Goal: Information Seeking & Learning: Learn about a topic

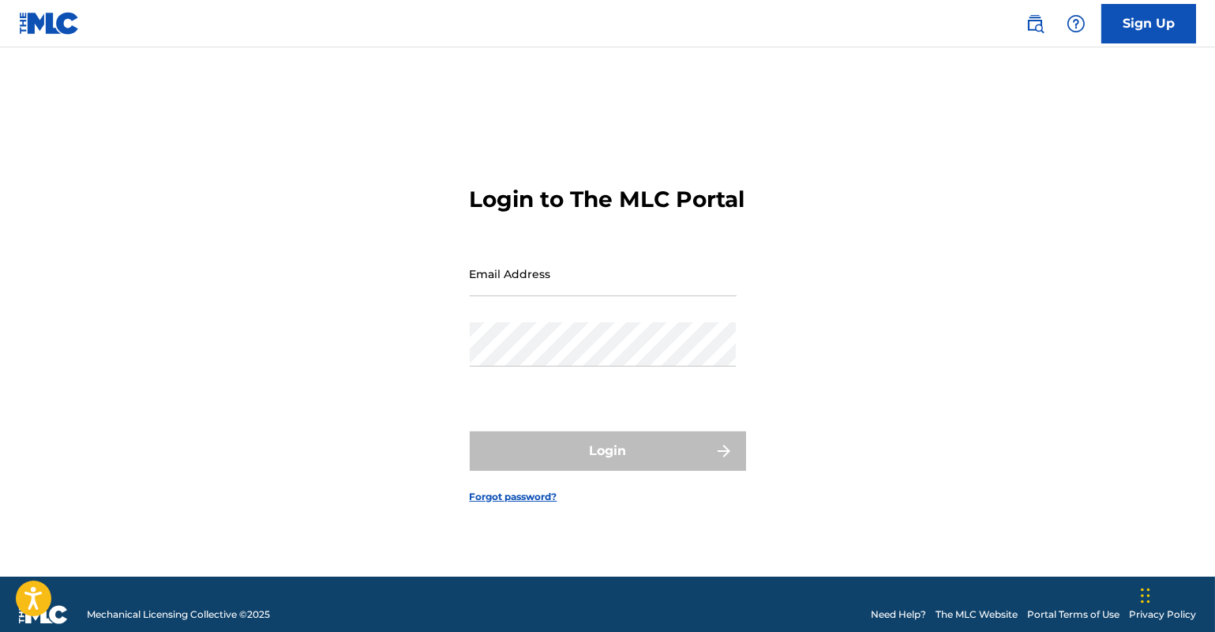
click at [566, 295] on input "Email Address" at bounding box center [603, 273] width 267 height 45
type input "[EMAIL_ADDRESS][DOMAIN_NAME]"
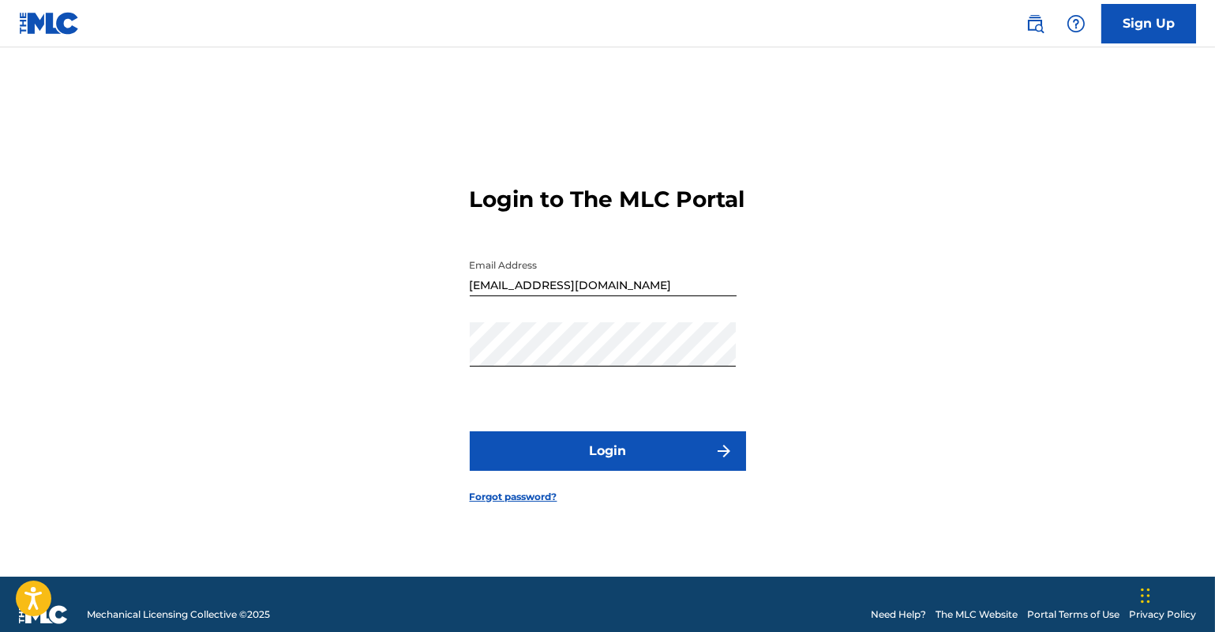
click at [594, 467] on button "Login" at bounding box center [608, 450] width 276 height 39
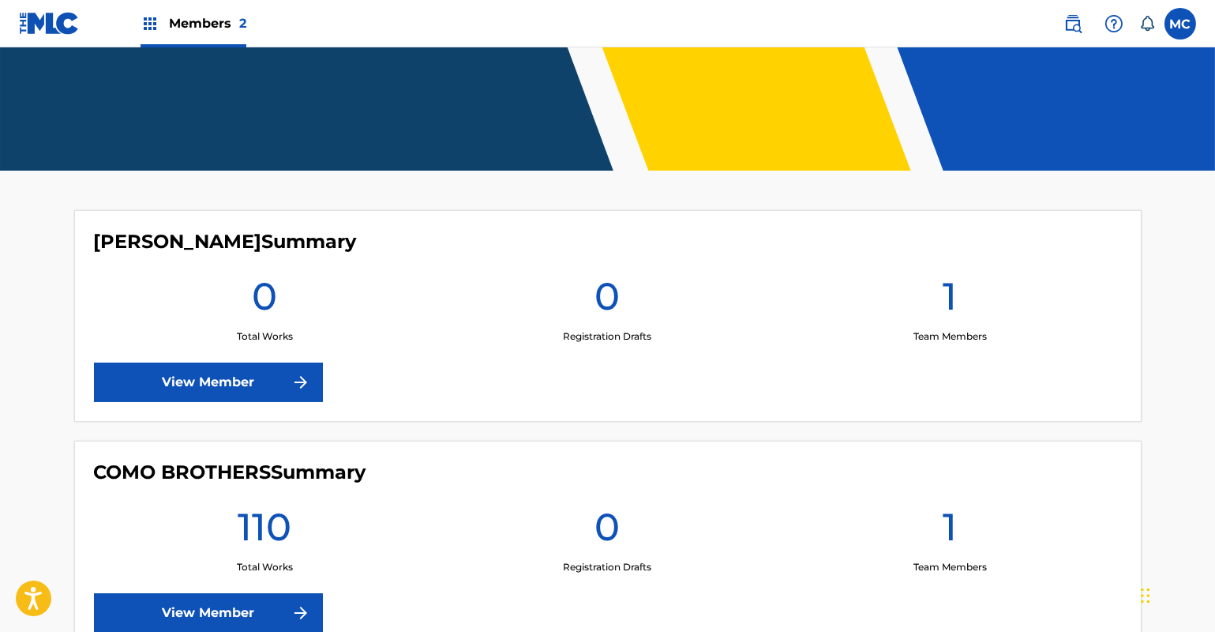
scroll to position [407, 0]
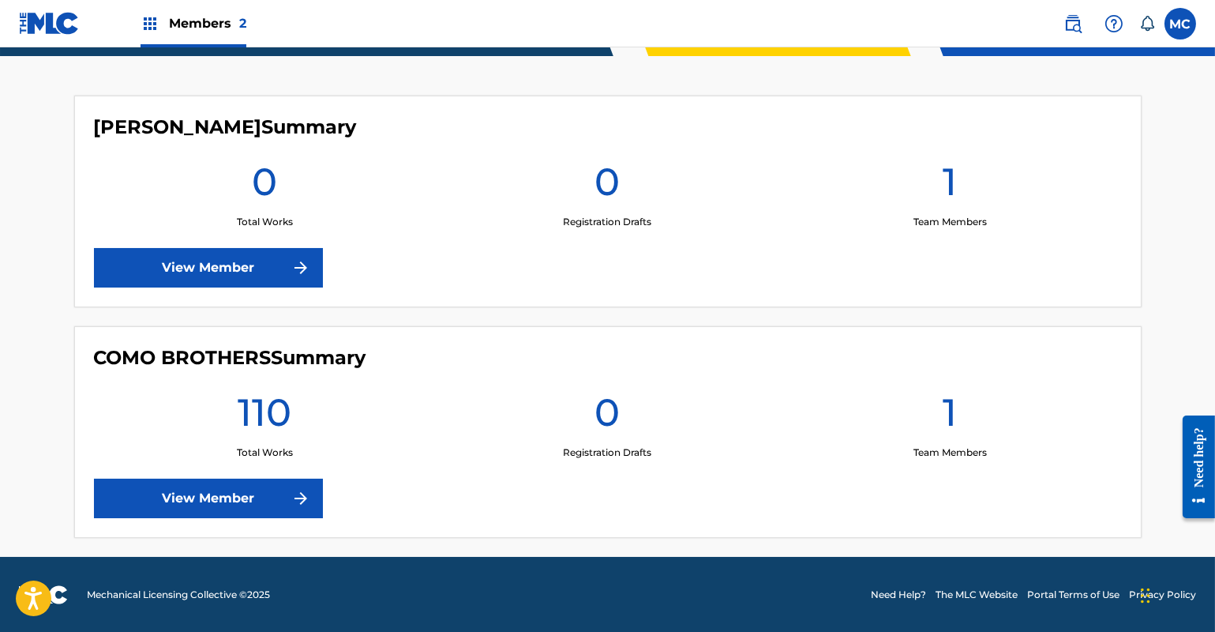
click at [261, 498] on link "View Member" at bounding box center [208, 498] width 229 height 39
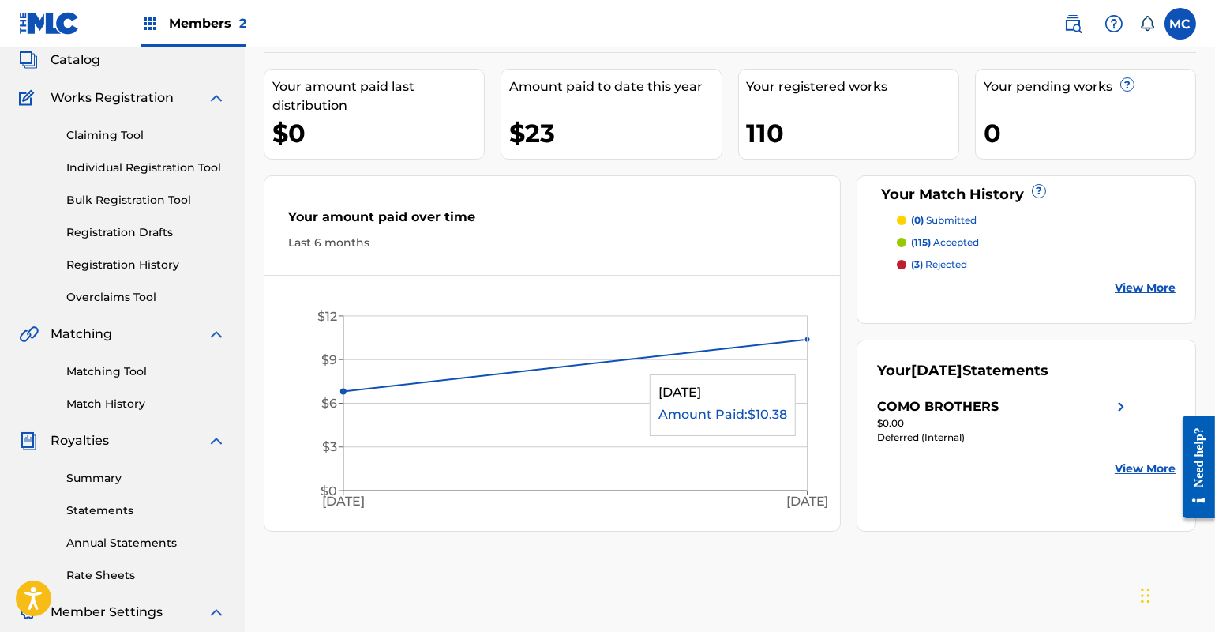
scroll to position [71, 0]
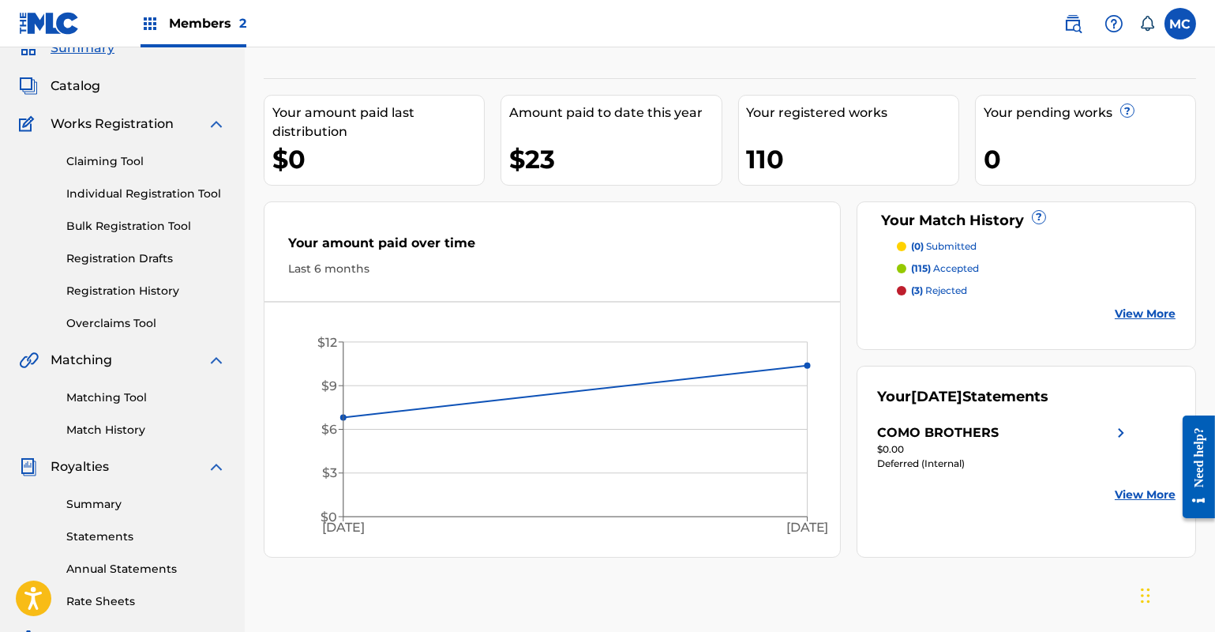
click at [77, 88] on span "Catalog" at bounding box center [76, 86] width 50 height 19
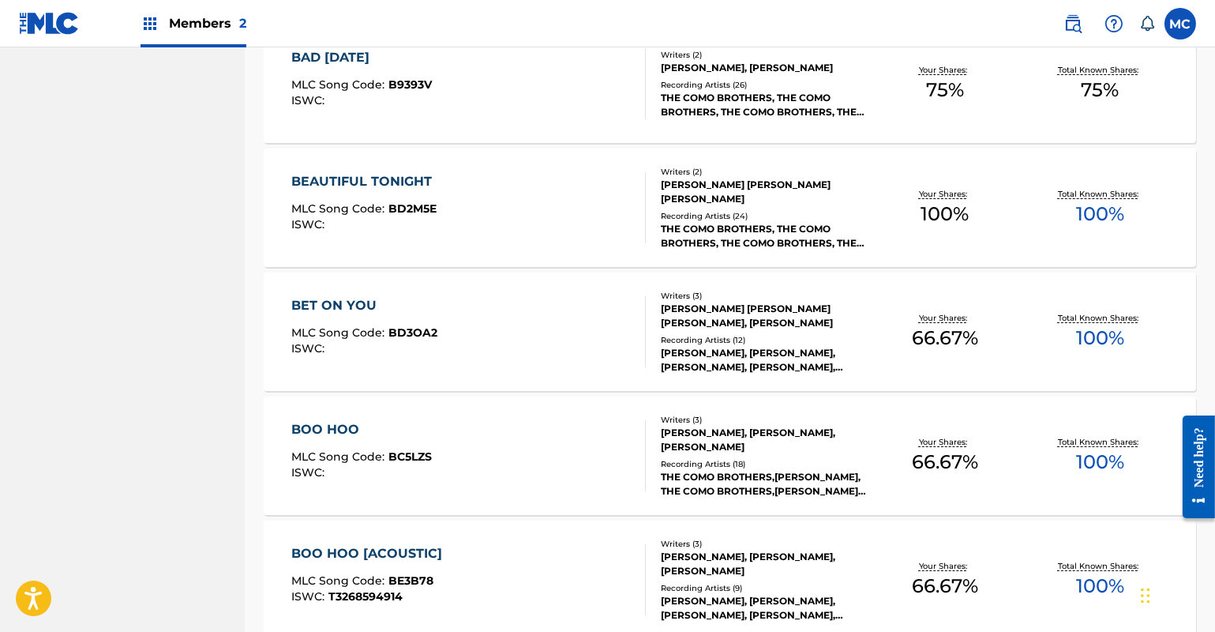
scroll to position [1175, 0]
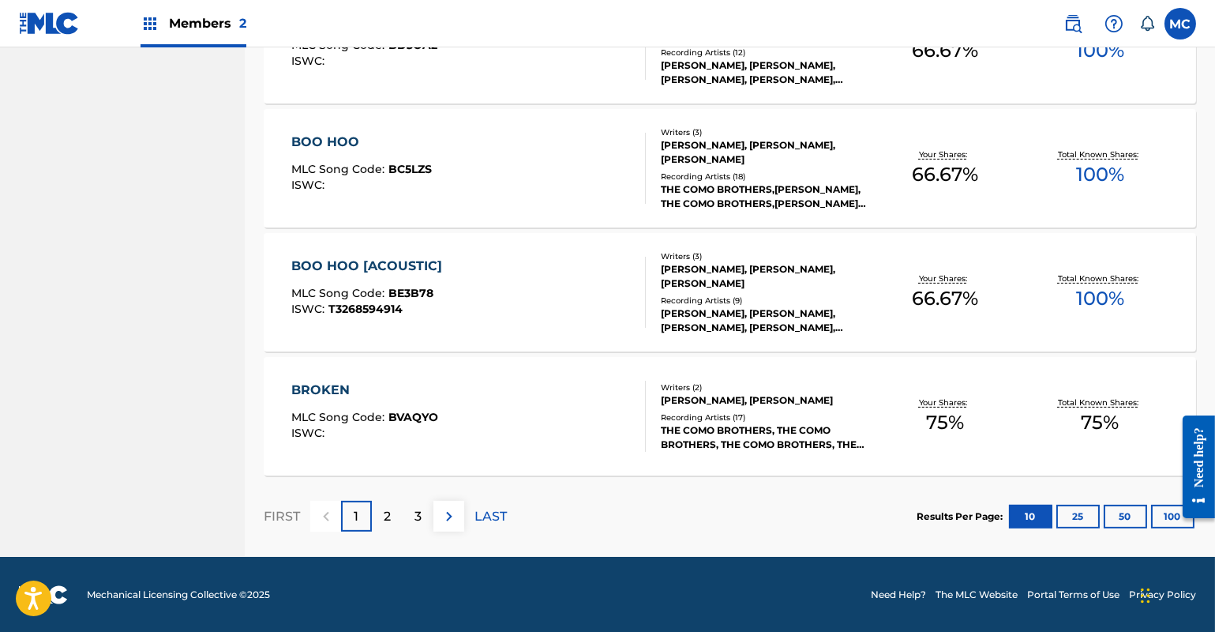
click at [347, 392] on div "BROKEN" at bounding box center [364, 390] width 147 height 19
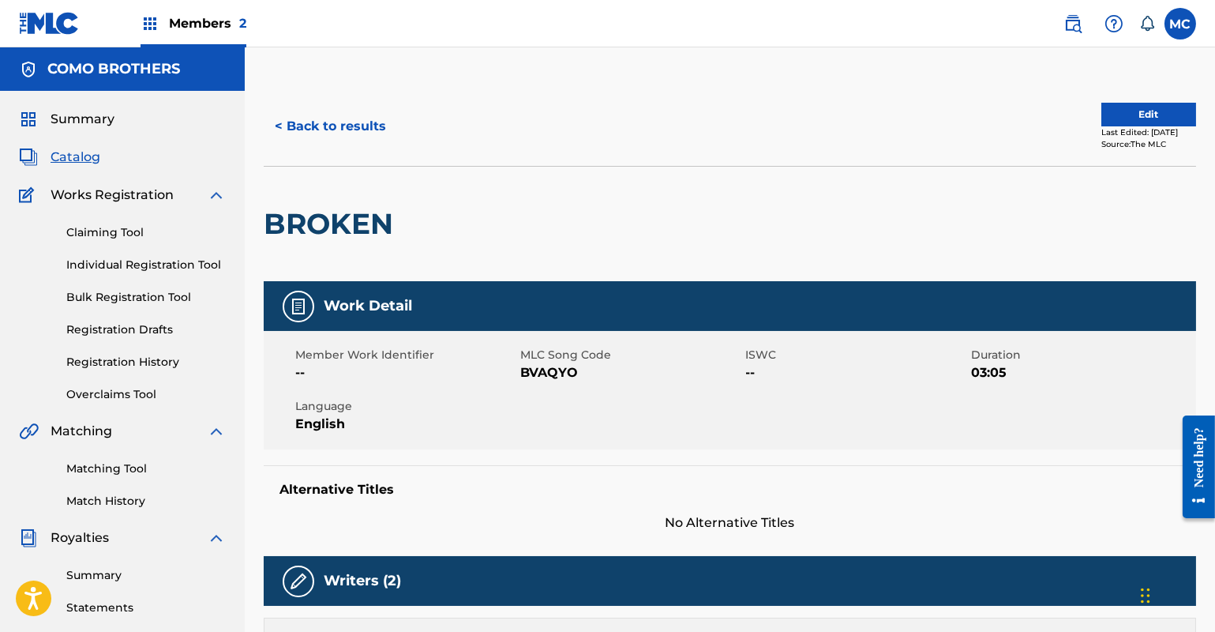
click at [296, 126] on button "< Back to results" at bounding box center [330, 126] width 133 height 39
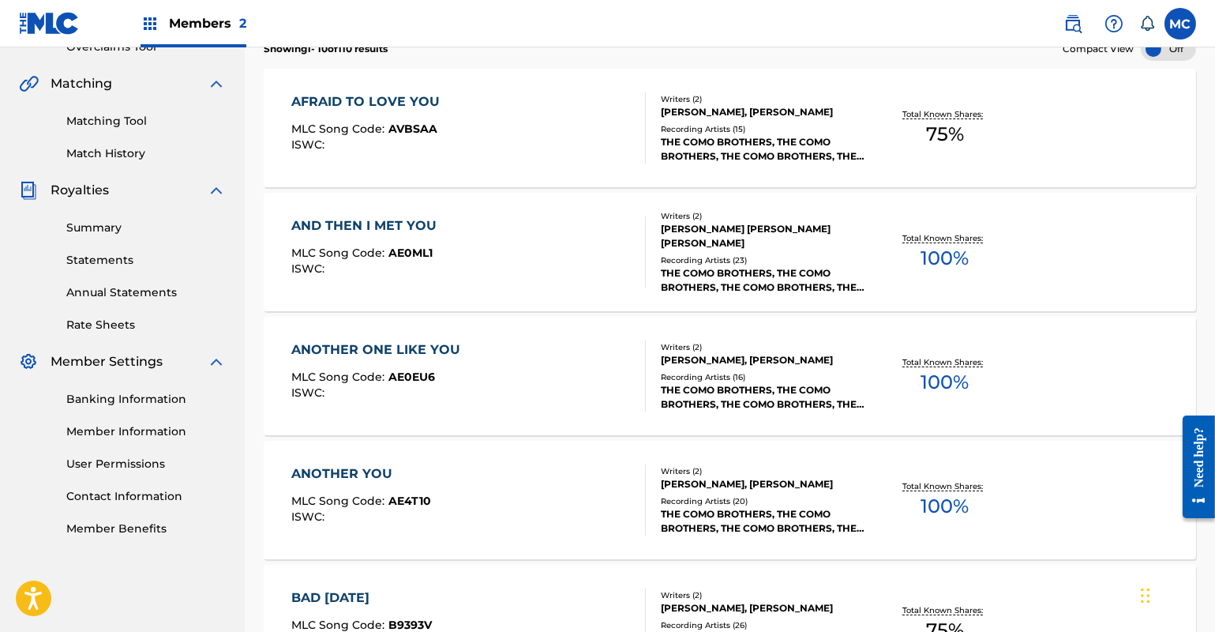
scroll to position [1134, 0]
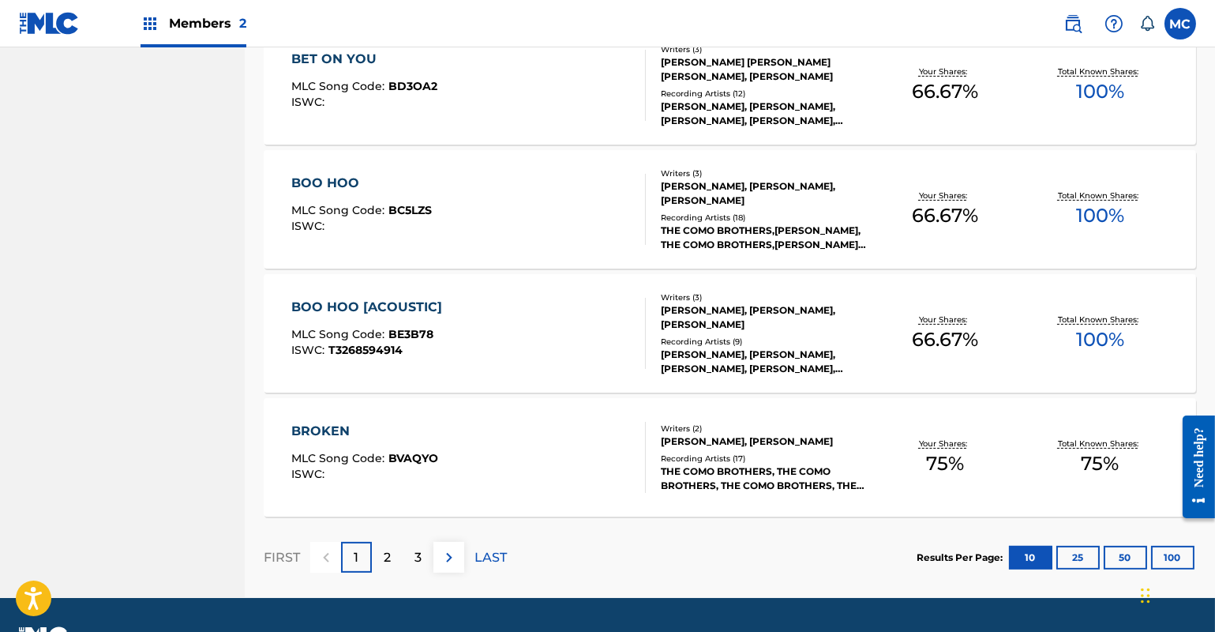
click at [391, 550] on div "2" at bounding box center [387, 557] width 31 height 31
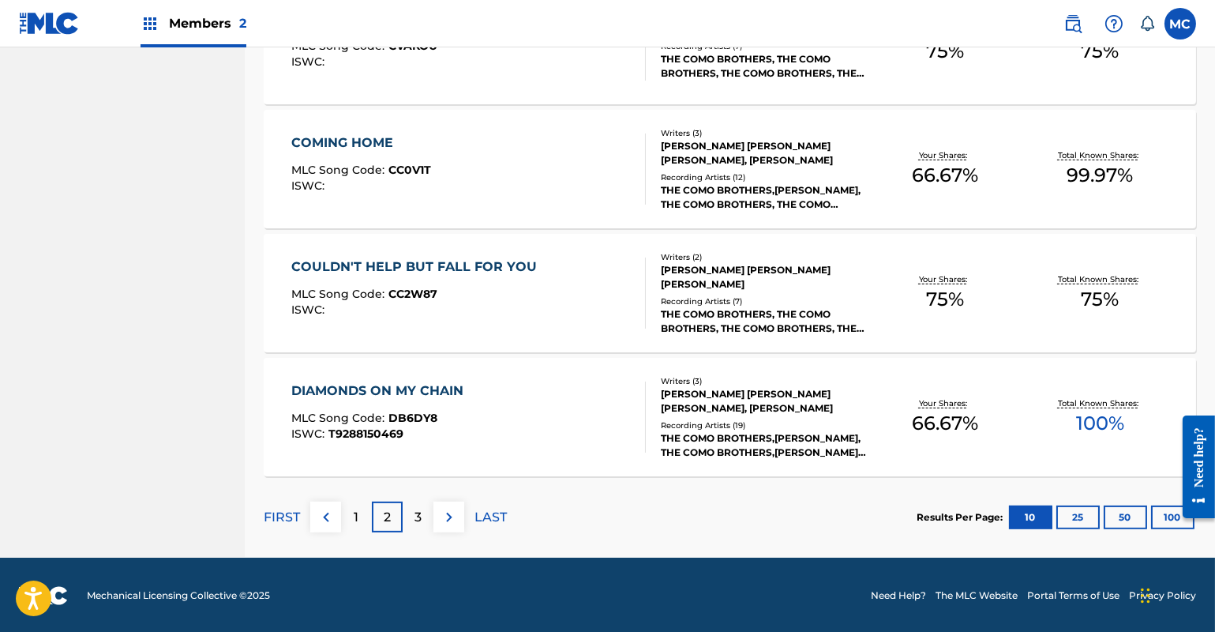
scroll to position [1175, 0]
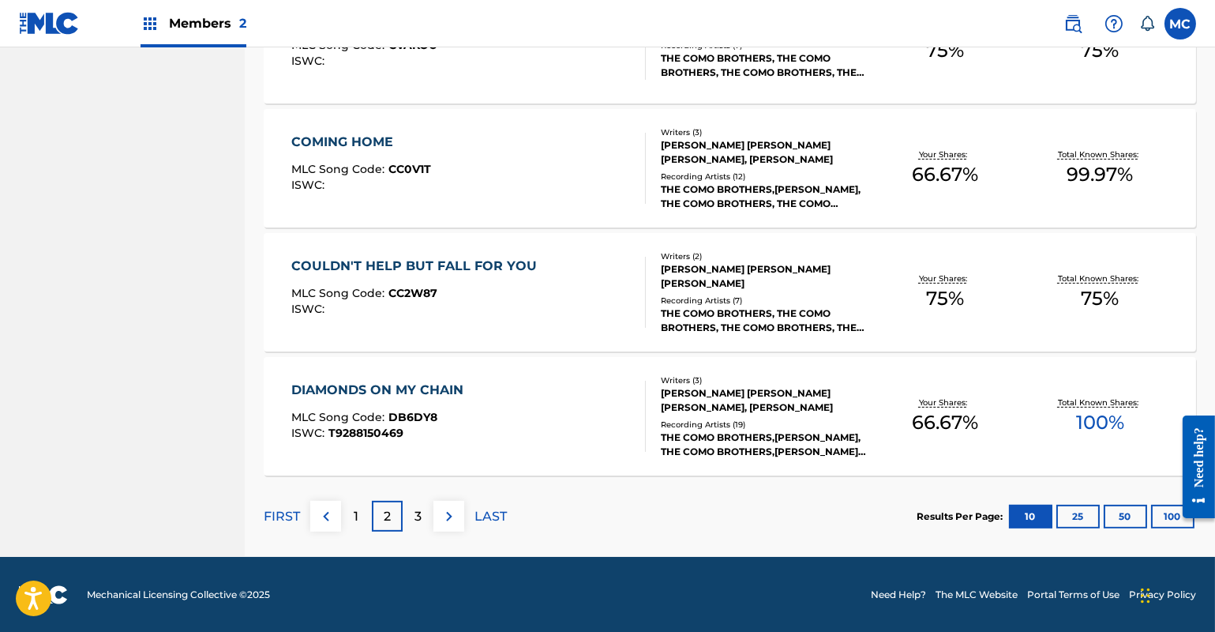
click at [422, 524] on div "3" at bounding box center [418, 516] width 31 height 31
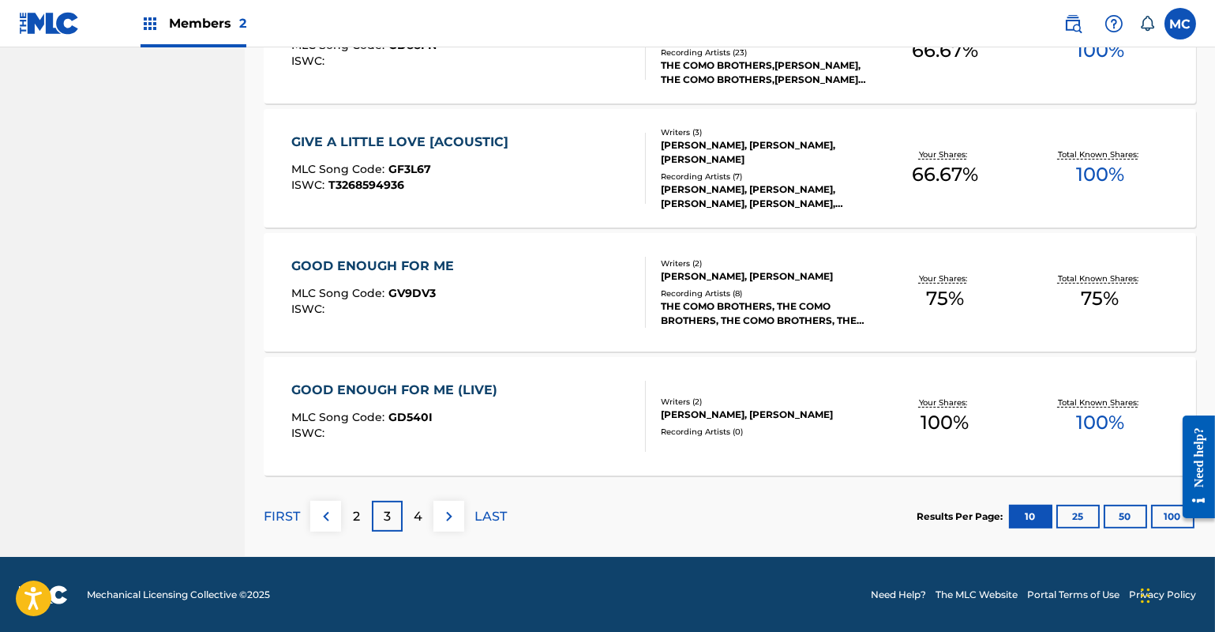
click at [411, 514] on div "4" at bounding box center [418, 516] width 31 height 31
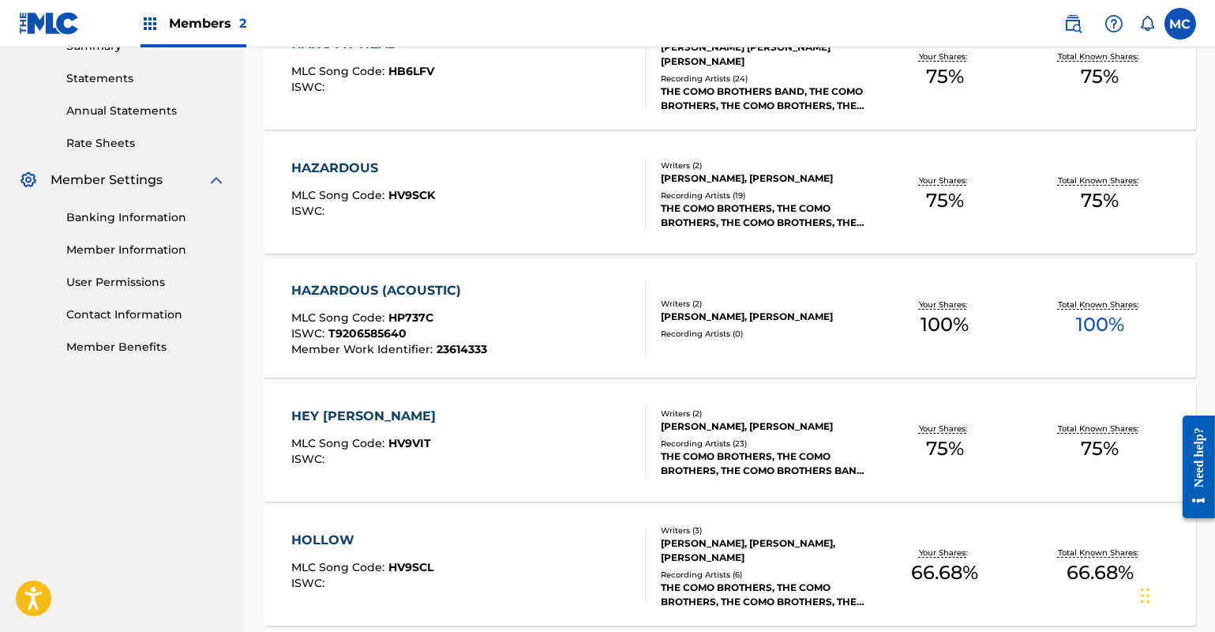
scroll to position [242, 0]
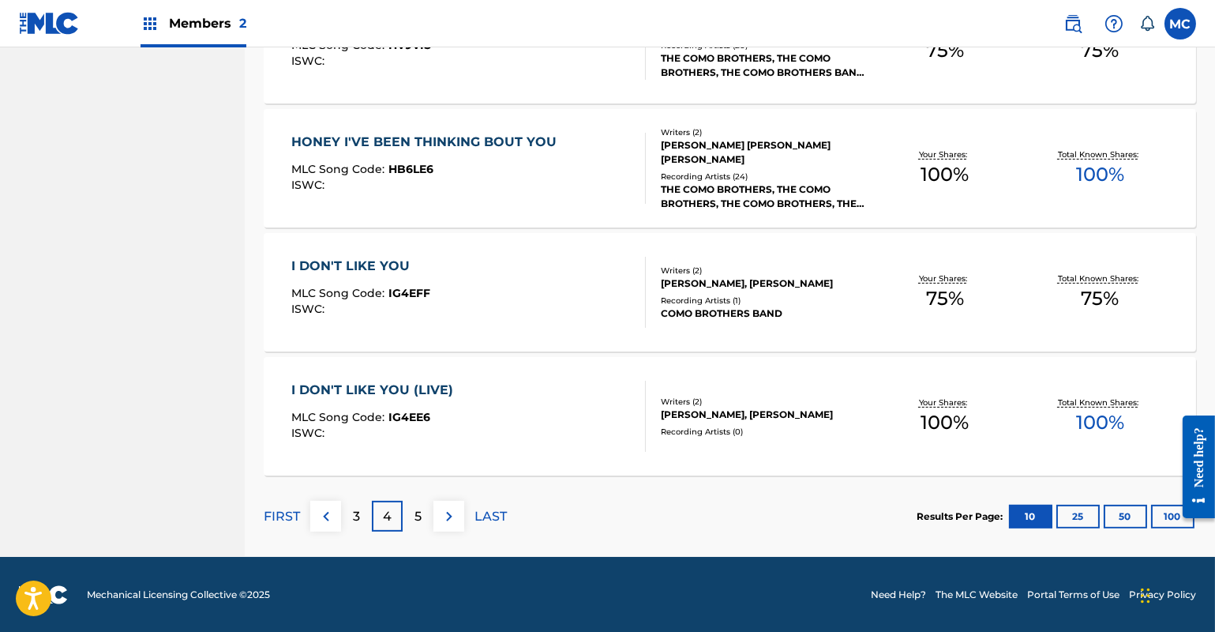
click at [425, 517] on div "5" at bounding box center [418, 516] width 31 height 31
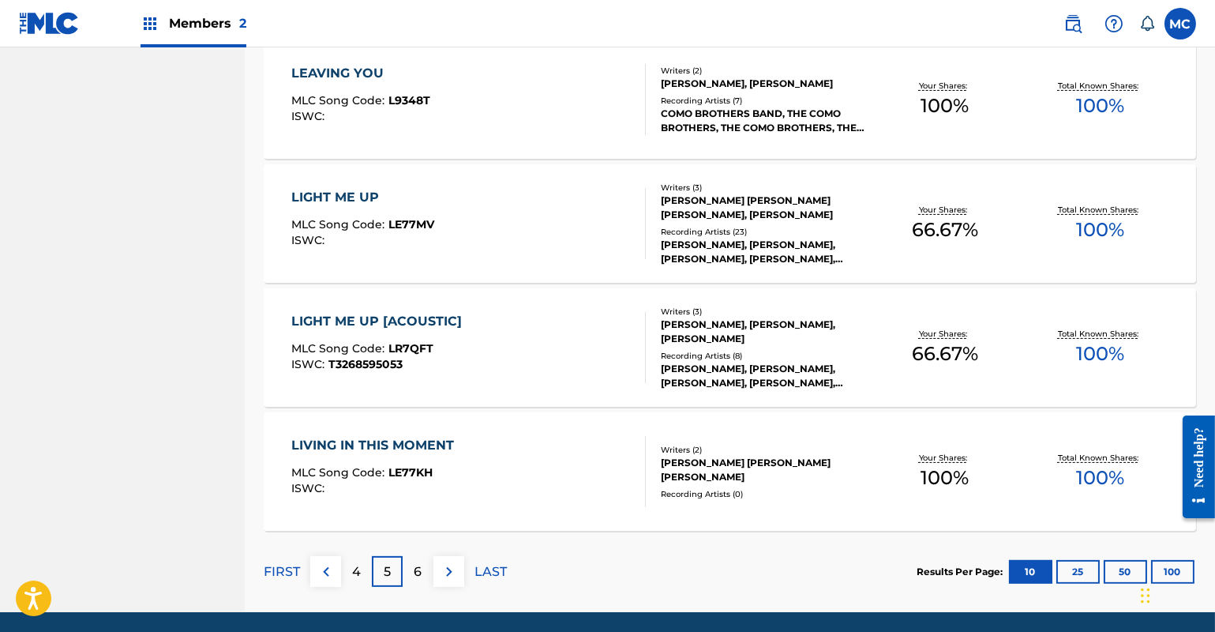
scroll to position [1175, 0]
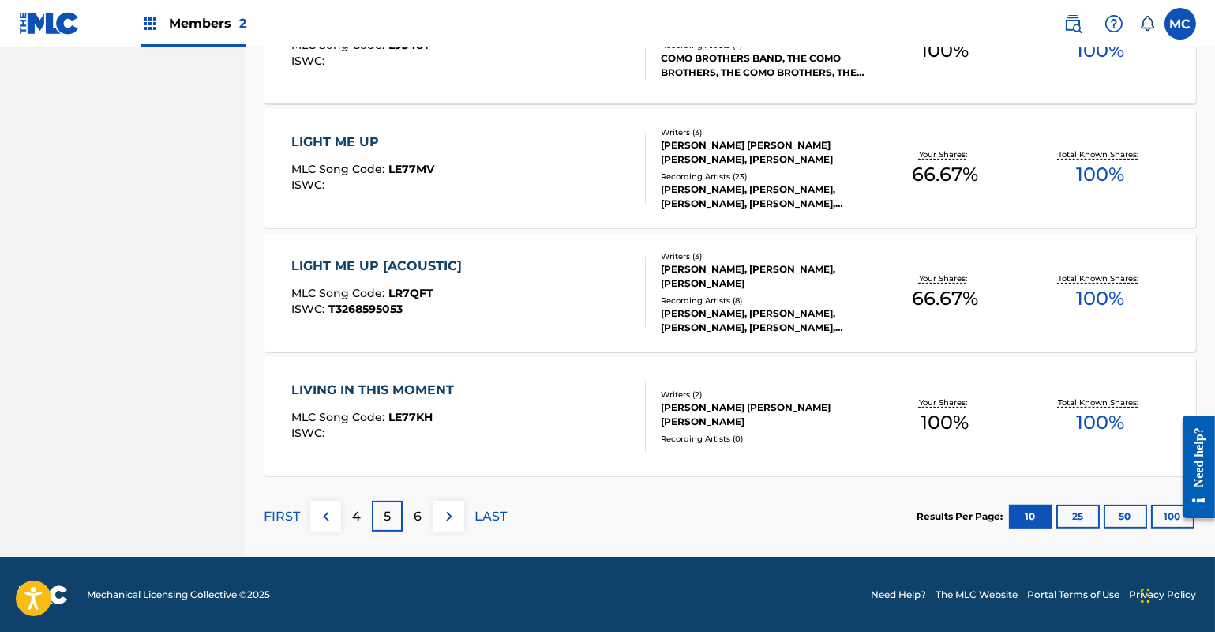
click at [422, 517] on div "6" at bounding box center [418, 516] width 31 height 31
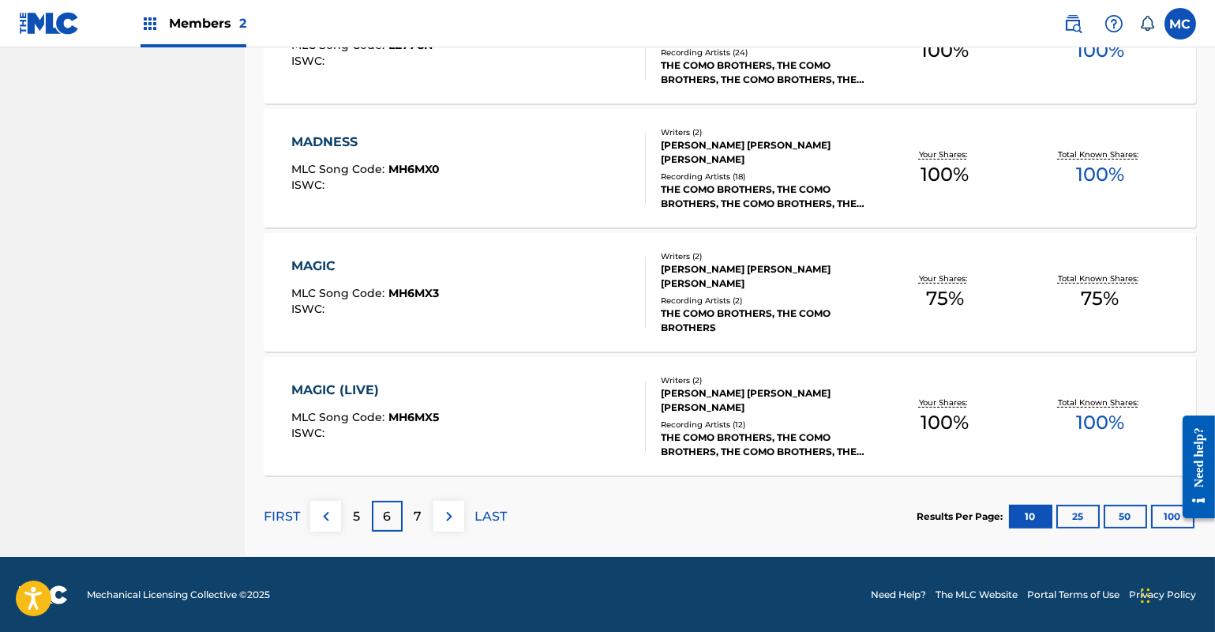
click at [423, 521] on div "7" at bounding box center [418, 516] width 31 height 31
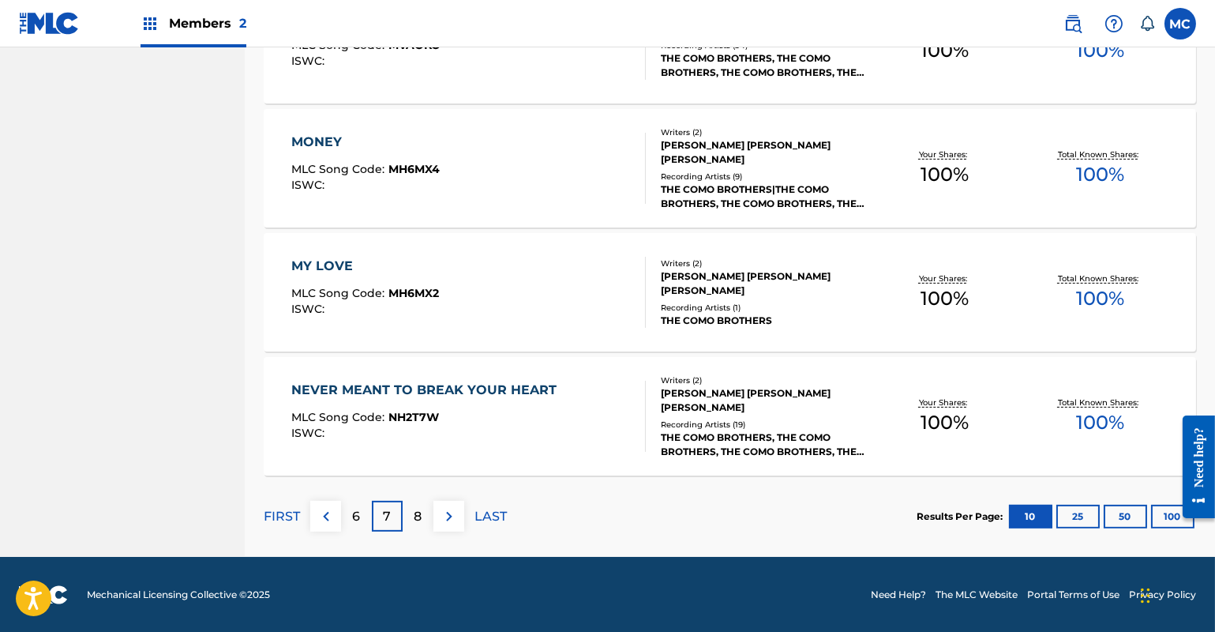
click at [426, 517] on div "8" at bounding box center [418, 516] width 31 height 31
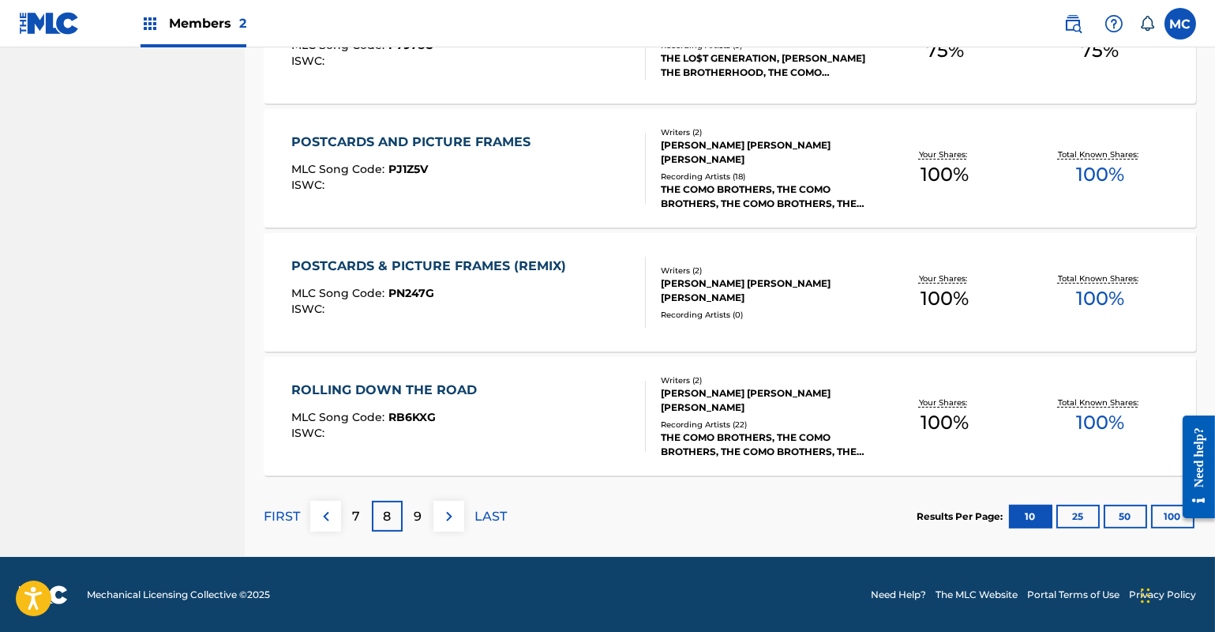
click at [419, 524] on p "9" at bounding box center [419, 516] width 8 height 19
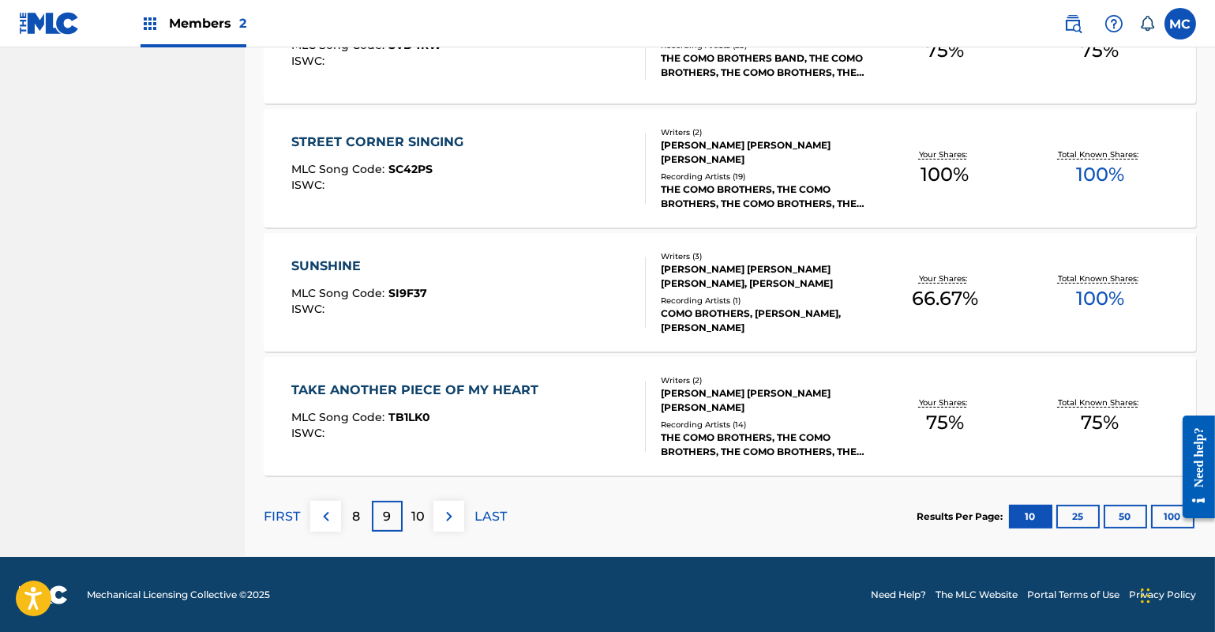
click at [423, 516] on p "10" at bounding box center [417, 516] width 13 height 19
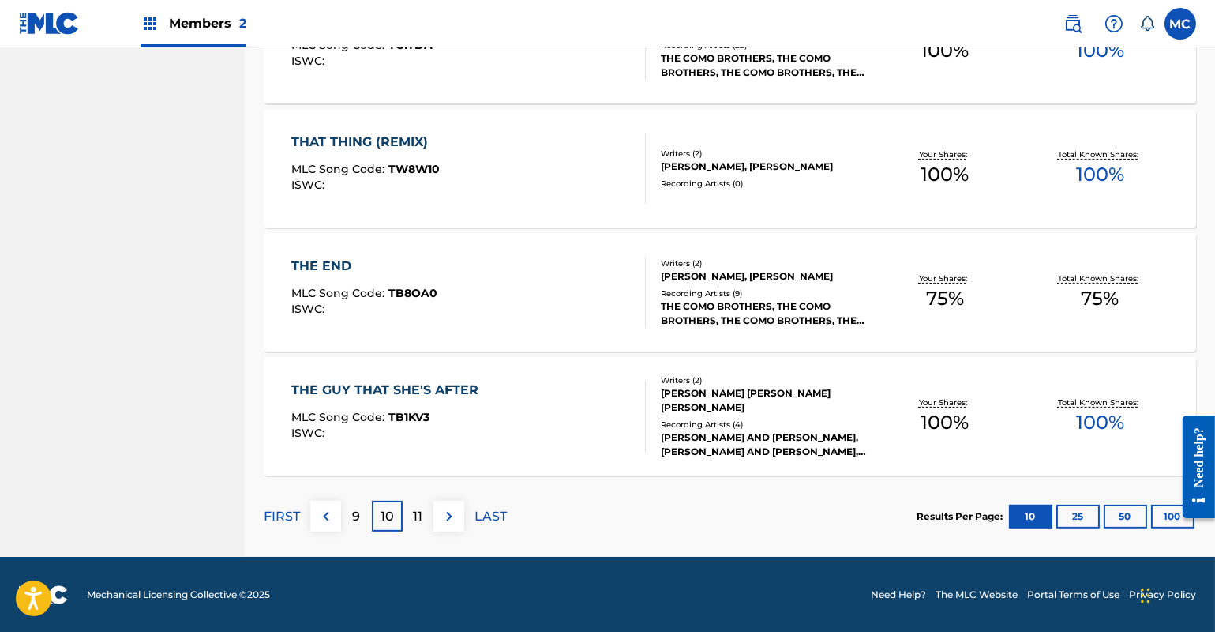
click at [422, 512] on div "11" at bounding box center [418, 516] width 31 height 31
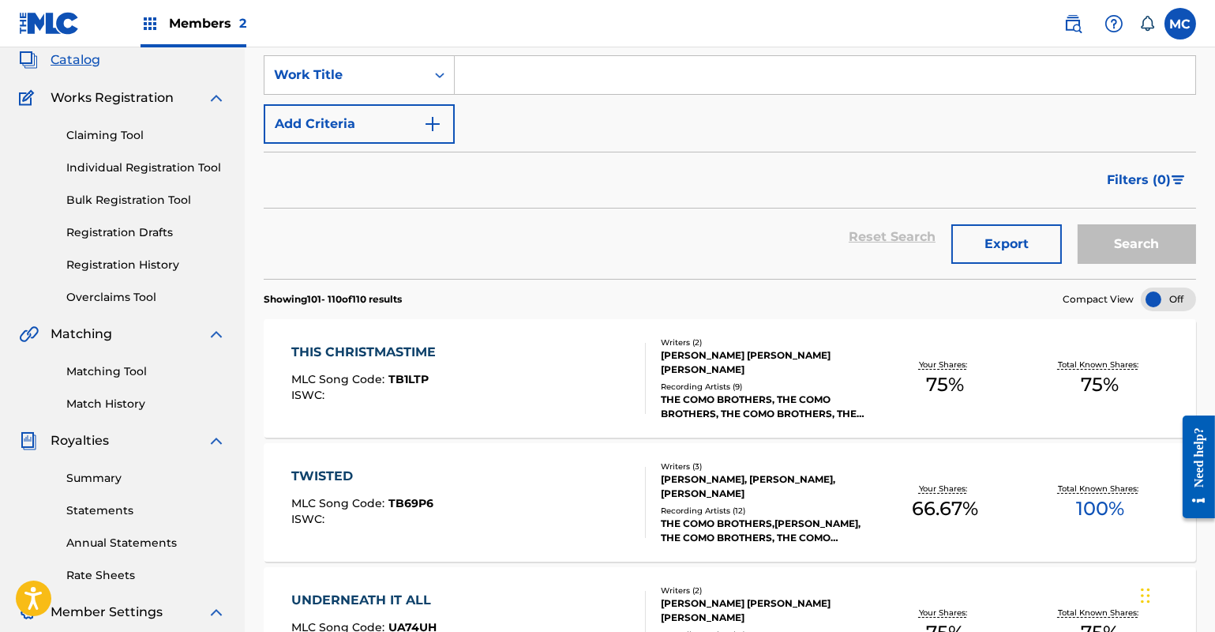
scroll to position [0, 0]
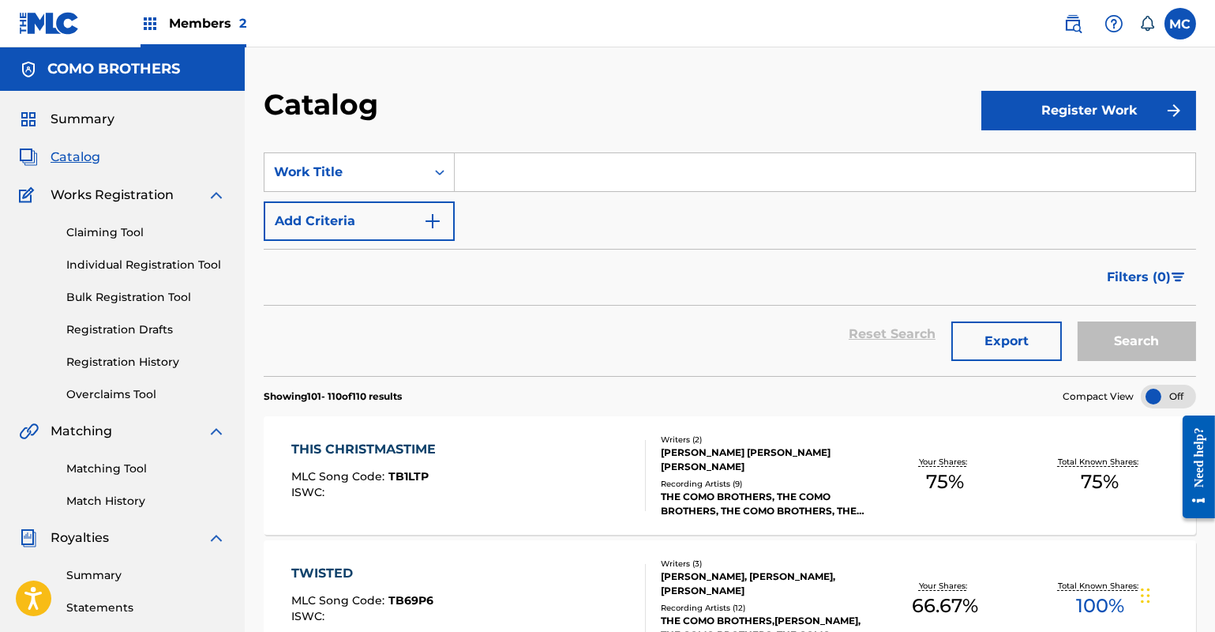
click at [125, 467] on link "Matching Tool" at bounding box center [146, 468] width 160 height 17
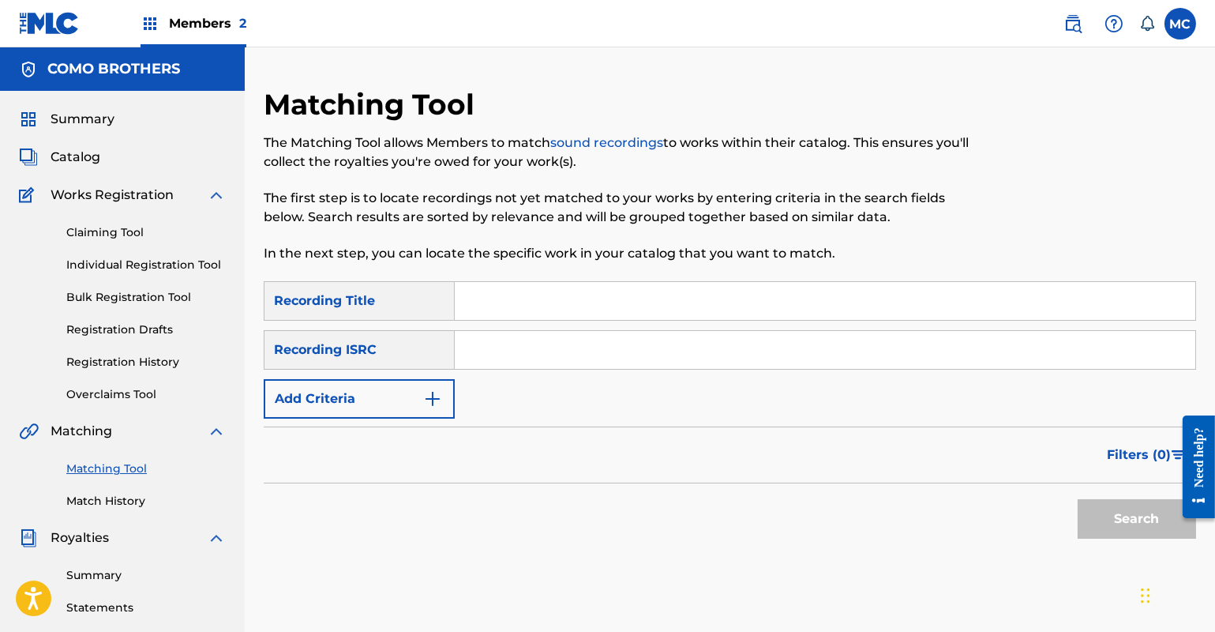
click at [441, 401] on img "Search Form" at bounding box center [432, 398] width 19 height 19
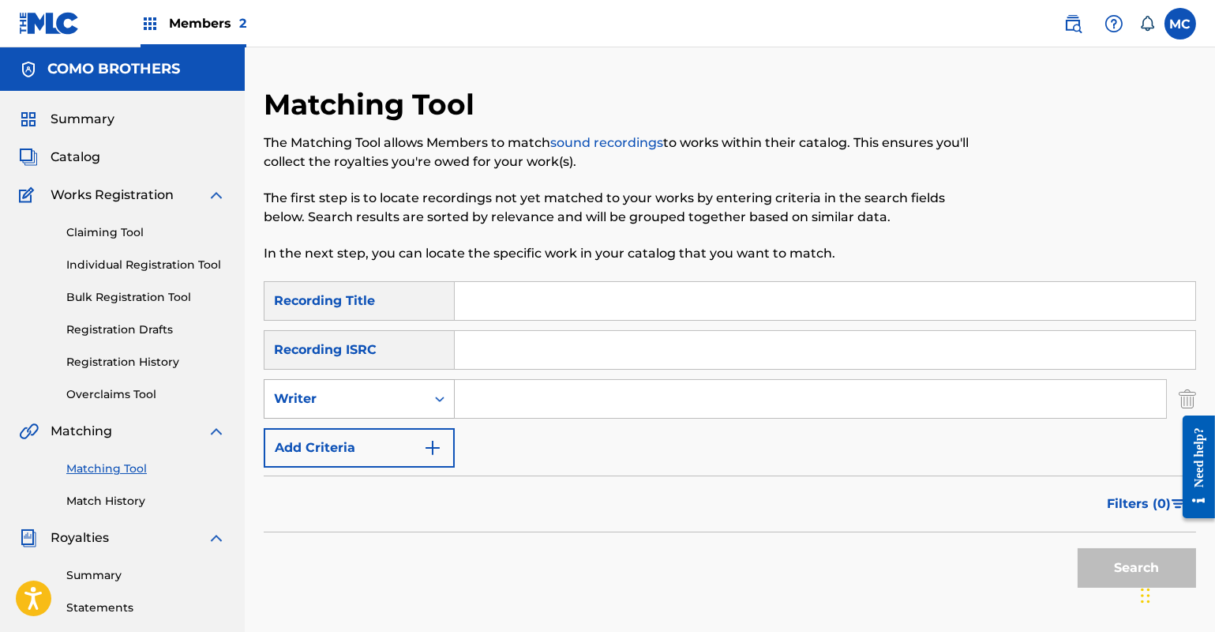
click at [444, 400] on icon "Search Form" at bounding box center [440, 399] width 16 height 16
click at [534, 390] on input "Search Form" at bounding box center [810, 399] width 711 height 38
type input "[PERSON_NAME]"
click at [1118, 563] on button "Search" at bounding box center [1137, 567] width 118 height 39
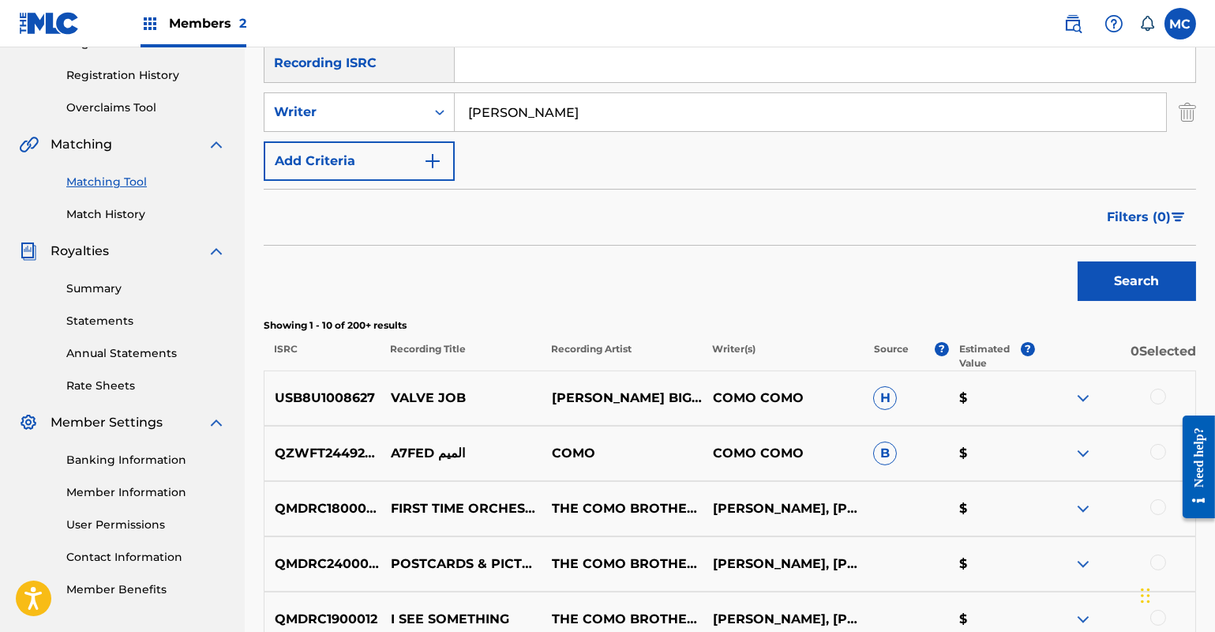
scroll to position [646, 0]
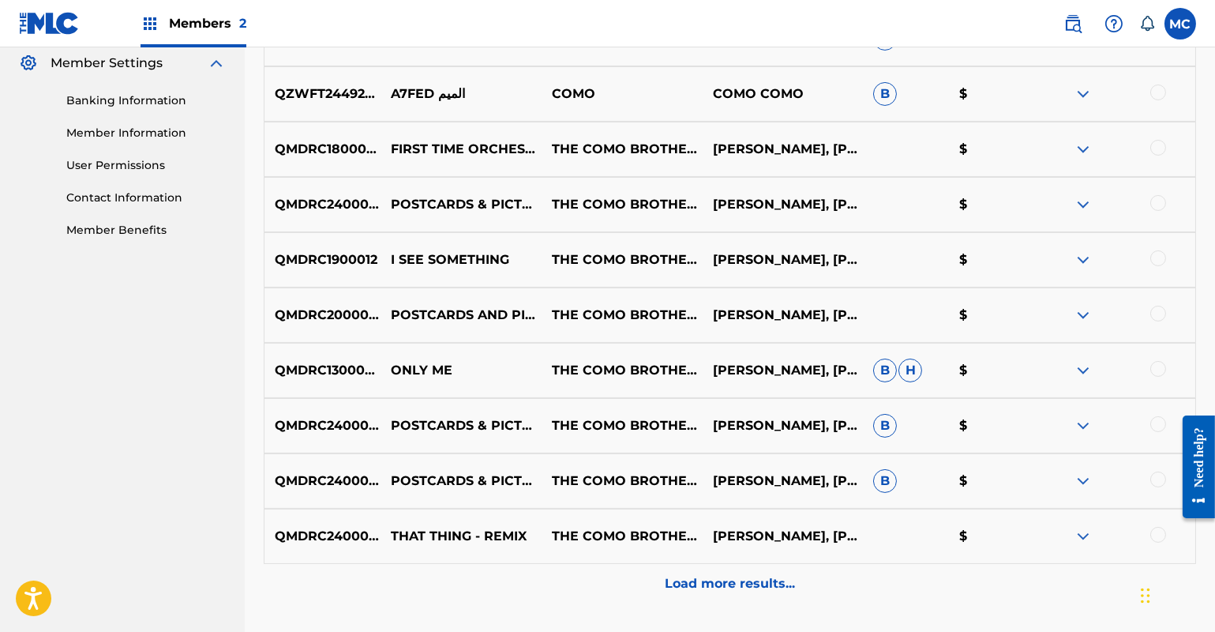
click at [1086, 150] on img at bounding box center [1083, 149] width 19 height 19
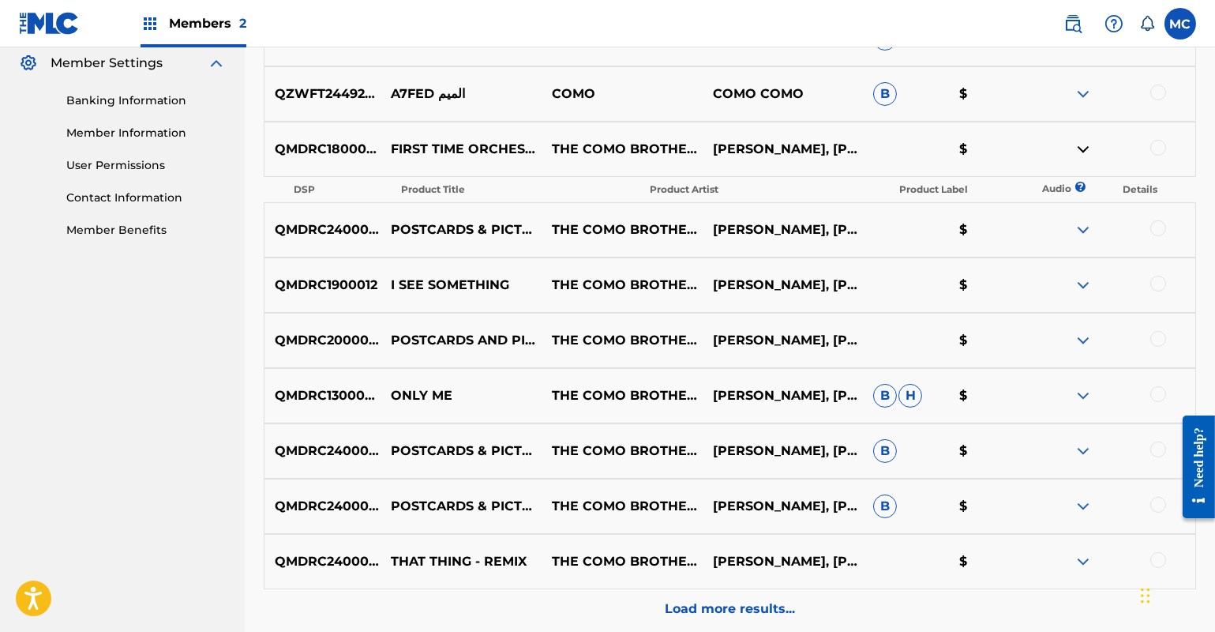
click at [1086, 227] on img at bounding box center [1083, 229] width 19 height 19
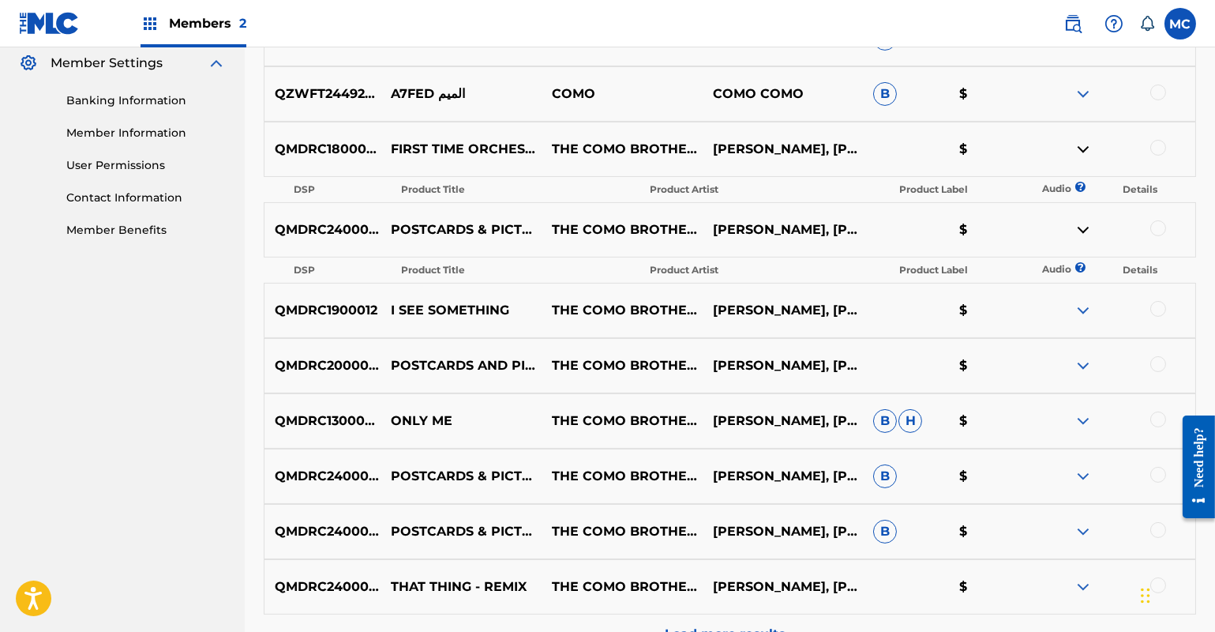
click at [1090, 309] on img at bounding box center [1083, 310] width 19 height 19
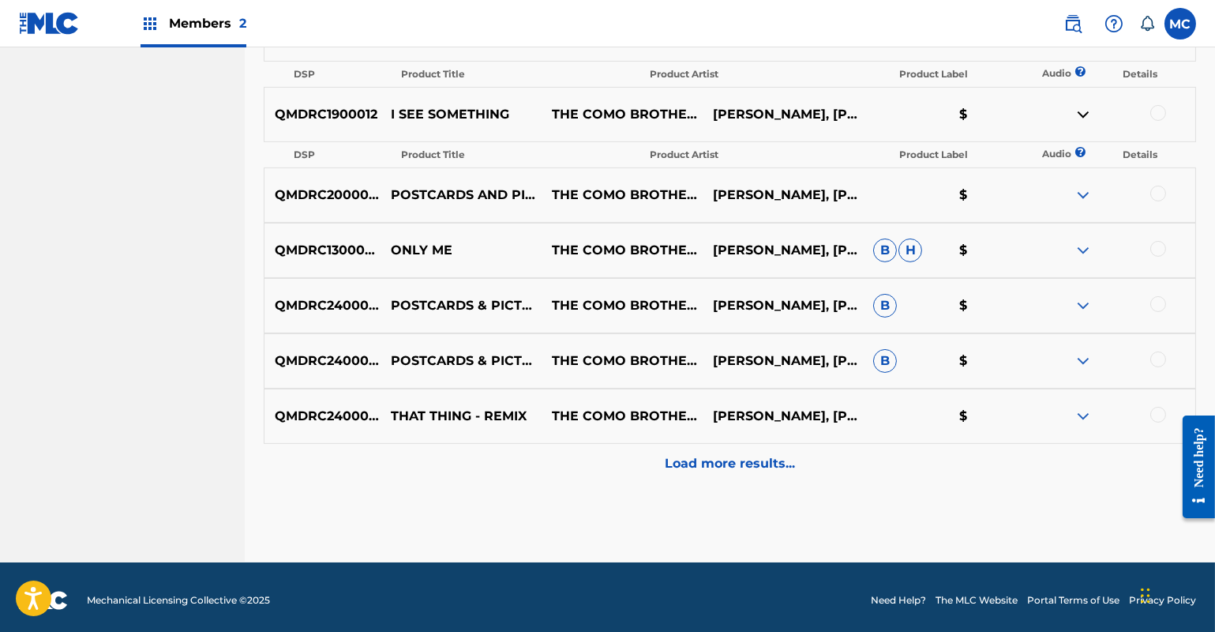
scroll to position [846, 0]
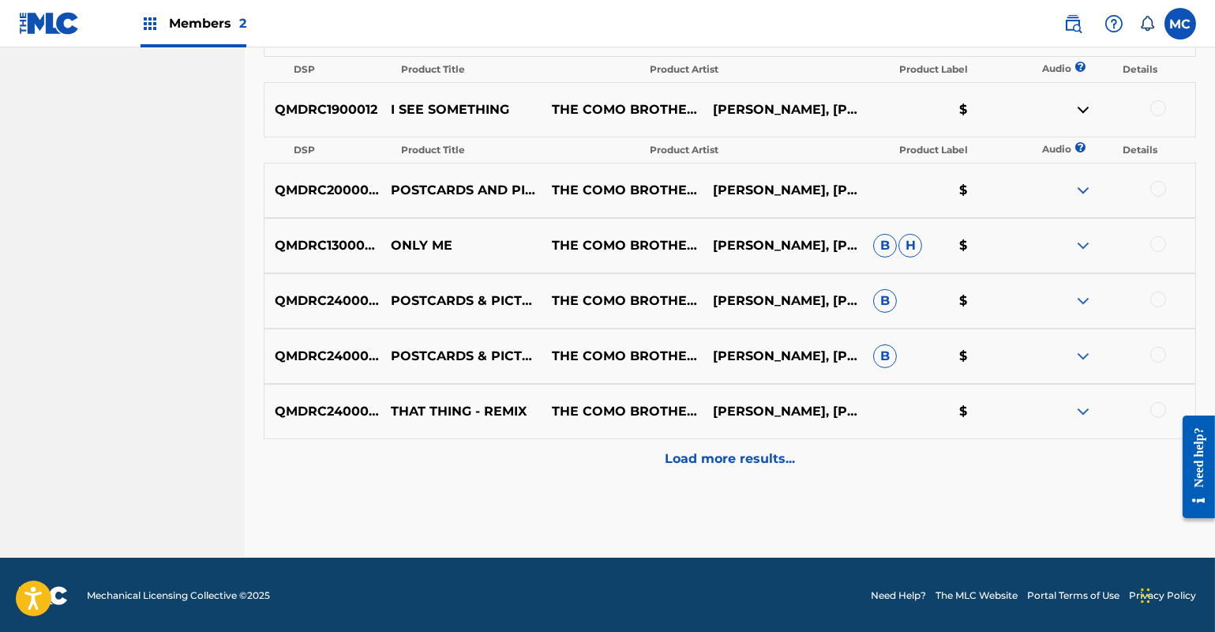
click at [1077, 244] on img at bounding box center [1083, 245] width 19 height 19
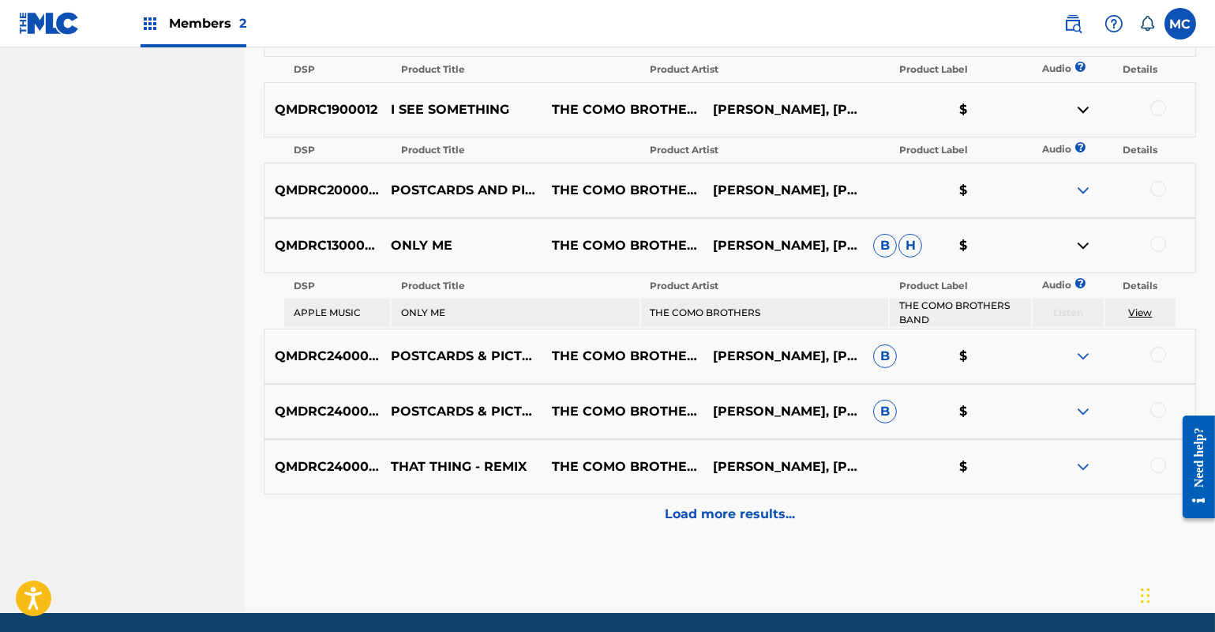
click at [1086, 355] on img at bounding box center [1083, 356] width 19 height 19
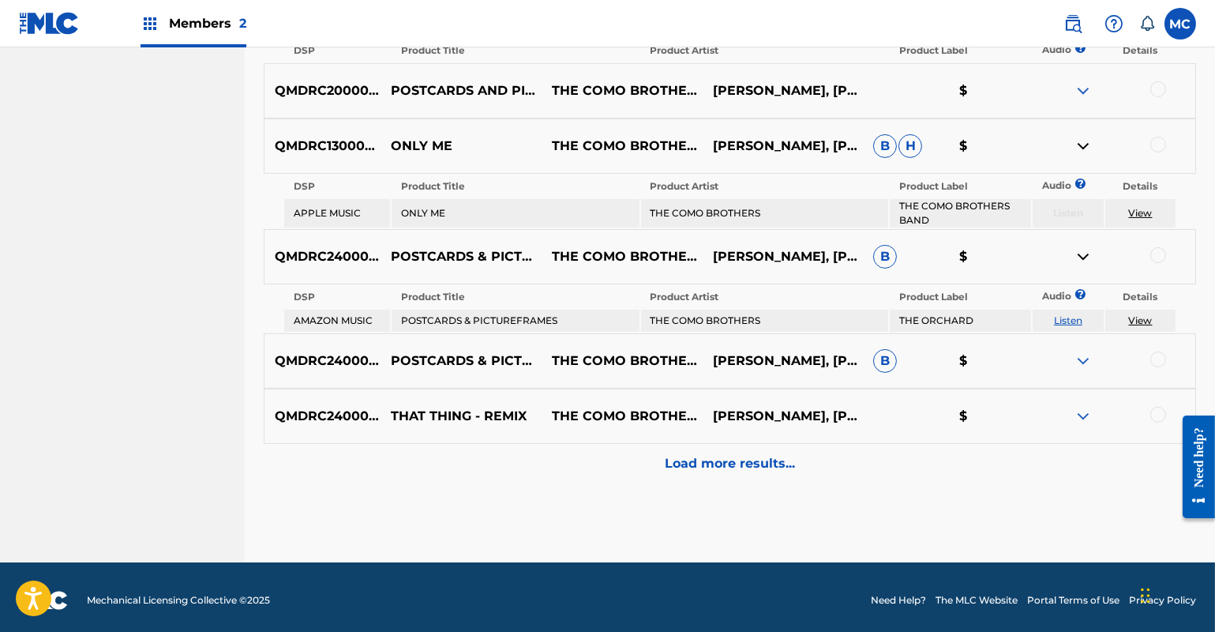
scroll to position [950, 0]
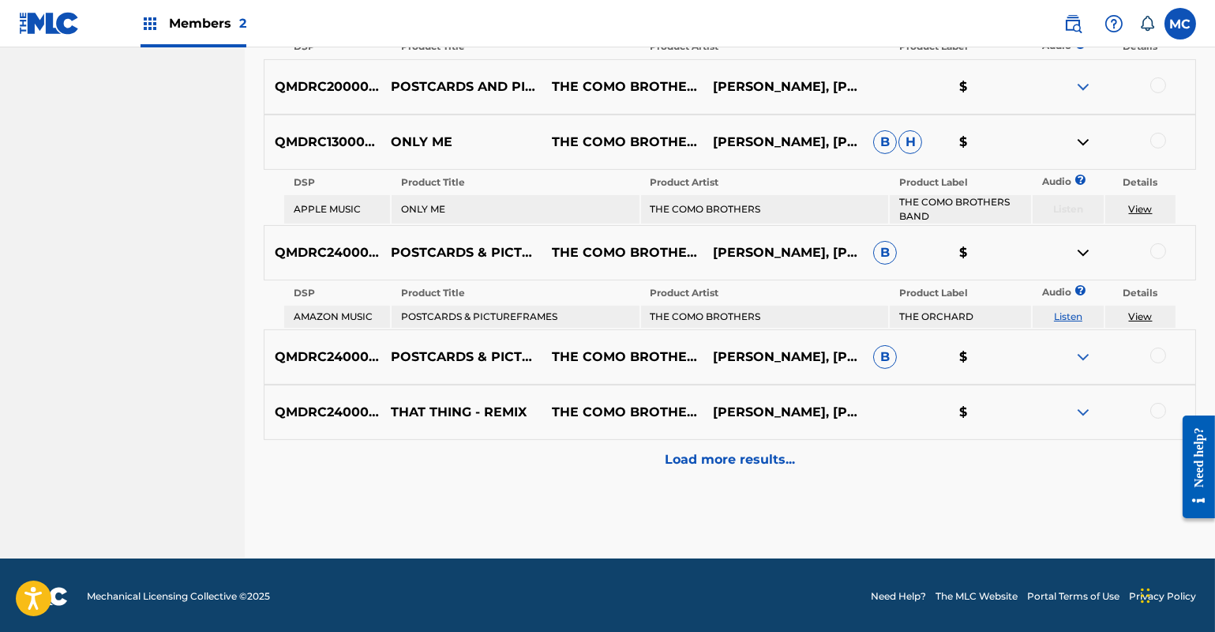
click at [1086, 355] on img at bounding box center [1083, 356] width 19 height 19
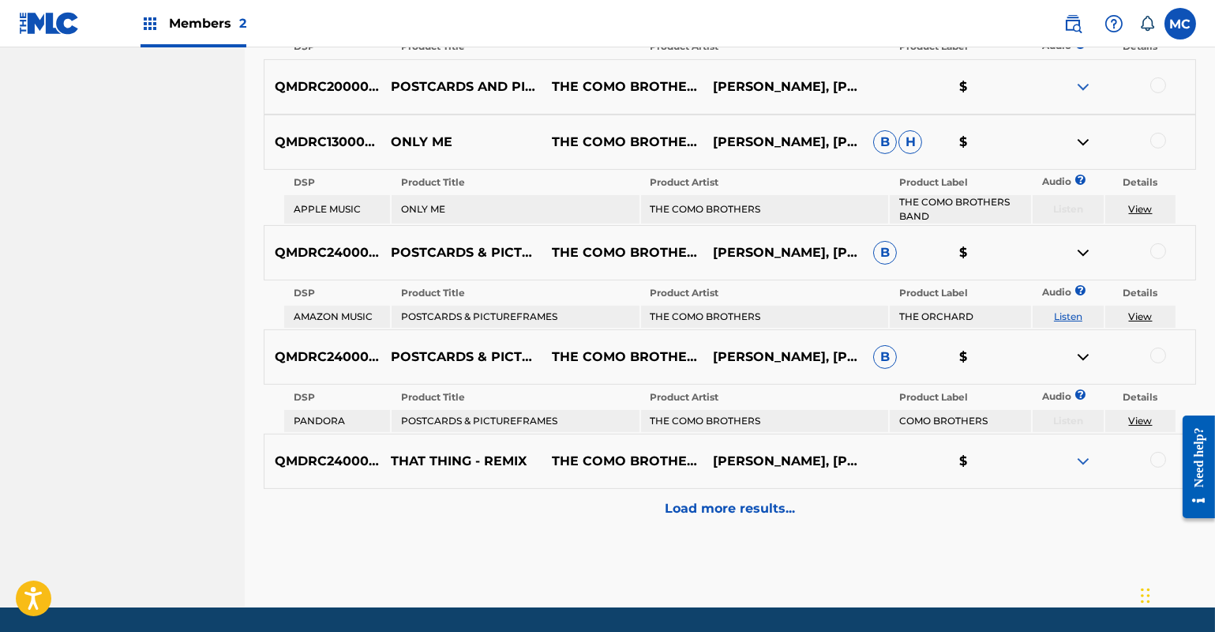
click at [1082, 463] on img at bounding box center [1083, 461] width 19 height 19
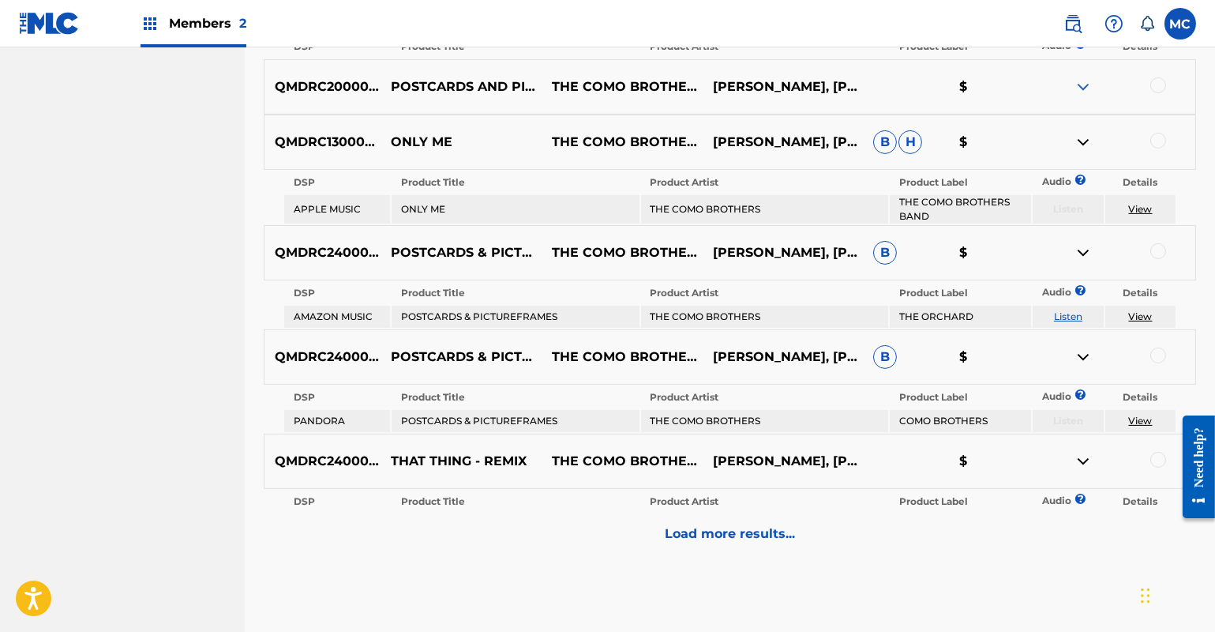
click at [678, 527] on p "Load more results..." at bounding box center [730, 533] width 130 height 19
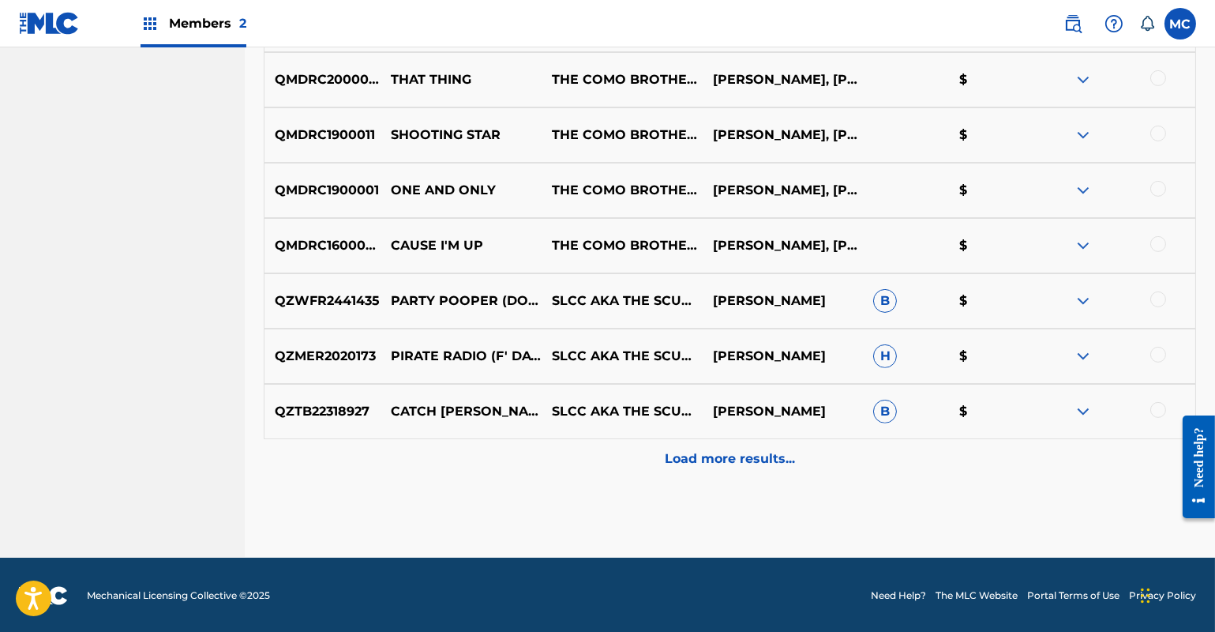
scroll to position [1324, 0]
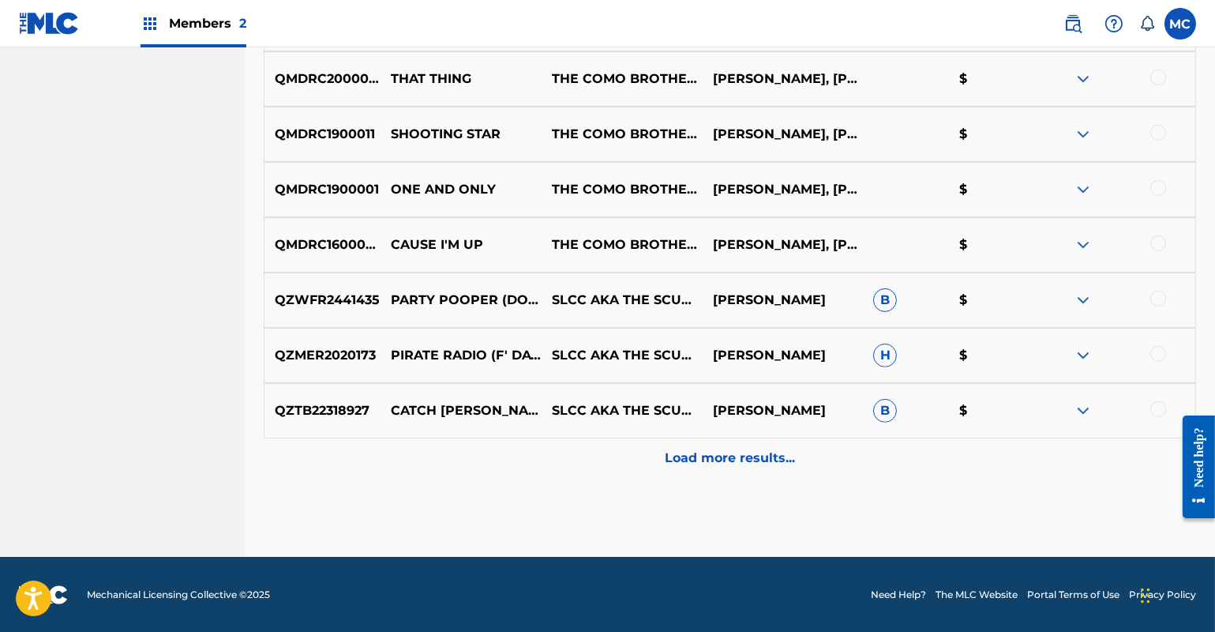
click at [1087, 246] on img at bounding box center [1083, 244] width 19 height 19
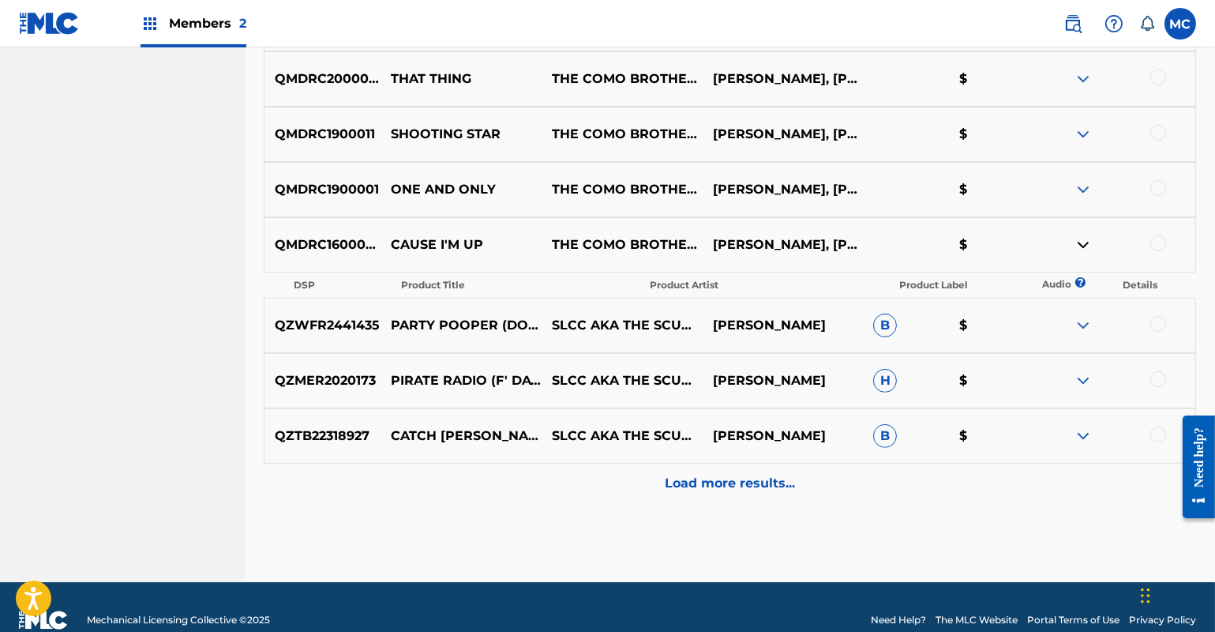
click at [1081, 195] on img at bounding box center [1083, 189] width 19 height 19
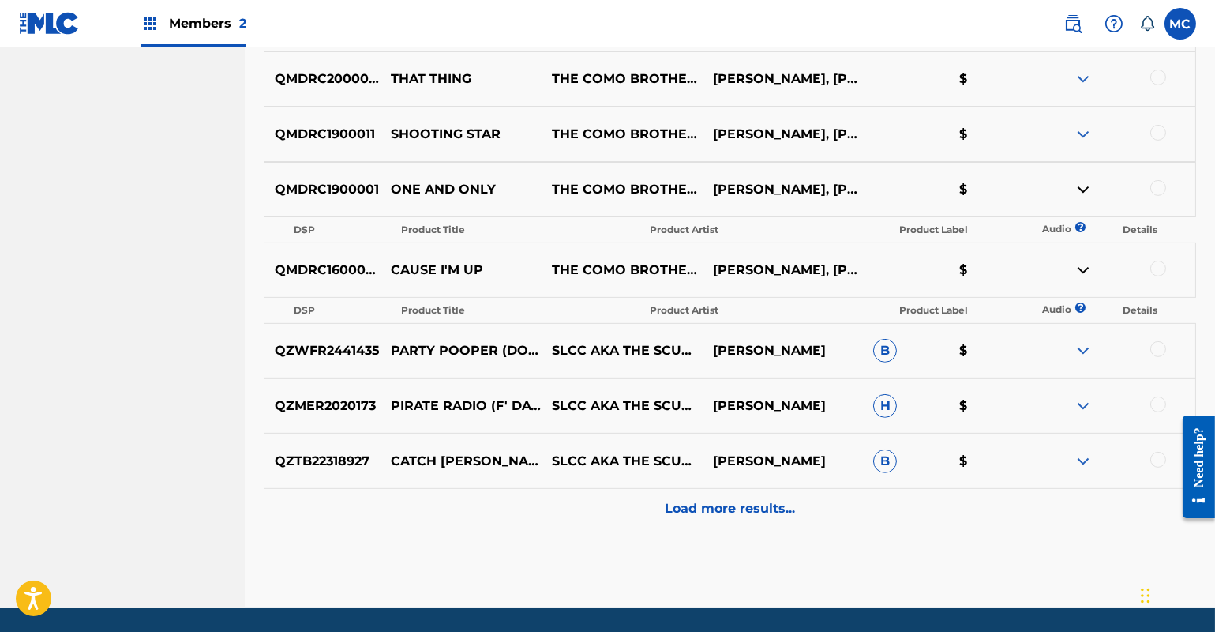
click at [1082, 133] on img at bounding box center [1083, 134] width 19 height 19
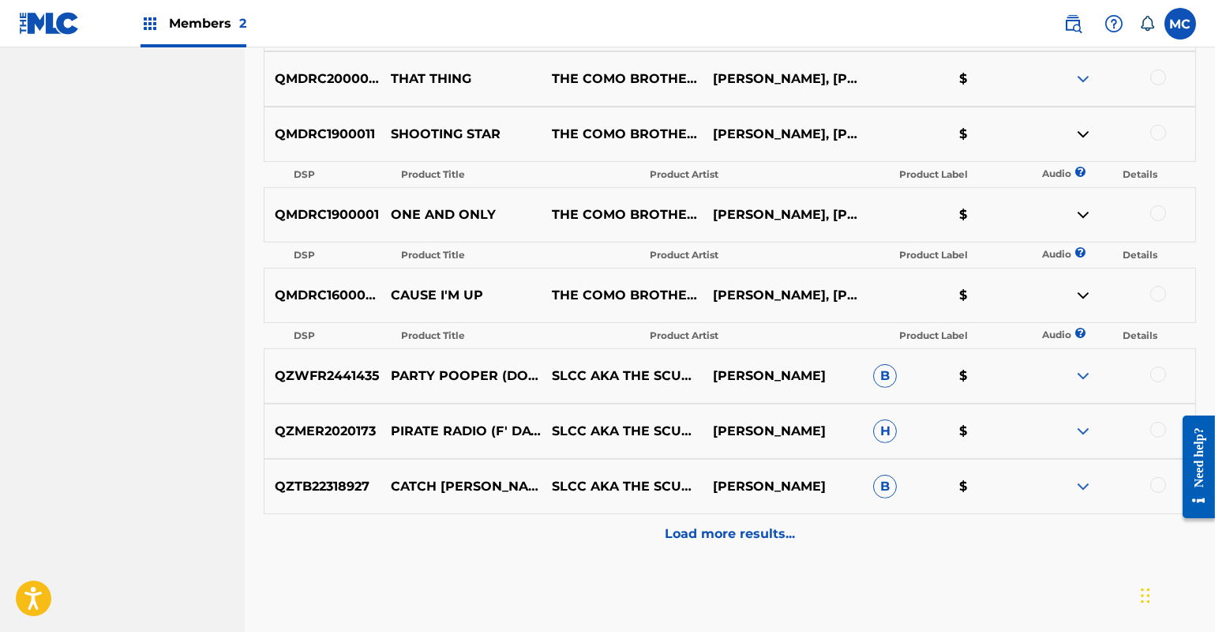
click at [1082, 74] on img at bounding box center [1083, 78] width 19 height 19
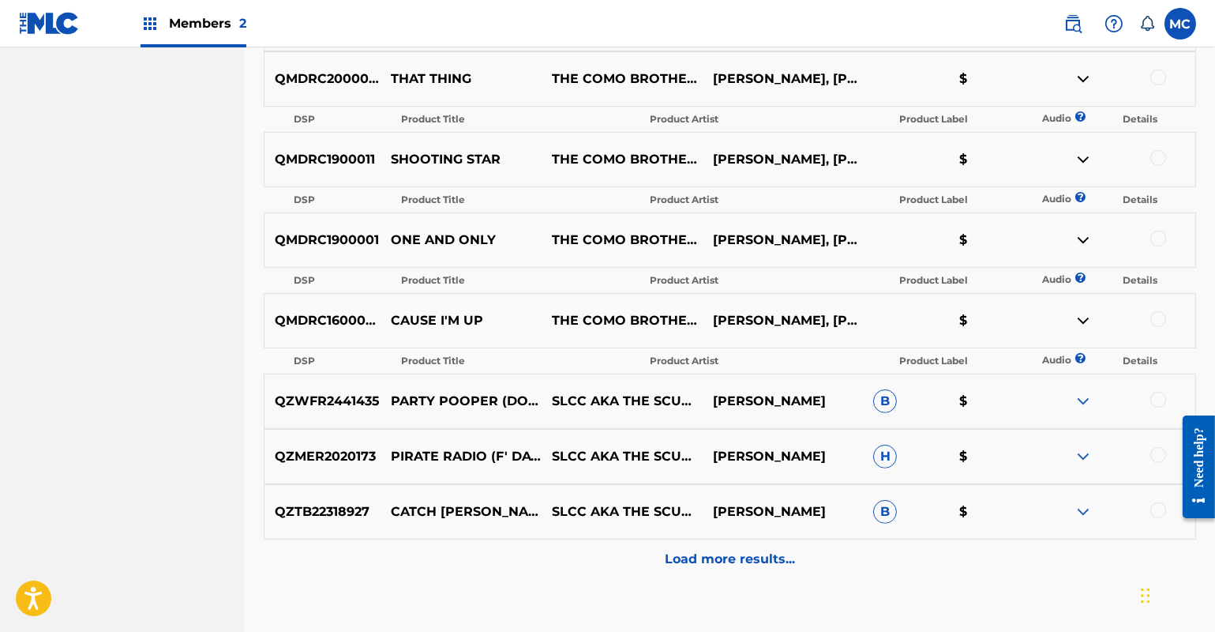
scroll to position [1252, 0]
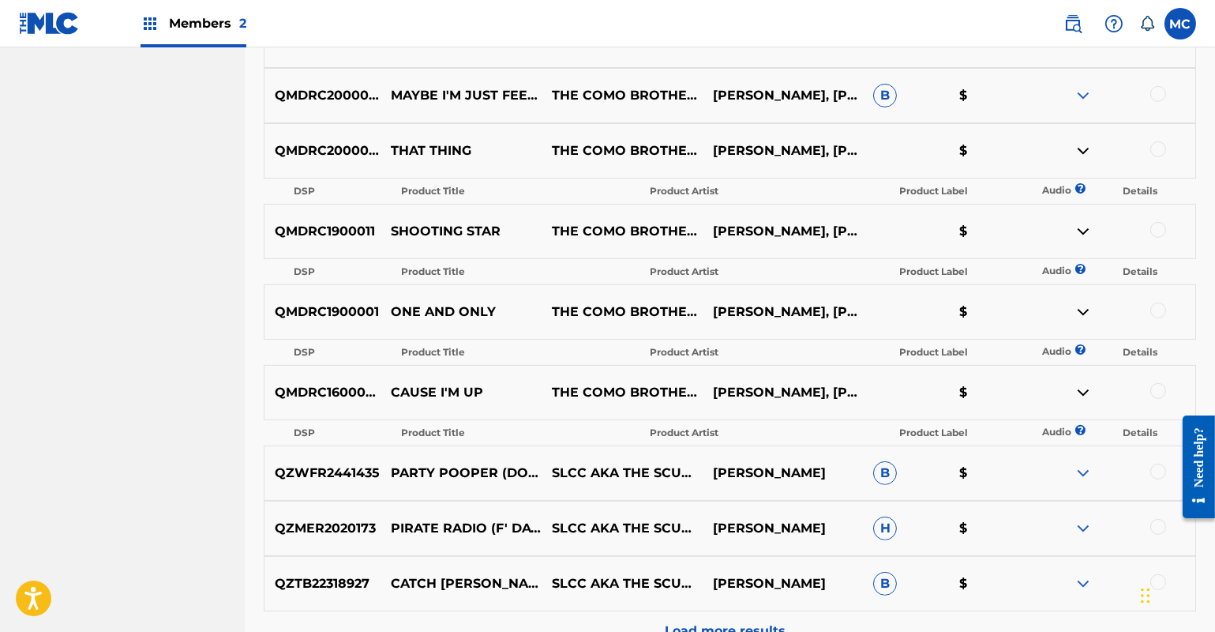
click at [1084, 96] on img at bounding box center [1083, 95] width 19 height 19
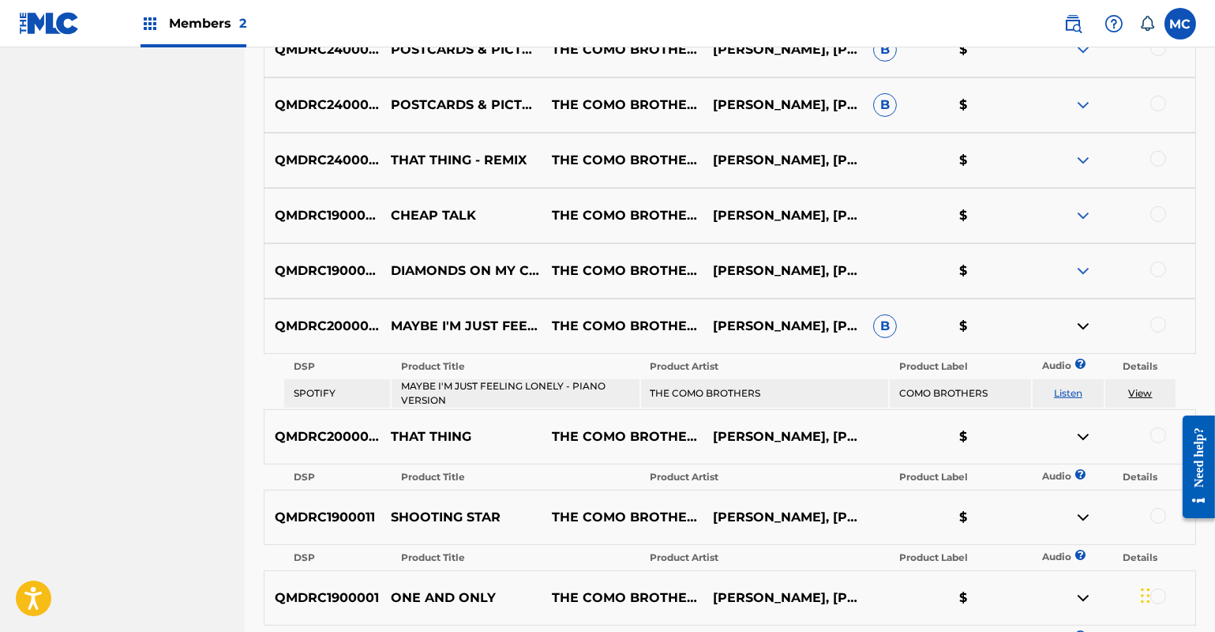
scroll to position [821, 0]
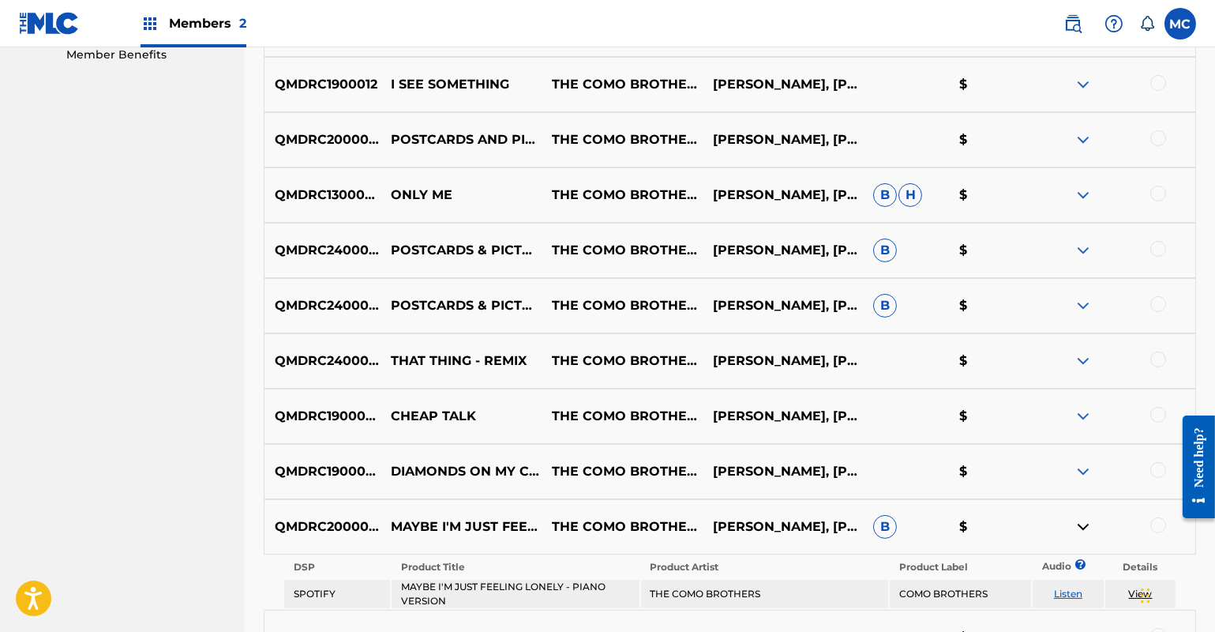
click at [1086, 195] on img at bounding box center [1083, 195] width 19 height 19
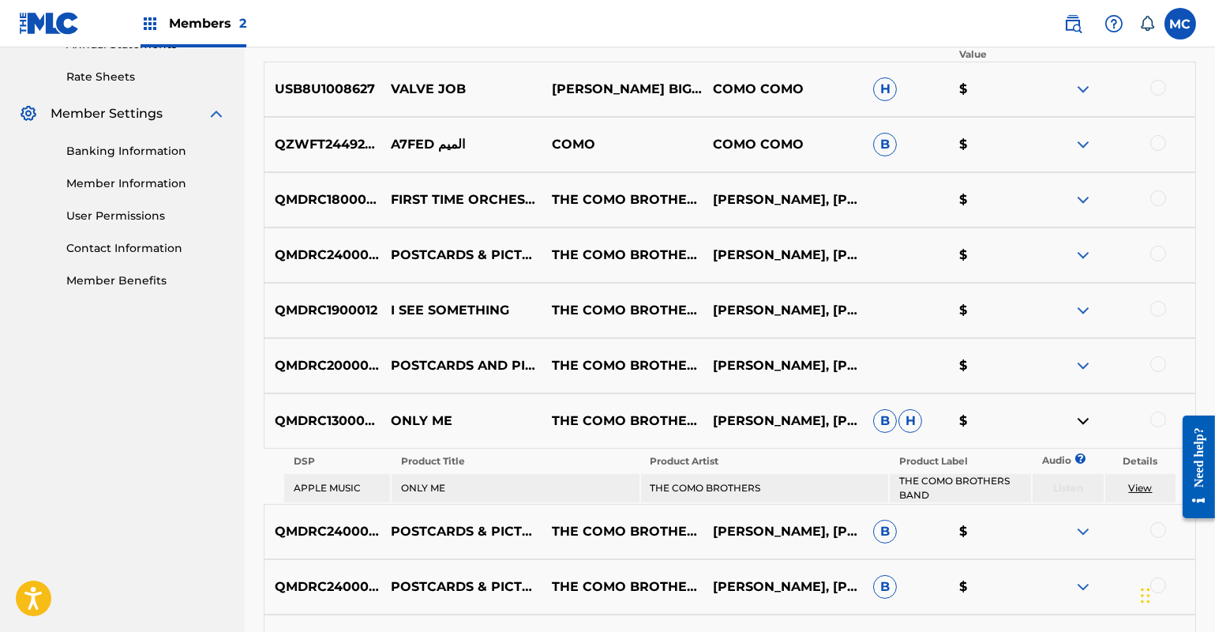
scroll to position [319, 0]
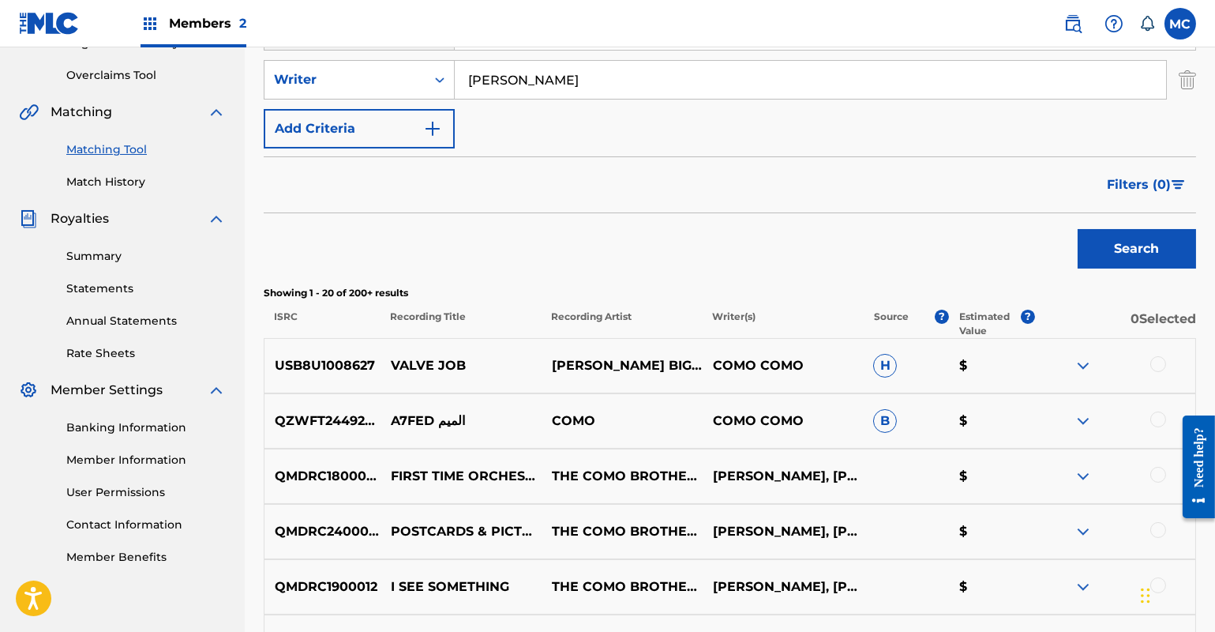
drag, startPoint x: 614, startPoint y: 78, endPoint x: 474, endPoint y: 77, distance: 140.6
click at [474, 77] on input "[PERSON_NAME]" at bounding box center [810, 80] width 711 height 38
click at [1183, 77] on img "Search Form" at bounding box center [1187, 79] width 17 height 39
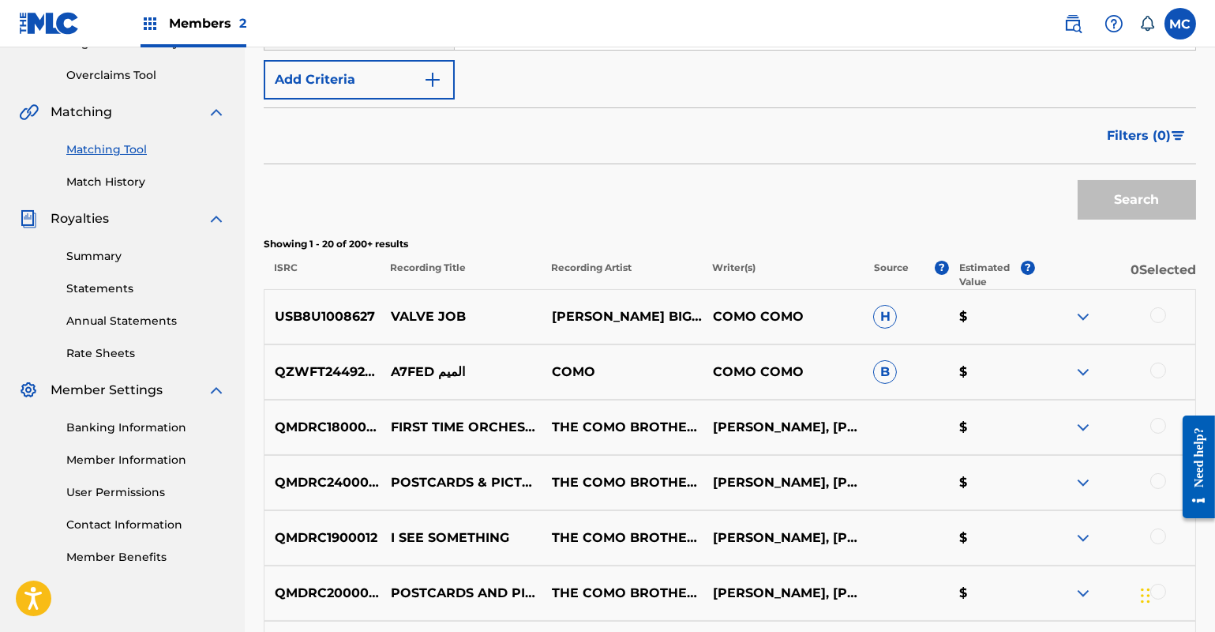
click at [437, 88] on button "Add Criteria" at bounding box center [359, 79] width 191 height 39
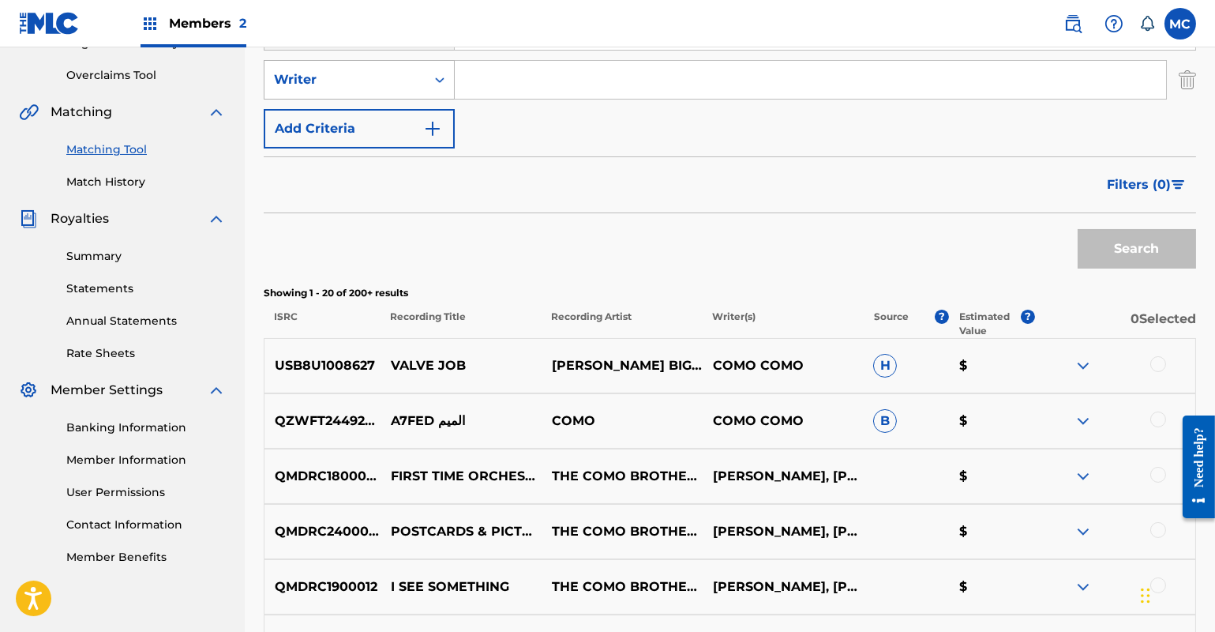
click at [444, 83] on icon "Search Form" at bounding box center [440, 80] width 16 height 16
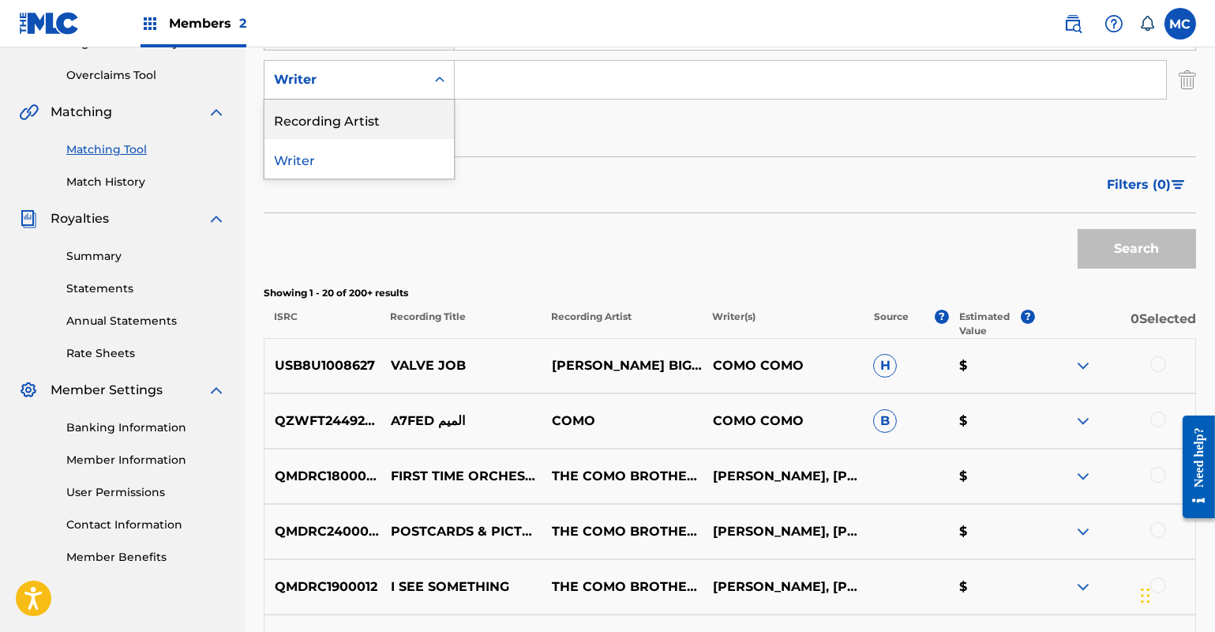
click at [359, 126] on div "Recording Artist" at bounding box center [360, 118] width 190 height 39
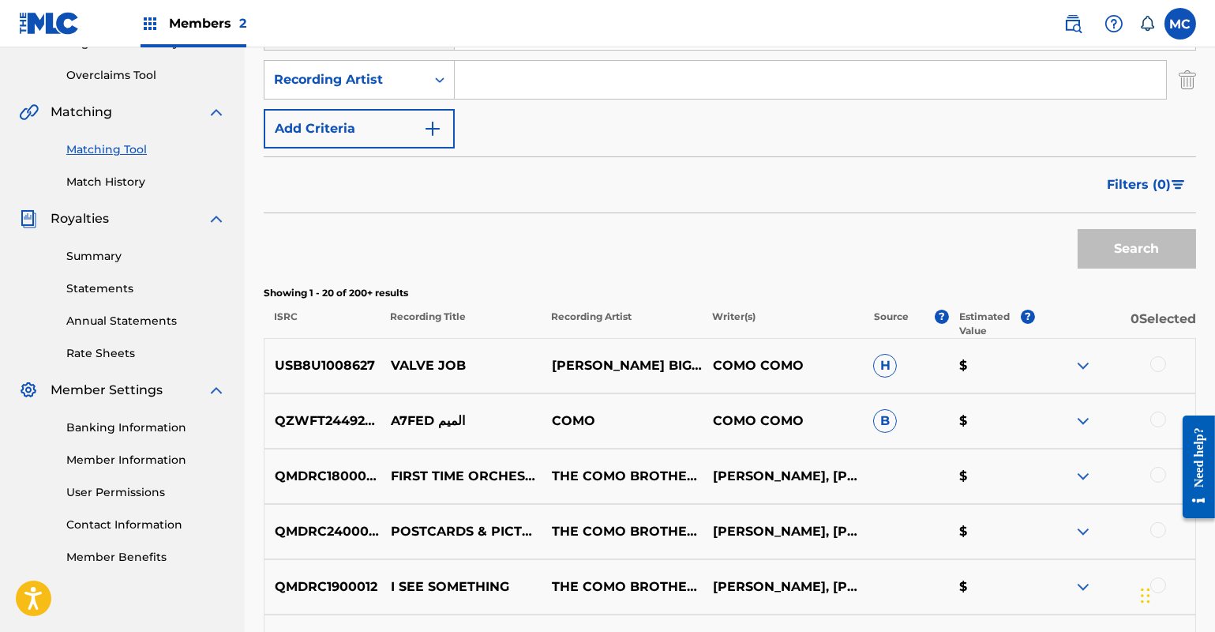
click at [576, 86] on input "Search Form" at bounding box center [810, 80] width 711 height 38
type input "the como brothers"
click at [1098, 241] on button "Search" at bounding box center [1137, 248] width 118 height 39
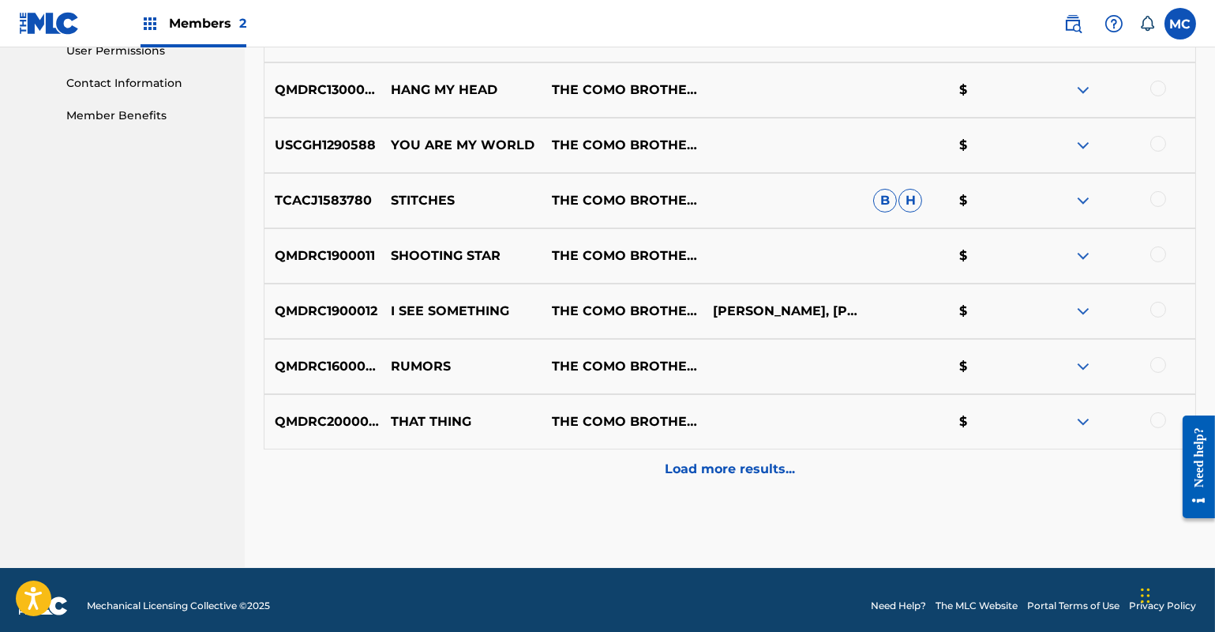
scroll to position [771, 0]
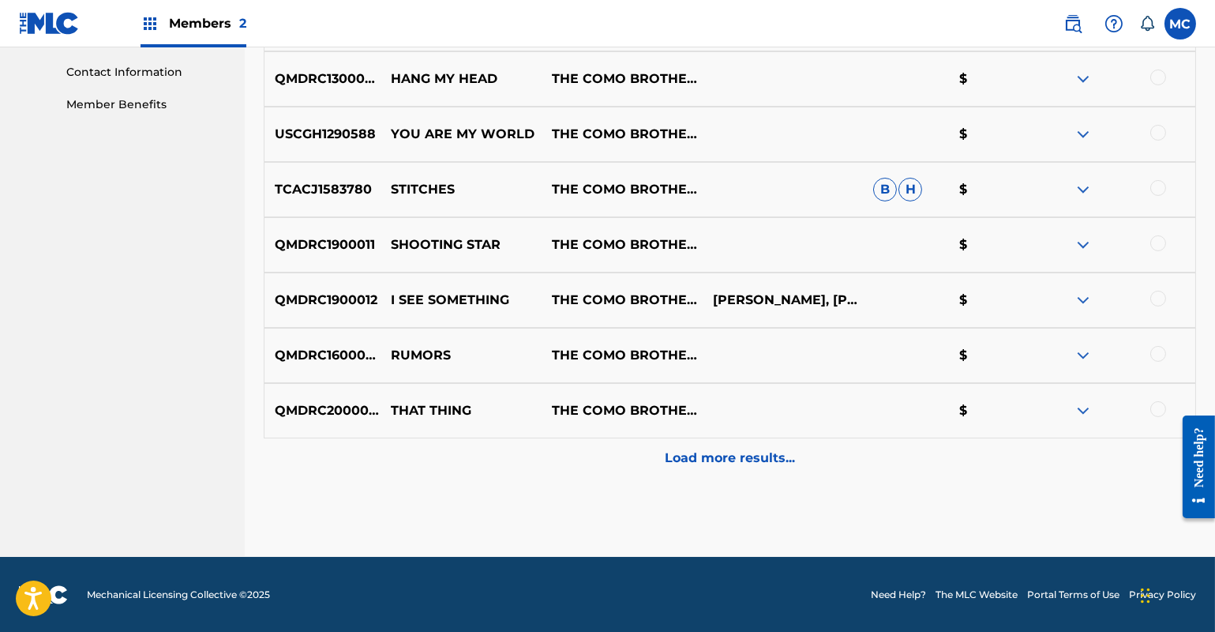
click at [1083, 298] on img at bounding box center [1083, 300] width 19 height 19
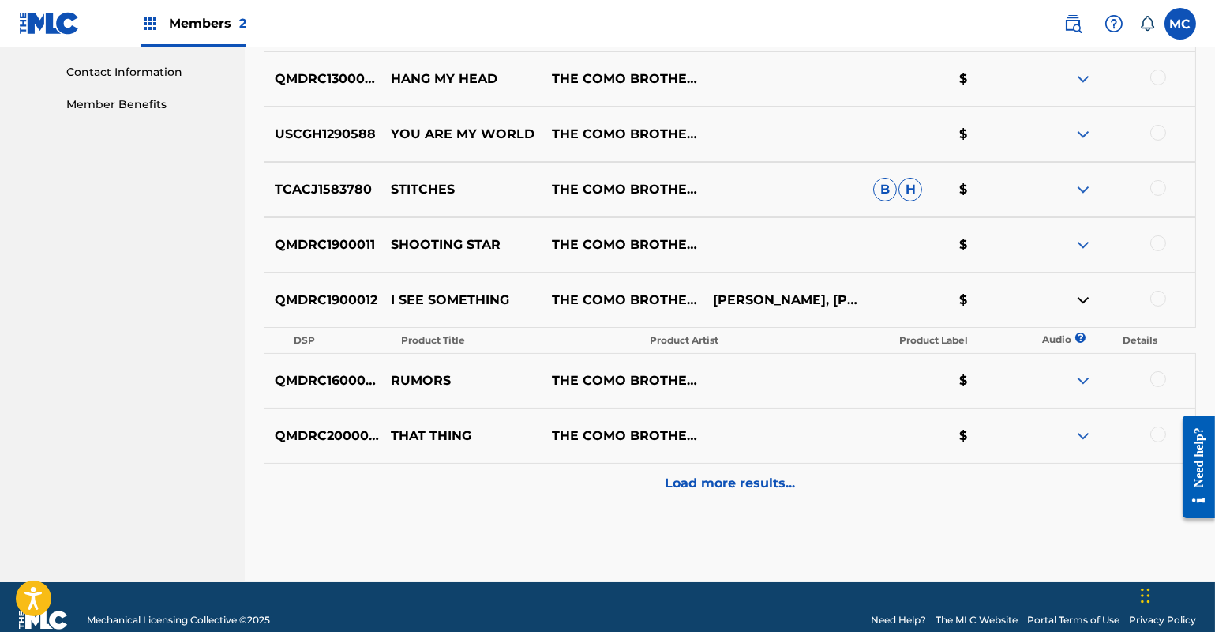
click at [749, 482] on p "Load more results..." at bounding box center [730, 483] width 130 height 19
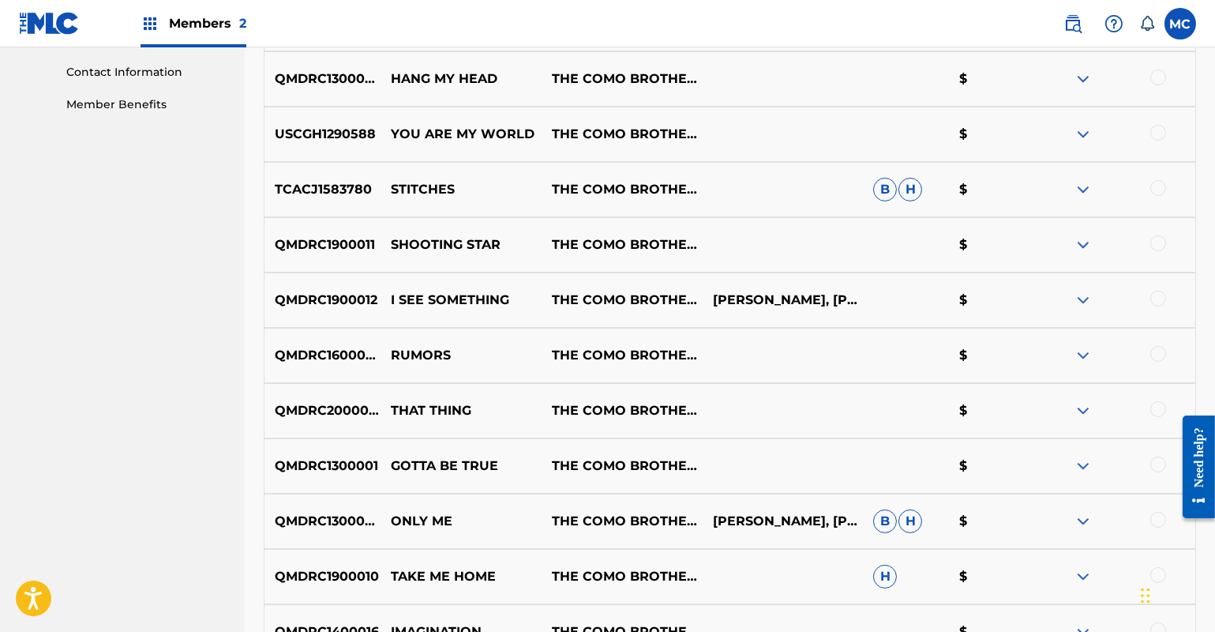
click at [1077, 523] on img at bounding box center [1083, 521] width 19 height 19
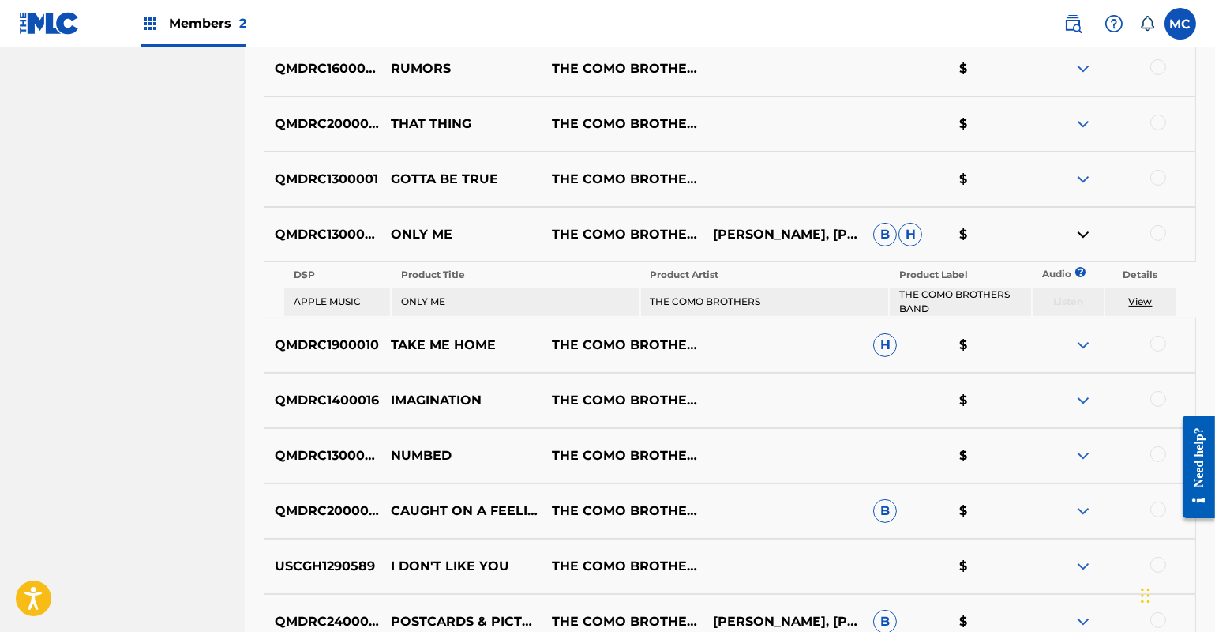
scroll to position [1274, 0]
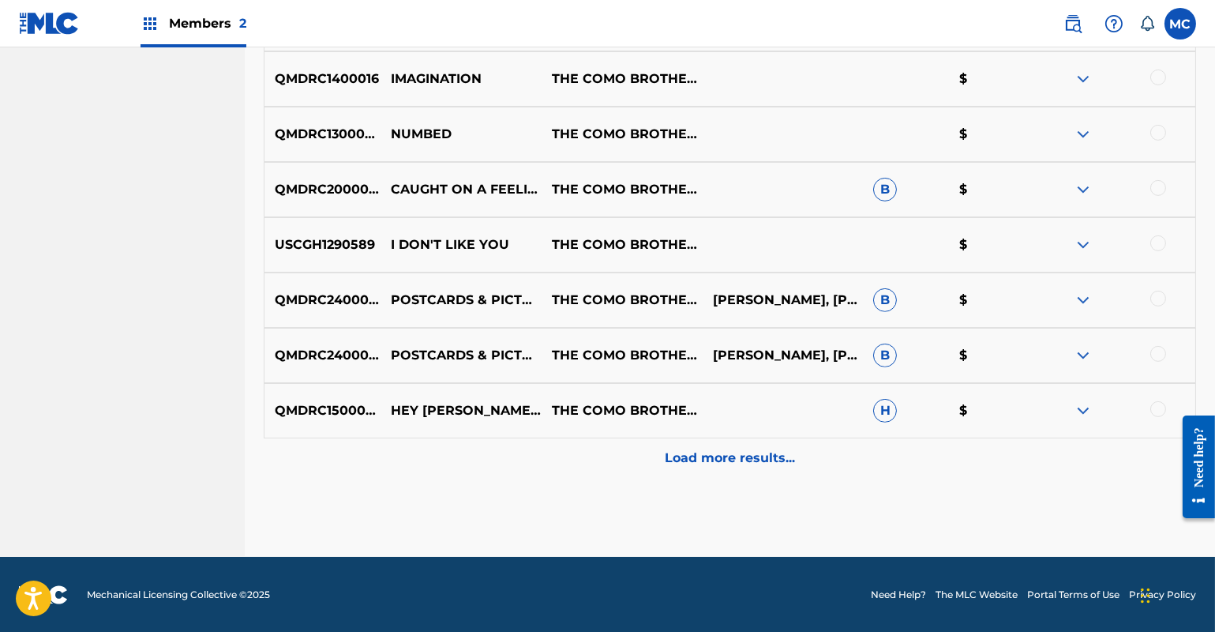
click at [682, 474] on div "Load more results..." at bounding box center [730, 457] width 933 height 39
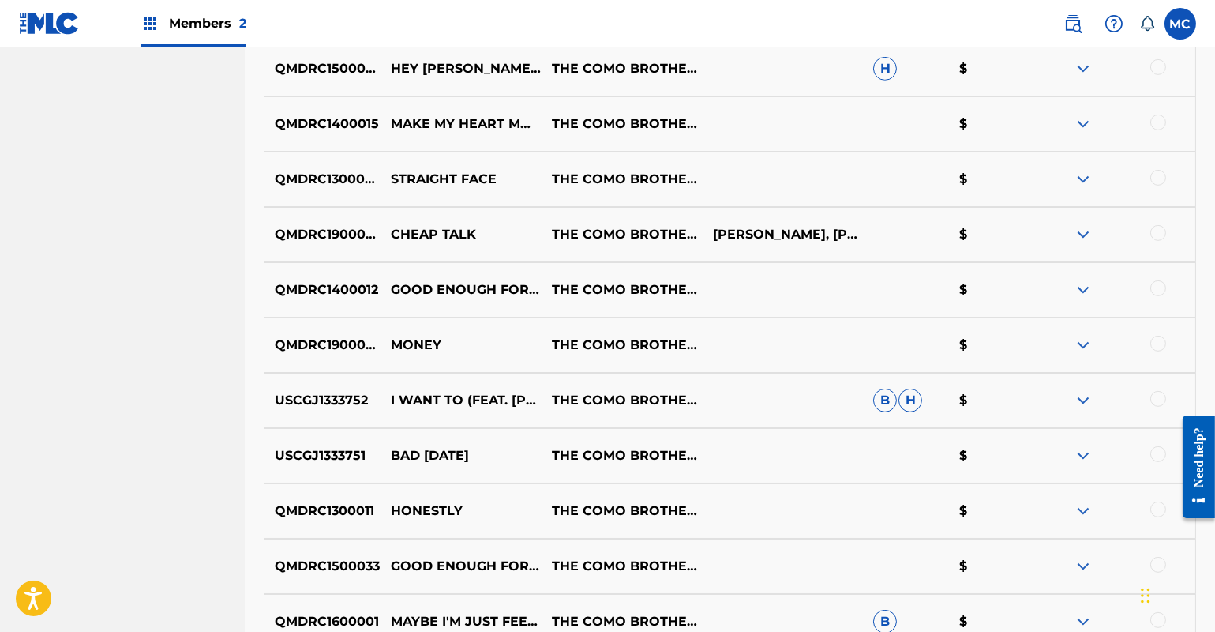
scroll to position [1877, 0]
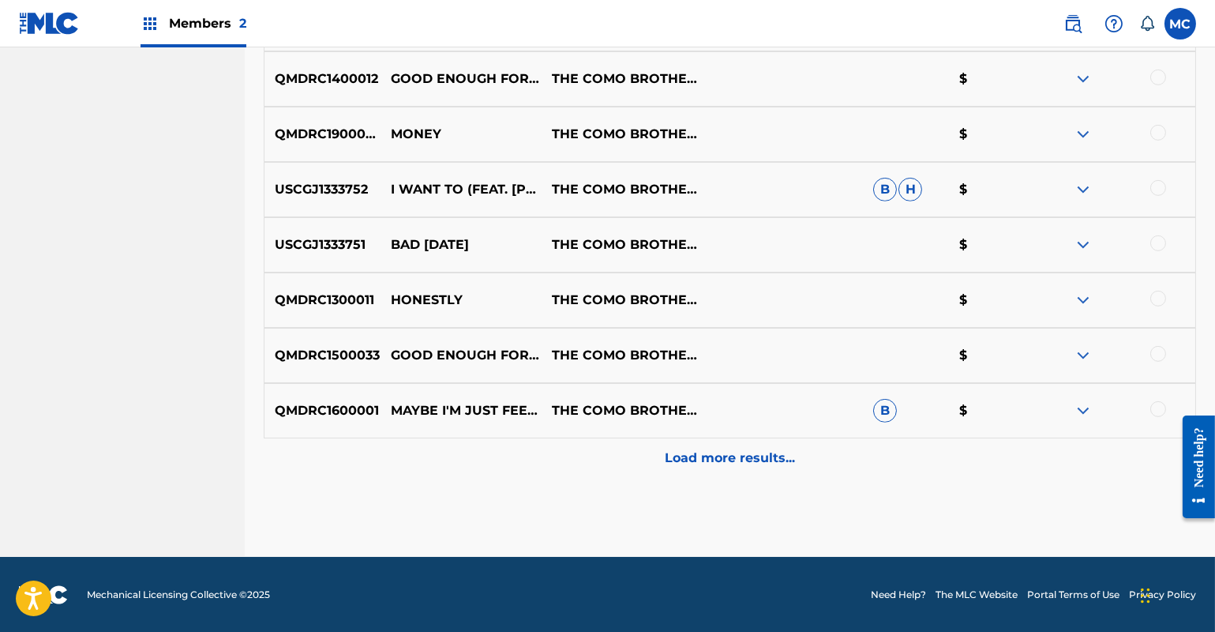
click at [685, 471] on div "Load more results..." at bounding box center [730, 457] width 933 height 39
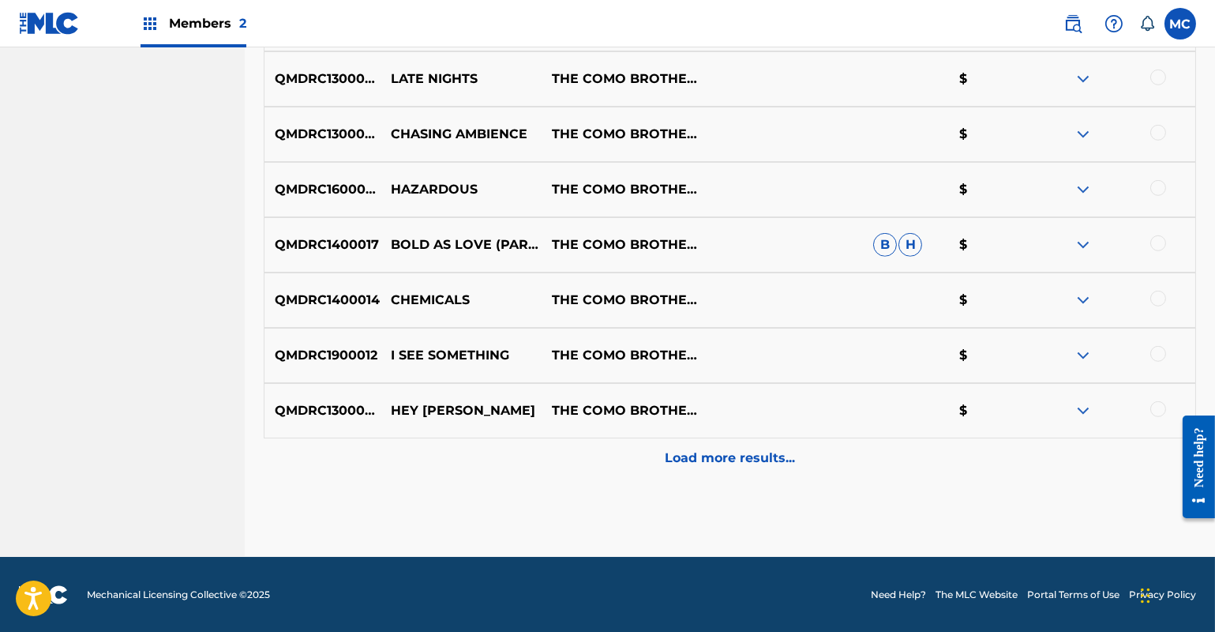
click at [686, 468] on div "Load more results..." at bounding box center [730, 457] width 933 height 39
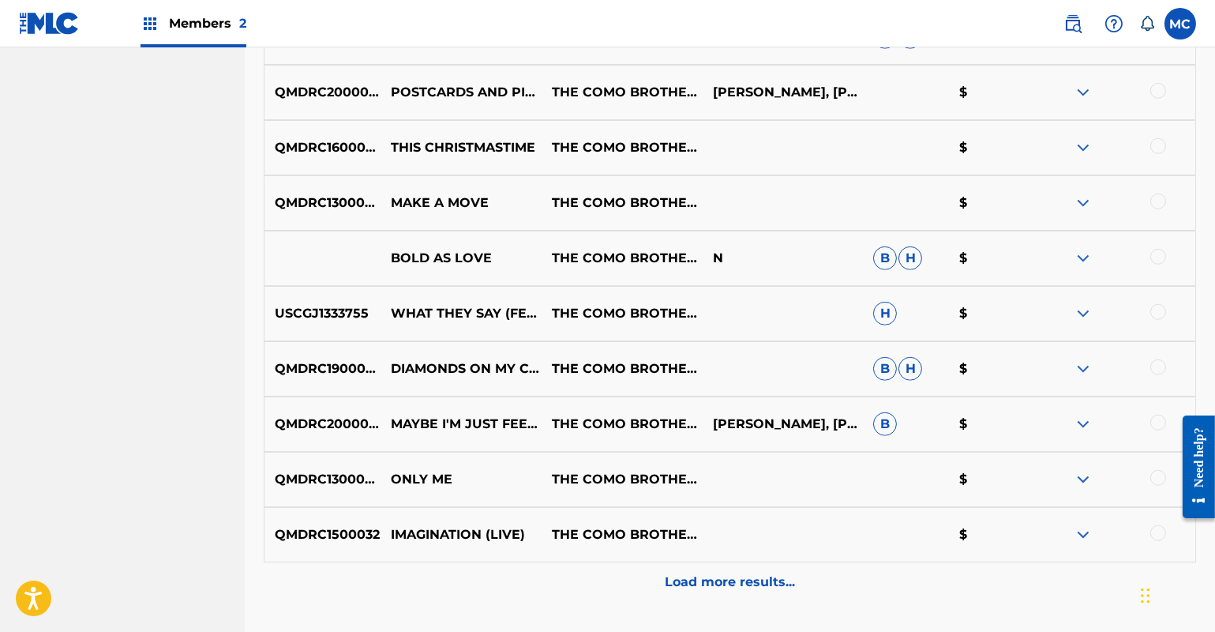
scroll to position [2860, 0]
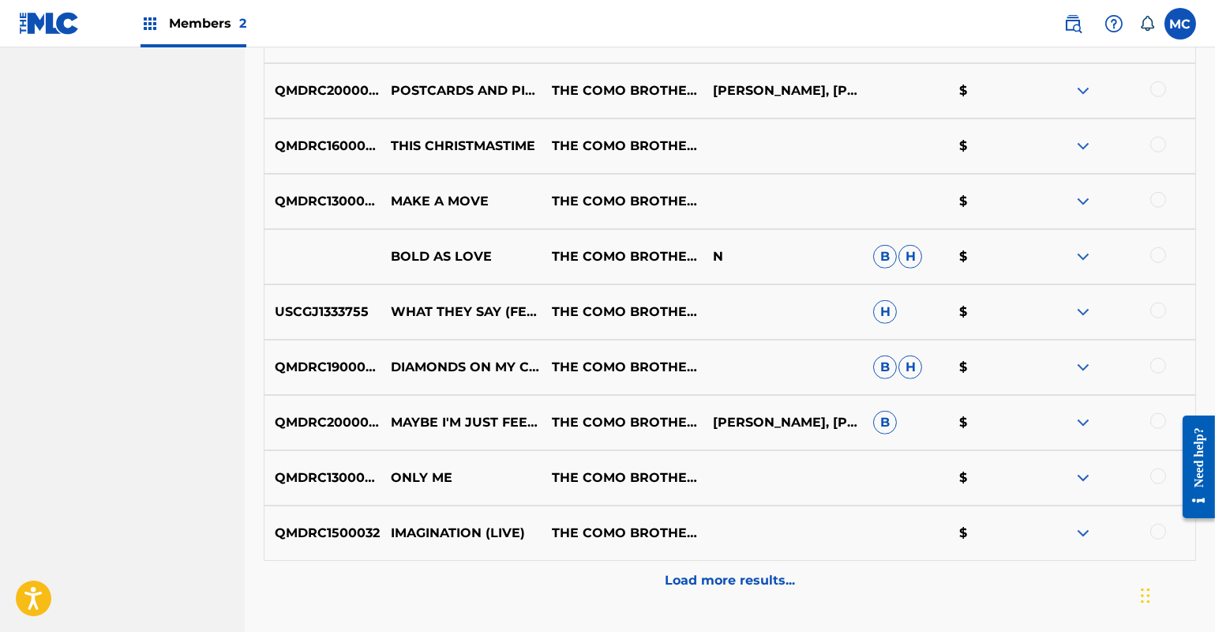
click at [1090, 310] on img at bounding box center [1083, 311] width 19 height 19
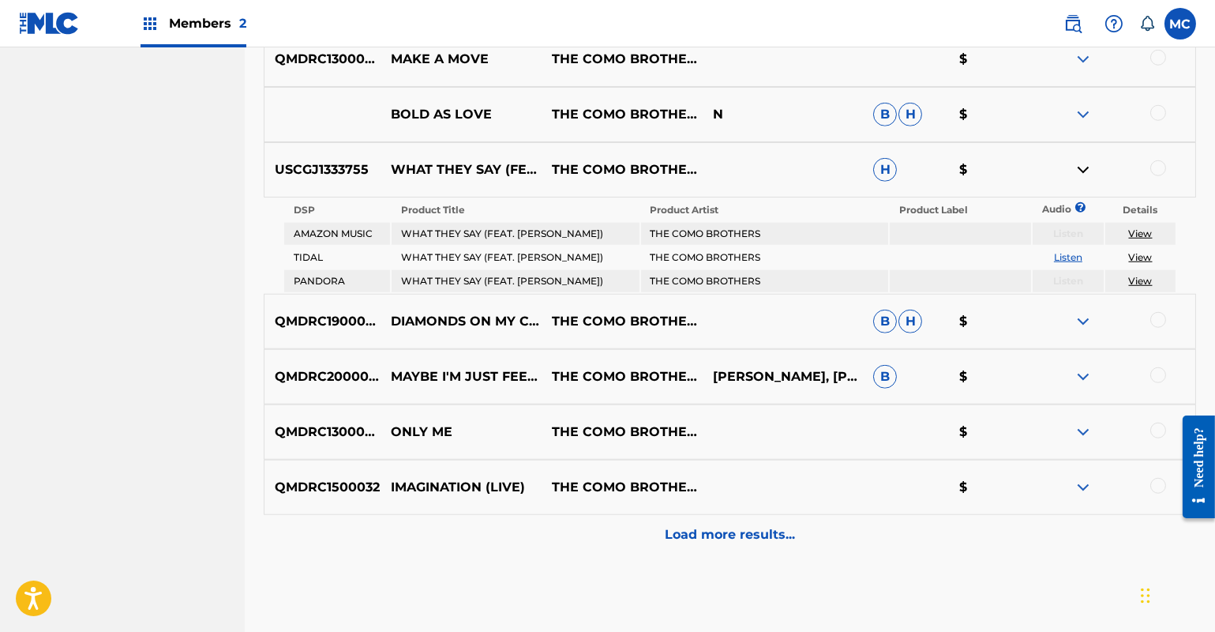
scroll to position [3004, 0]
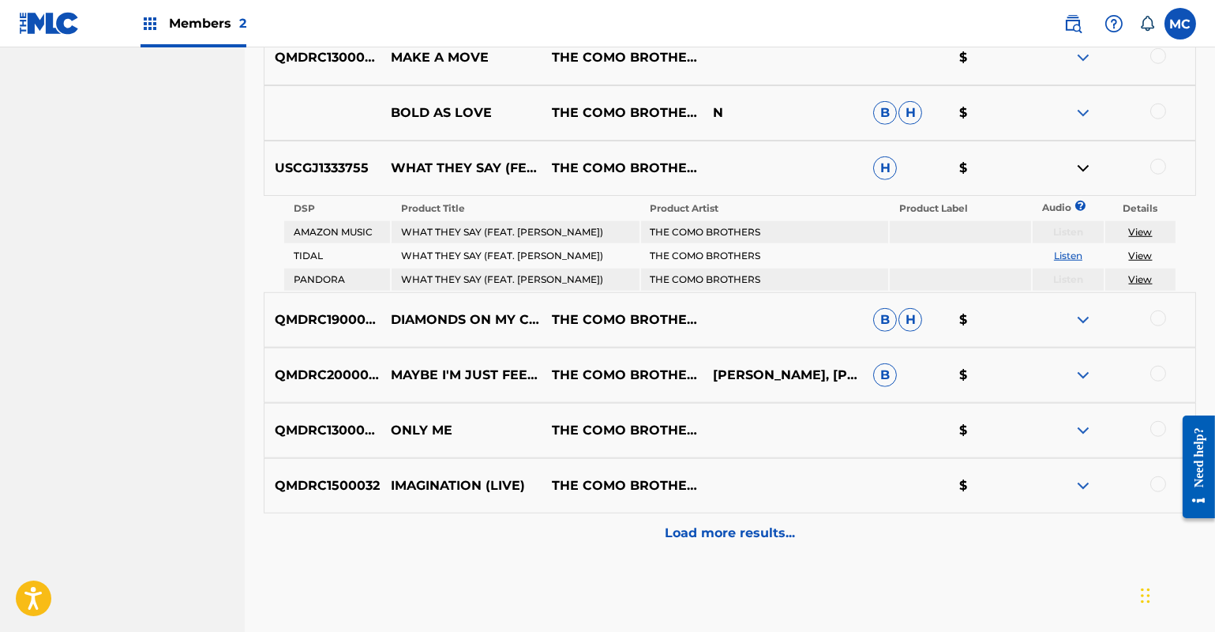
click at [1082, 319] on img at bounding box center [1083, 319] width 19 height 19
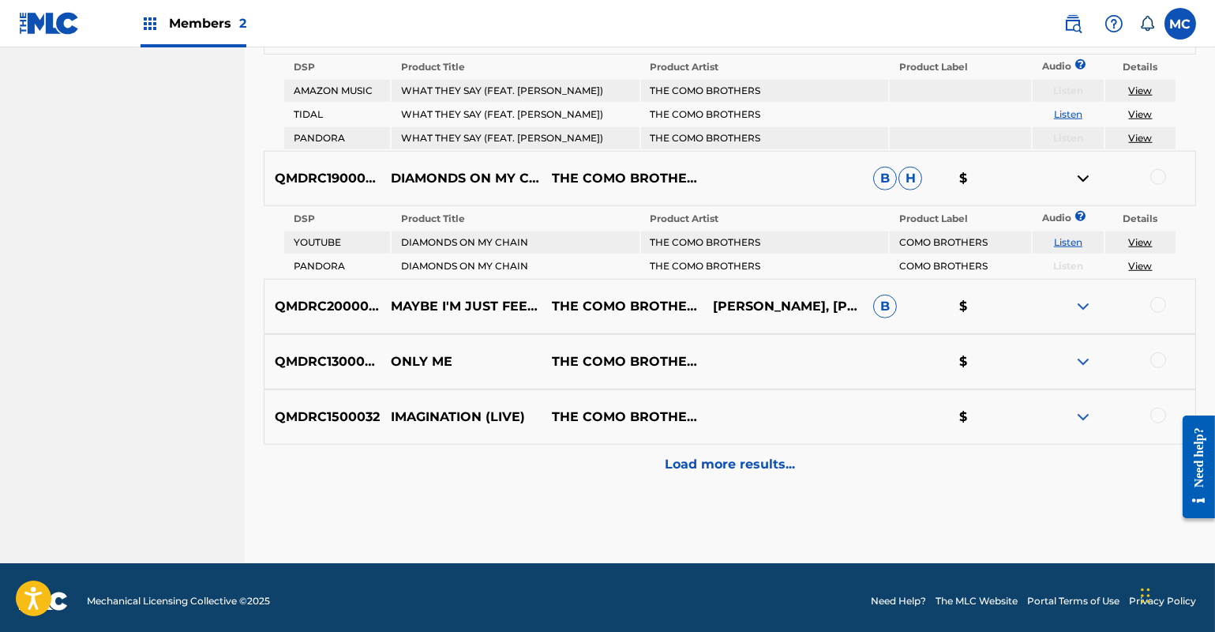
scroll to position [3151, 0]
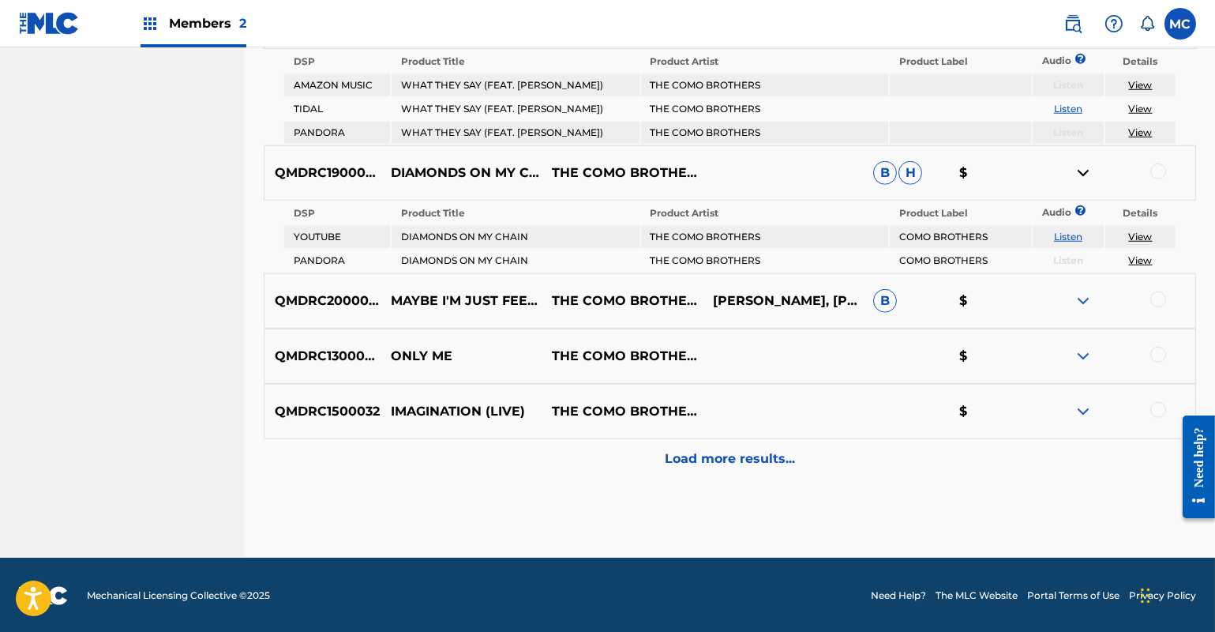
click at [1077, 300] on img at bounding box center [1083, 300] width 19 height 19
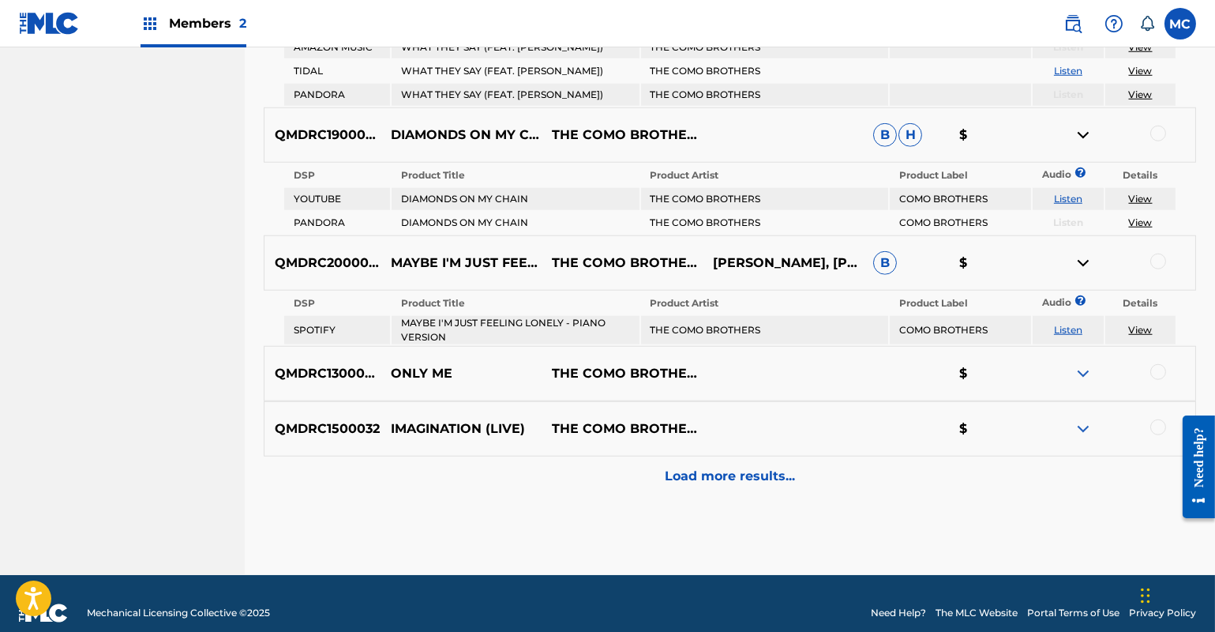
scroll to position [3205, 0]
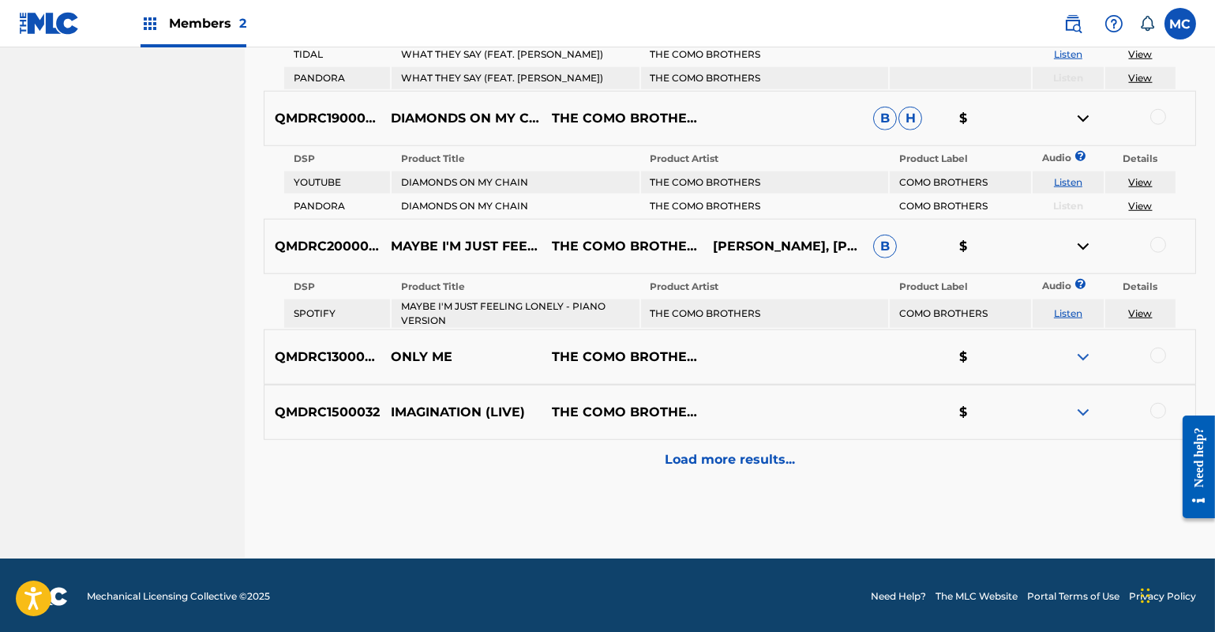
click at [1087, 353] on img at bounding box center [1083, 356] width 19 height 19
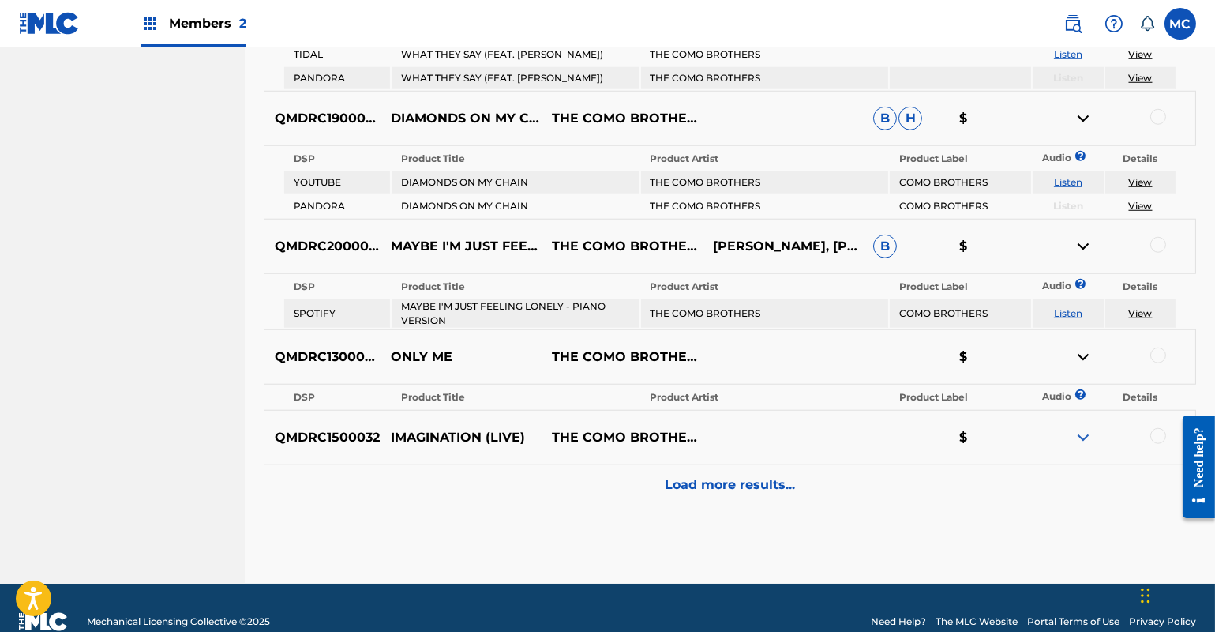
click at [721, 479] on p "Load more results..." at bounding box center [730, 484] width 130 height 19
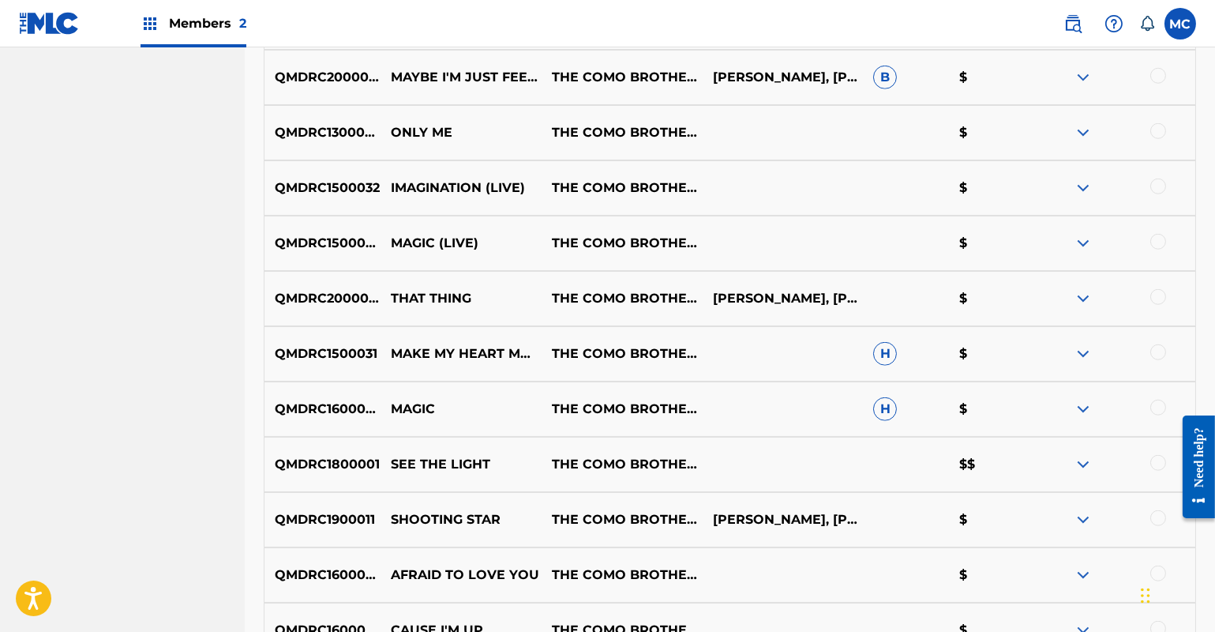
click at [1087, 244] on img at bounding box center [1083, 243] width 19 height 19
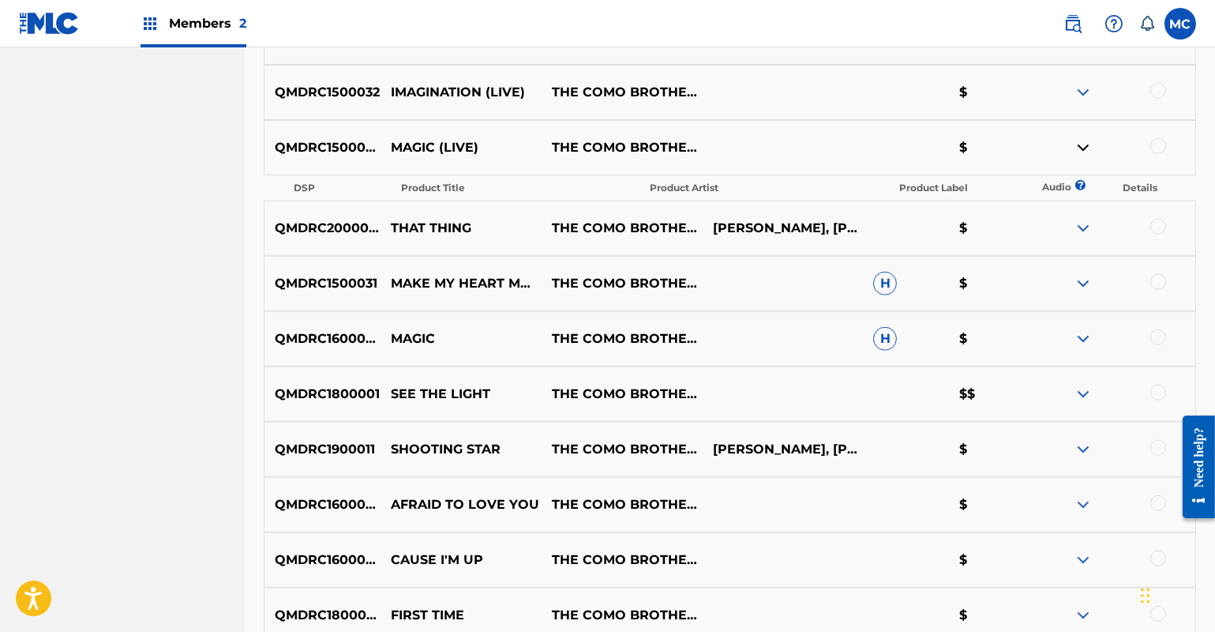
scroll to position [3348, 0]
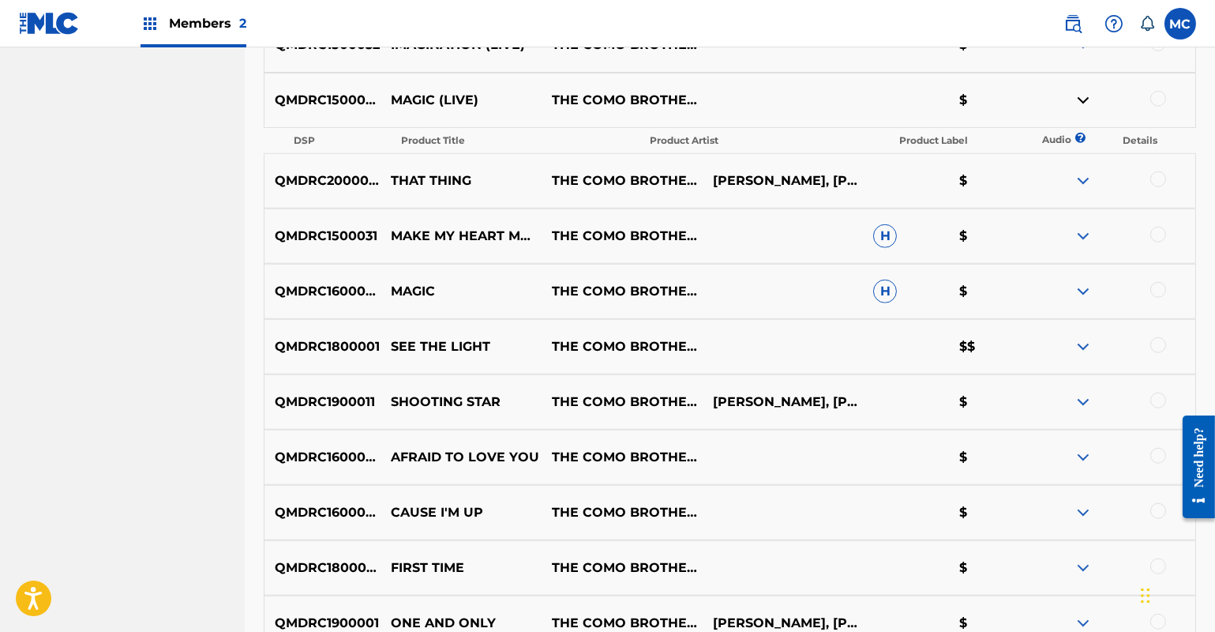
click at [1087, 345] on img at bounding box center [1083, 346] width 19 height 19
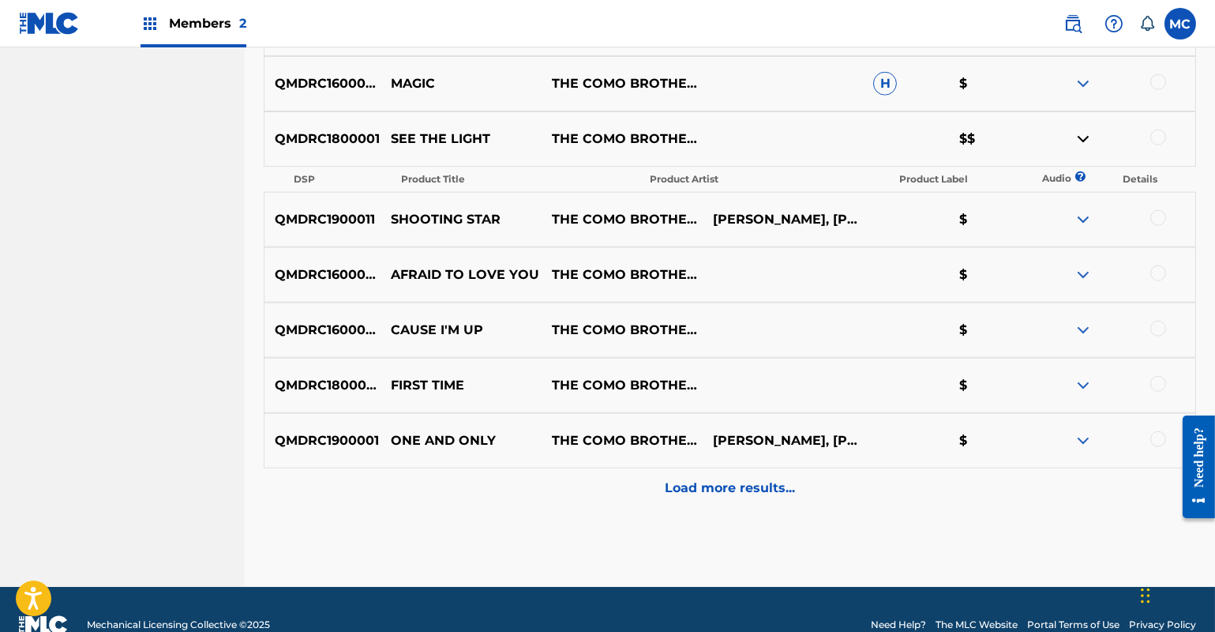
scroll to position [3564, 0]
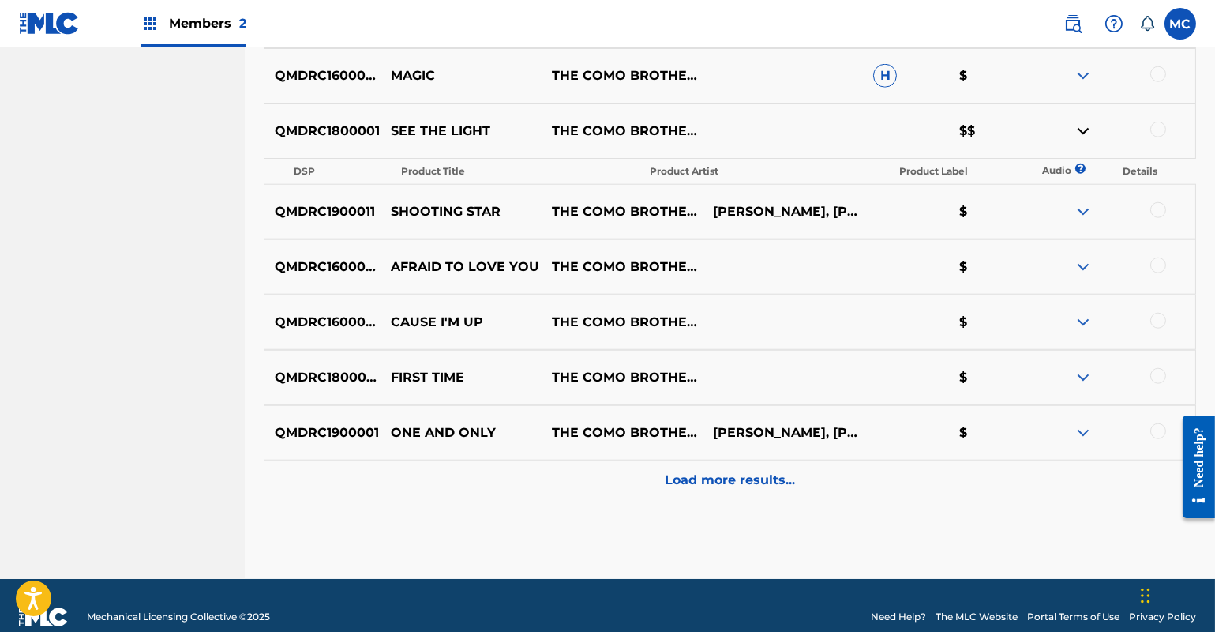
click at [761, 477] on p "Load more results..." at bounding box center [730, 480] width 130 height 19
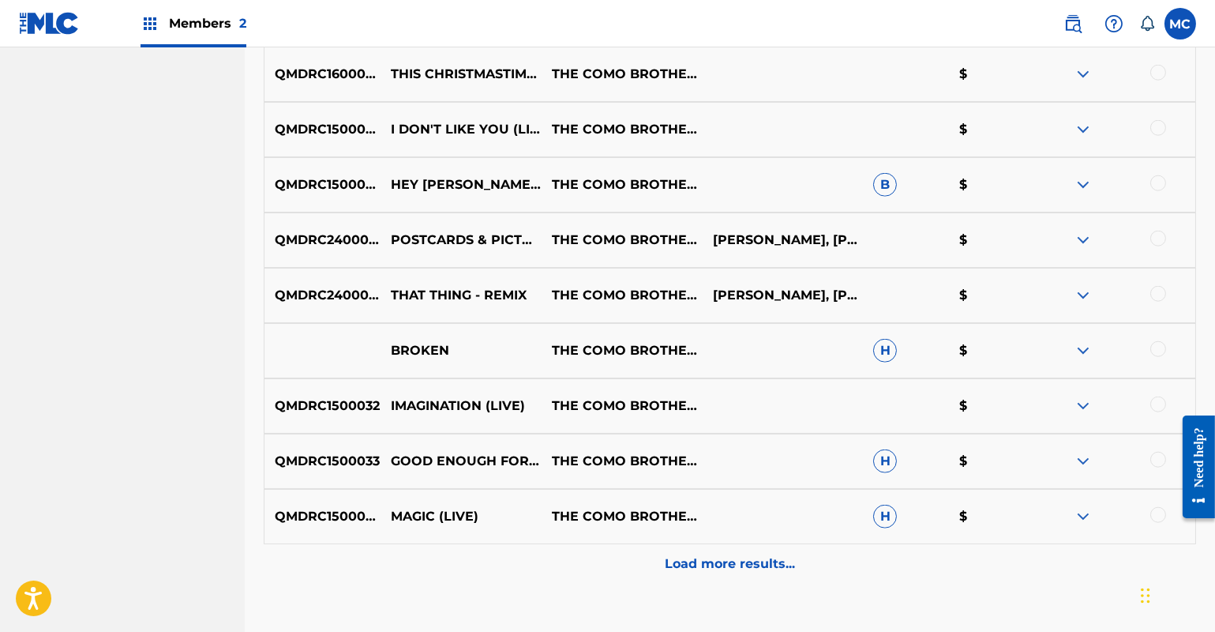
scroll to position [4088, 0]
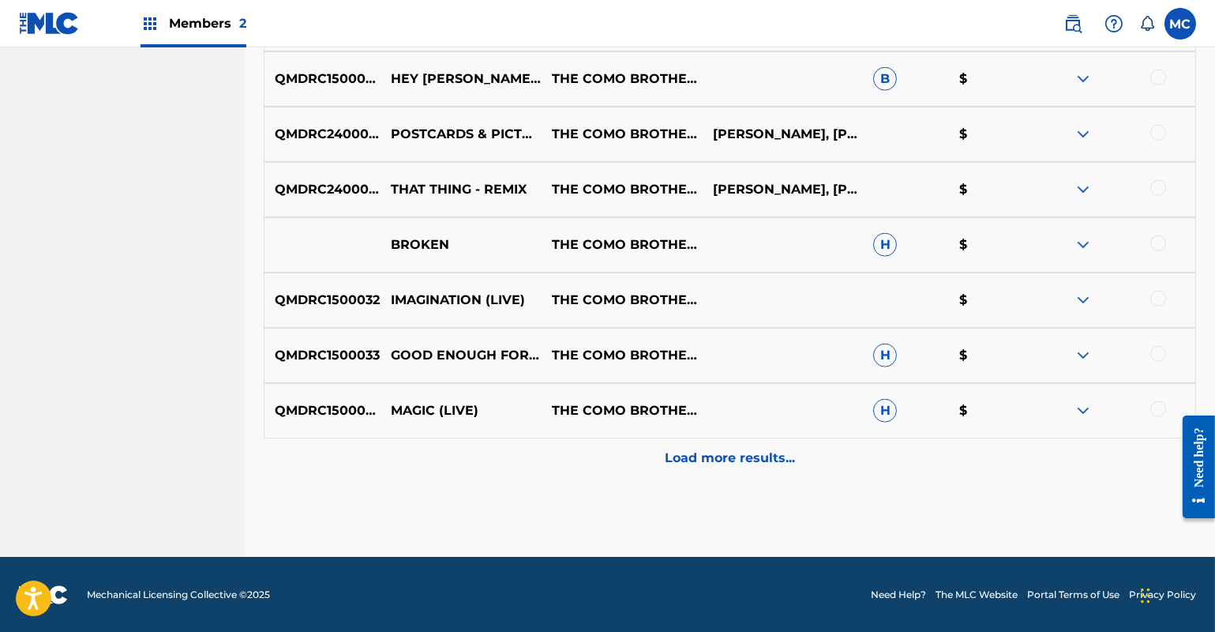
click at [1079, 245] on img at bounding box center [1083, 244] width 19 height 19
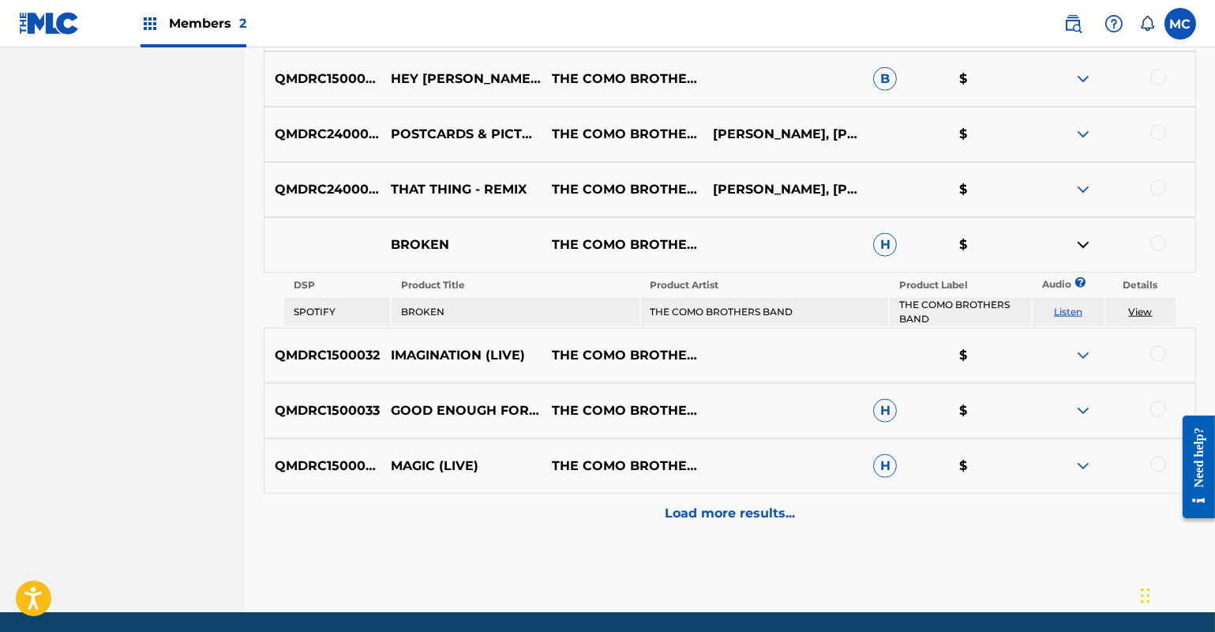
click at [734, 517] on p "Load more results..." at bounding box center [730, 513] width 130 height 19
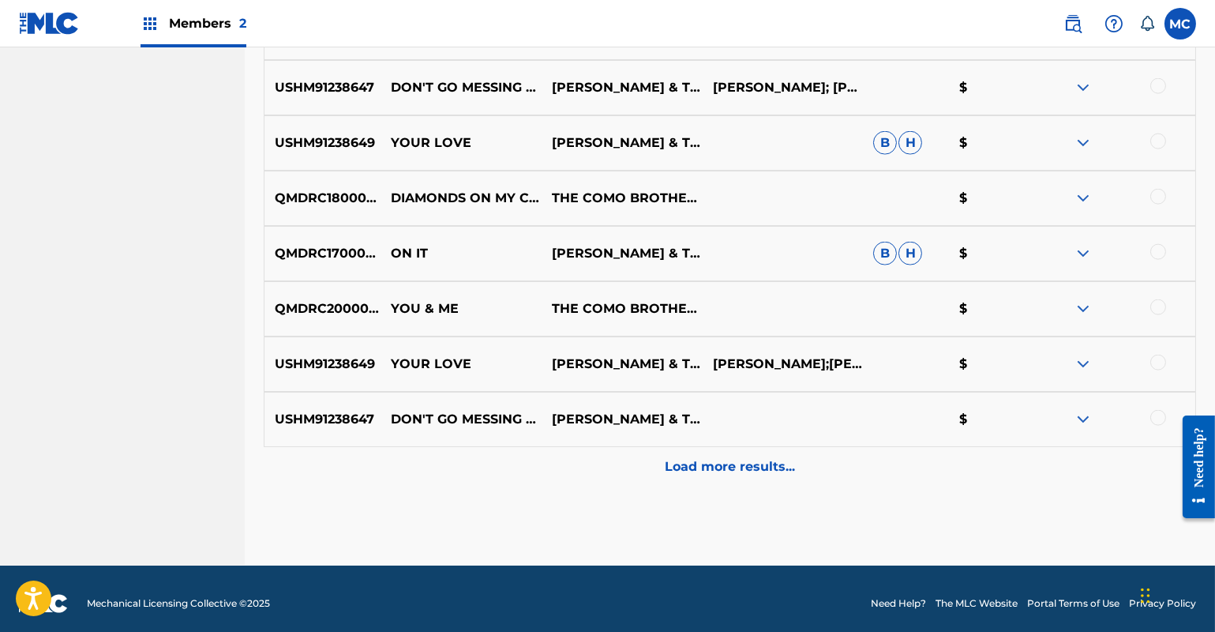
scroll to position [4641, 0]
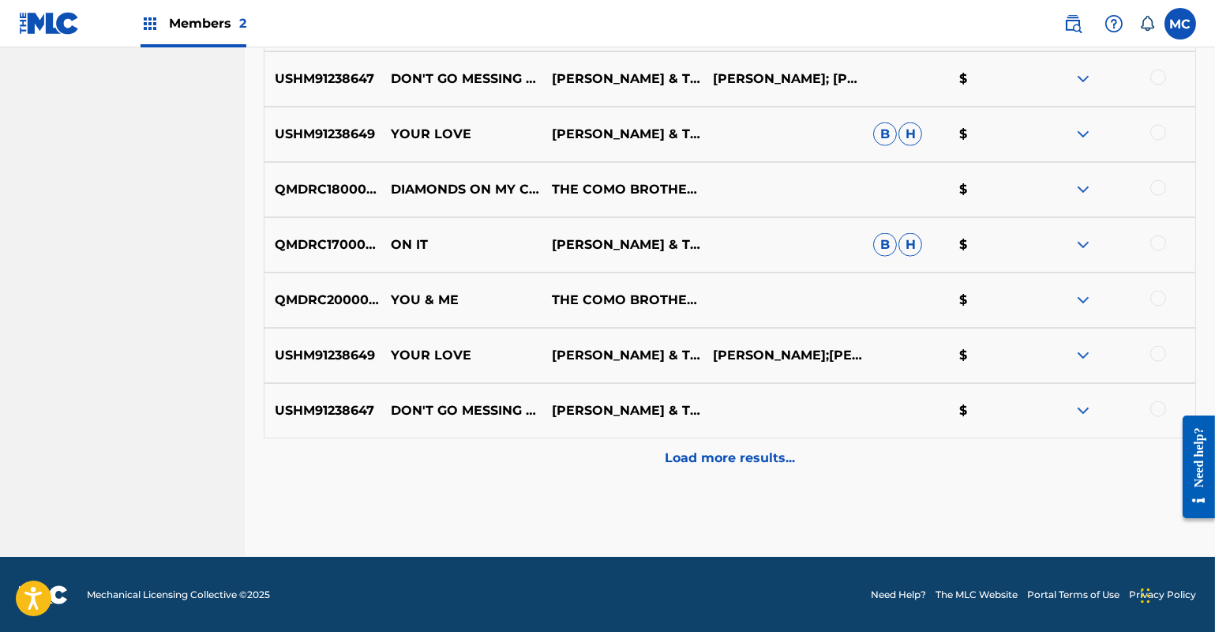
click at [1082, 351] on img at bounding box center [1083, 355] width 19 height 19
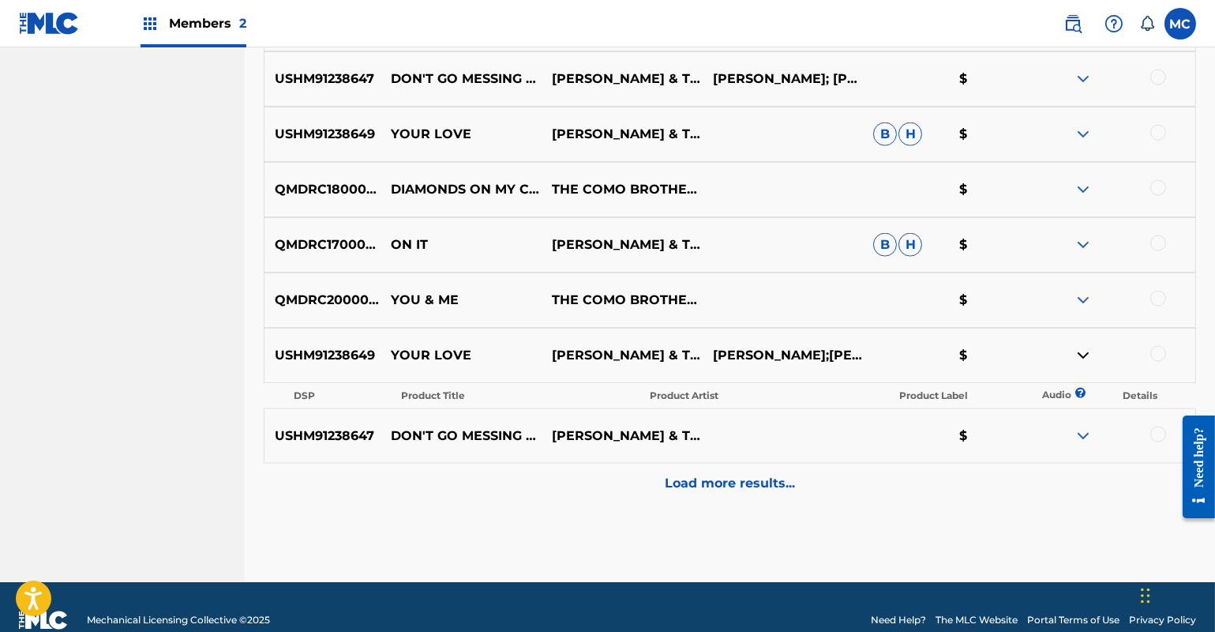
click at [1081, 438] on img at bounding box center [1083, 435] width 19 height 19
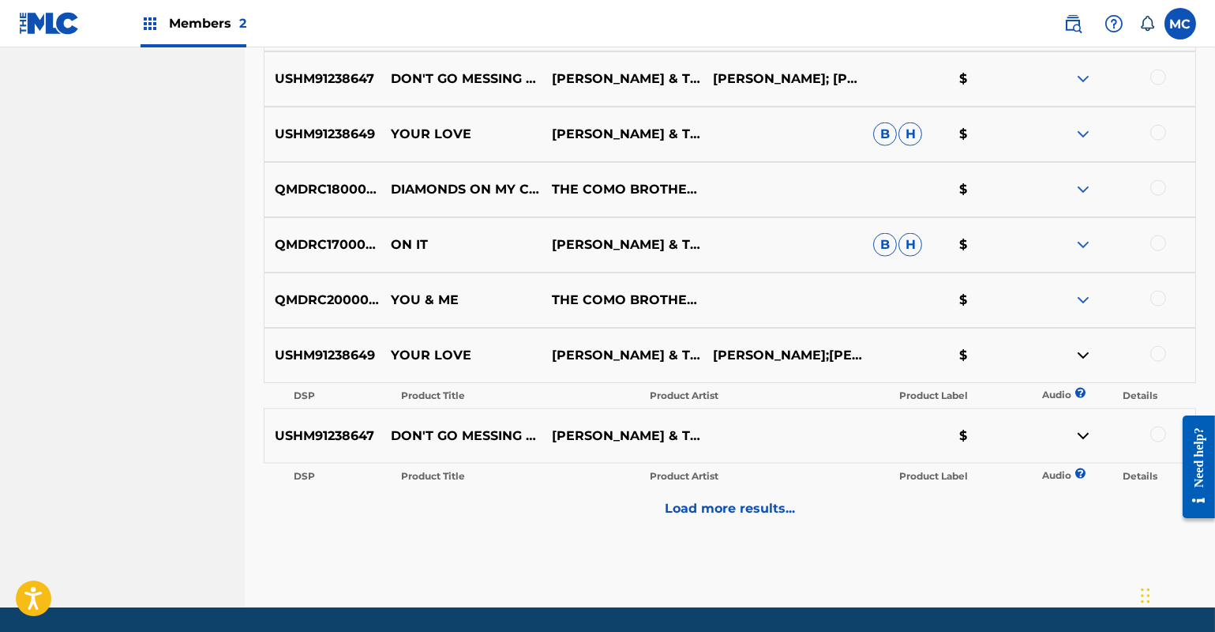
click at [697, 515] on p "Load more results..." at bounding box center [730, 508] width 130 height 19
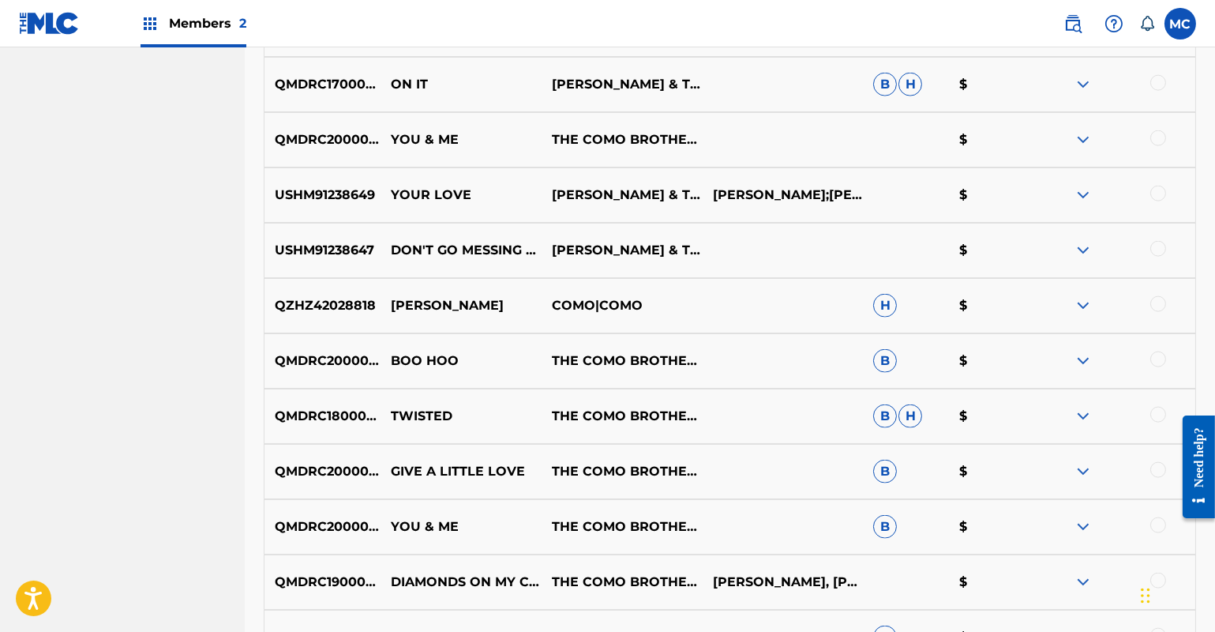
scroll to position [4927, 0]
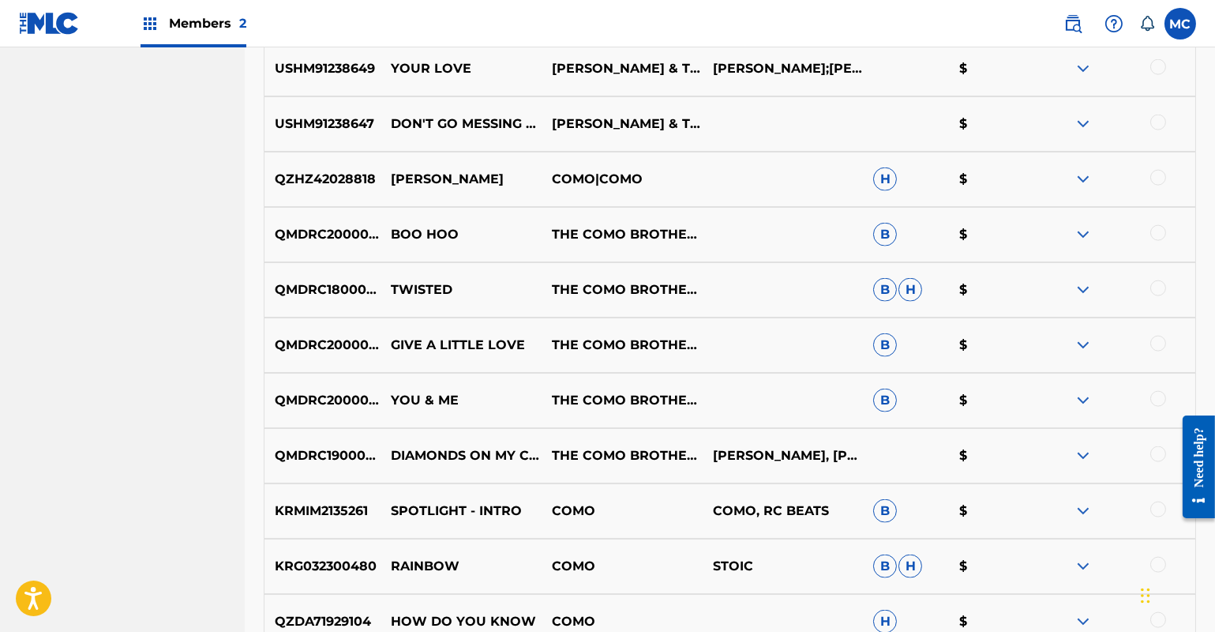
click at [1083, 396] on img at bounding box center [1083, 400] width 19 height 19
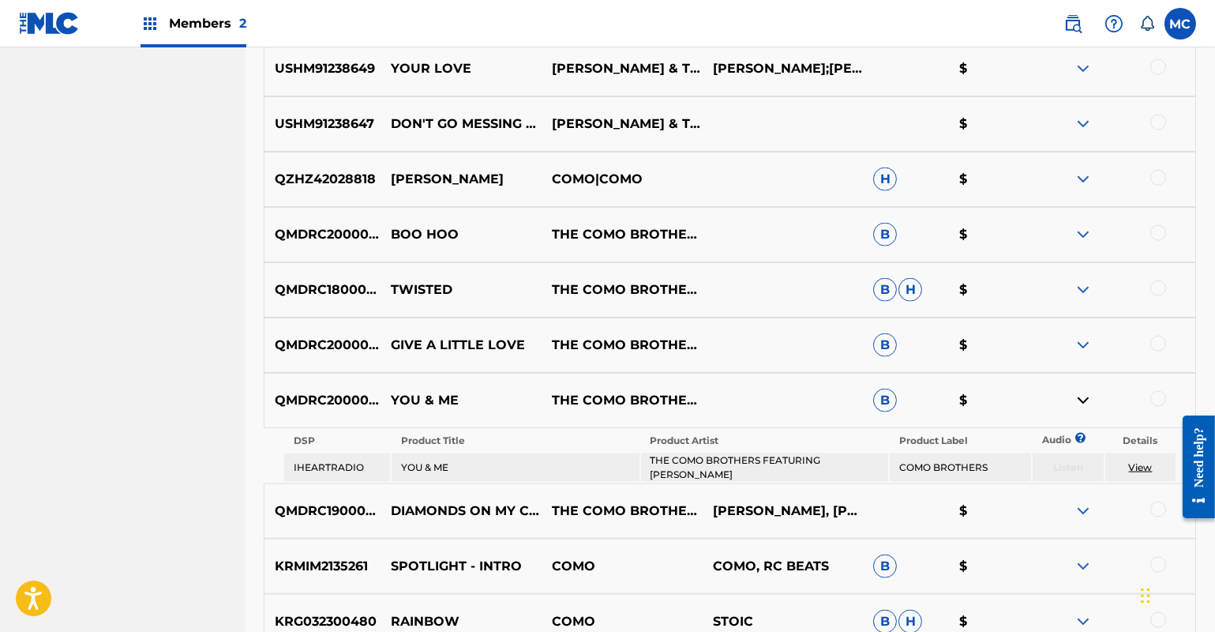
click at [1086, 342] on img at bounding box center [1083, 345] width 19 height 19
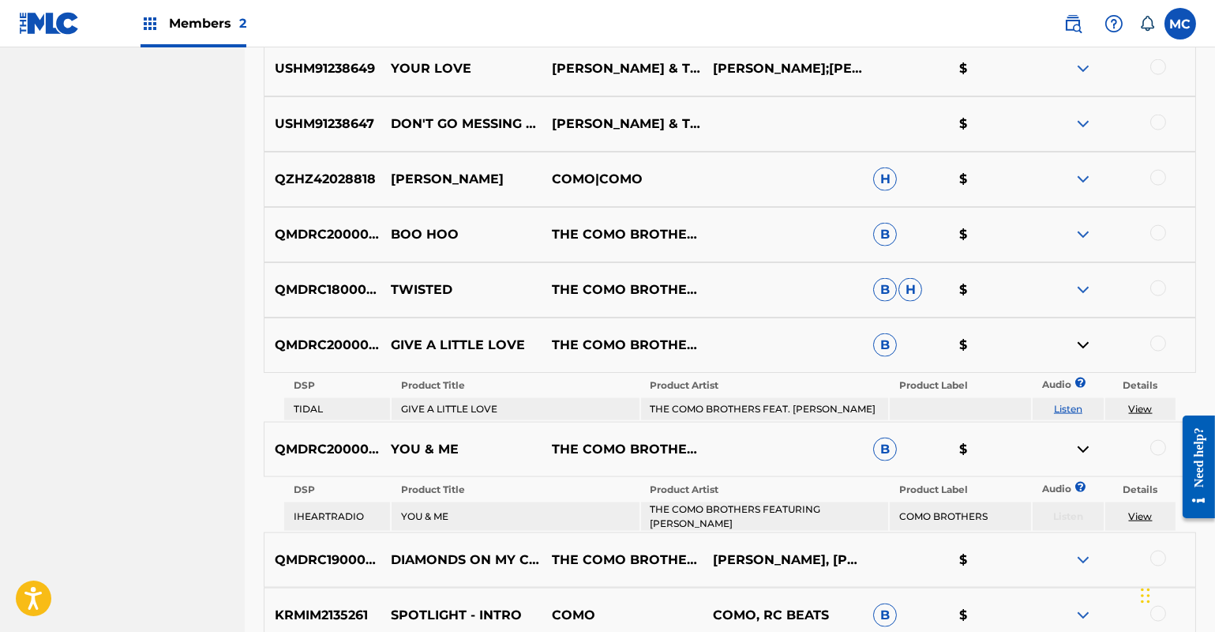
click at [1085, 285] on img at bounding box center [1083, 289] width 19 height 19
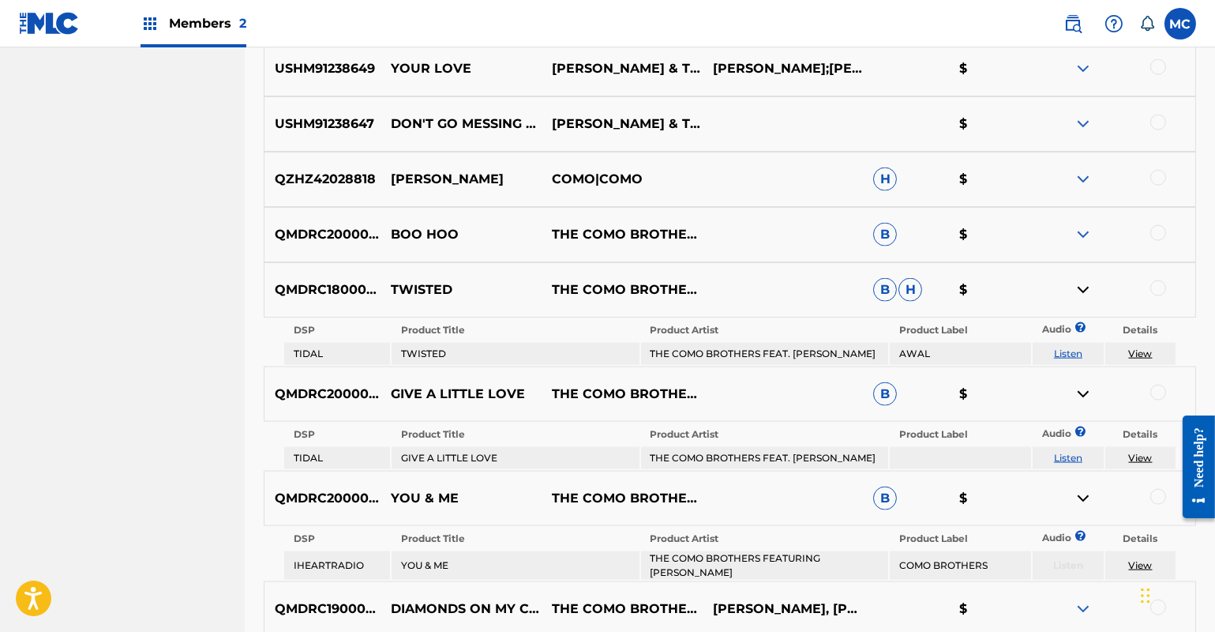
click at [1082, 235] on img at bounding box center [1083, 234] width 19 height 19
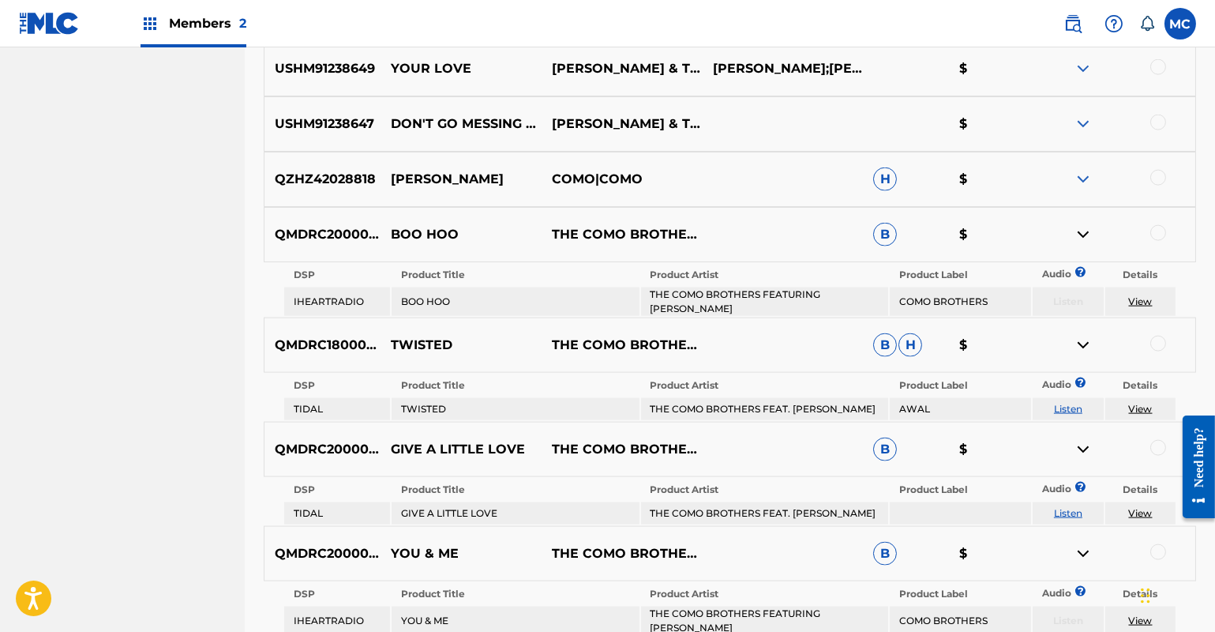
click at [1087, 180] on img at bounding box center [1083, 179] width 19 height 19
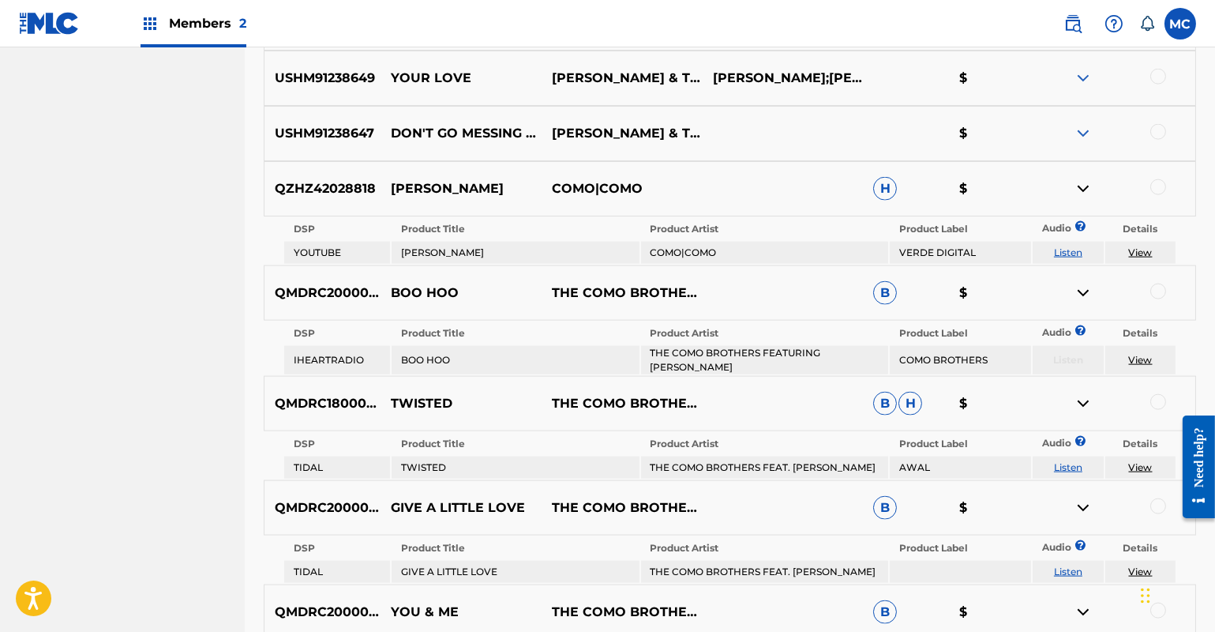
scroll to position [4856, 0]
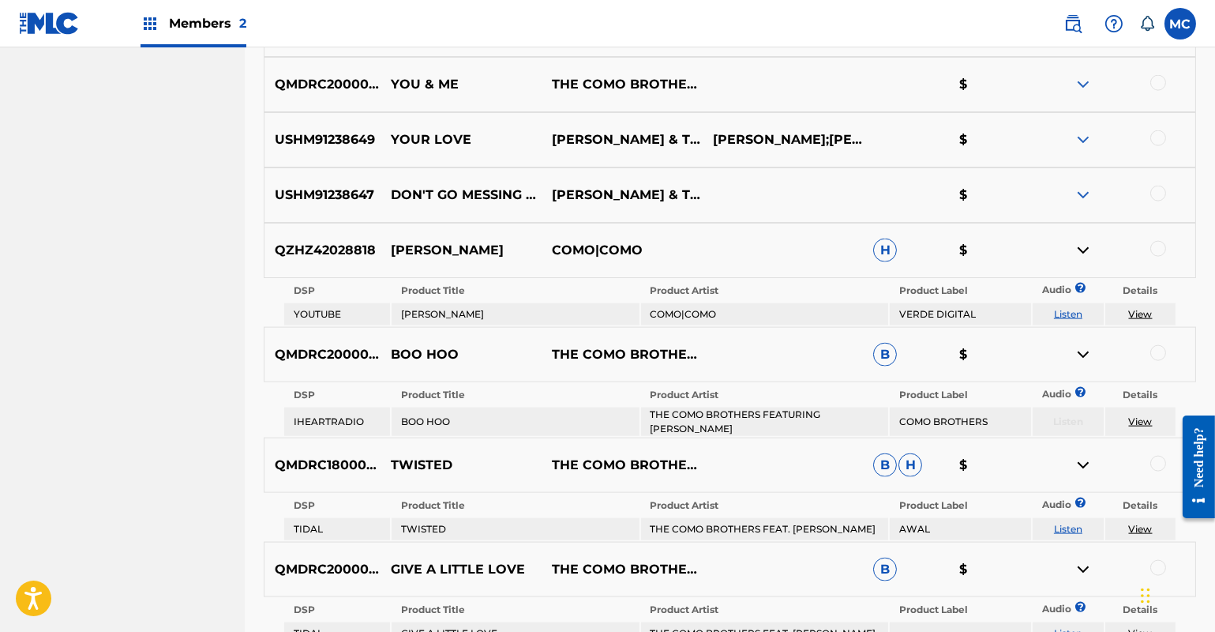
click at [1082, 138] on img at bounding box center [1083, 139] width 19 height 19
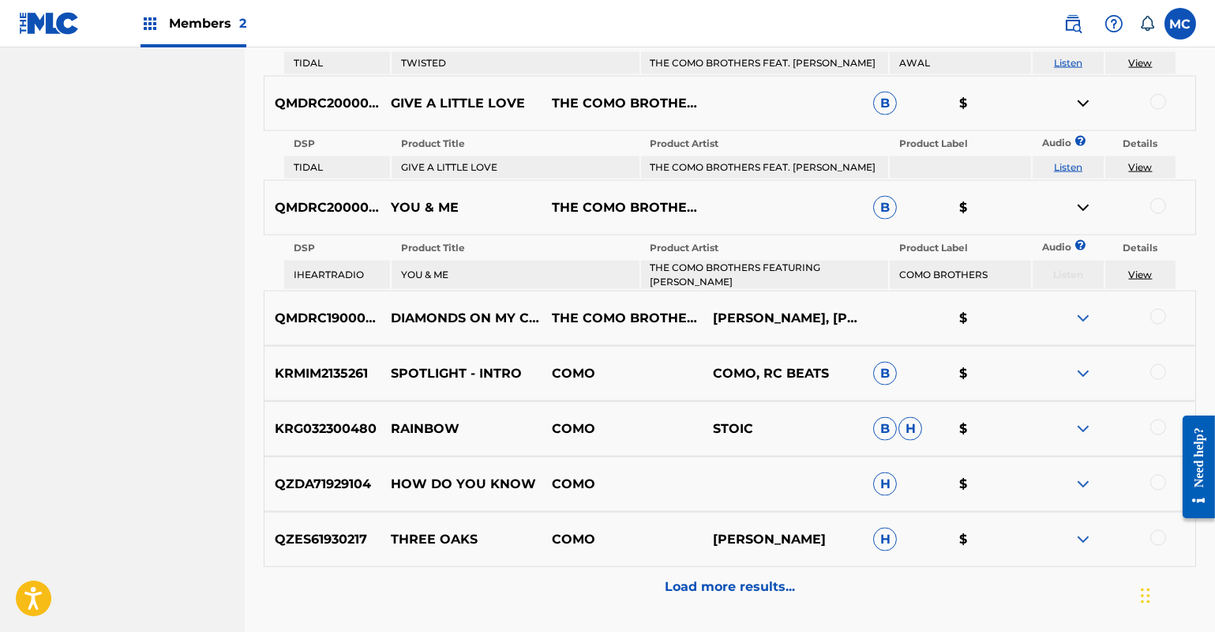
scroll to position [5474, 0]
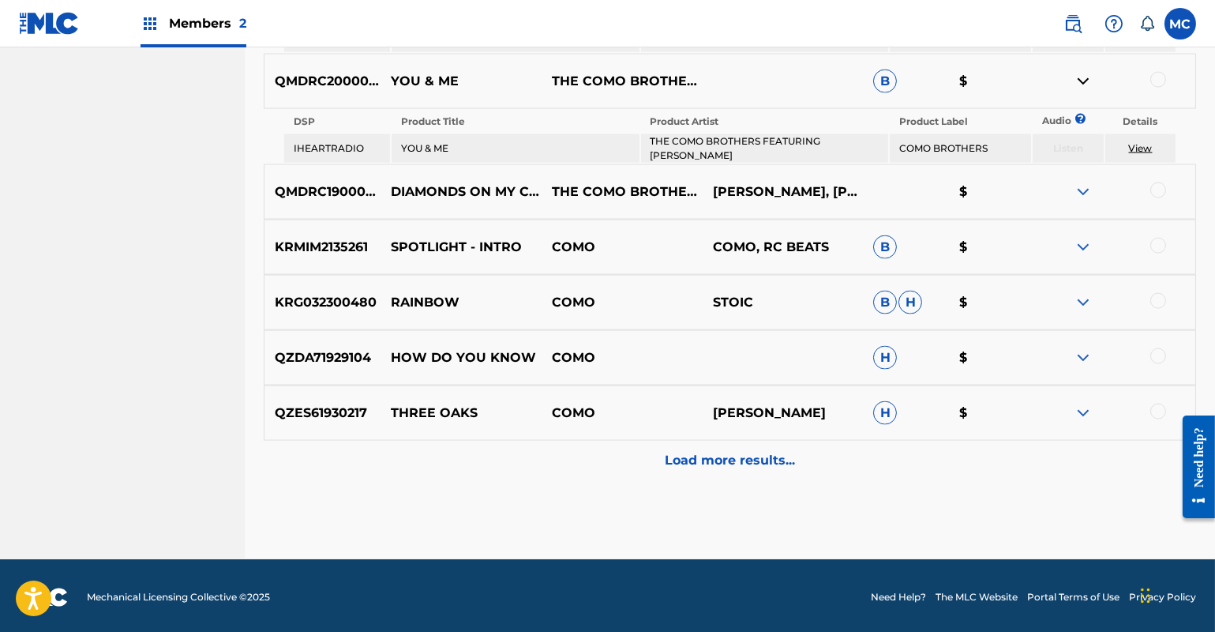
click at [1079, 186] on img at bounding box center [1083, 191] width 19 height 19
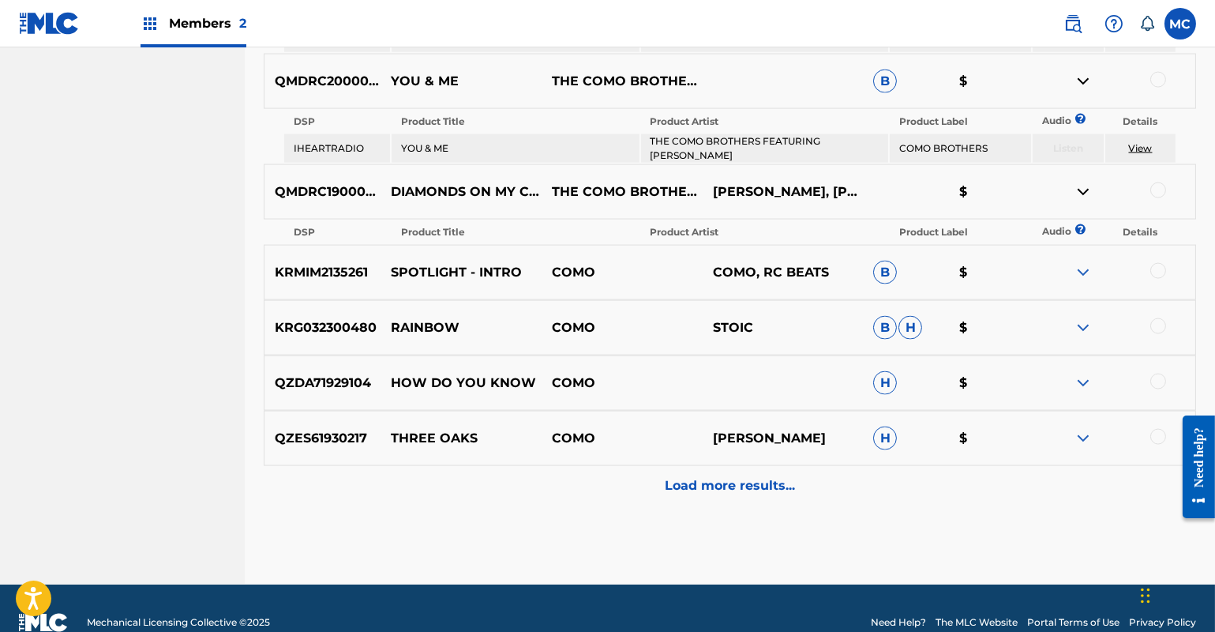
click at [745, 482] on p "Load more results..." at bounding box center [730, 485] width 130 height 19
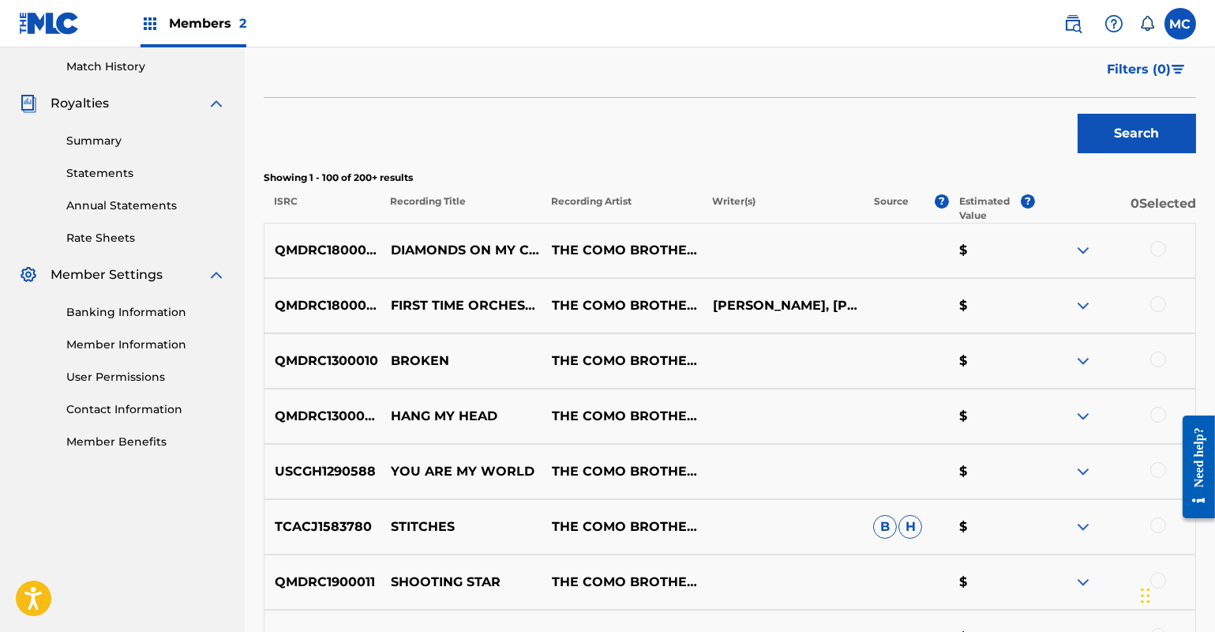
scroll to position [219, 0]
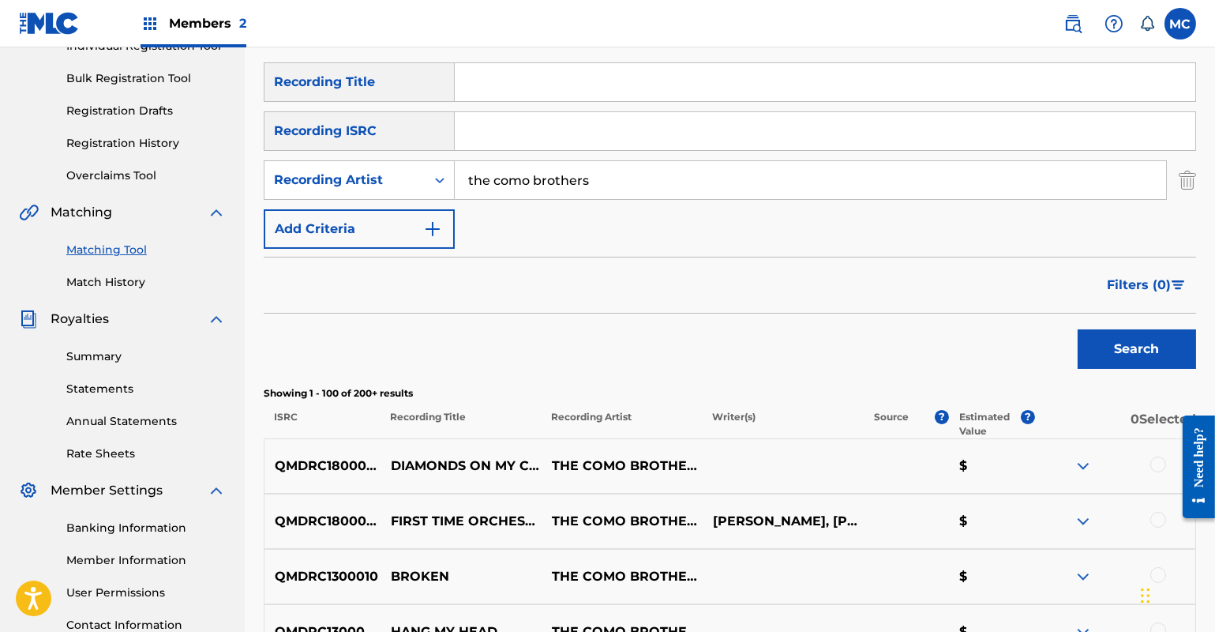
click at [1182, 179] on img "Search Form" at bounding box center [1187, 179] width 17 height 39
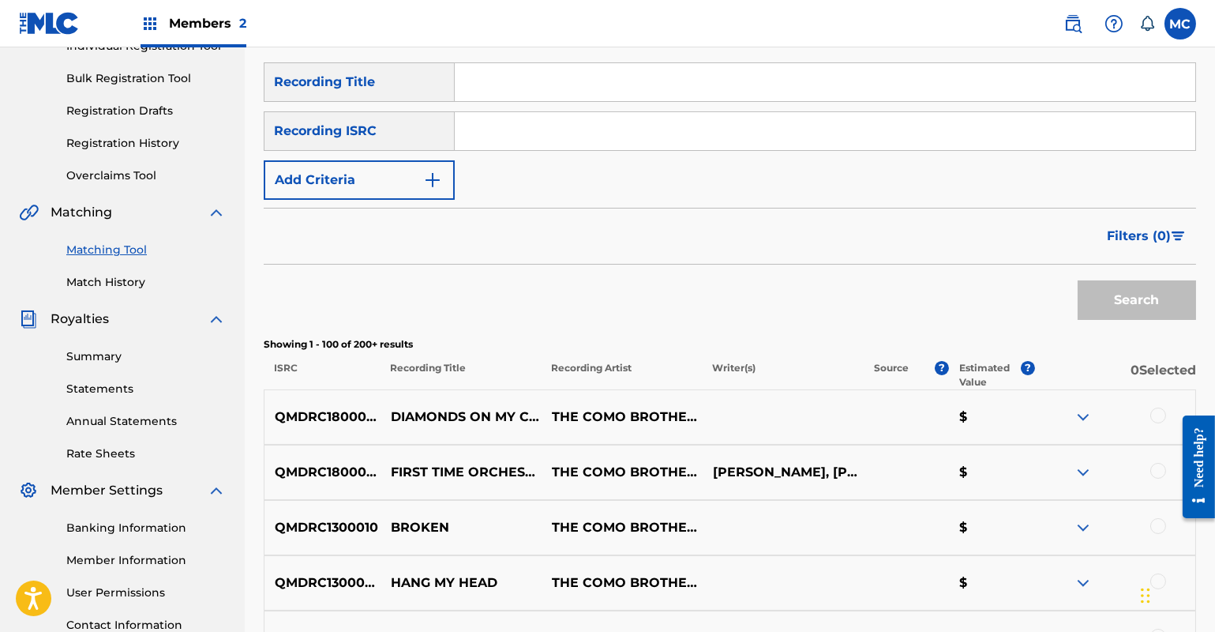
click at [436, 179] on img "Search Form" at bounding box center [432, 180] width 19 height 19
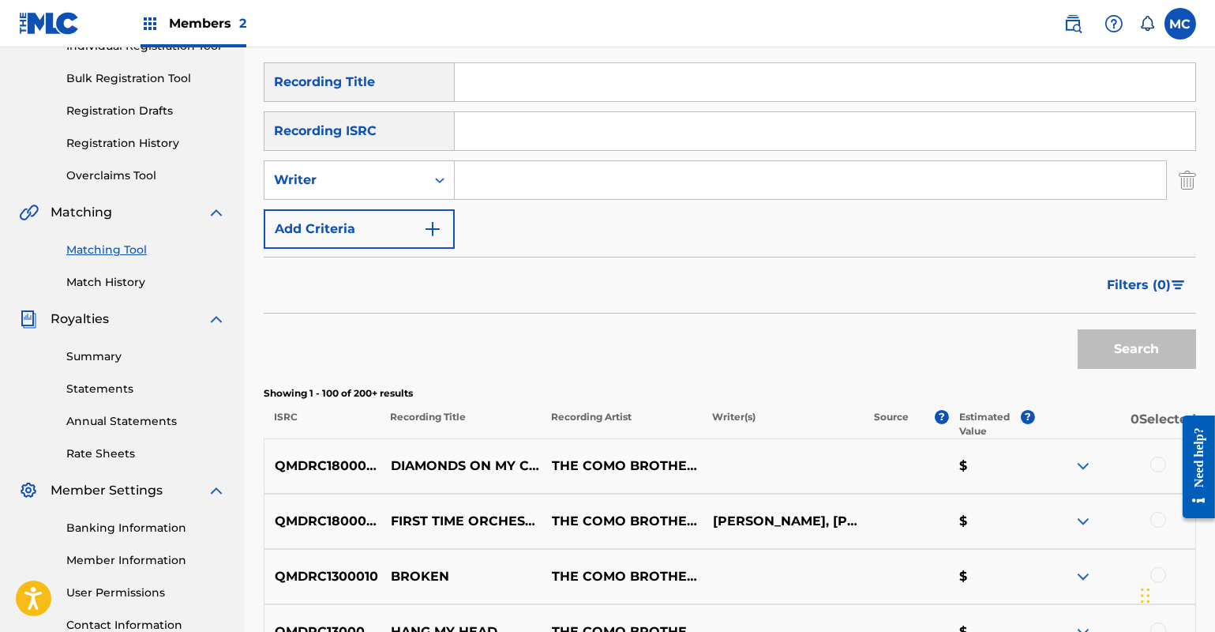
click at [553, 178] on input "Search Form" at bounding box center [810, 180] width 711 height 38
type input "[PERSON_NAME]"
click at [1090, 332] on button "Search" at bounding box center [1137, 348] width 118 height 39
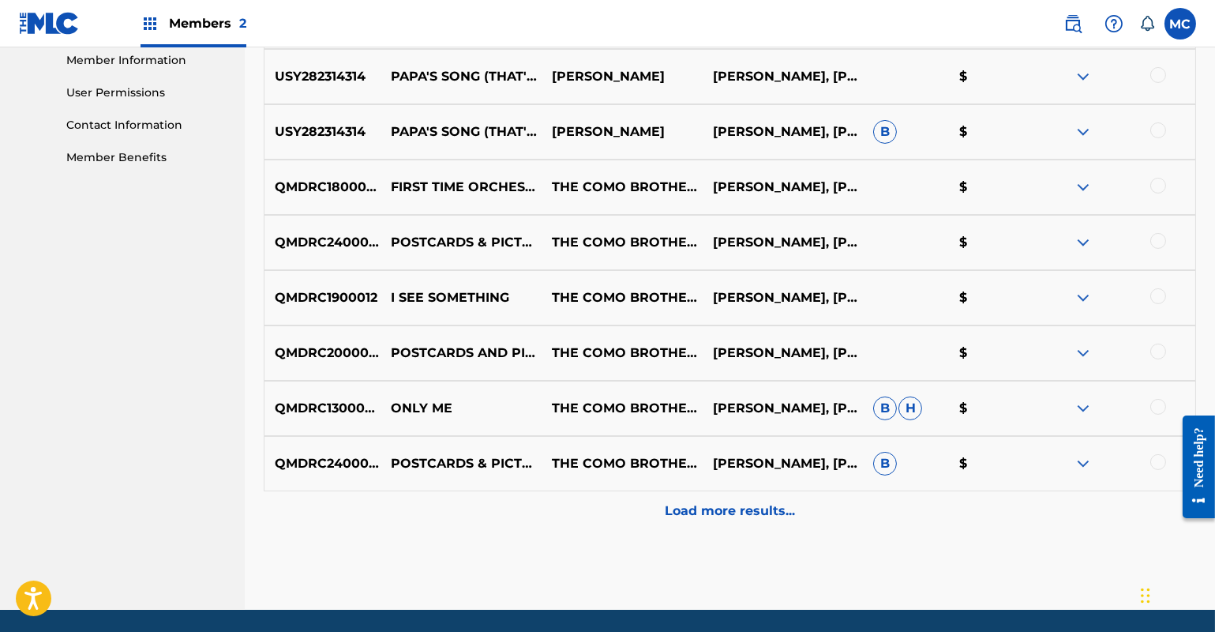
scroll to position [721, 0]
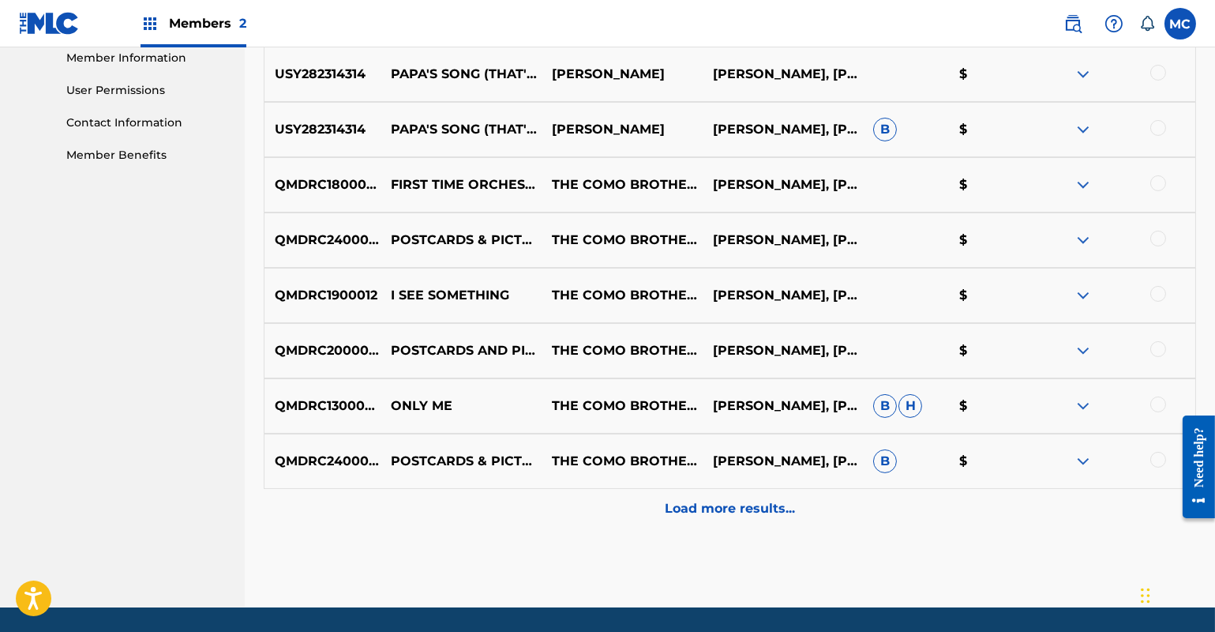
click at [1086, 403] on img at bounding box center [1083, 405] width 19 height 19
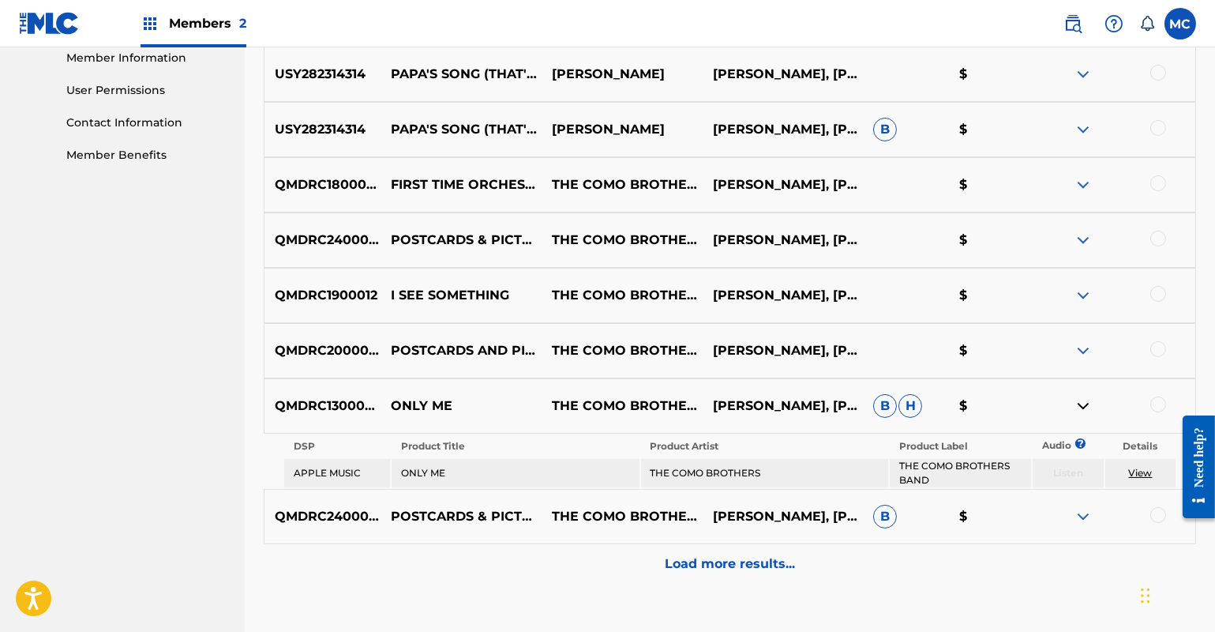
click at [1079, 348] on img at bounding box center [1083, 350] width 19 height 19
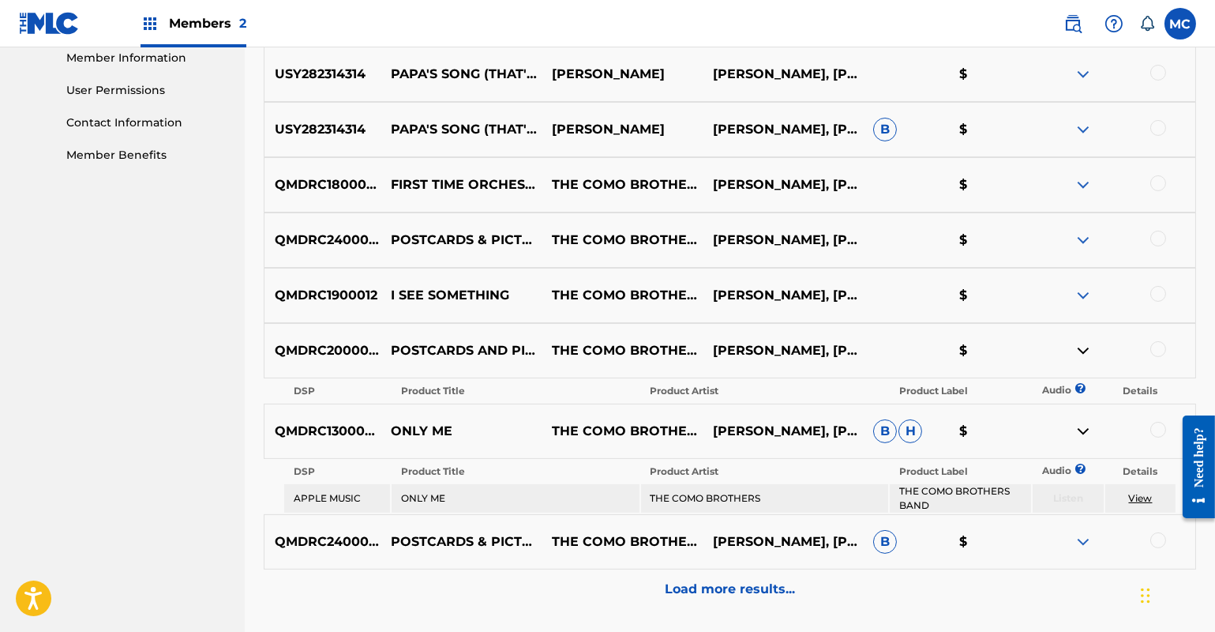
scroll to position [708, 0]
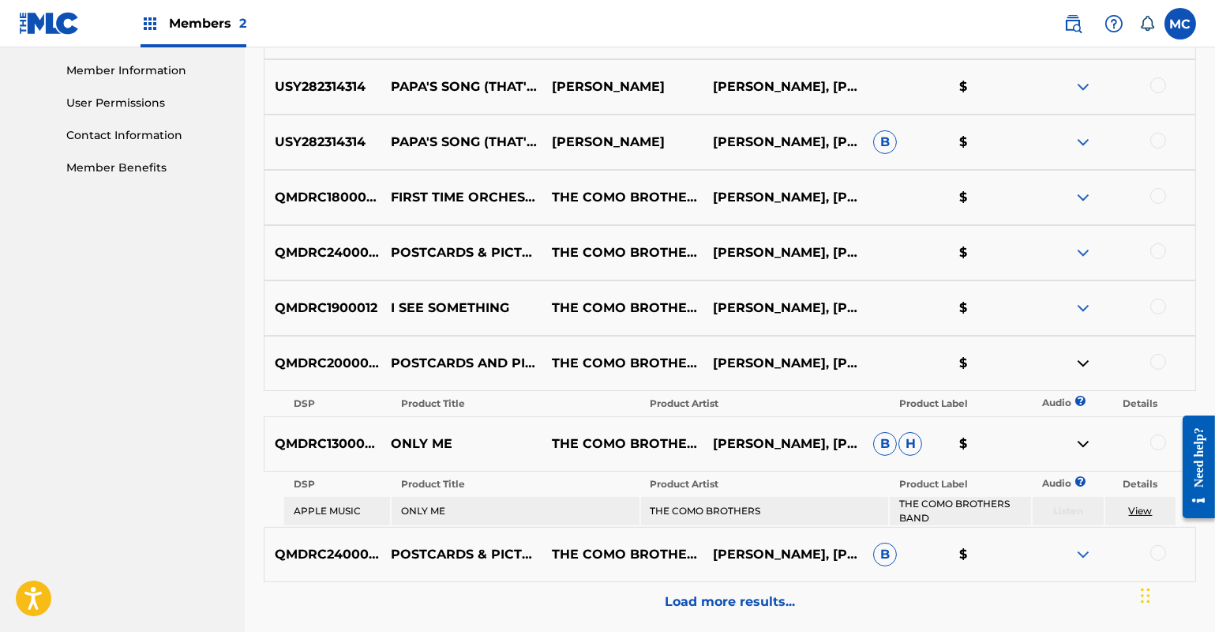
click at [1083, 142] on img at bounding box center [1083, 142] width 19 height 19
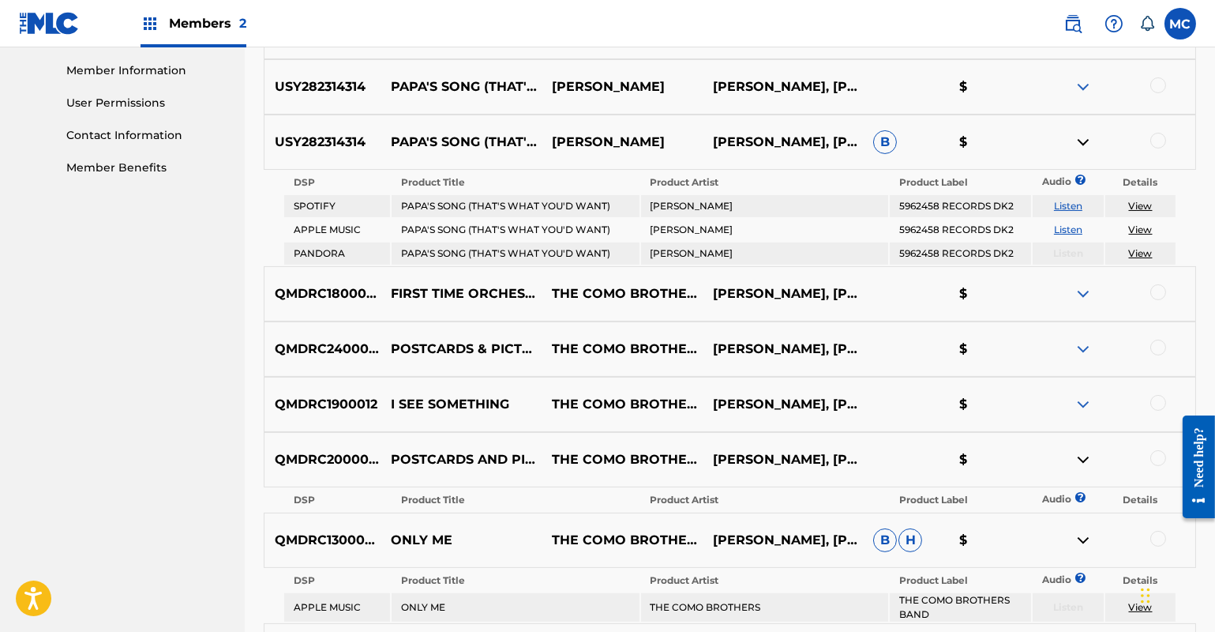
click at [1081, 86] on img at bounding box center [1083, 86] width 19 height 19
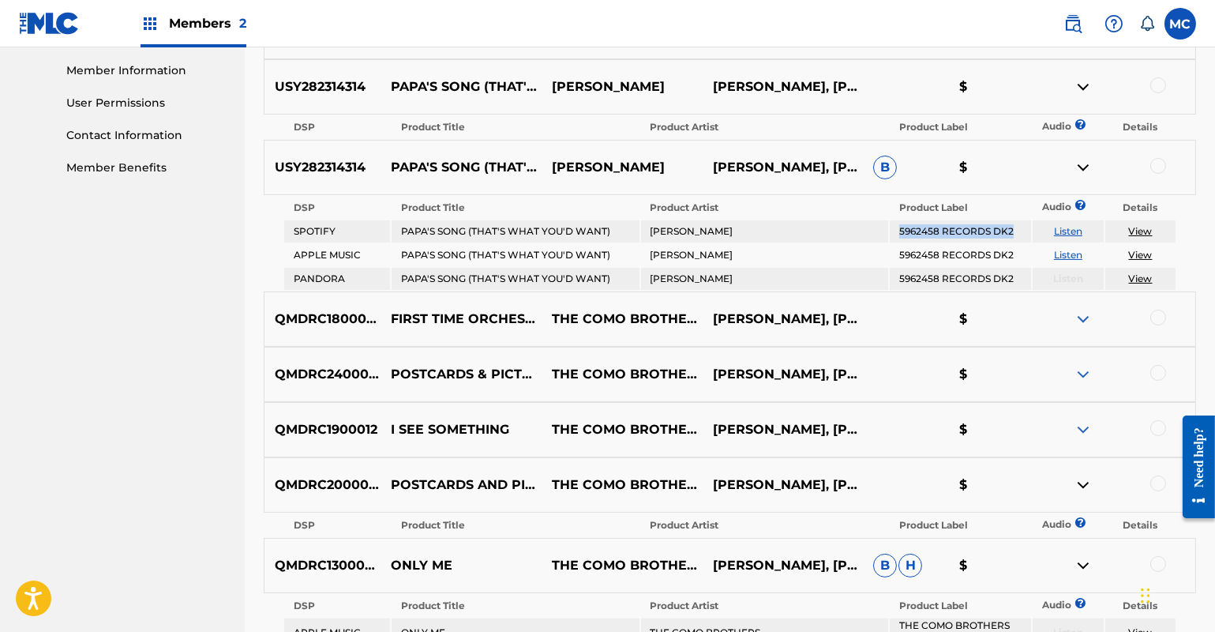
drag, startPoint x: 1015, startPoint y: 231, endPoint x: 899, endPoint y: 227, distance: 116.1
click at [899, 227] on td "5962458 RECORDS DK2" at bounding box center [960, 231] width 141 height 22
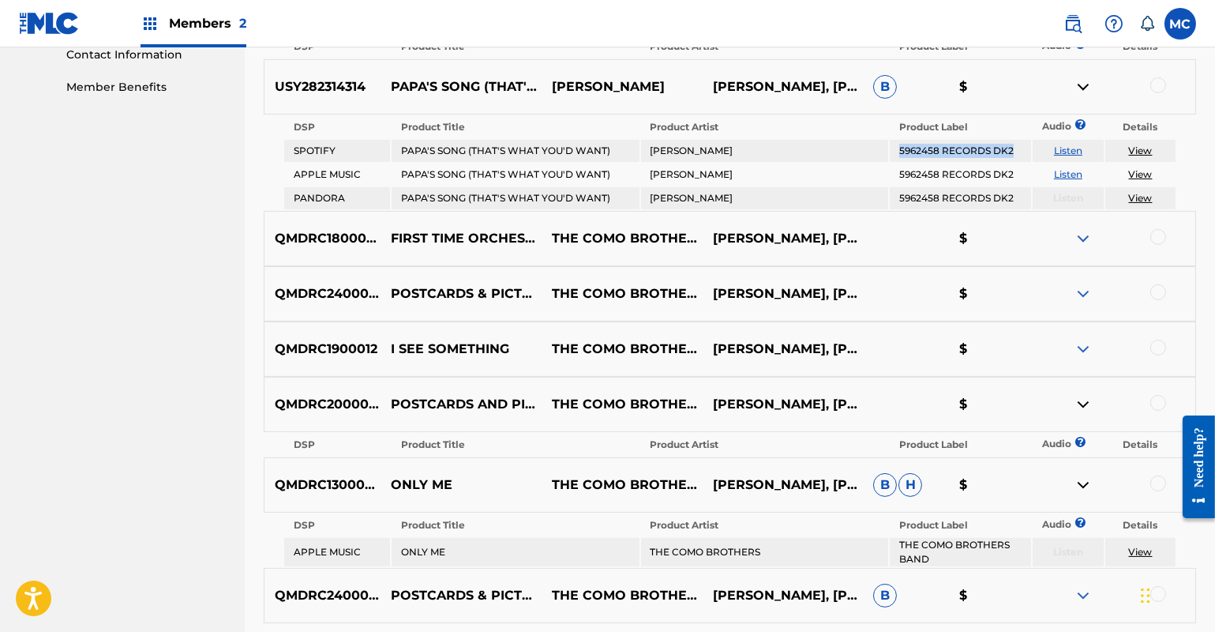
scroll to position [972, 0]
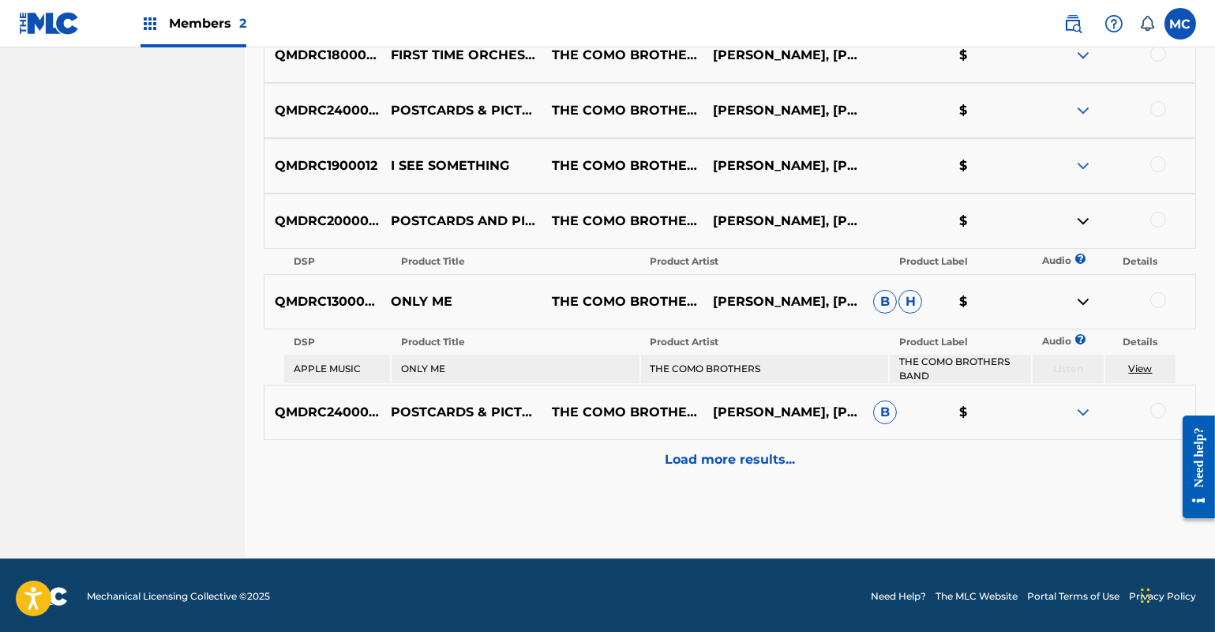
click at [711, 453] on p "Load more results..." at bounding box center [730, 459] width 130 height 19
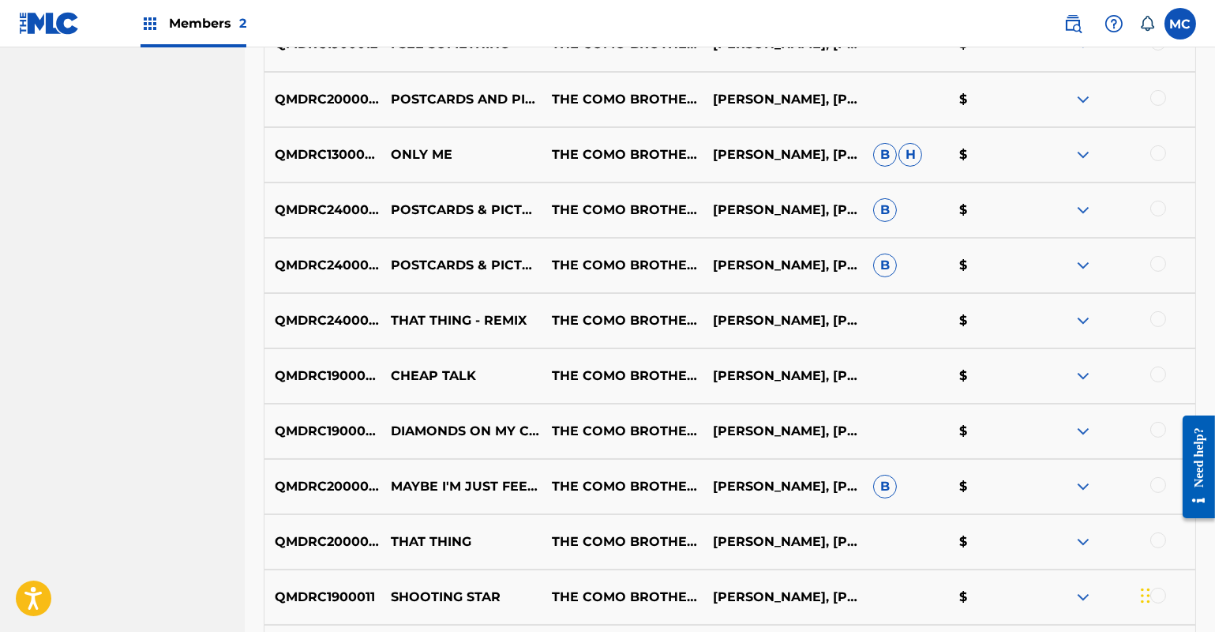
click at [1079, 429] on img at bounding box center [1083, 431] width 19 height 19
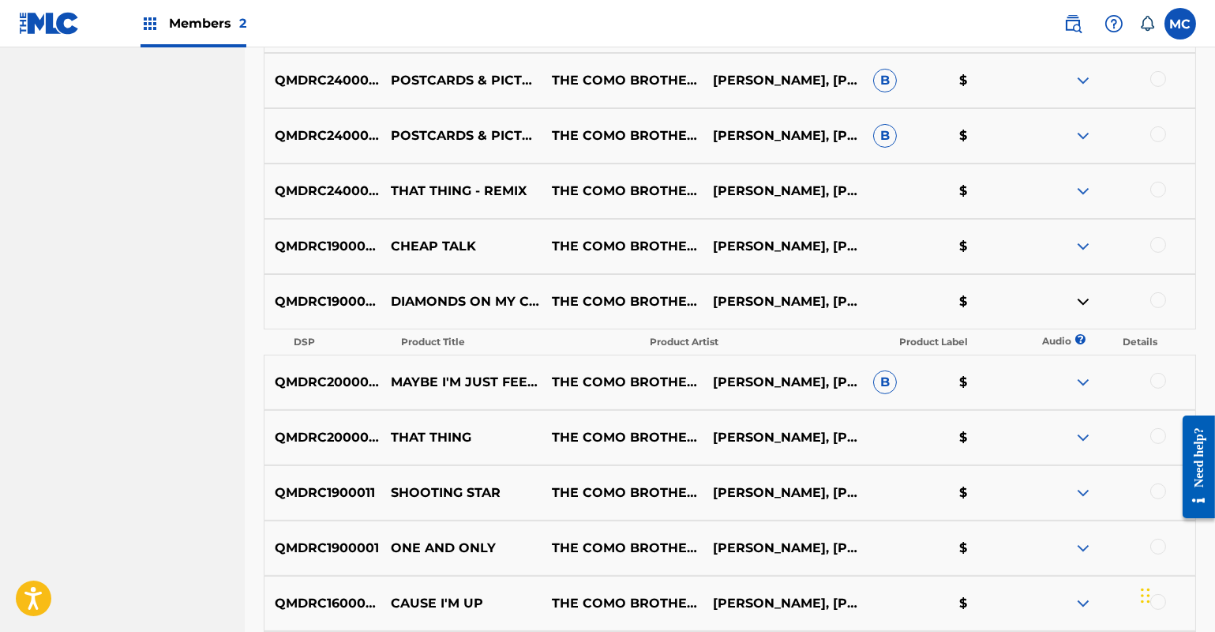
scroll to position [1331, 0]
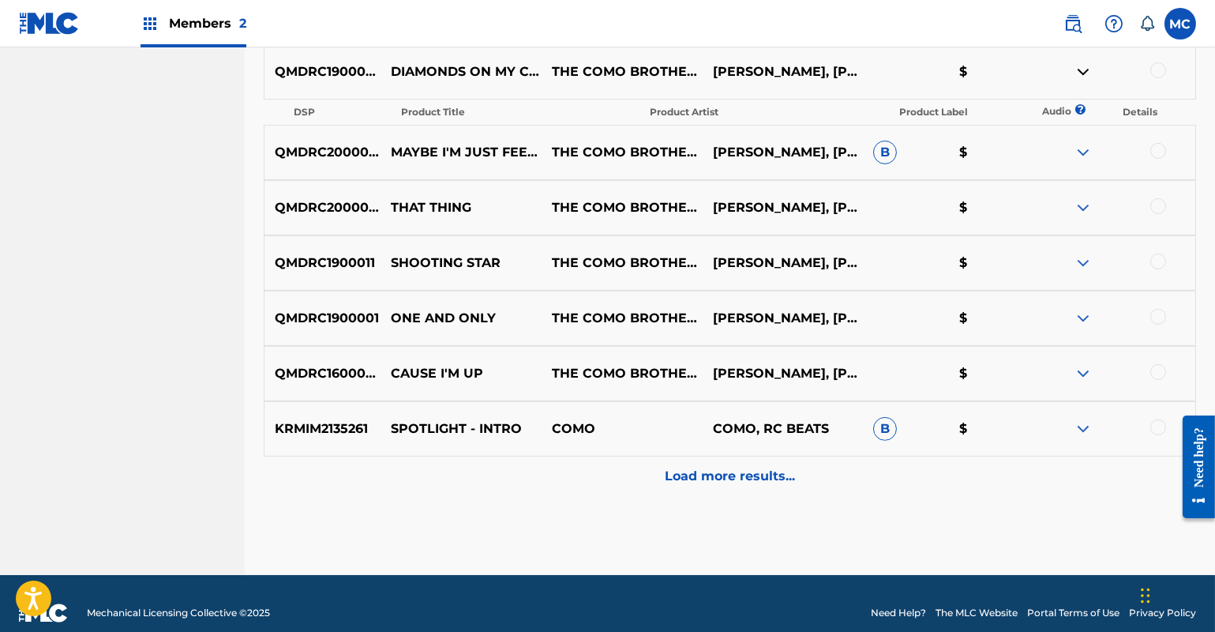
click at [757, 471] on p "Load more results..." at bounding box center [730, 476] width 130 height 19
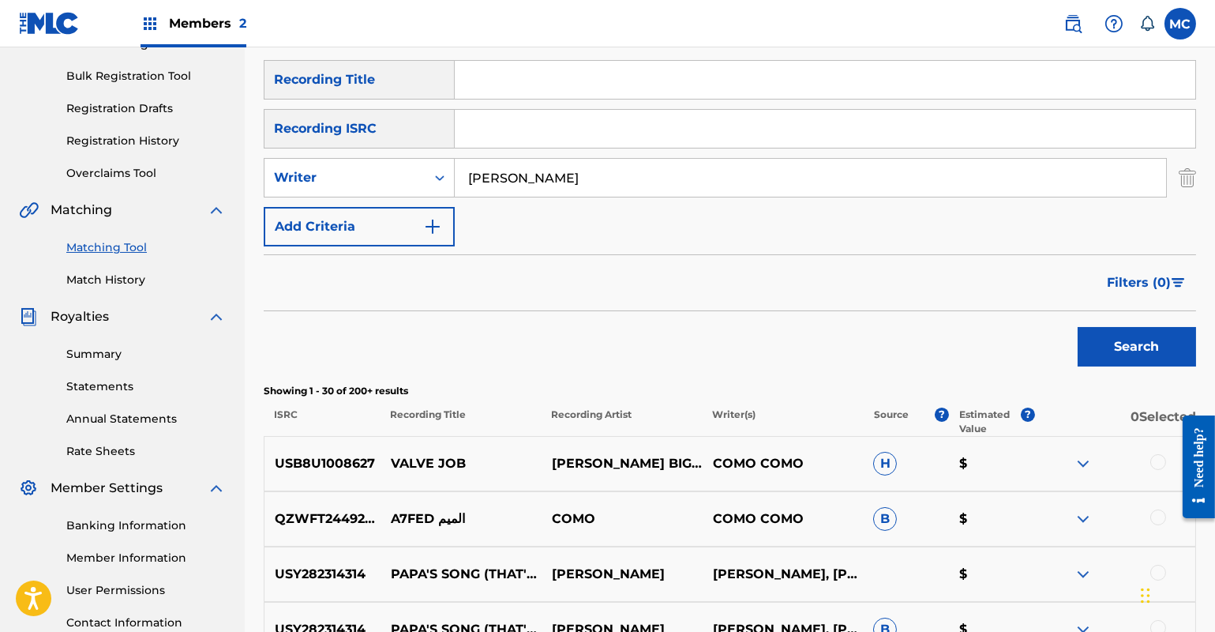
scroll to position [82, 0]
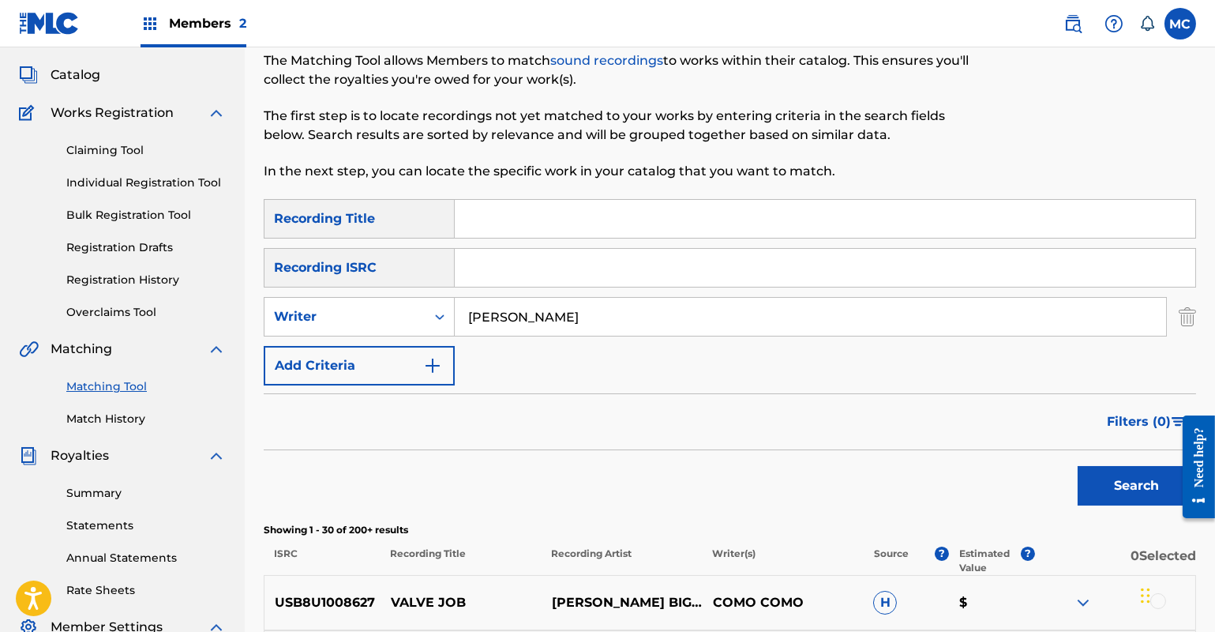
click at [1192, 317] on img "Search Form" at bounding box center [1187, 316] width 17 height 39
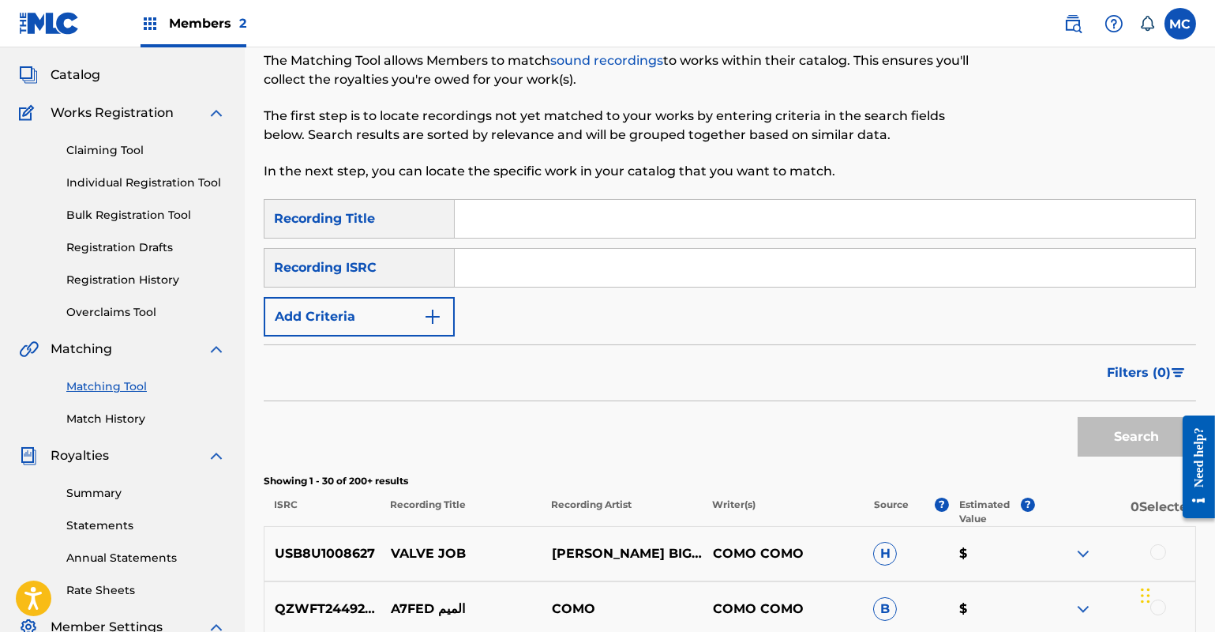
click at [551, 212] on input "Search Form" at bounding box center [825, 219] width 741 height 38
click at [1124, 449] on button "Search" at bounding box center [1137, 436] width 118 height 39
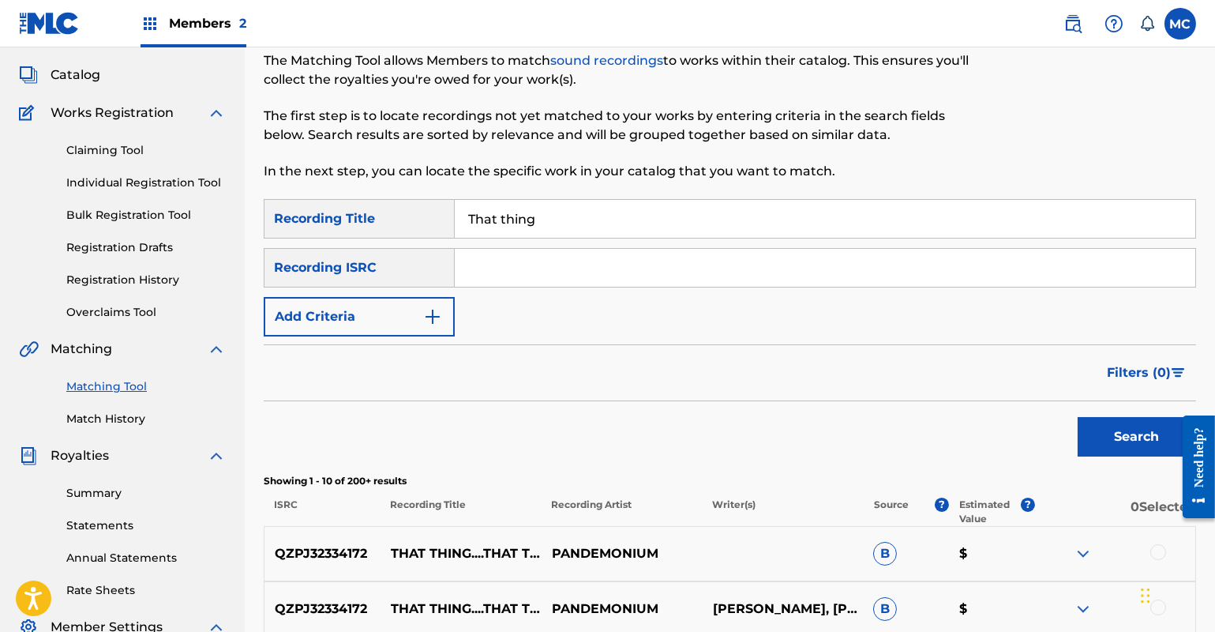
drag, startPoint x: 561, startPoint y: 215, endPoint x: 449, endPoint y: 218, distance: 112.2
click at [449, 220] on div "SearchWithCriteria832f8518-16ae-4bb4-b915-f8d113d34719 Recording Title That thi…" at bounding box center [730, 218] width 933 height 39
type input "Can't be right"
click at [1144, 443] on button "Search" at bounding box center [1137, 436] width 118 height 39
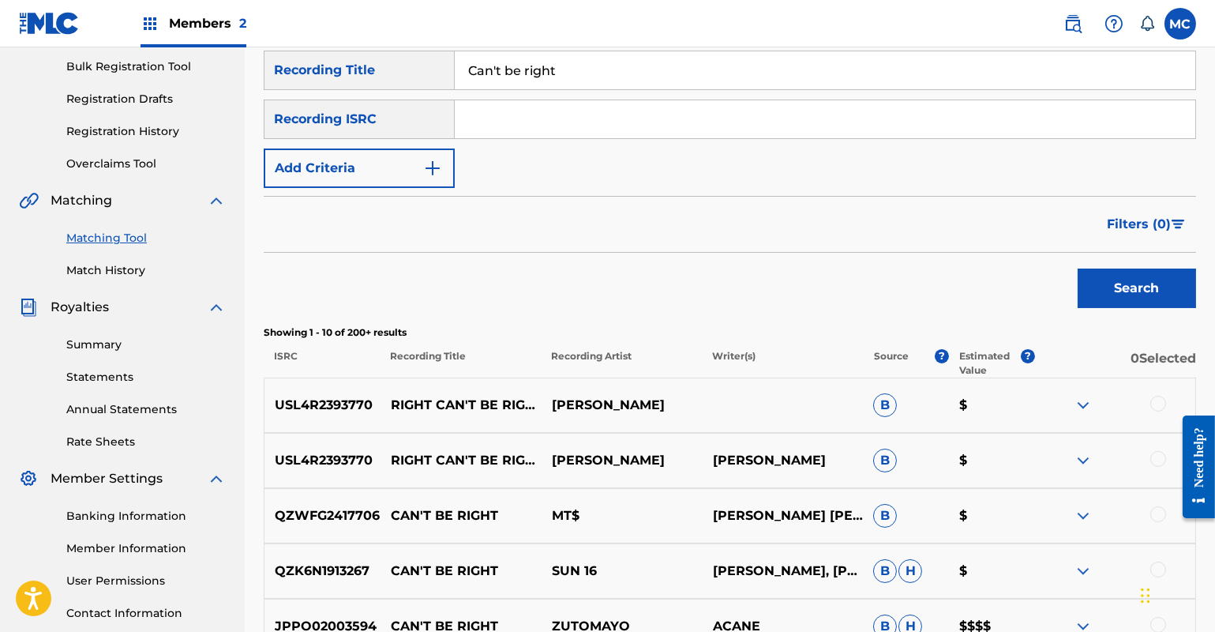
scroll to position [441, 0]
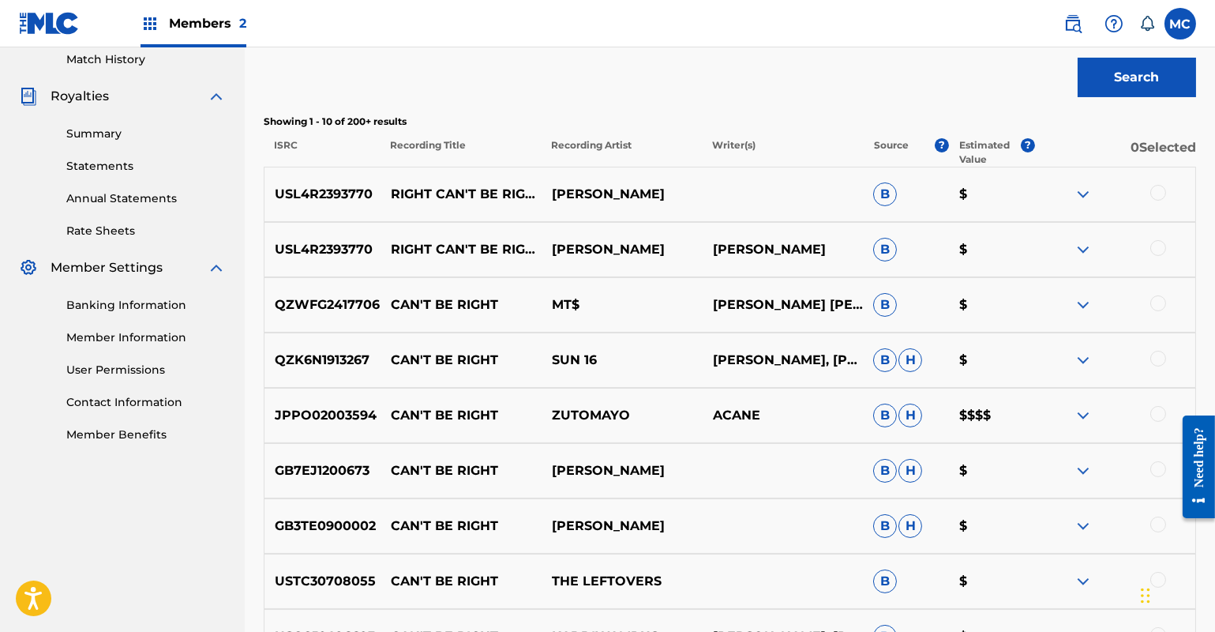
click at [1088, 252] on img at bounding box center [1083, 249] width 19 height 19
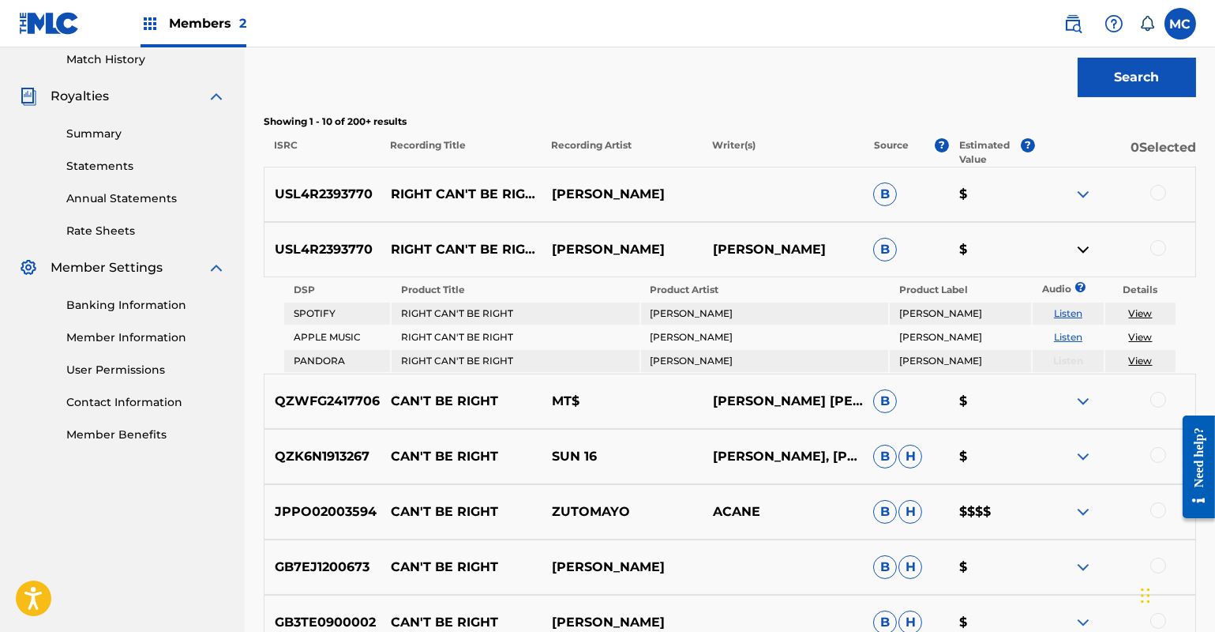
click at [1080, 187] on img at bounding box center [1083, 194] width 19 height 19
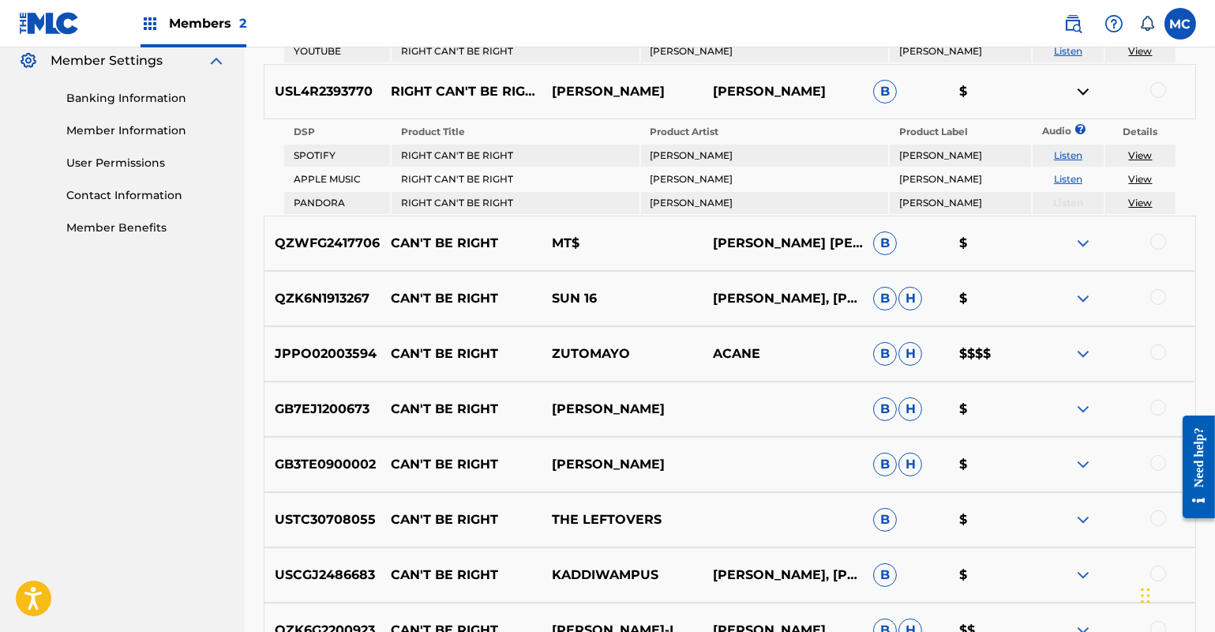
scroll to position [656, 0]
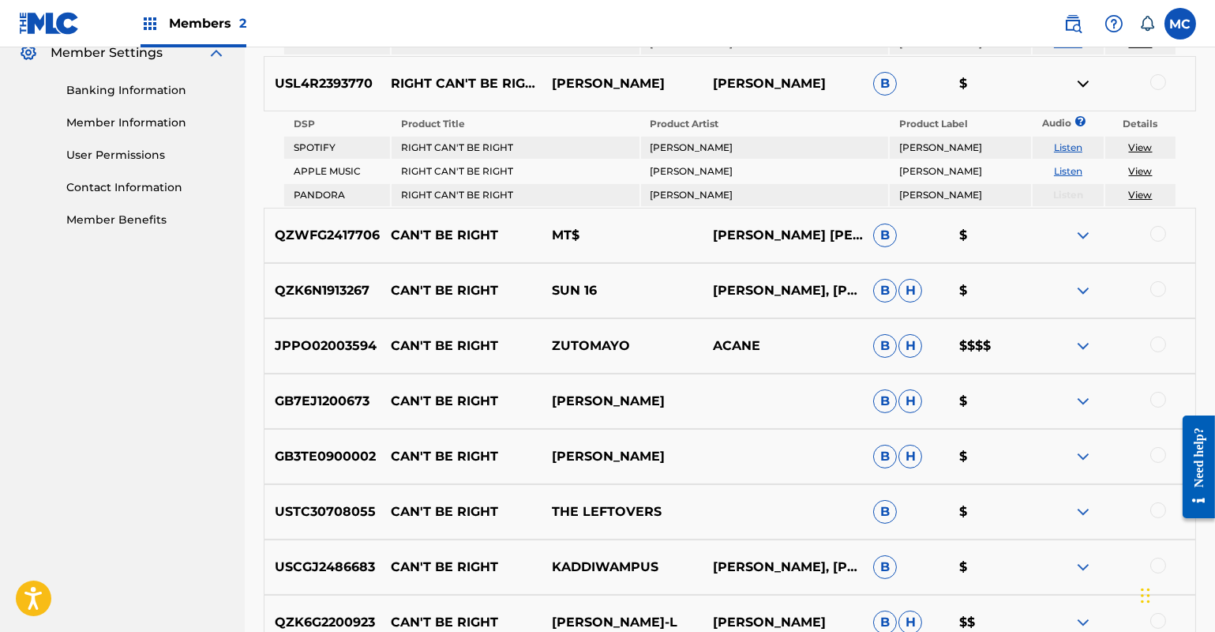
click at [1078, 344] on img at bounding box center [1083, 345] width 19 height 19
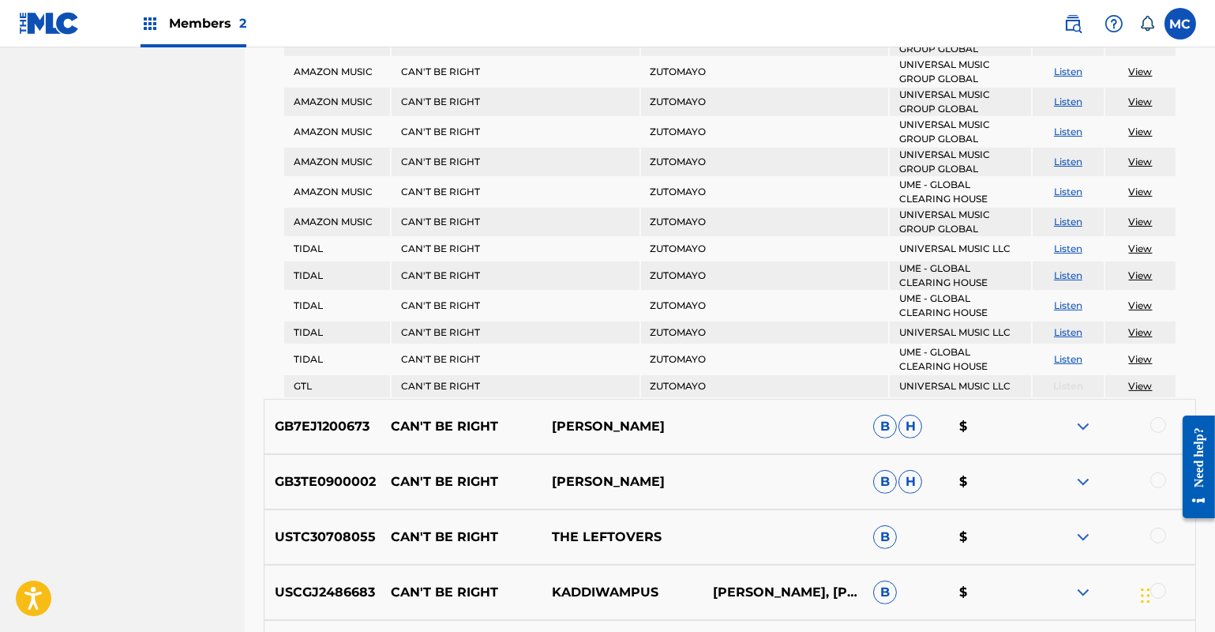
scroll to position [1303, 0]
click at [1077, 422] on img at bounding box center [1083, 425] width 19 height 19
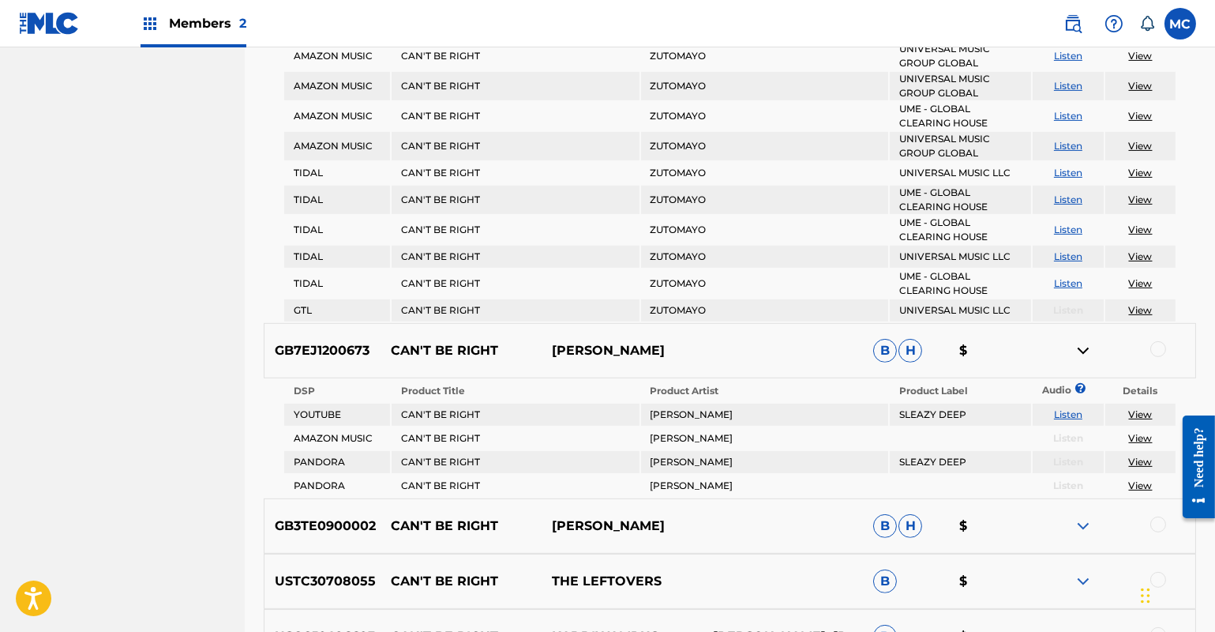
scroll to position [1518, 0]
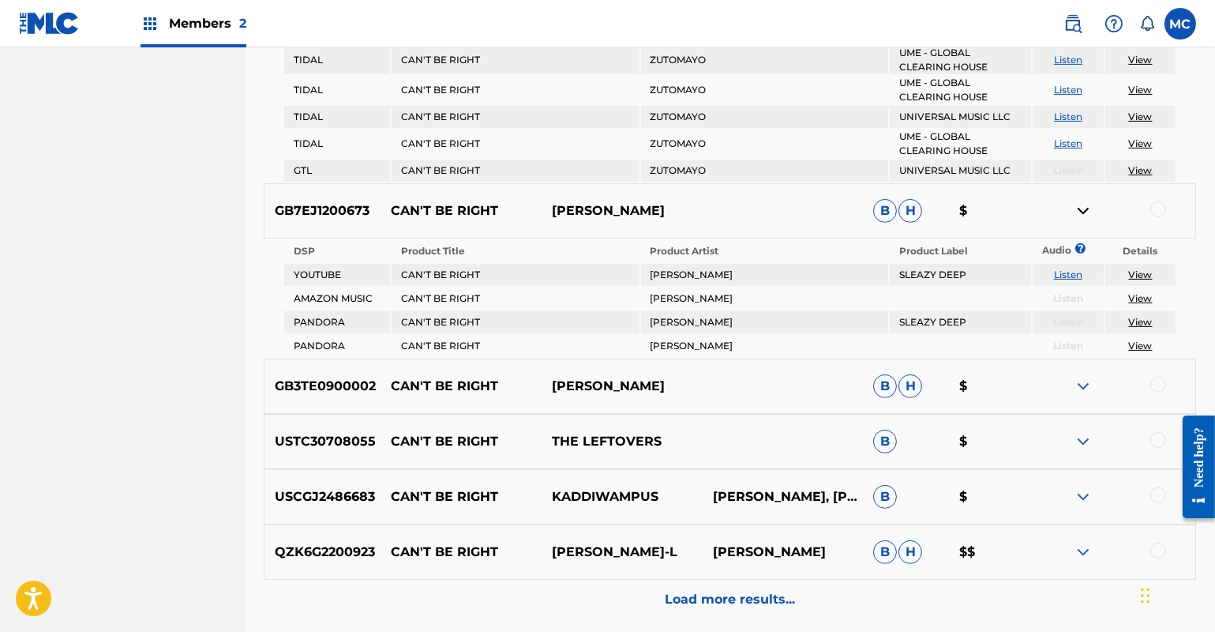
click at [1083, 378] on img at bounding box center [1083, 386] width 19 height 19
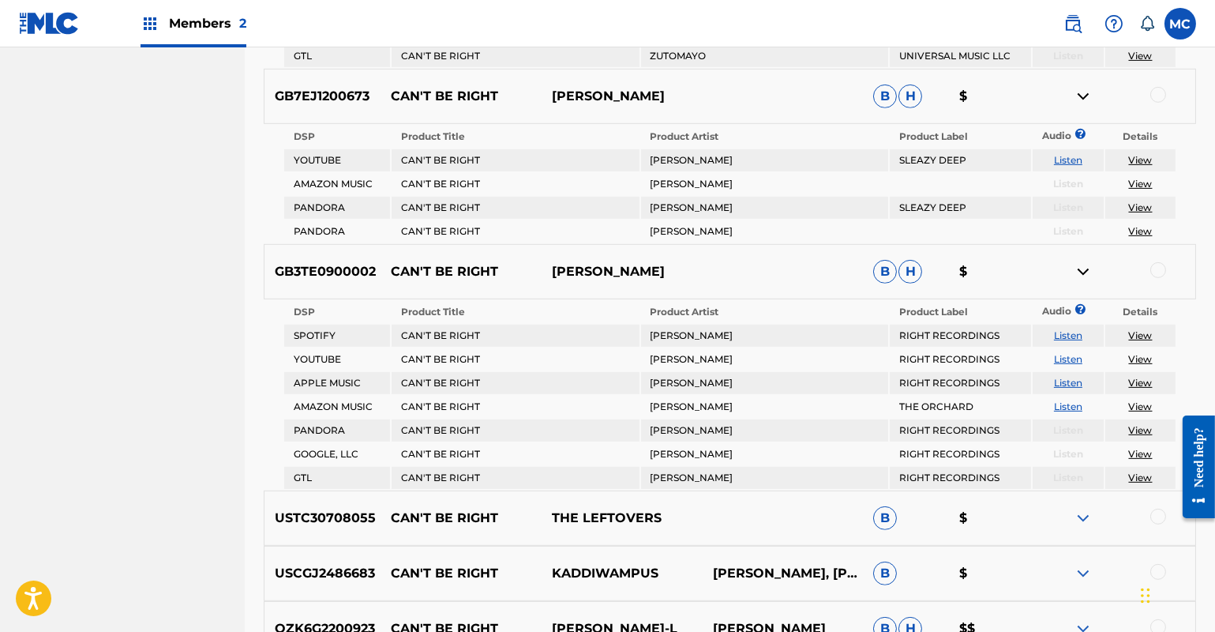
scroll to position [1805, 0]
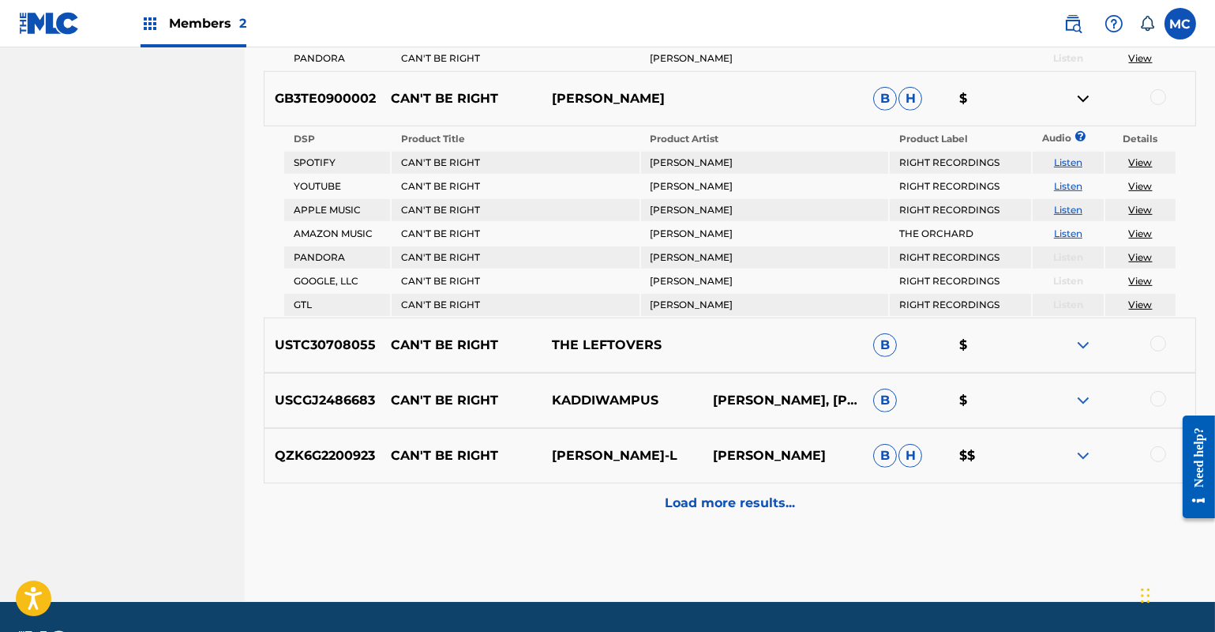
click at [1086, 450] on img at bounding box center [1083, 455] width 19 height 19
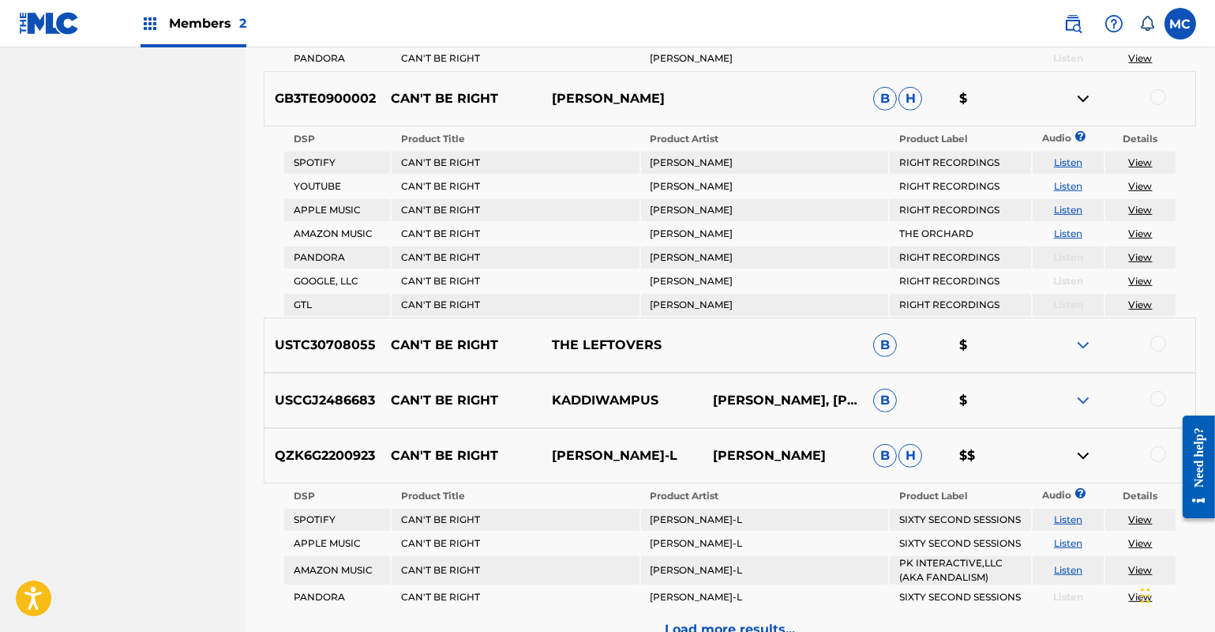
click at [1079, 391] on img at bounding box center [1083, 400] width 19 height 19
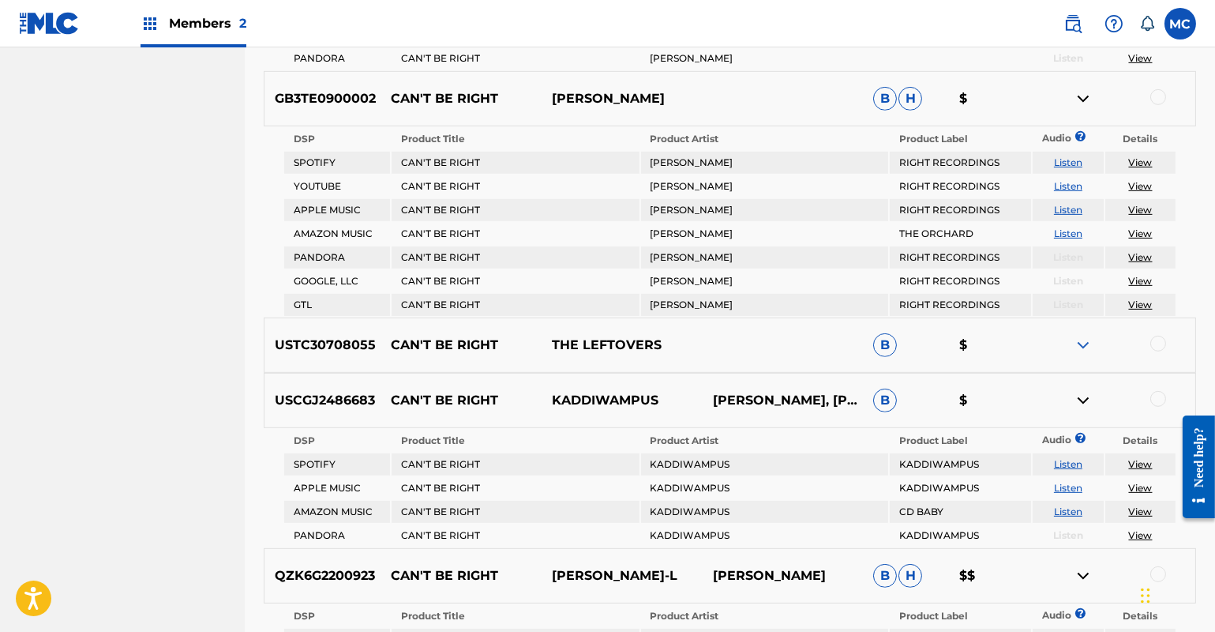
click at [1082, 336] on img at bounding box center [1083, 345] width 19 height 19
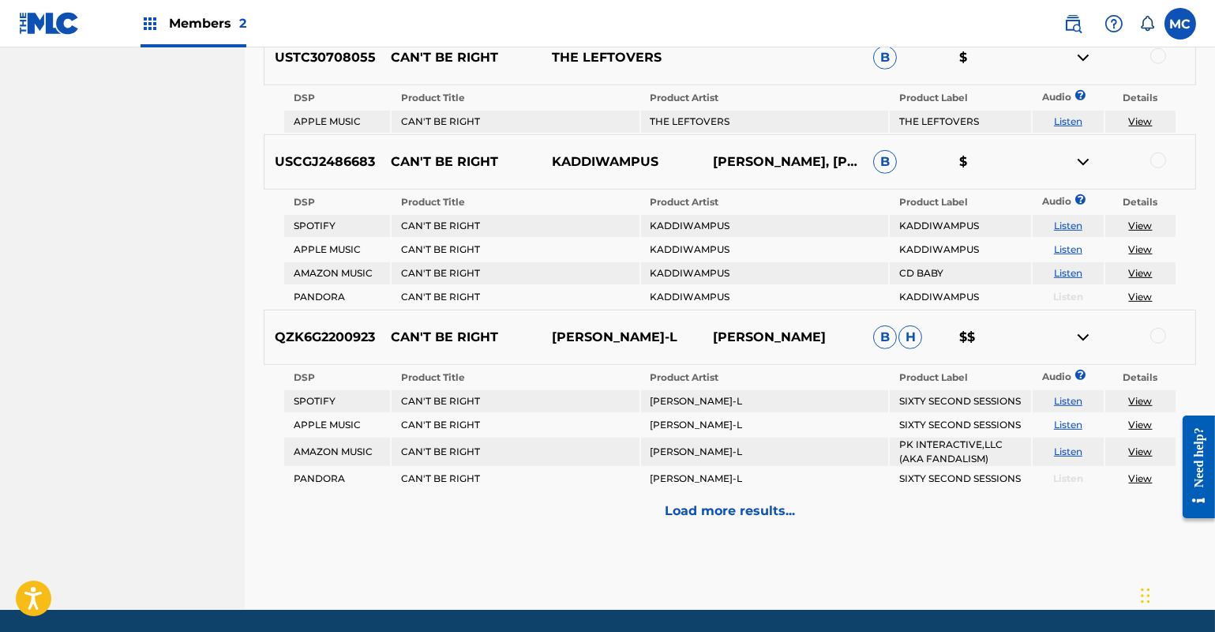
scroll to position [2137, 0]
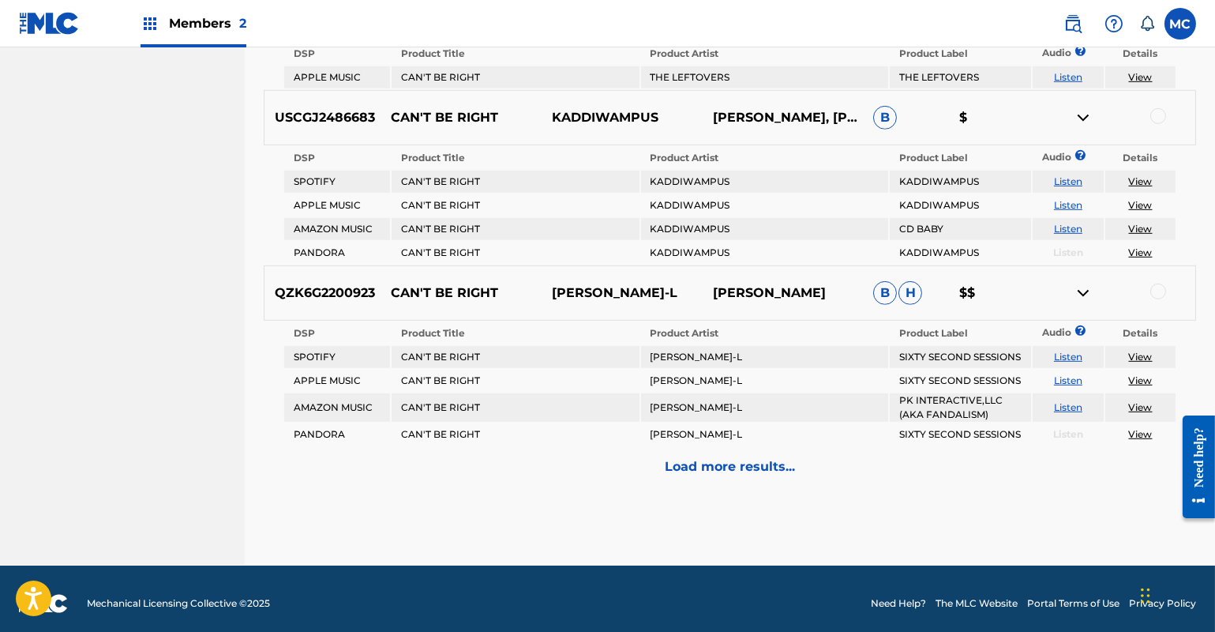
click at [728, 457] on p "Load more results..." at bounding box center [730, 466] width 130 height 19
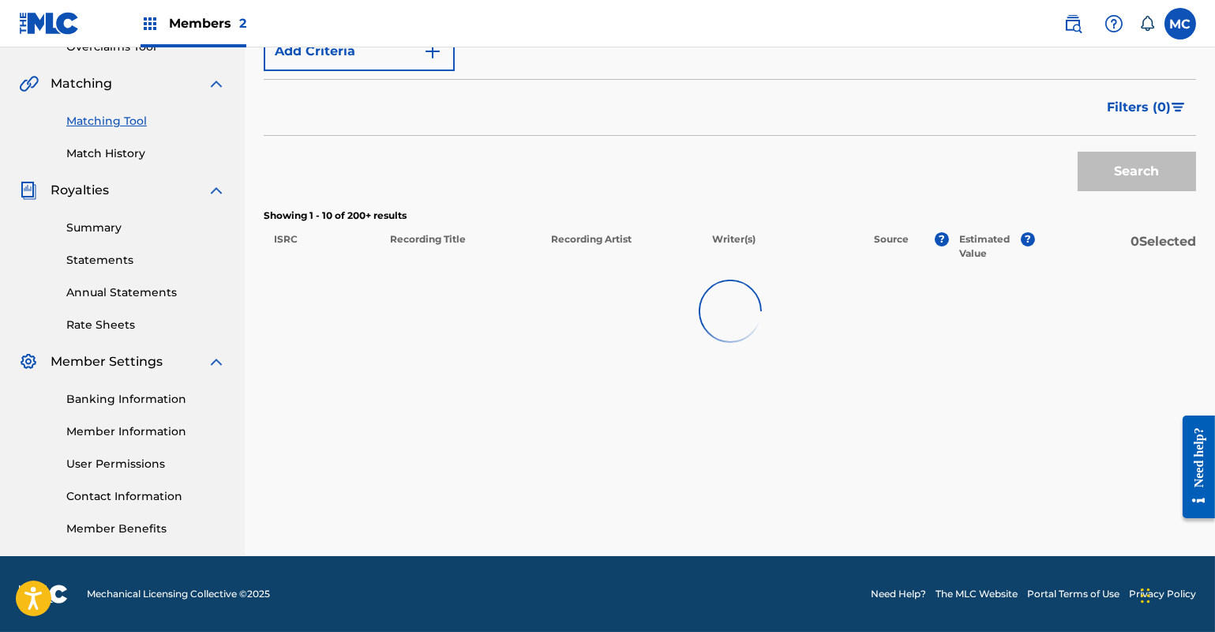
scroll to position [1275, 0]
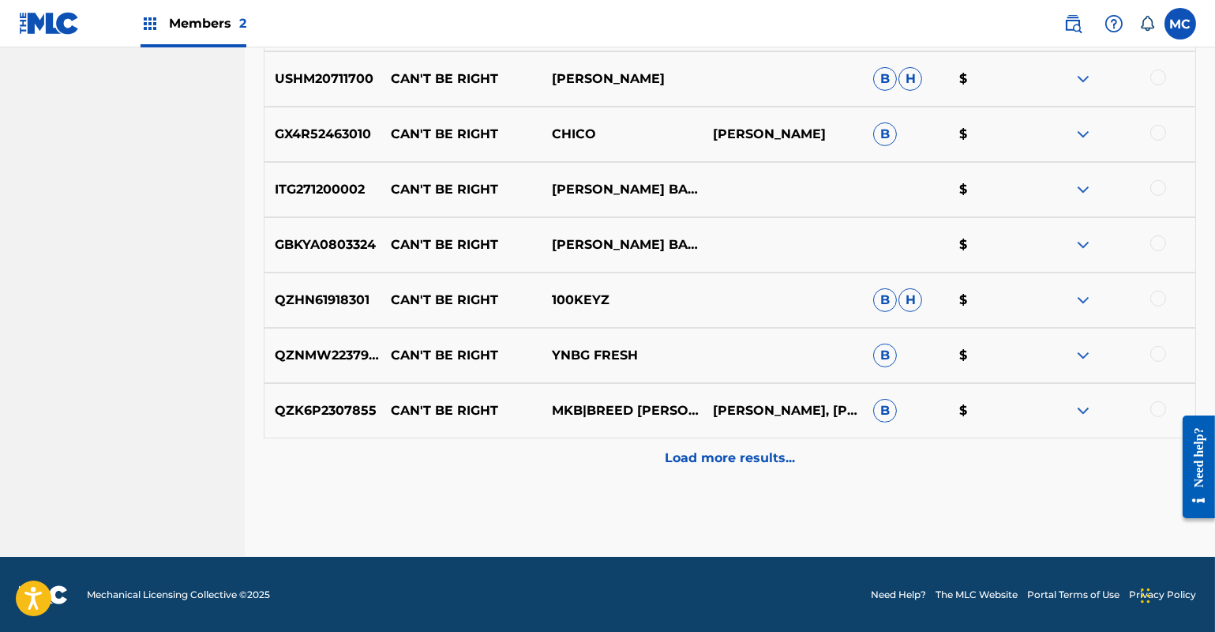
click at [1089, 403] on img at bounding box center [1083, 410] width 19 height 19
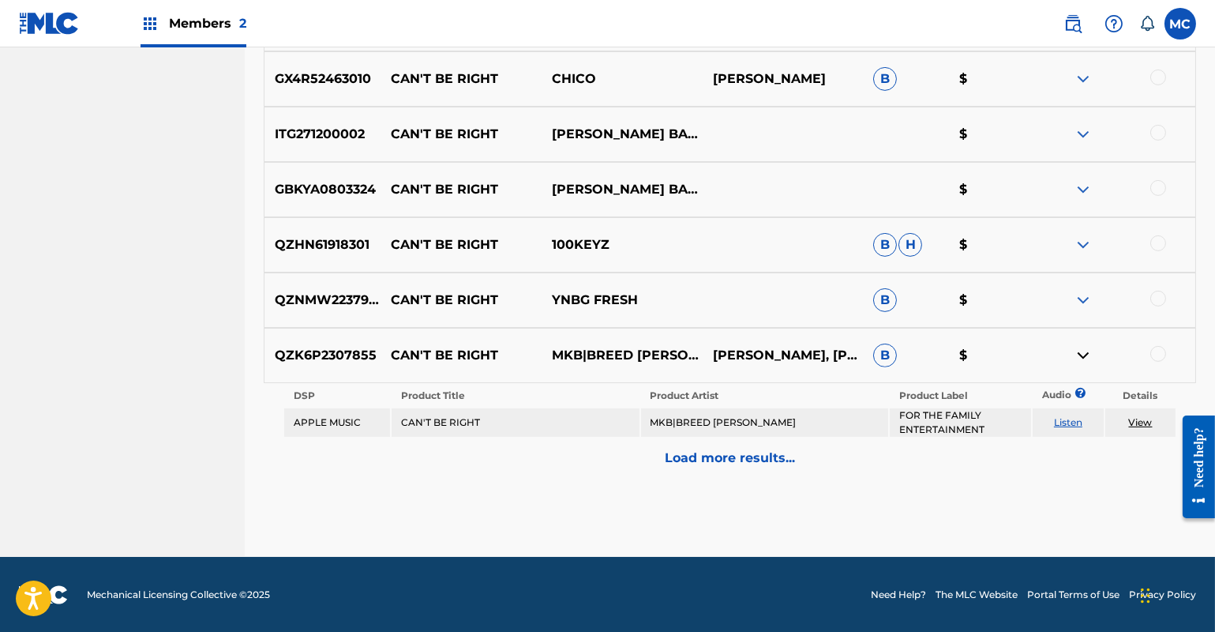
click at [1084, 300] on img at bounding box center [1083, 300] width 19 height 19
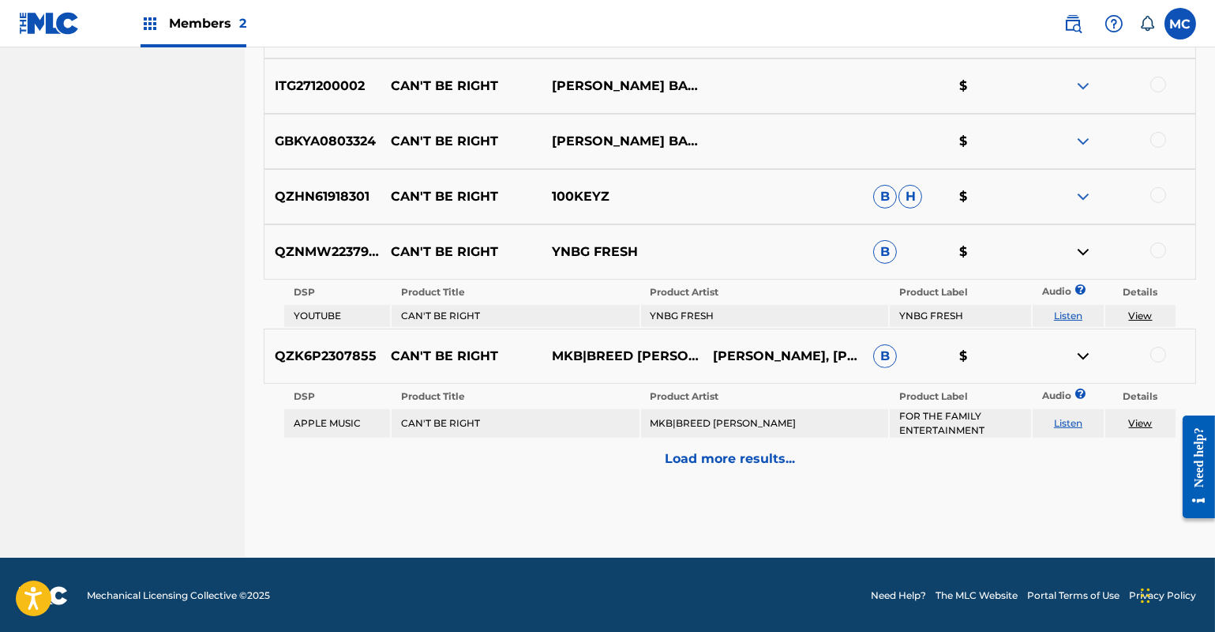
click at [1073, 197] on div at bounding box center [1114, 196] width 161 height 19
click at [1081, 194] on img at bounding box center [1083, 196] width 19 height 19
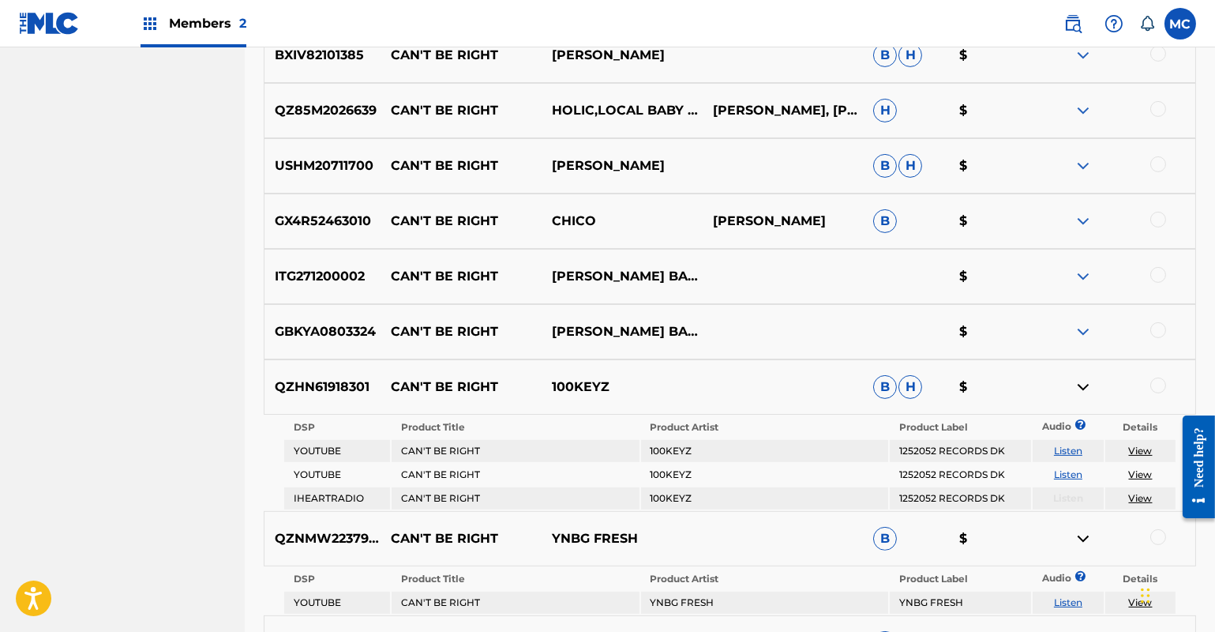
scroll to position [1187, 0]
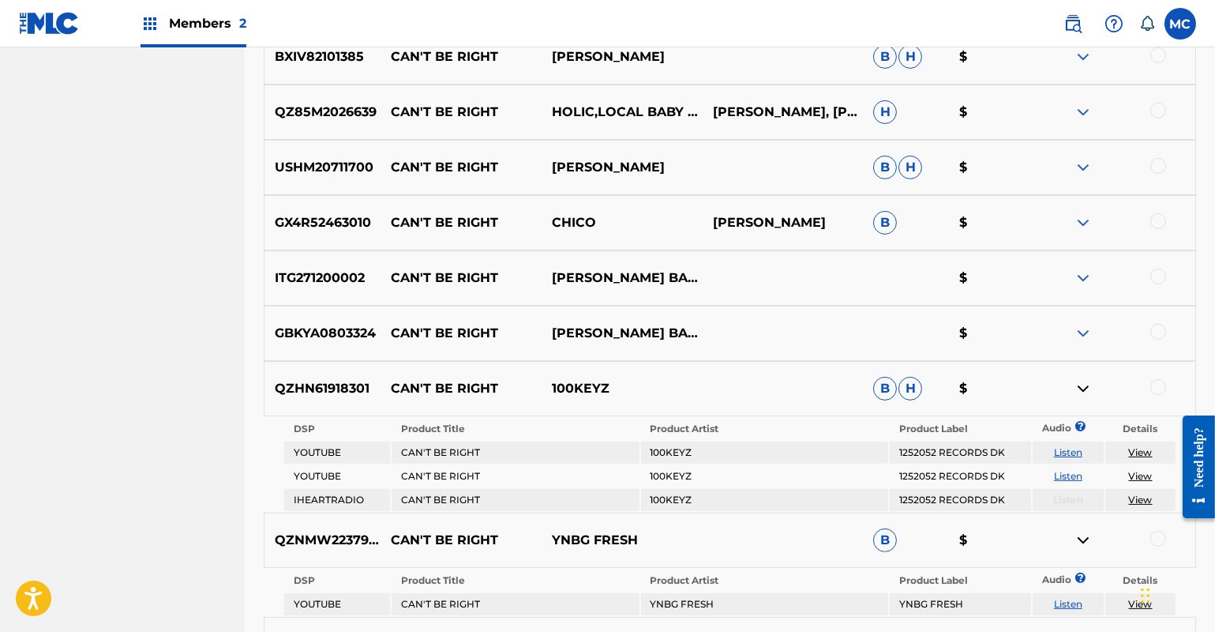
click at [1076, 326] on img at bounding box center [1083, 333] width 19 height 19
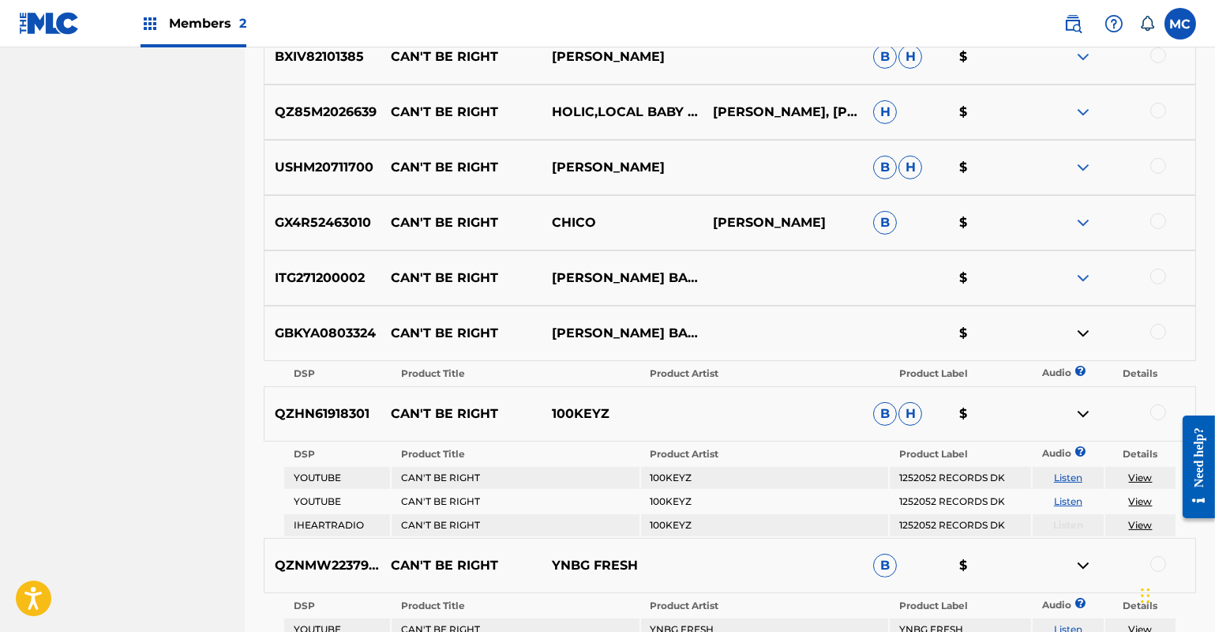
click at [1072, 166] on div at bounding box center [1114, 167] width 161 height 19
click at [1076, 110] on img at bounding box center [1083, 112] width 19 height 19
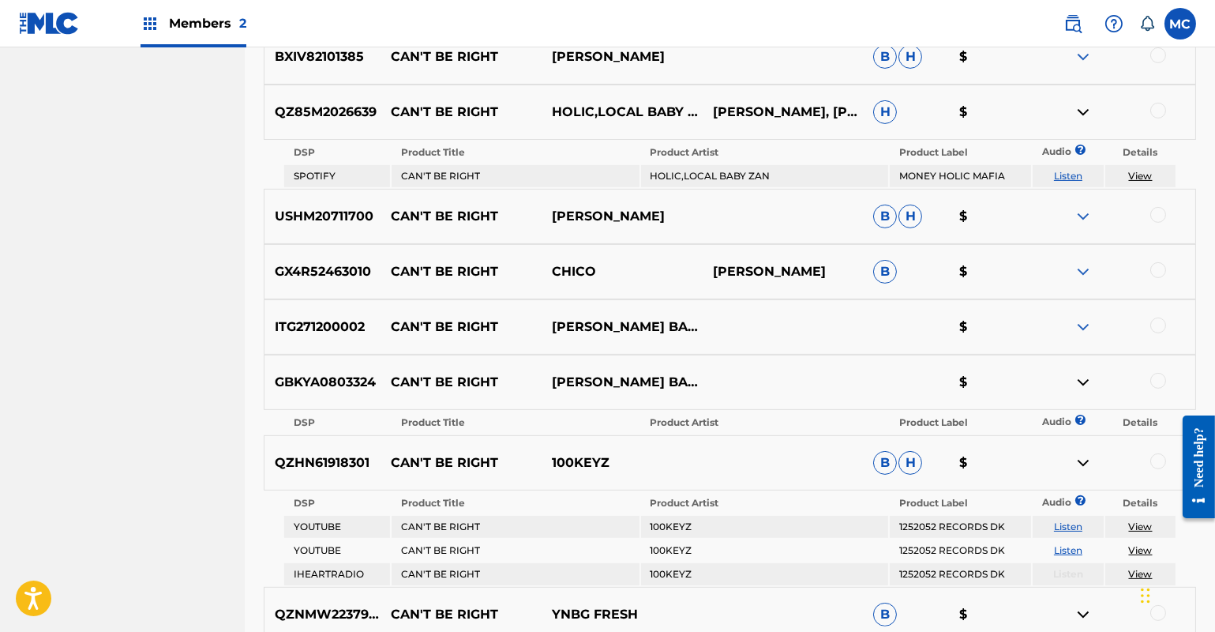
click at [1075, 216] on img at bounding box center [1083, 216] width 19 height 19
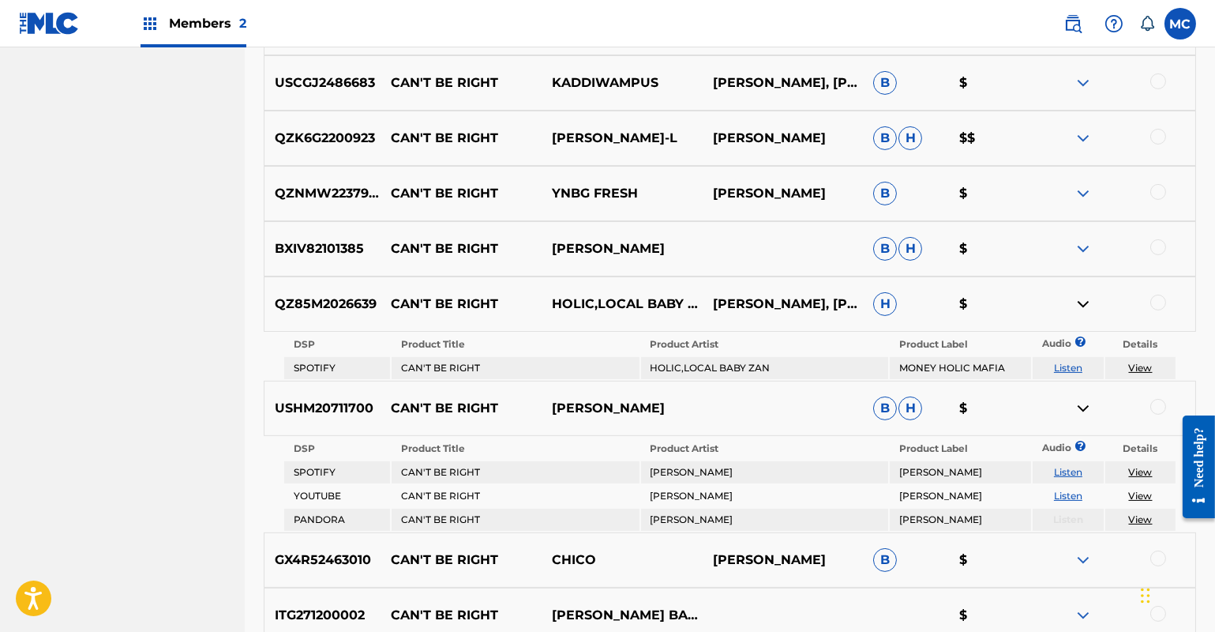
scroll to position [971, 0]
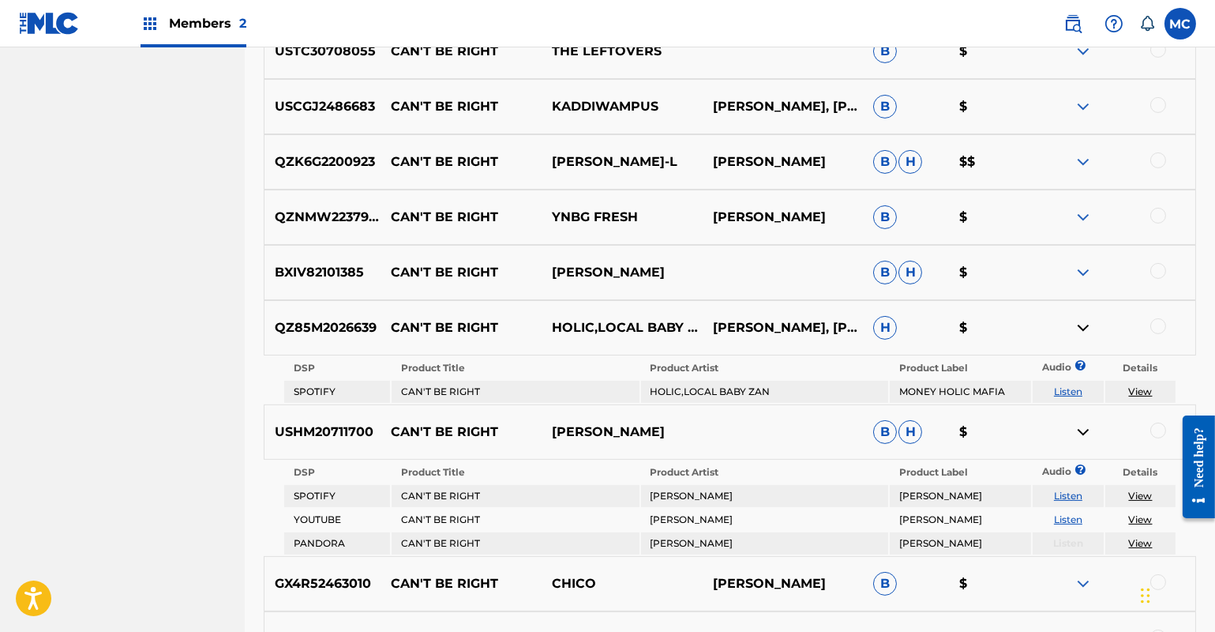
click at [1083, 98] on img at bounding box center [1083, 106] width 19 height 19
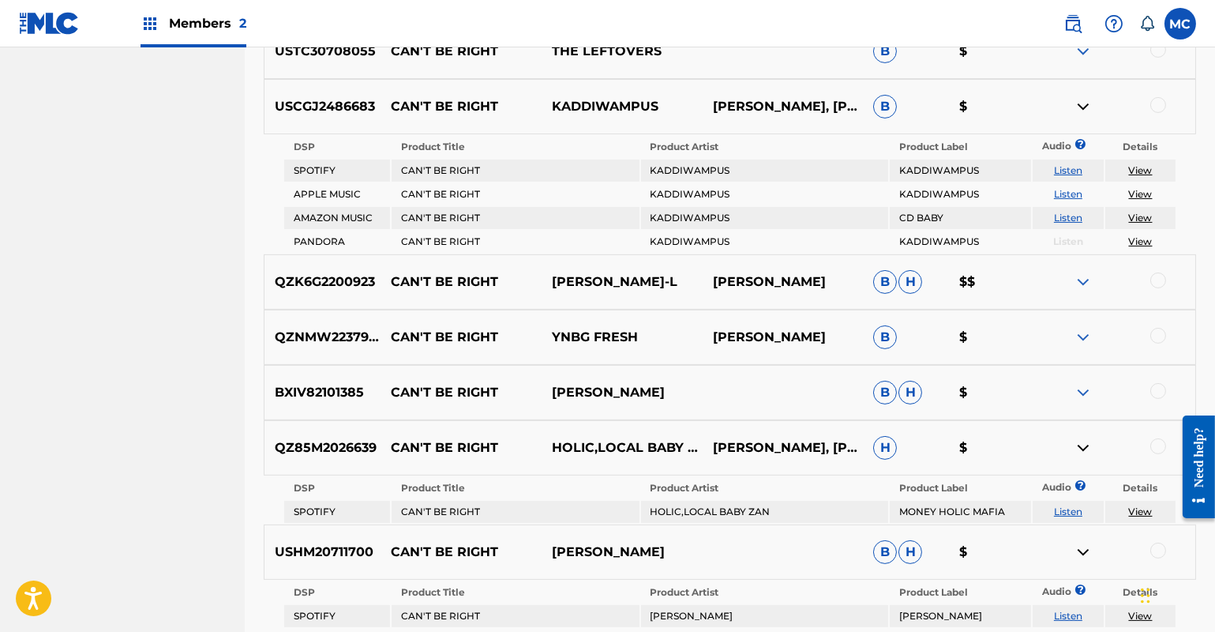
click at [1080, 284] on img at bounding box center [1083, 281] width 19 height 19
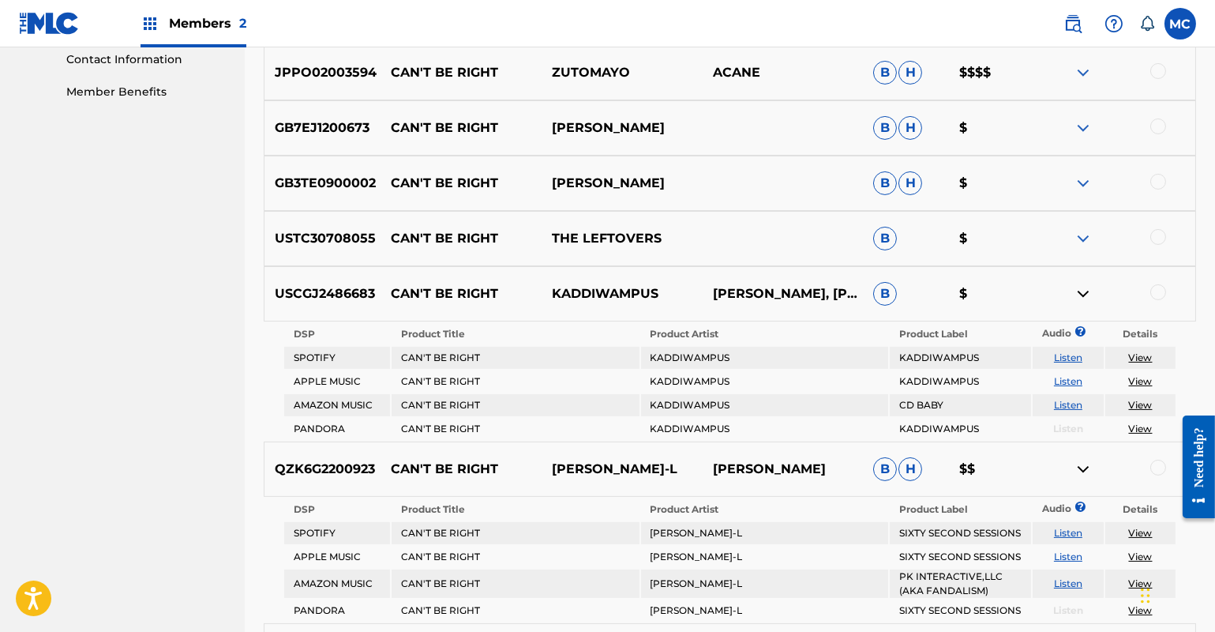
scroll to position [685, 0]
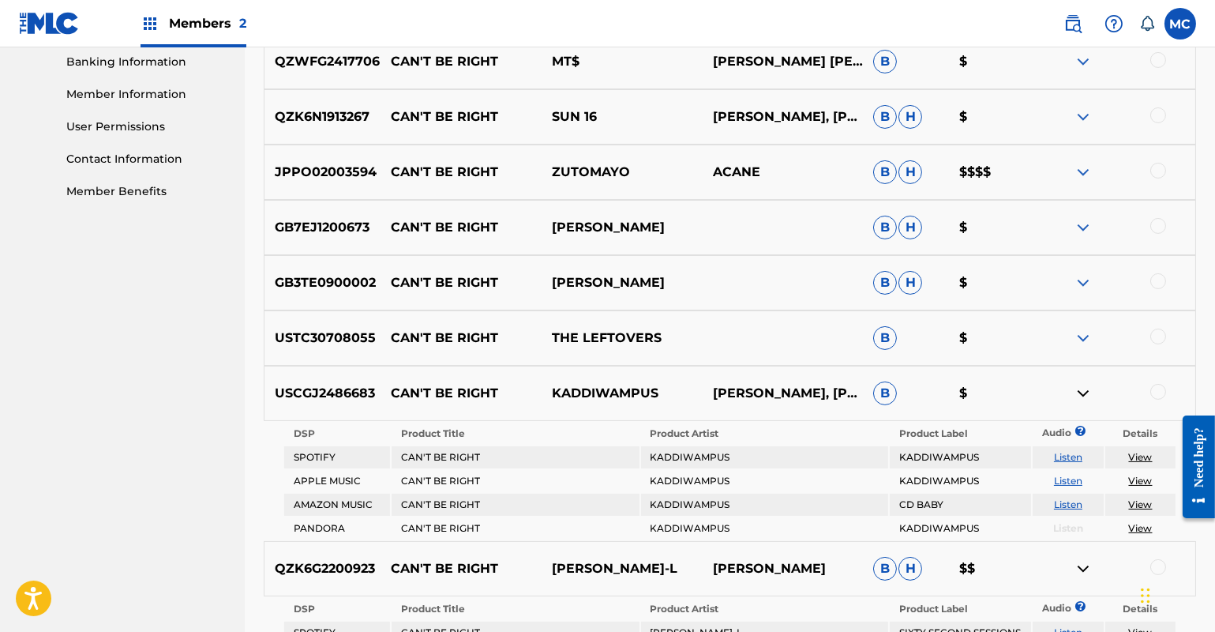
click at [1079, 170] on img at bounding box center [1083, 172] width 19 height 19
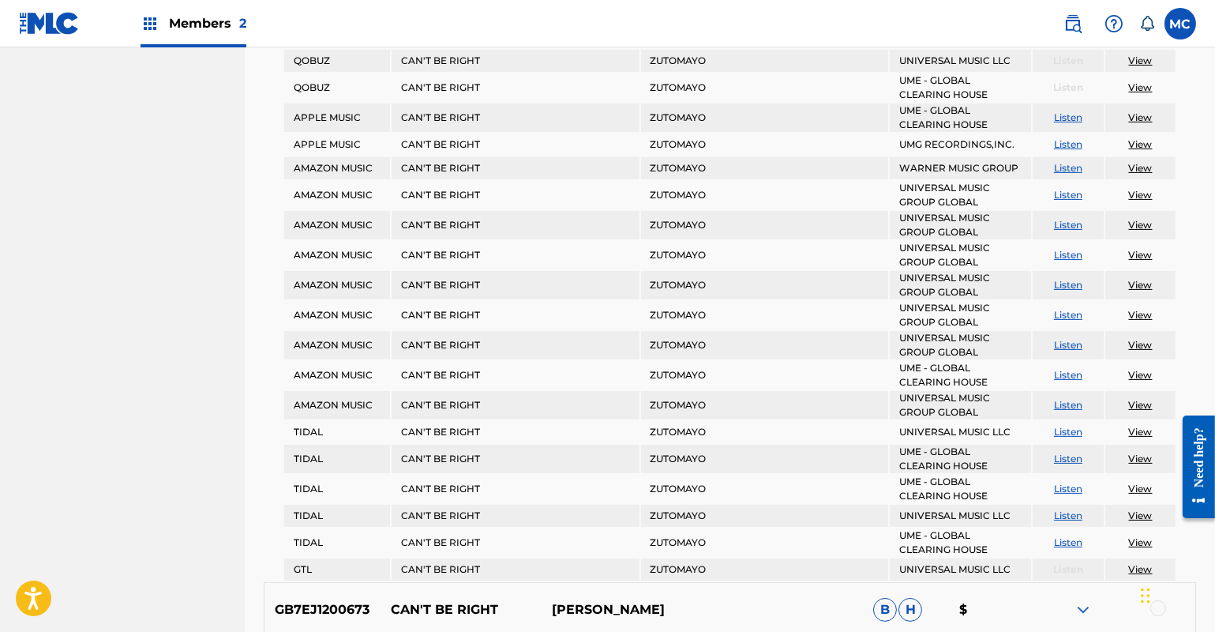
scroll to position [1259, 0]
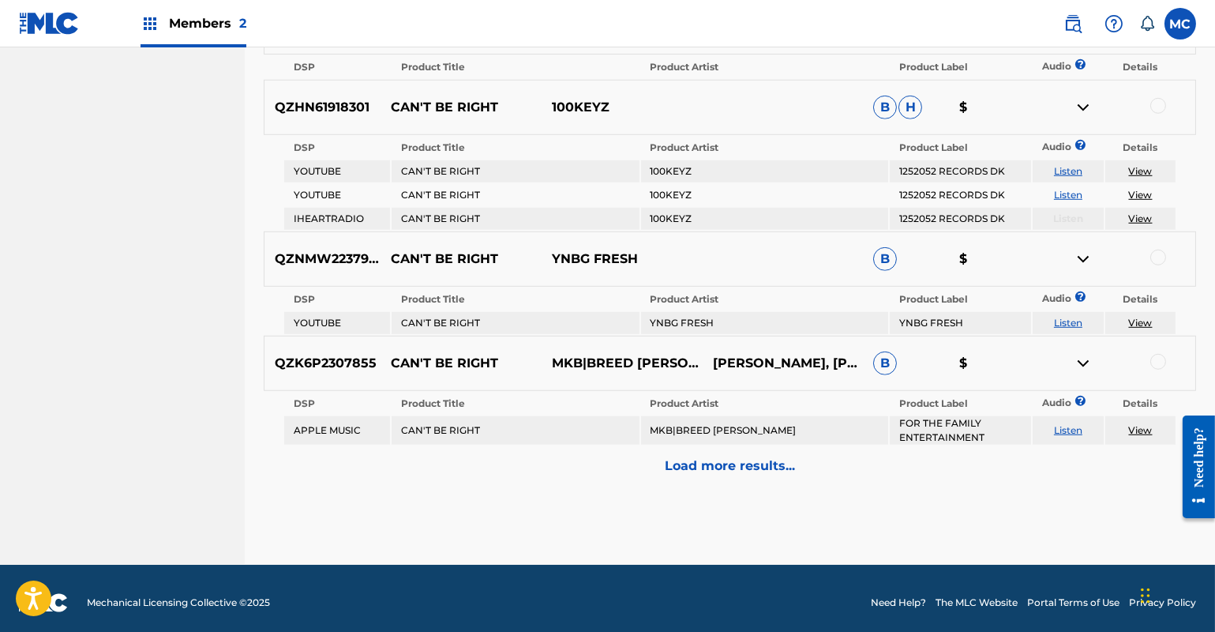
click at [695, 468] on div "Load more results..." at bounding box center [730, 465] width 933 height 39
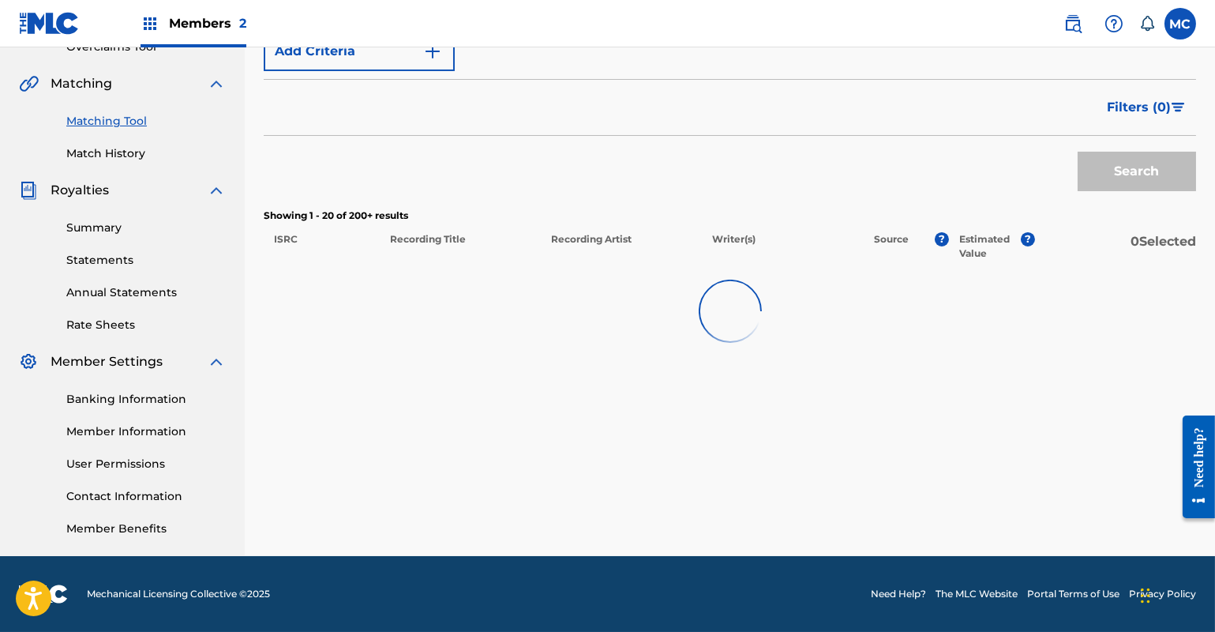
scroll to position [1828, 0]
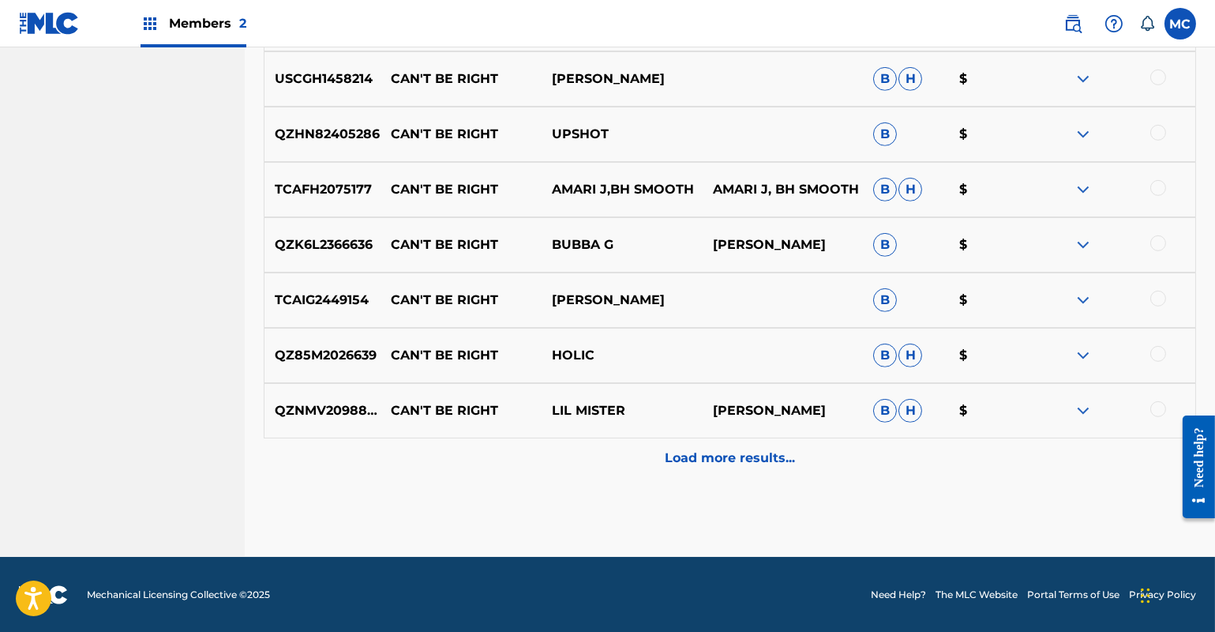
click at [1087, 181] on img at bounding box center [1083, 189] width 19 height 19
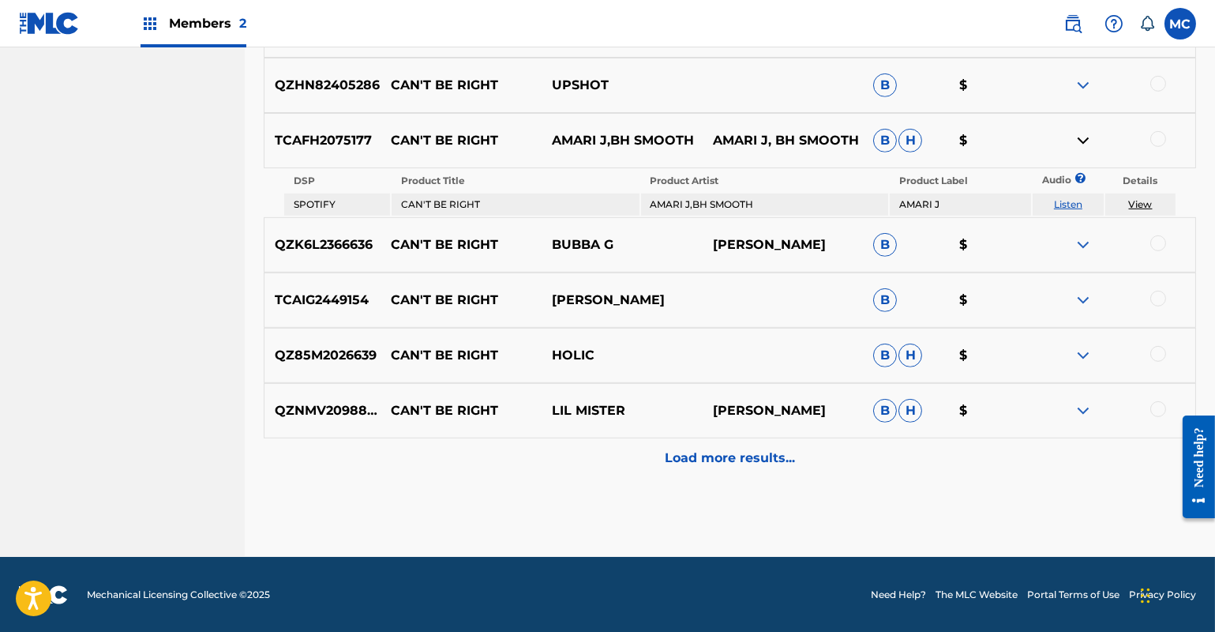
click at [1080, 248] on img at bounding box center [1083, 244] width 19 height 19
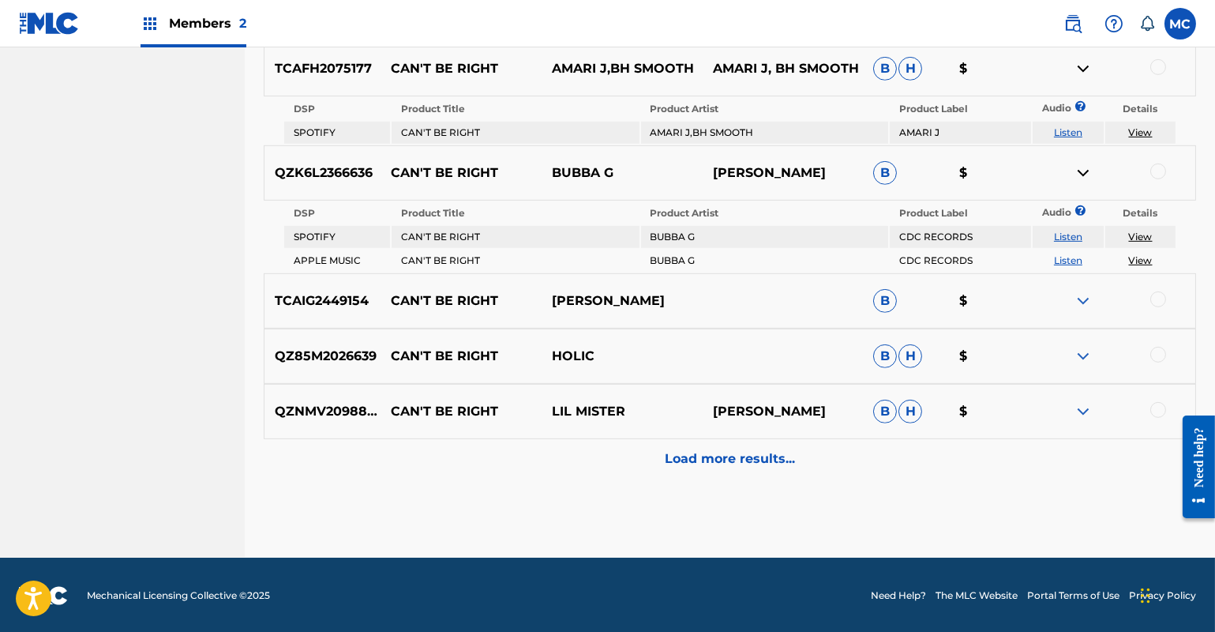
click at [775, 460] on p "Load more results..." at bounding box center [730, 458] width 130 height 19
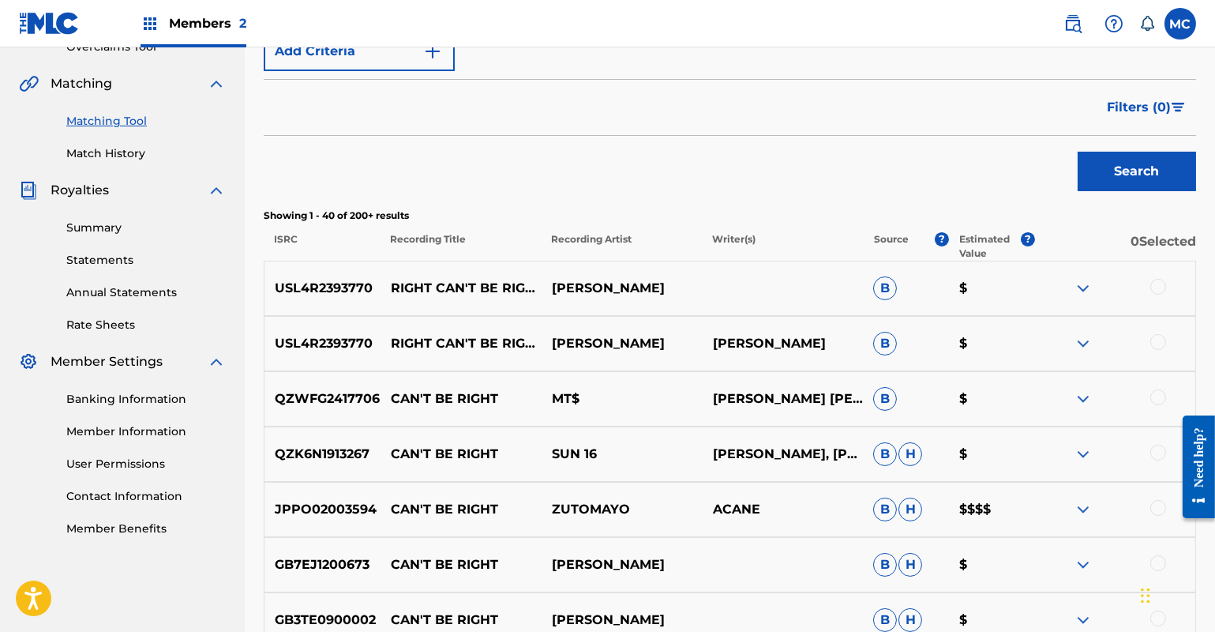
scroll to position [2381, 0]
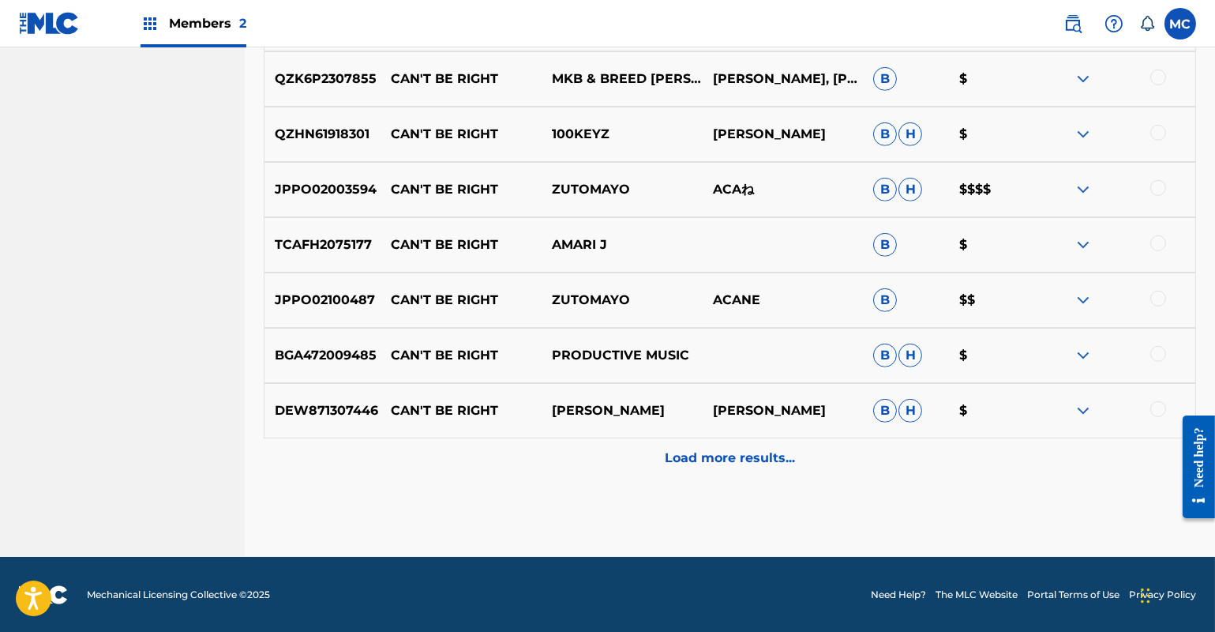
click at [726, 457] on p "Load more results..." at bounding box center [730, 458] width 130 height 19
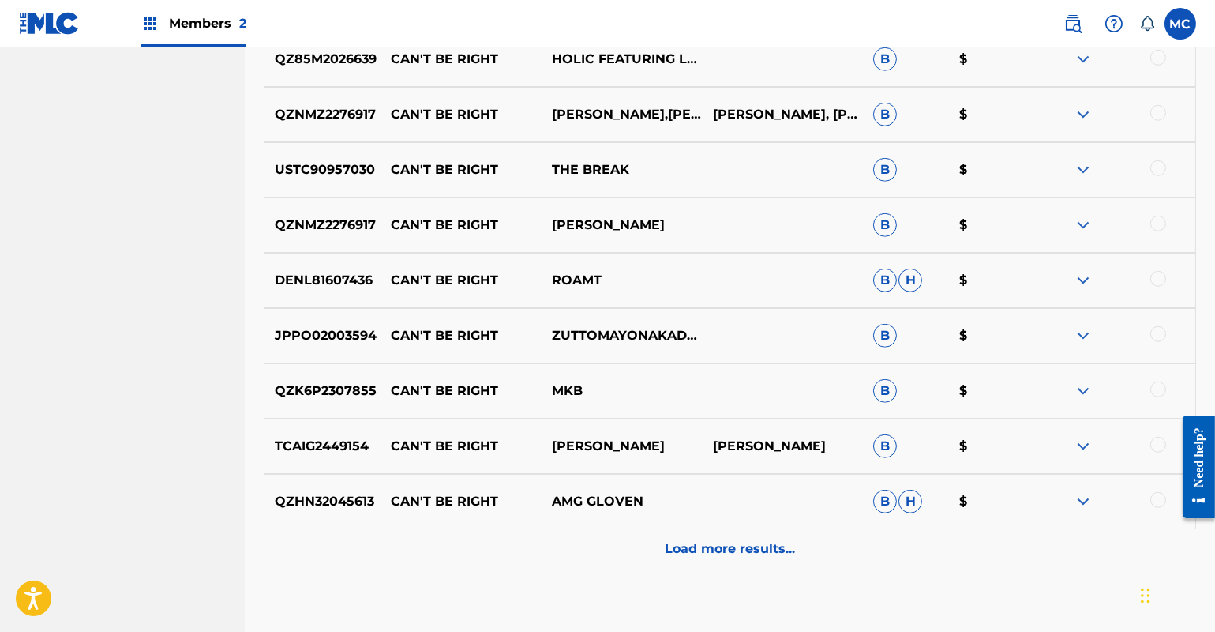
scroll to position [2843, 0]
click at [696, 549] on p "Load more results..." at bounding box center [730, 548] width 130 height 19
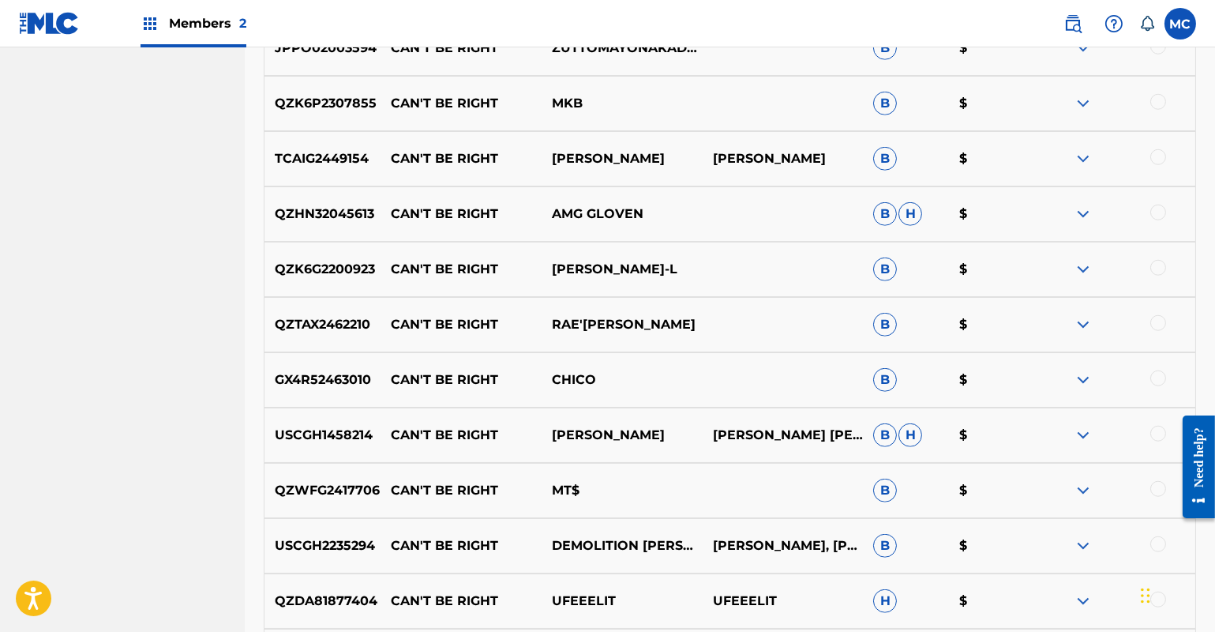
scroll to position [3417, 0]
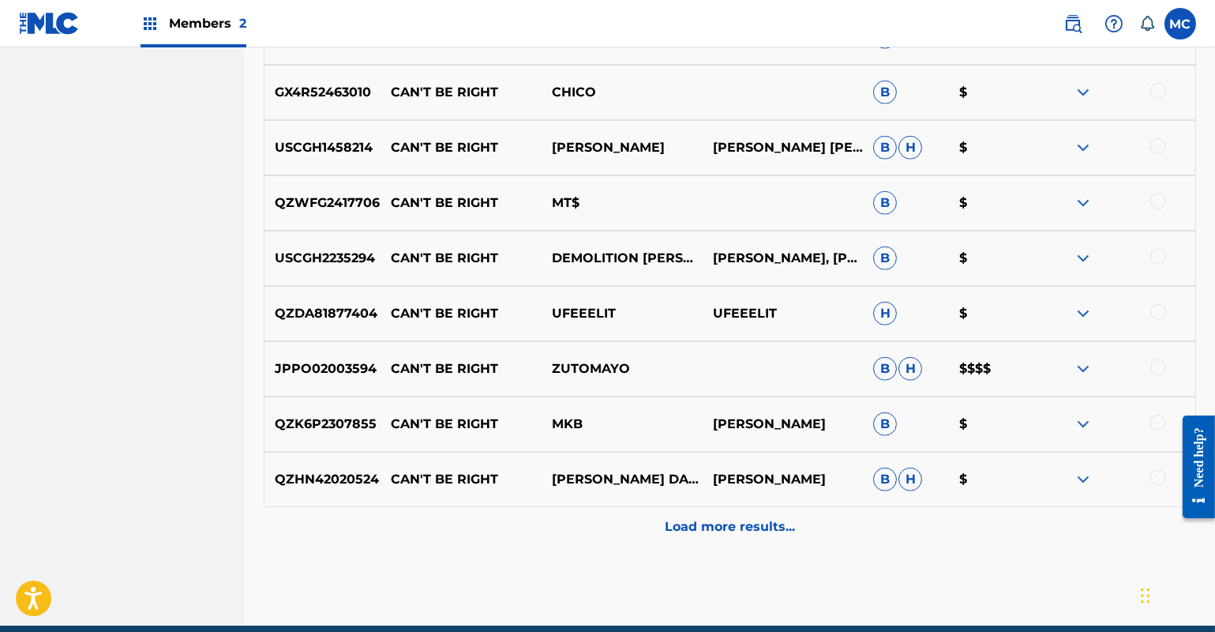
click at [1068, 258] on div at bounding box center [1114, 258] width 161 height 19
click at [1082, 254] on img at bounding box center [1083, 258] width 19 height 19
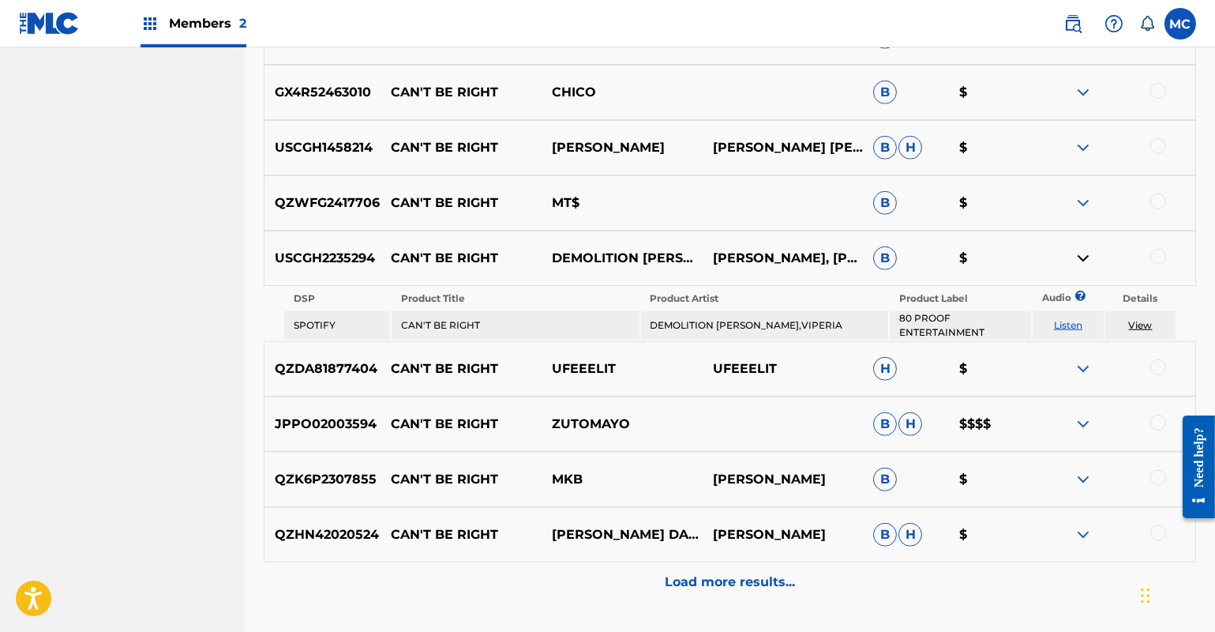
click at [1068, 420] on div at bounding box center [1114, 424] width 161 height 19
click at [1083, 418] on img at bounding box center [1083, 424] width 19 height 19
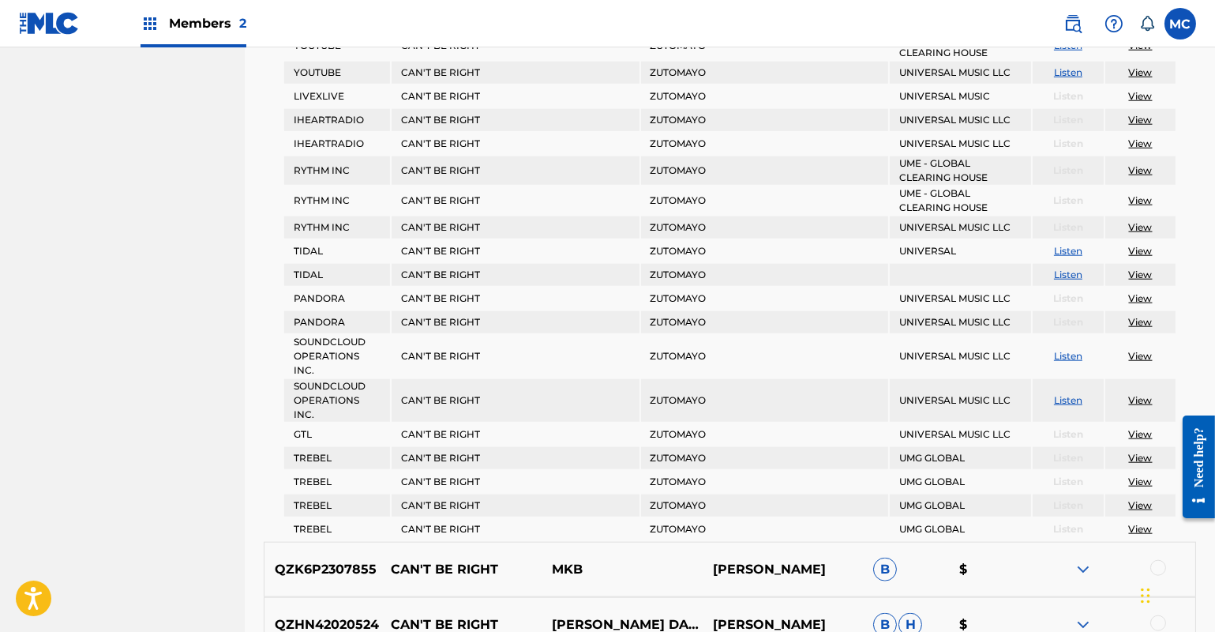
scroll to position [4269, 0]
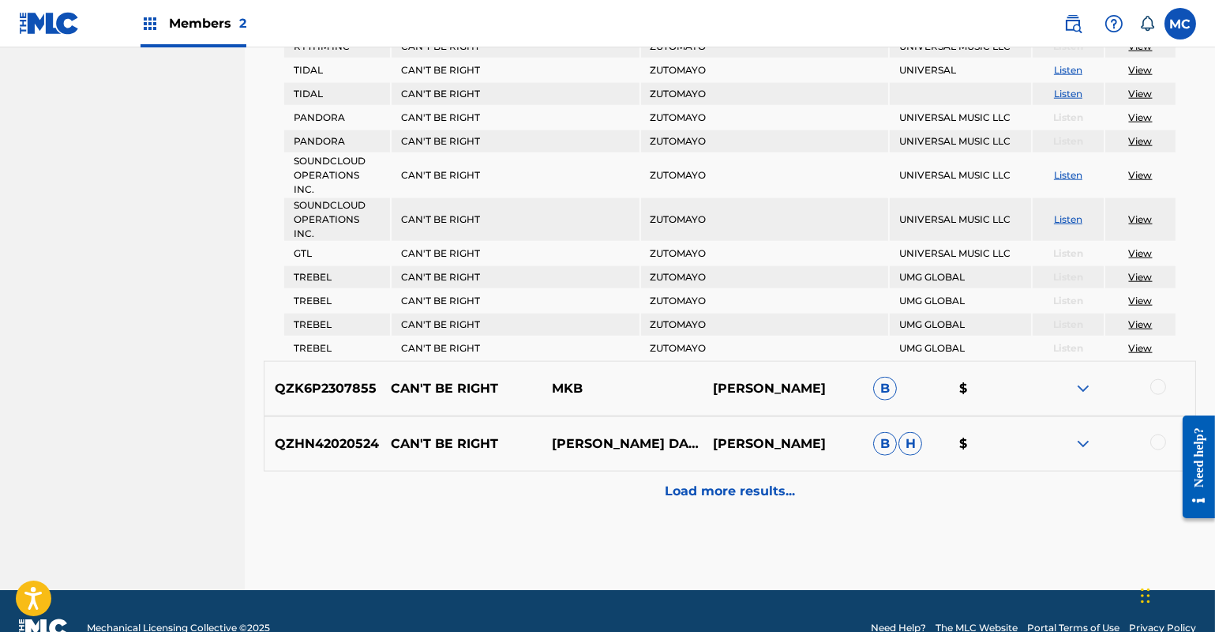
click at [1084, 379] on img at bounding box center [1083, 388] width 19 height 19
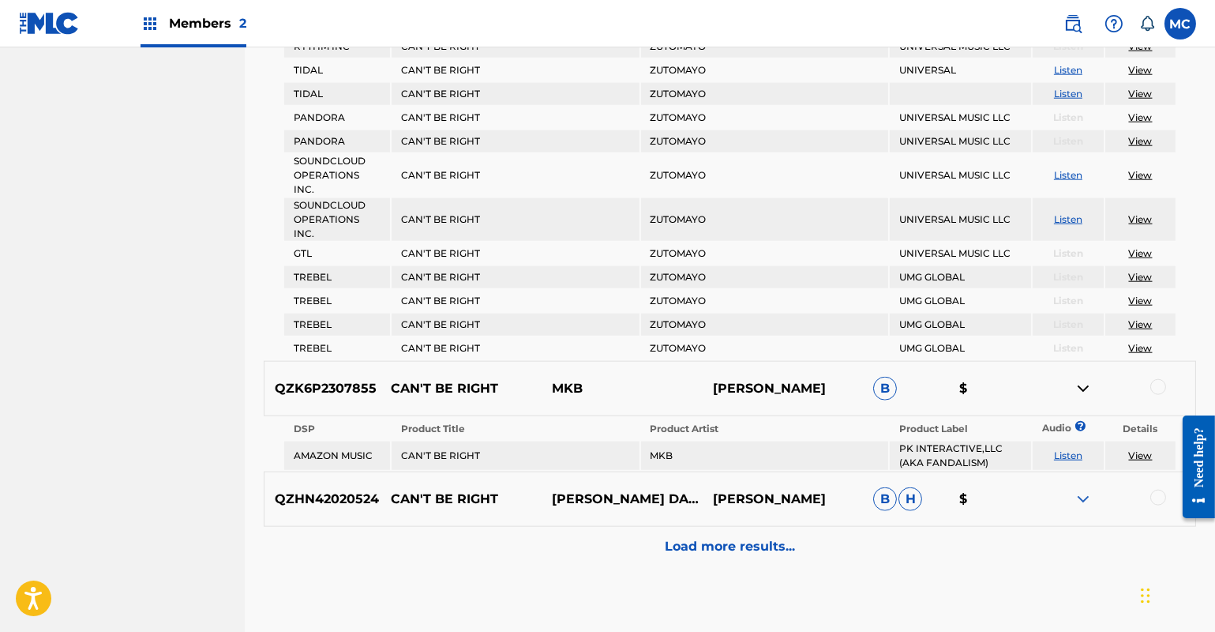
click at [1079, 490] on img at bounding box center [1083, 499] width 19 height 19
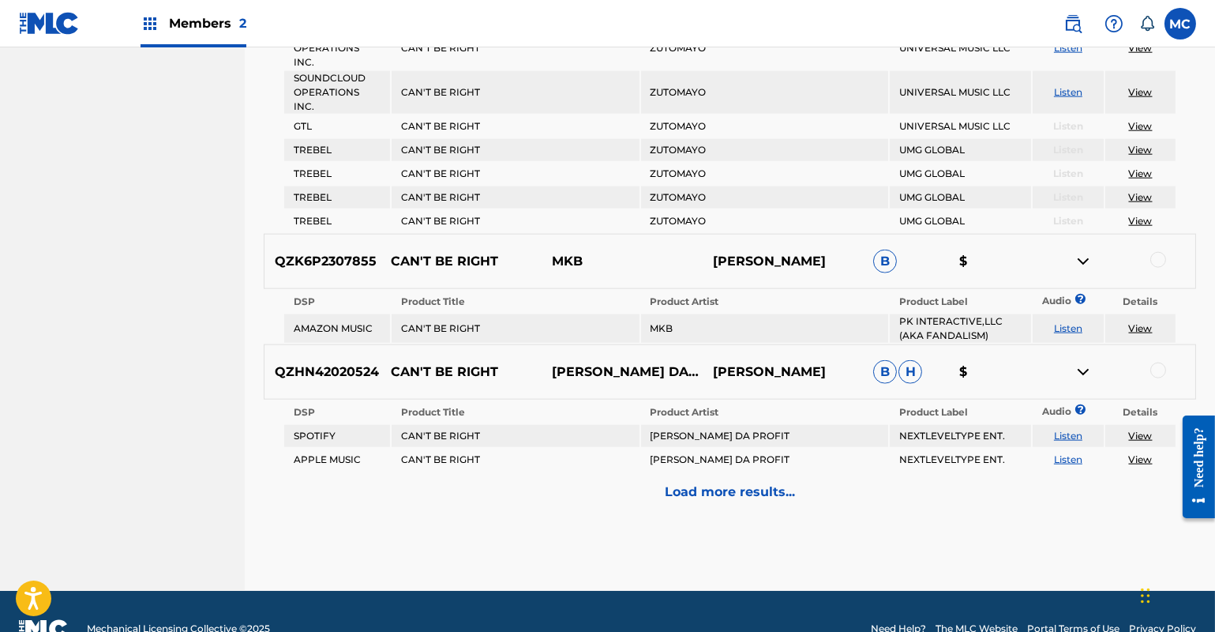
click at [681, 482] on p "Load more results..." at bounding box center [730, 491] width 130 height 19
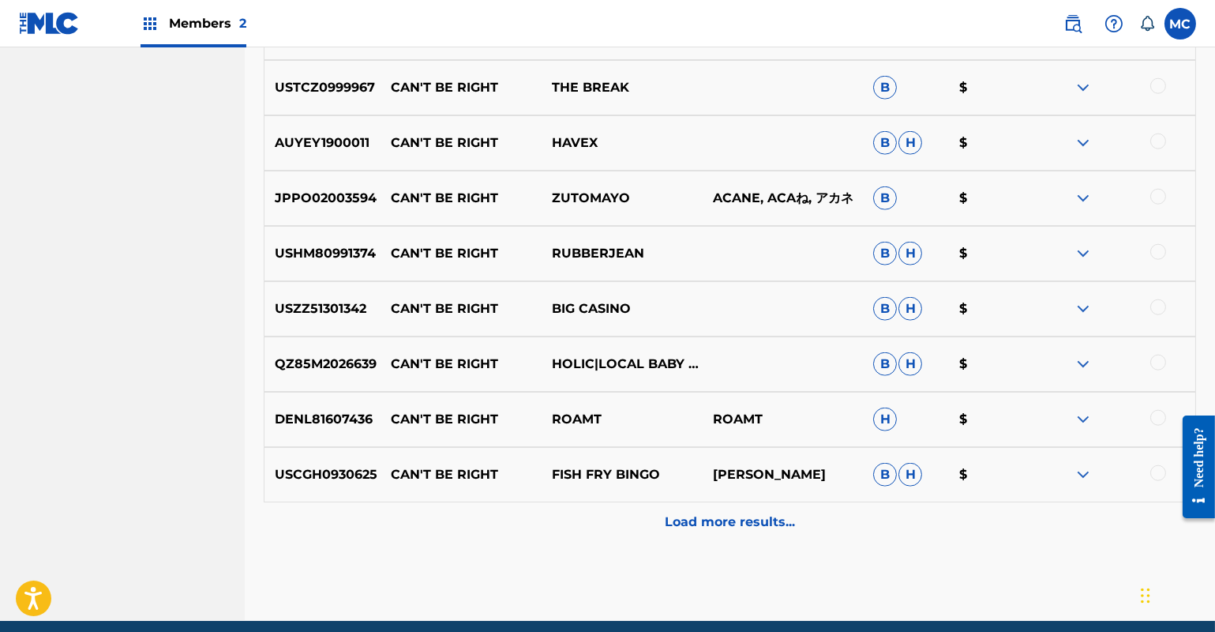
scroll to position [3895, 0]
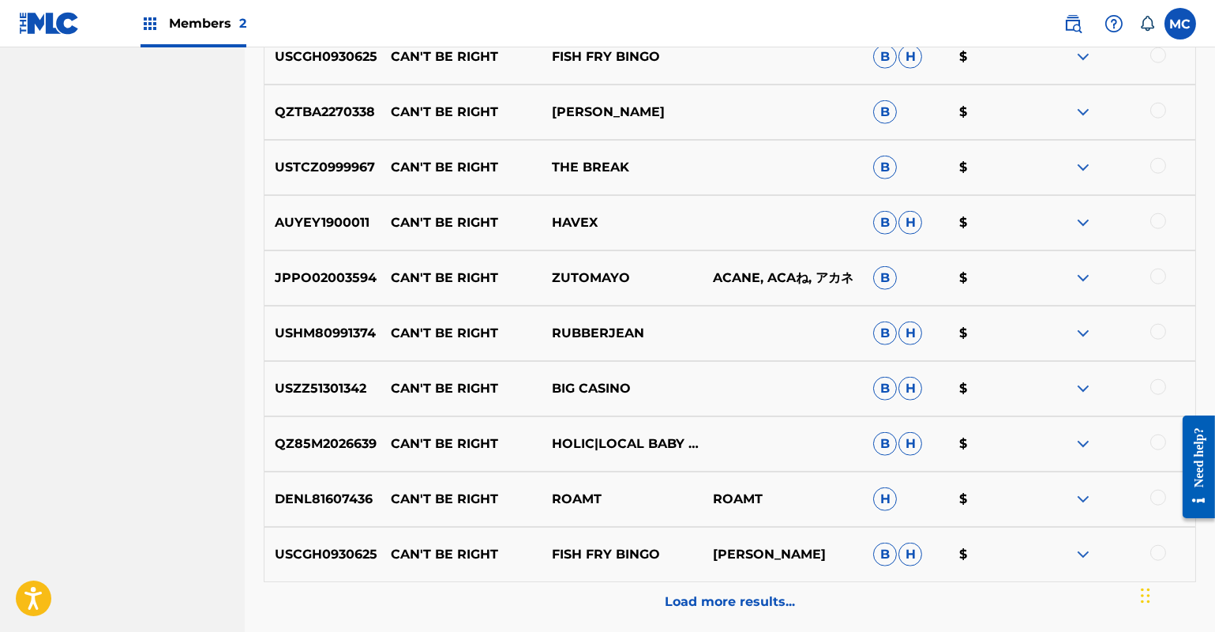
click at [1081, 276] on img at bounding box center [1083, 277] width 19 height 19
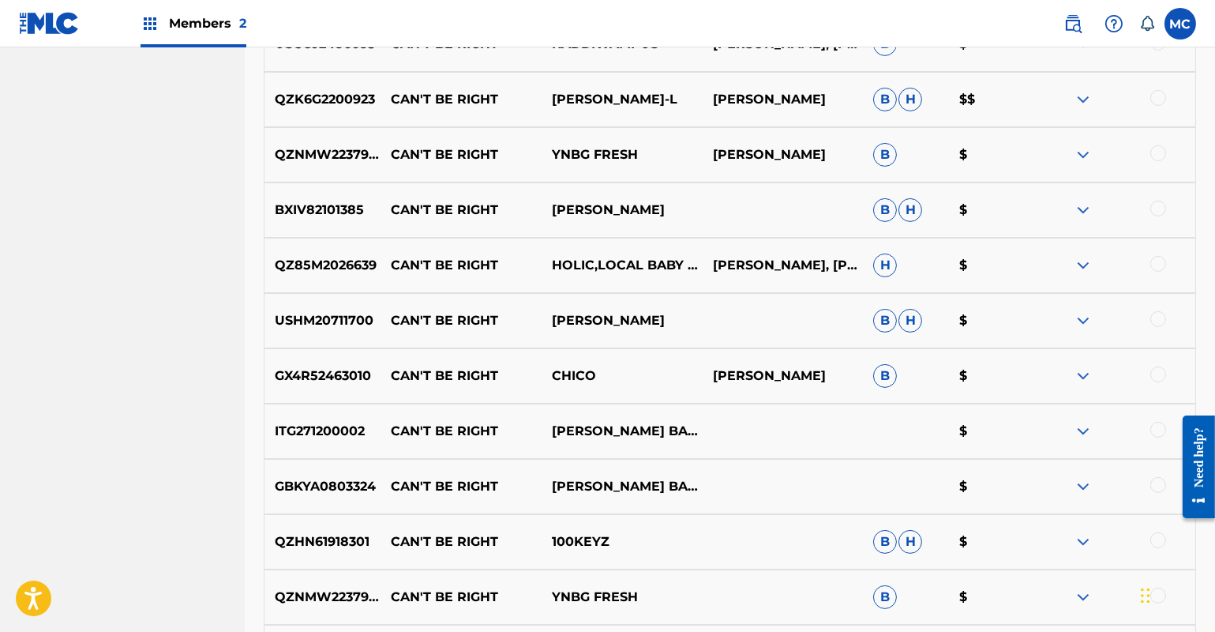
scroll to position [1008, 0]
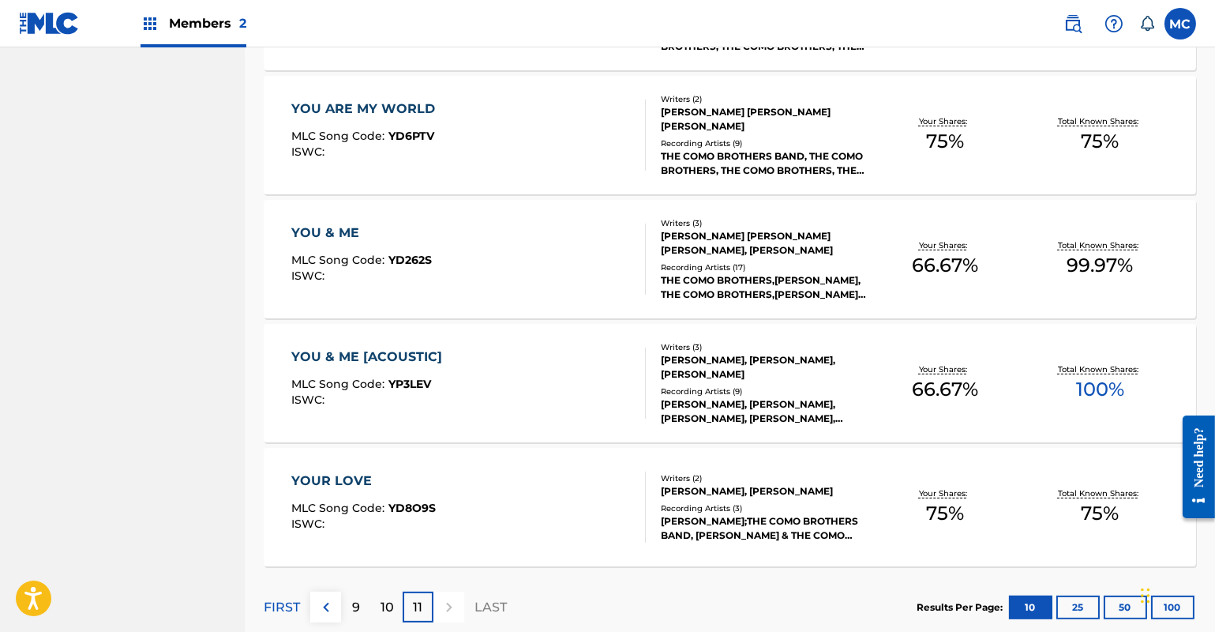
scroll to position [1175, 0]
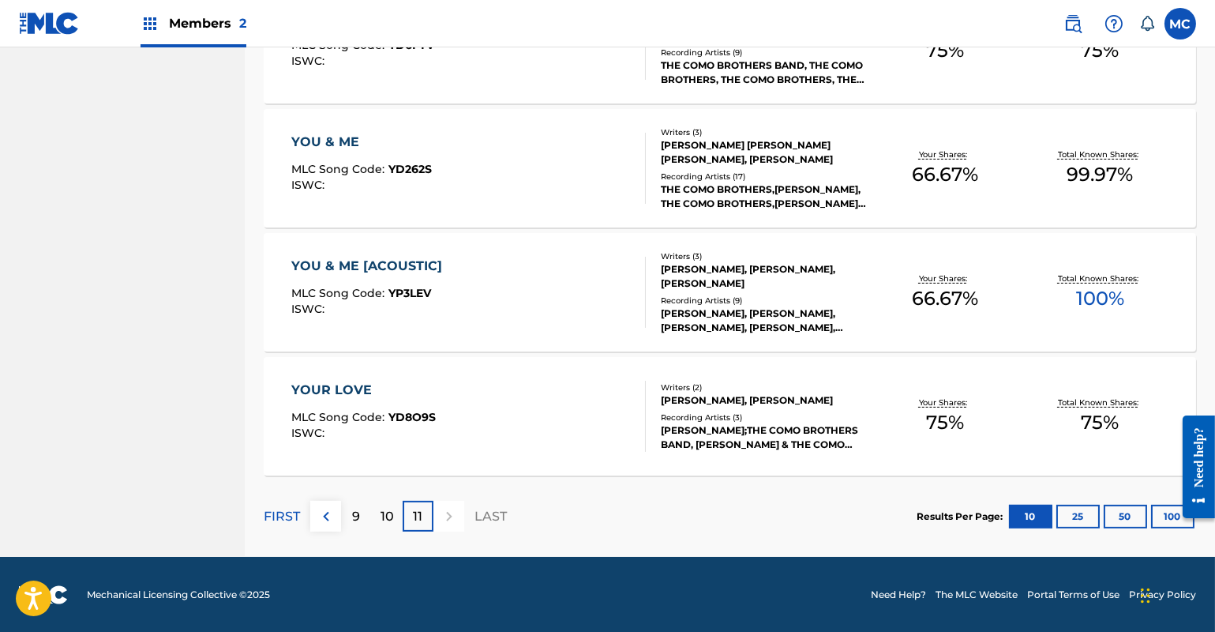
click at [1163, 515] on button "100" at bounding box center [1172, 517] width 43 height 24
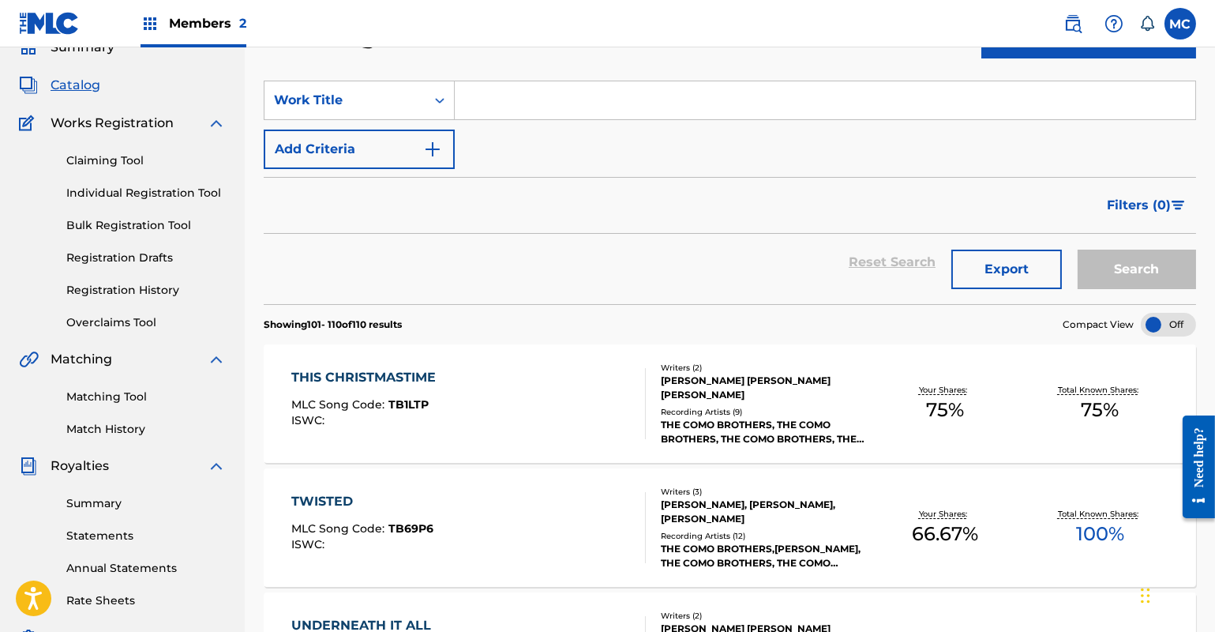
scroll to position [215, 0]
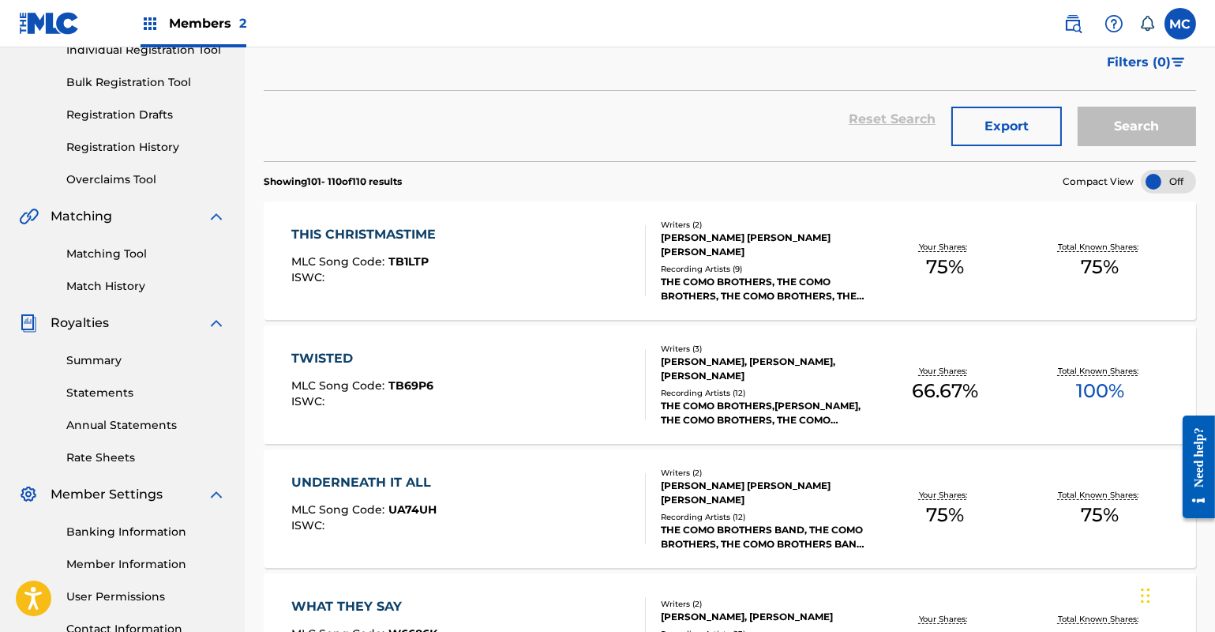
click at [103, 253] on link "Matching Tool" at bounding box center [146, 254] width 160 height 17
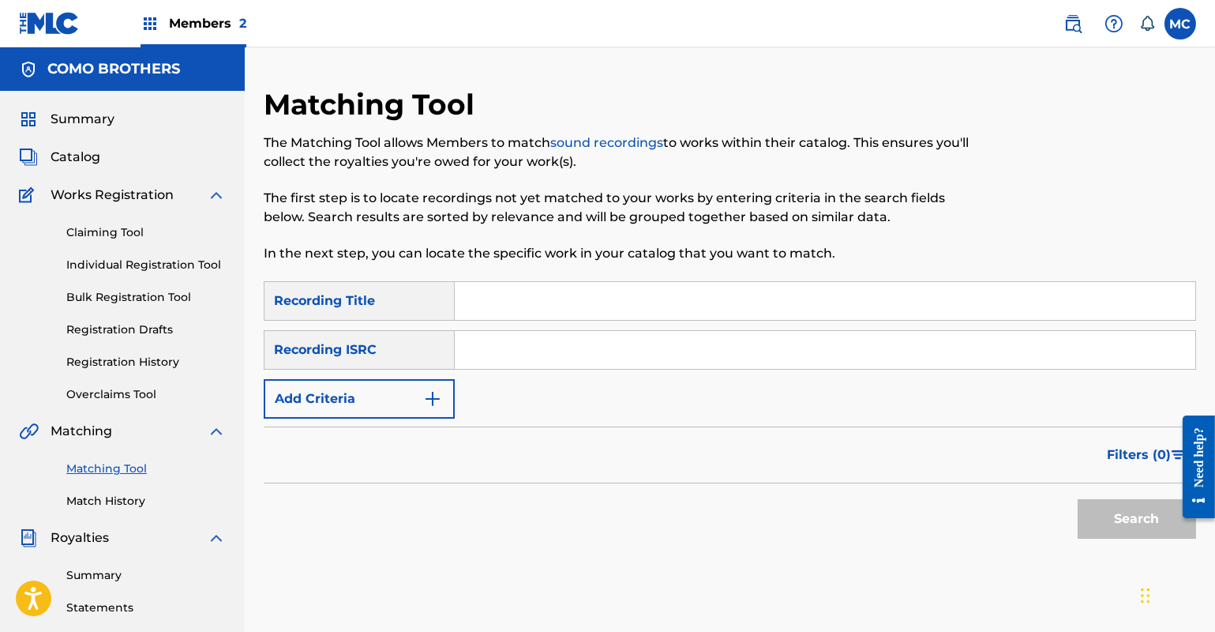
click at [526, 300] on input "Search Form" at bounding box center [825, 301] width 741 height 38
type input "Can't be right"
click at [1128, 516] on button "Search" at bounding box center [1137, 518] width 118 height 39
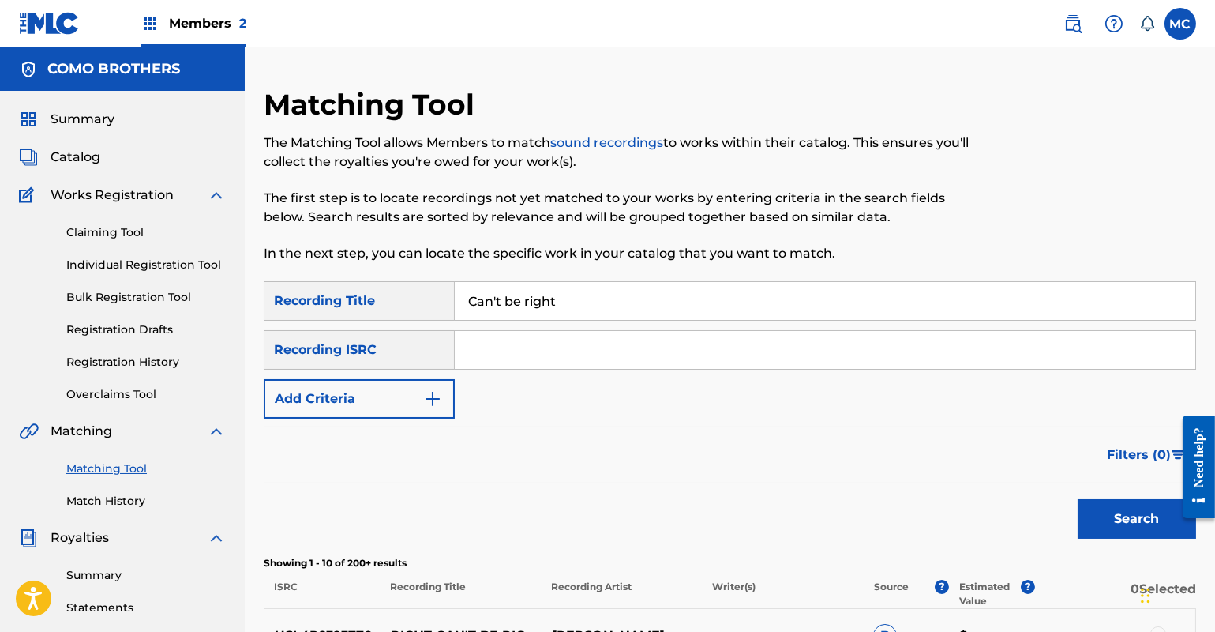
click at [1113, 21] on img at bounding box center [1114, 23] width 19 height 19
click at [1148, 21] on icon at bounding box center [1147, 24] width 16 height 16
click at [1078, 23] on img at bounding box center [1073, 23] width 19 height 19
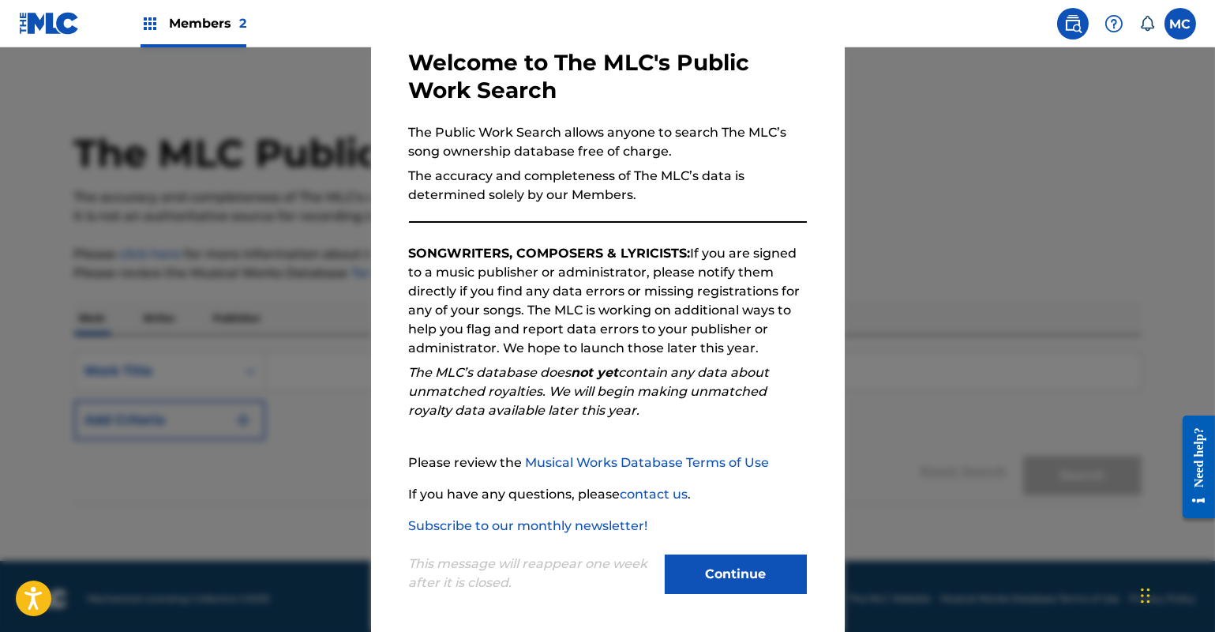
scroll to position [90, 0]
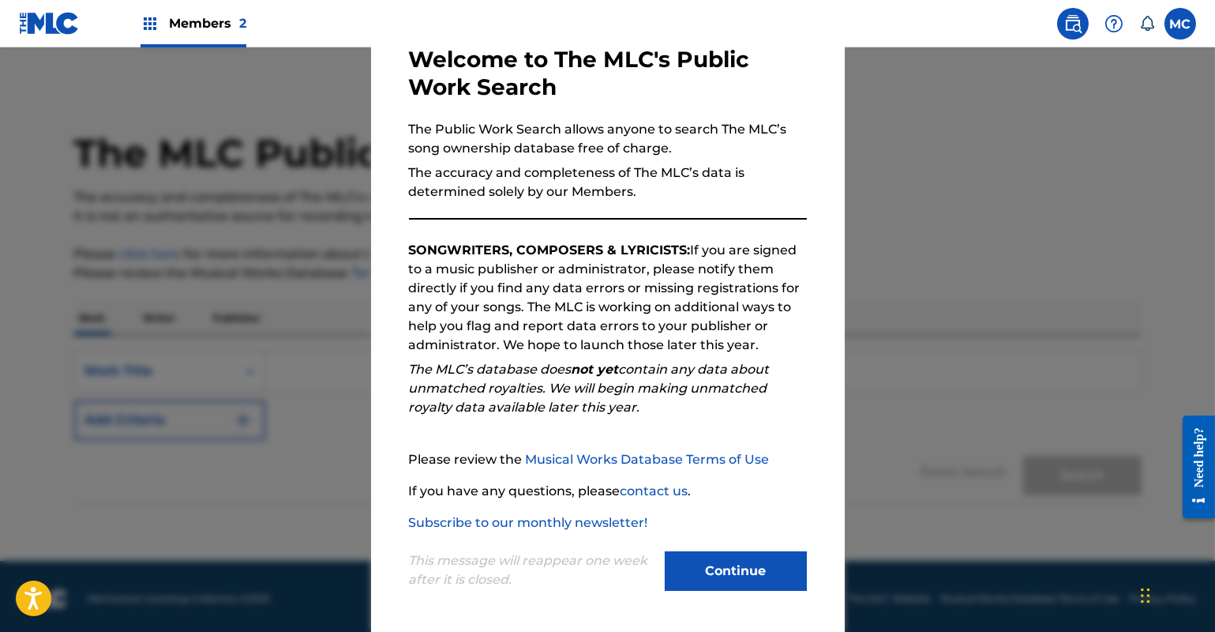
click at [707, 572] on button "Continue" at bounding box center [736, 570] width 142 height 39
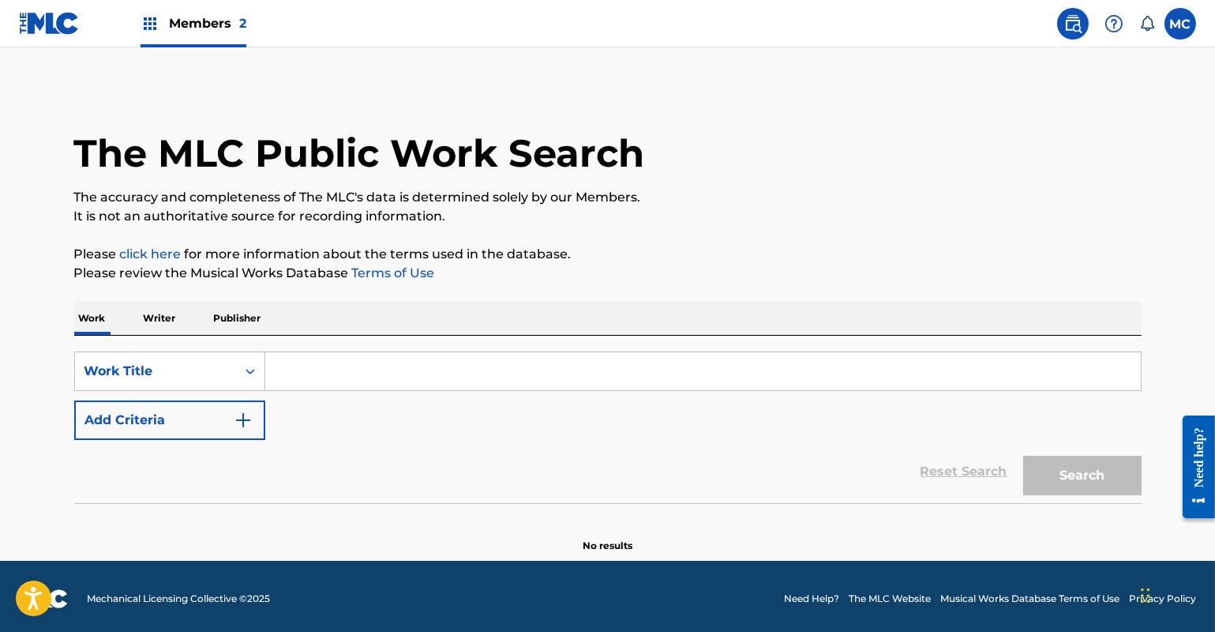
click at [353, 377] on input "Search Form" at bounding box center [703, 371] width 876 height 38
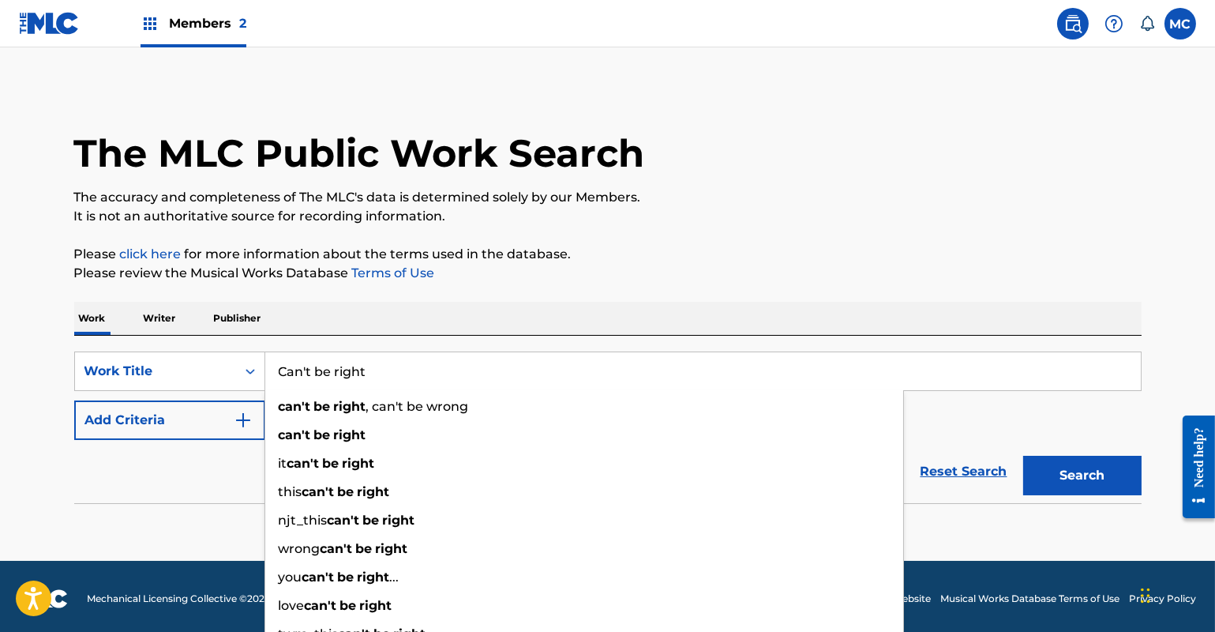
type input "Can't be right"
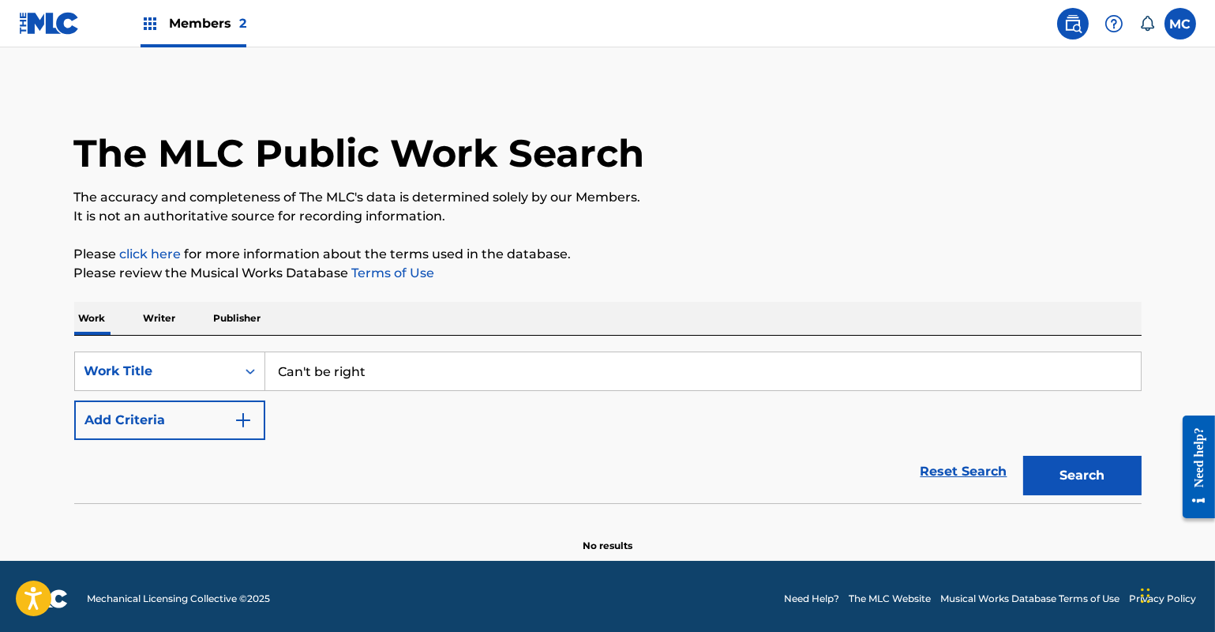
click at [1006, 425] on div "SearchWithCriteriadaf4c5b5-ed81-4c7d-a5d3-e2b6132ef6ef Work Title Can't be righ…" at bounding box center [608, 395] width 1068 height 88
click at [1066, 475] on button "Search" at bounding box center [1082, 475] width 118 height 39
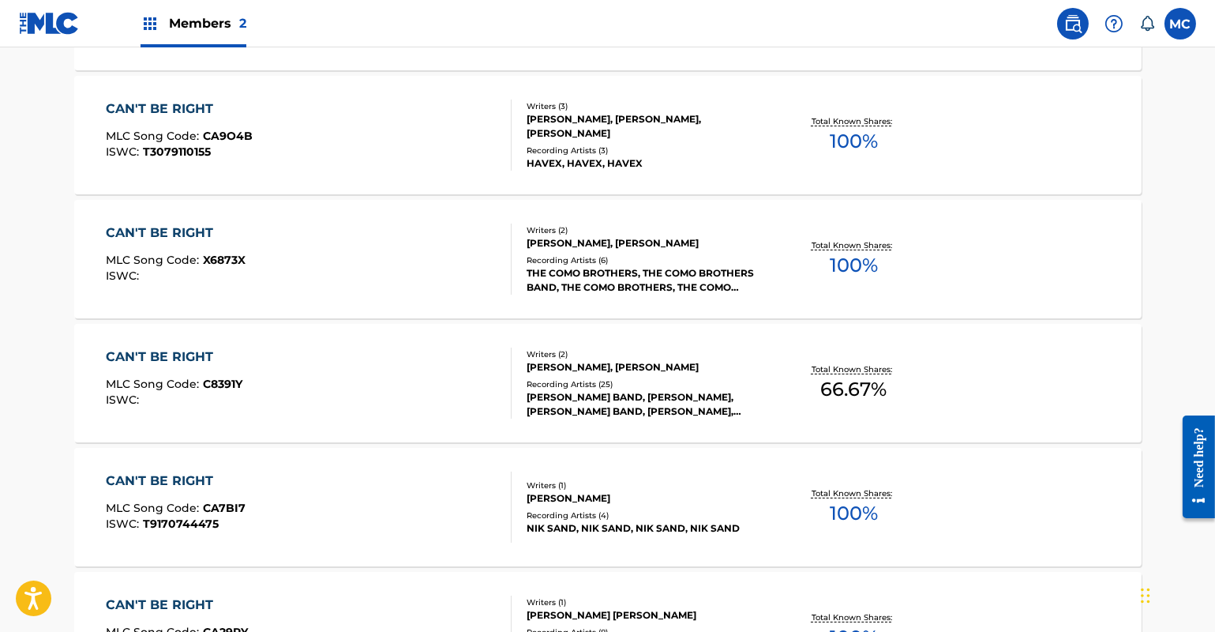
scroll to position [718, 0]
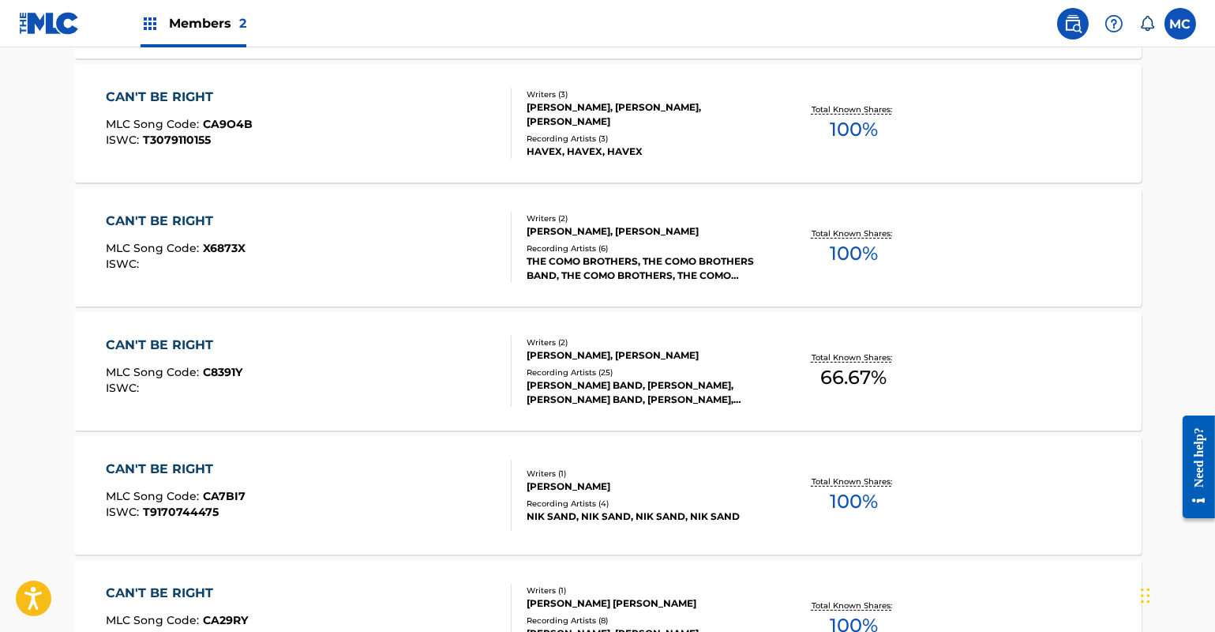
click at [587, 253] on div "Recording Artists ( 6 )" at bounding box center [646, 248] width 238 height 12
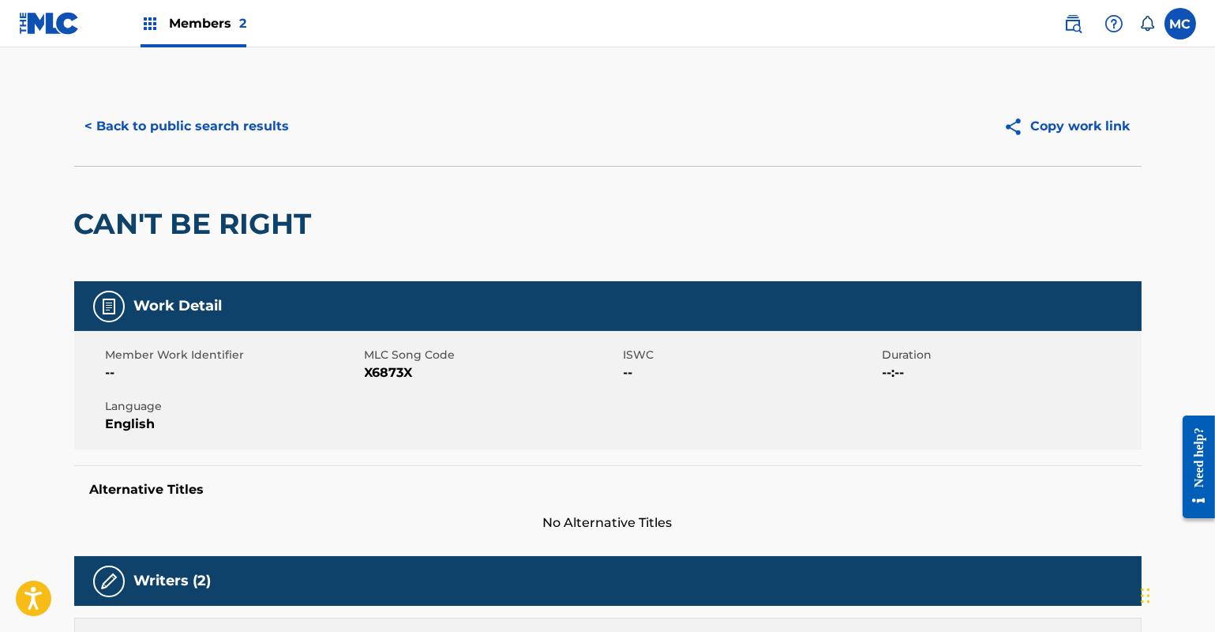
click at [118, 130] on button "< Back to public search results" at bounding box center [187, 126] width 227 height 39
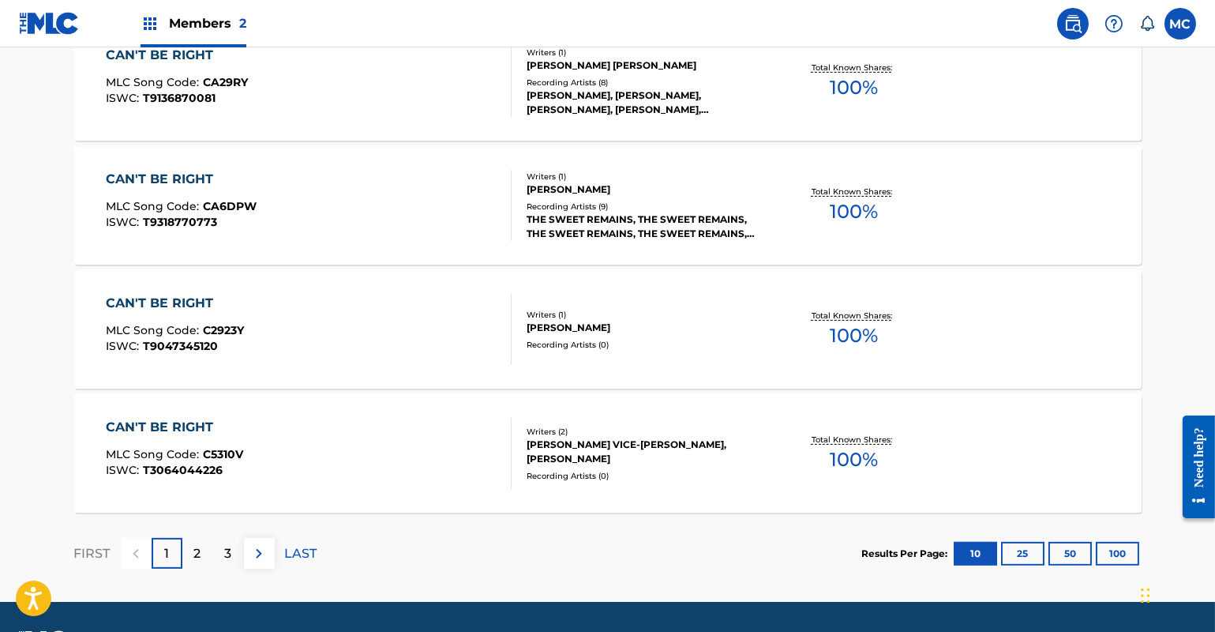
scroll to position [1300, 0]
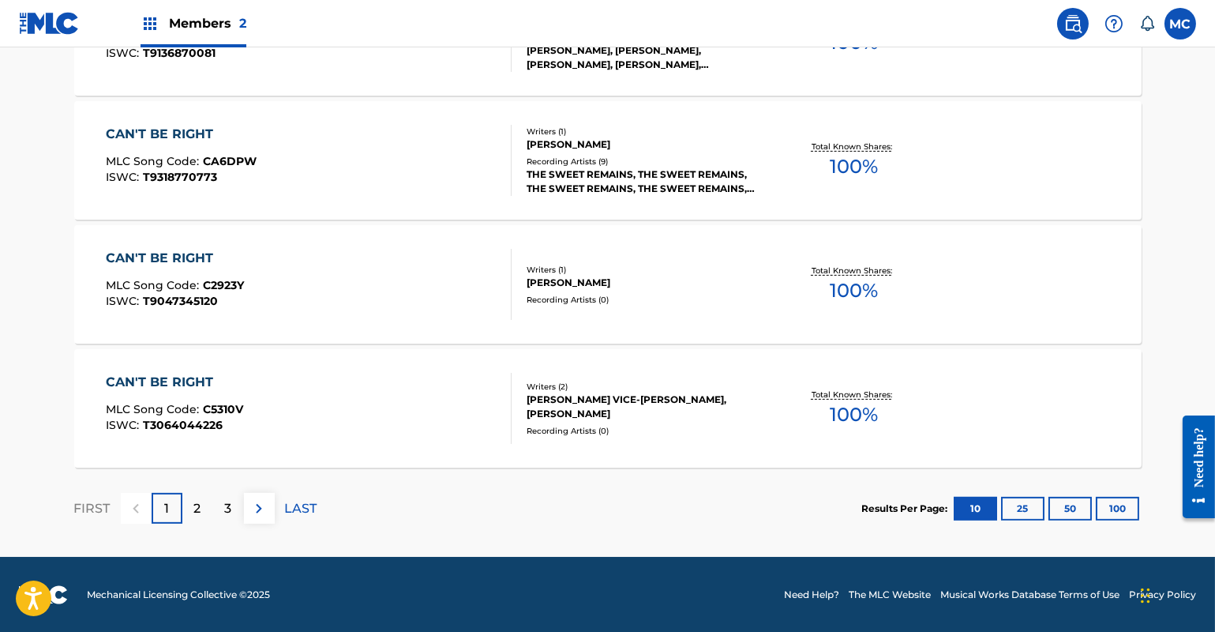
click at [1026, 509] on button "25" at bounding box center [1022, 509] width 43 height 24
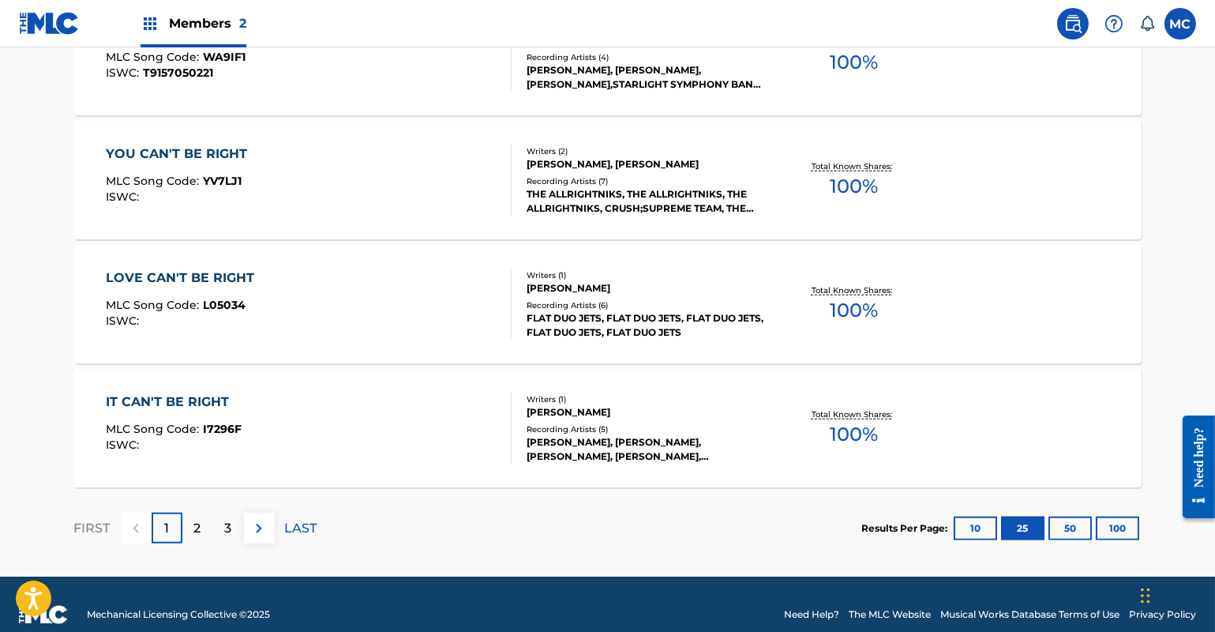
scroll to position [3160, 0]
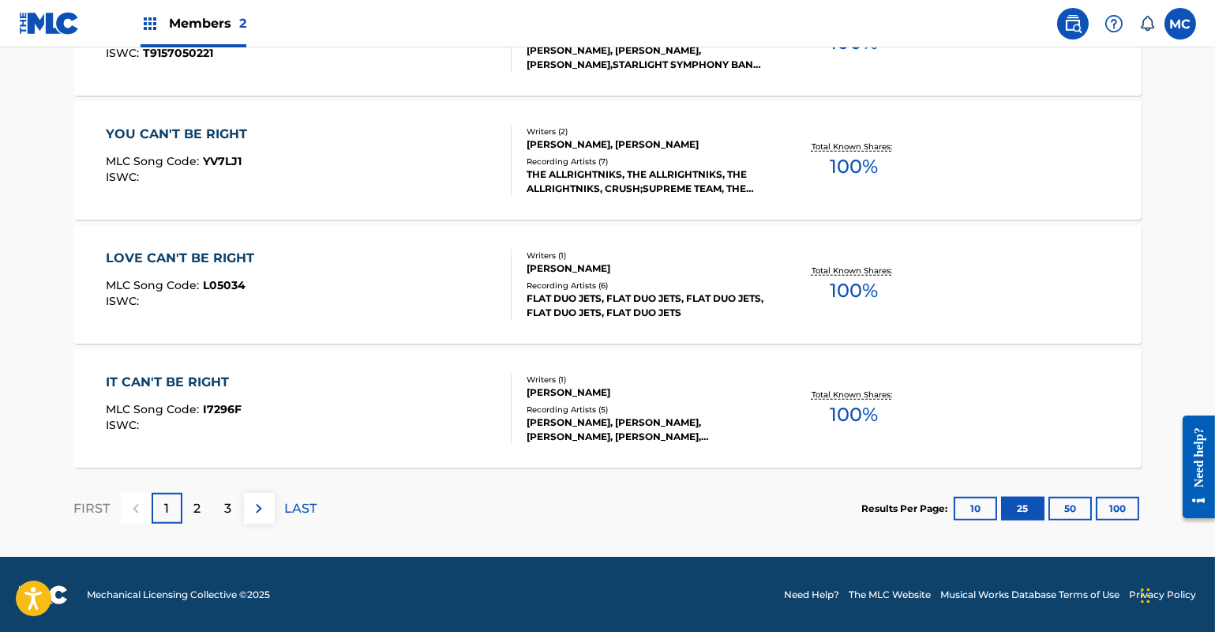
click at [1124, 509] on button "100" at bounding box center [1117, 509] width 43 height 24
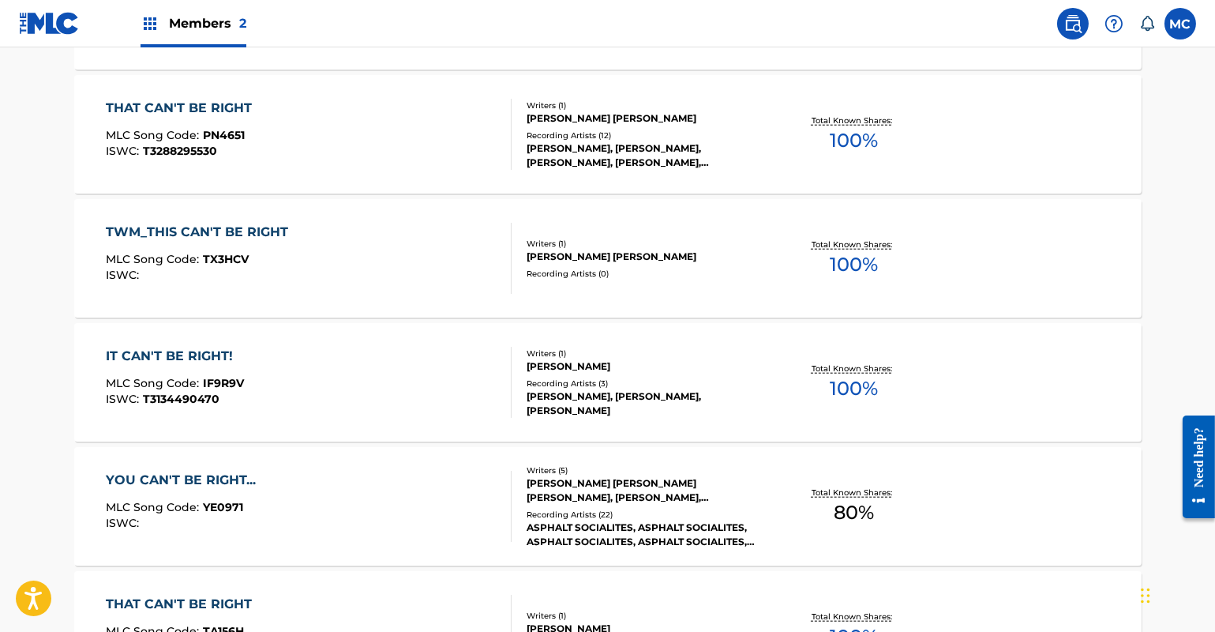
scroll to position [4022, 0]
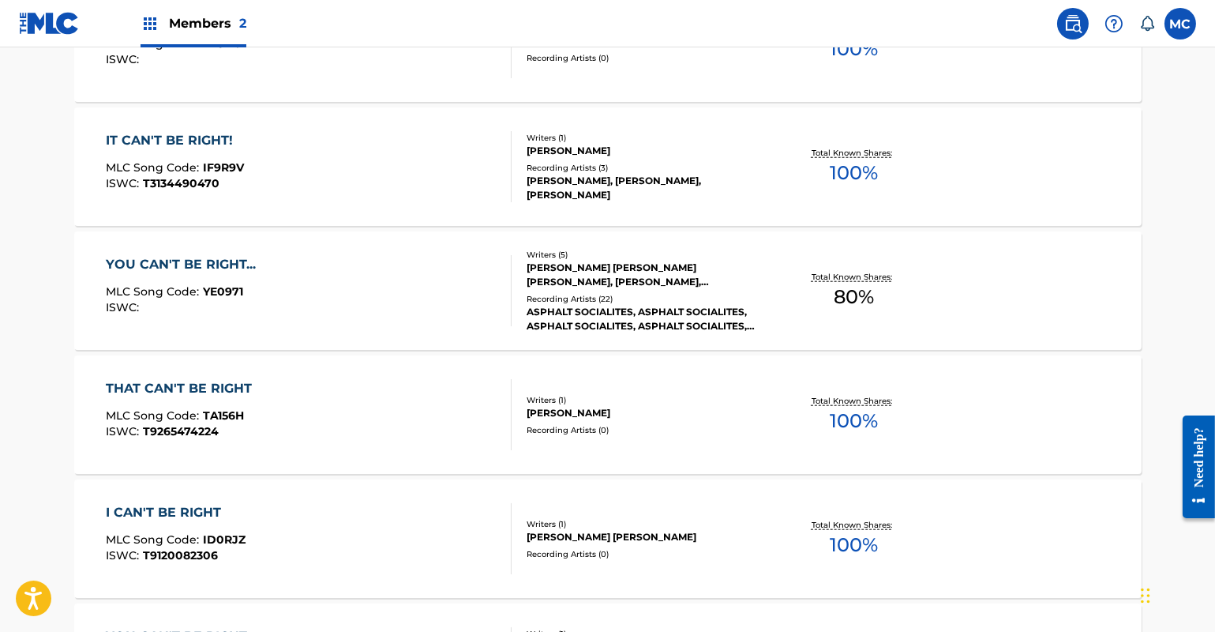
click at [647, 313] on div "ASPHALT SOCIALITES, ASPHALT SOCIALITES, ASPHALT SOCIALITES, ASPHALT SOCIALITES,…" at bounding box center [646, 319] width 238 height 28
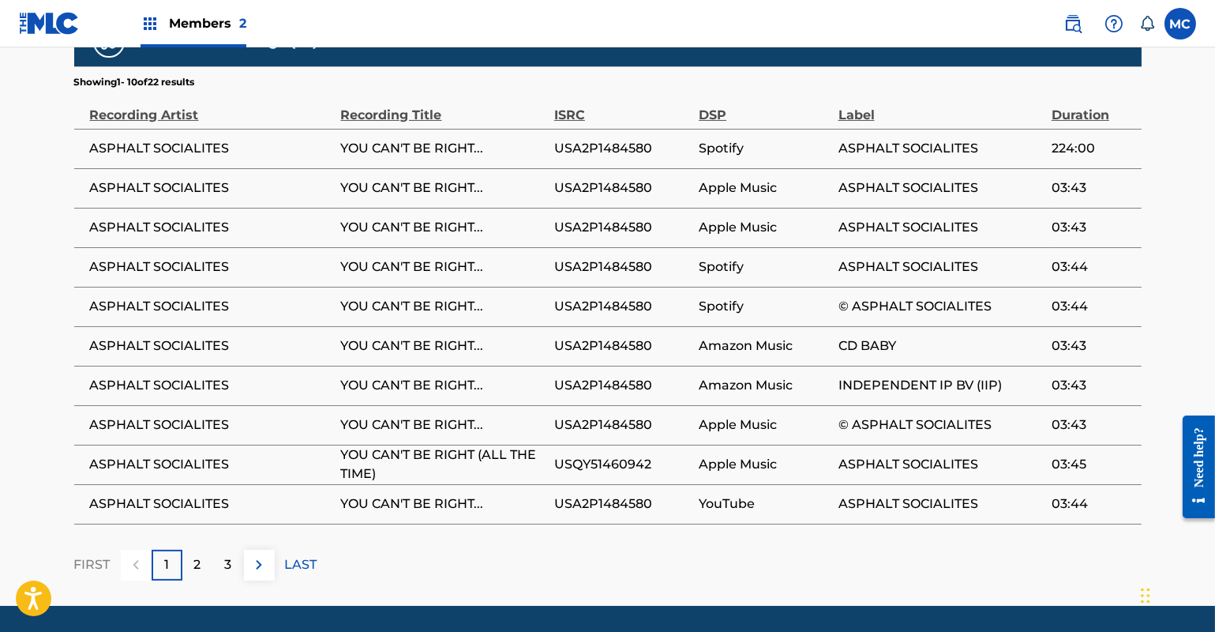
scroll to position [1115, 0]
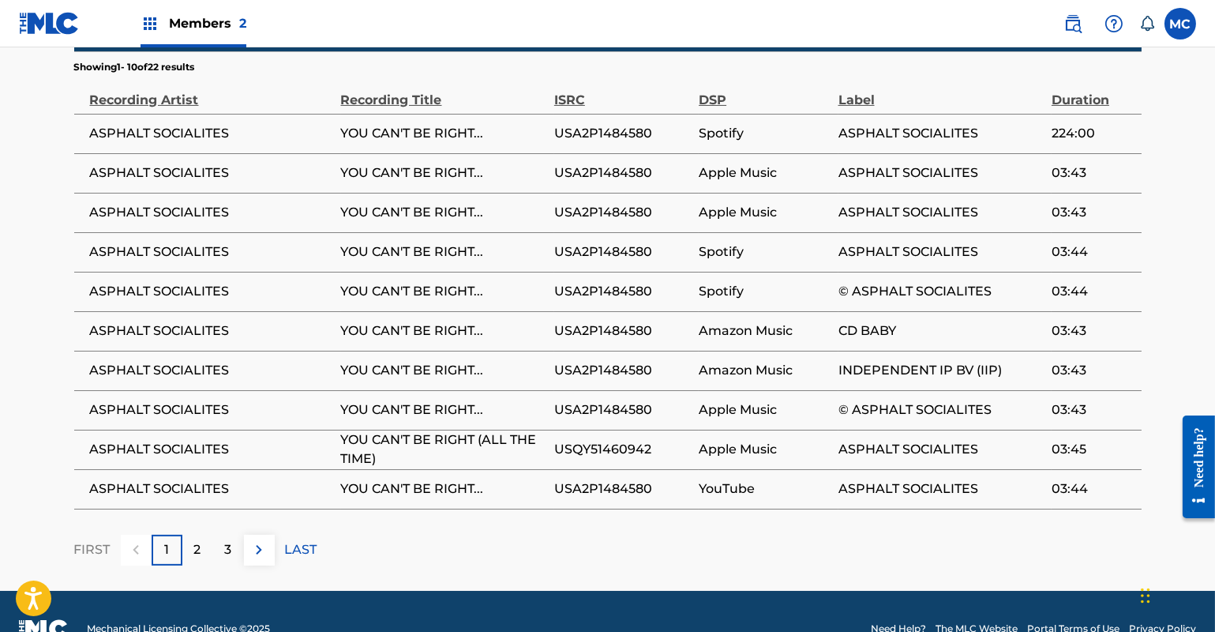
click at [201, 535] on div "2" at bounding box center [197, 550] width 31 height 31
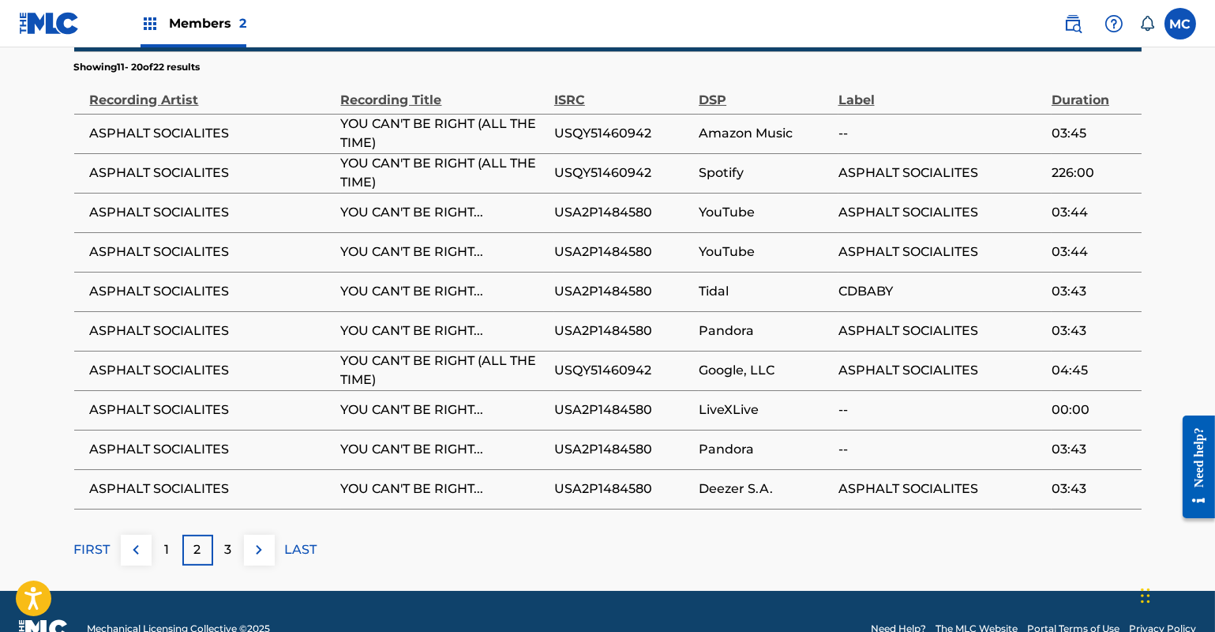
click at [227, 540] on p "3" at bounding box center [228, 549] width 7 height 19
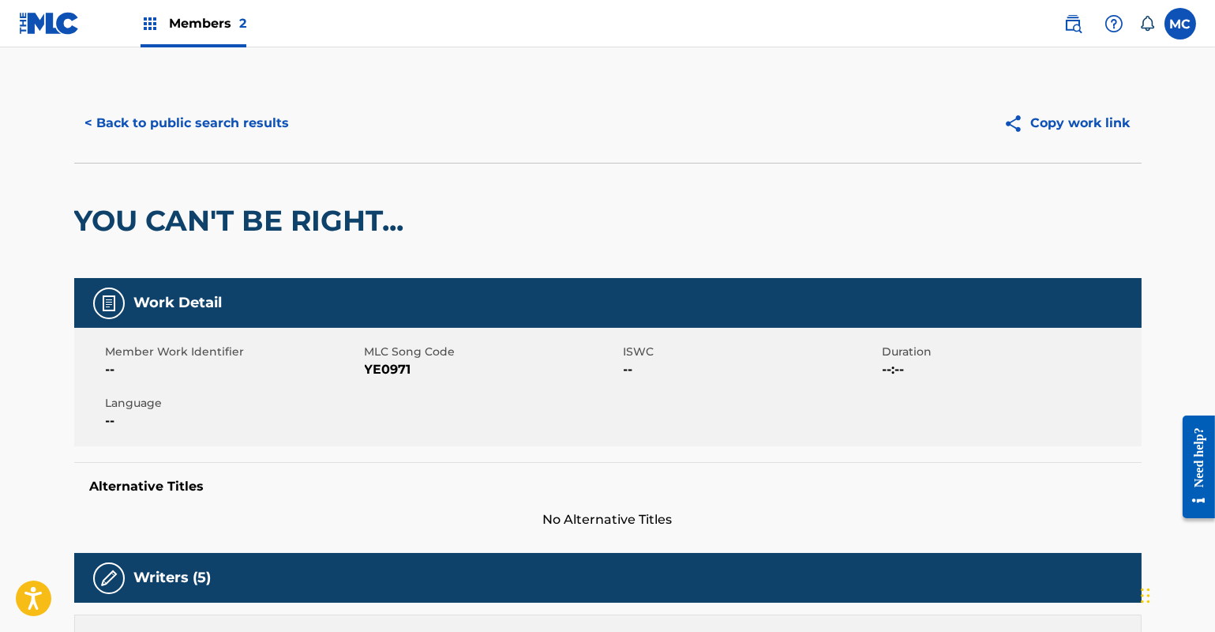
scroll to position [0, 0]
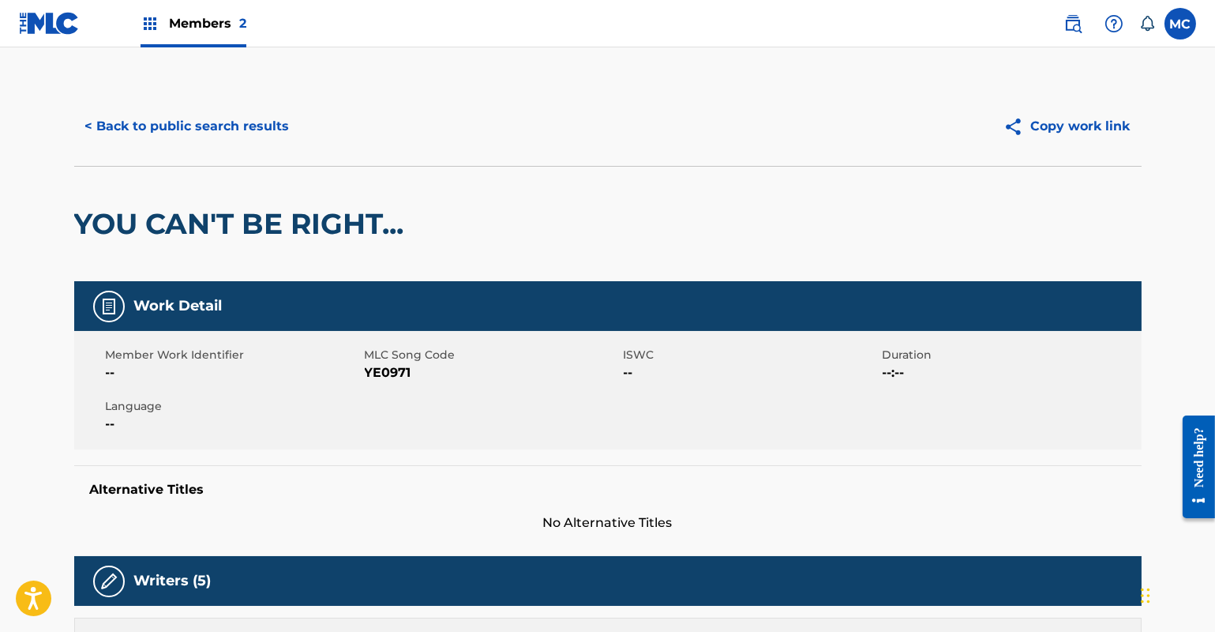
click at [245, 126] on button "< Back to public search results" at bounding box center [187, 126] width 227 height 39
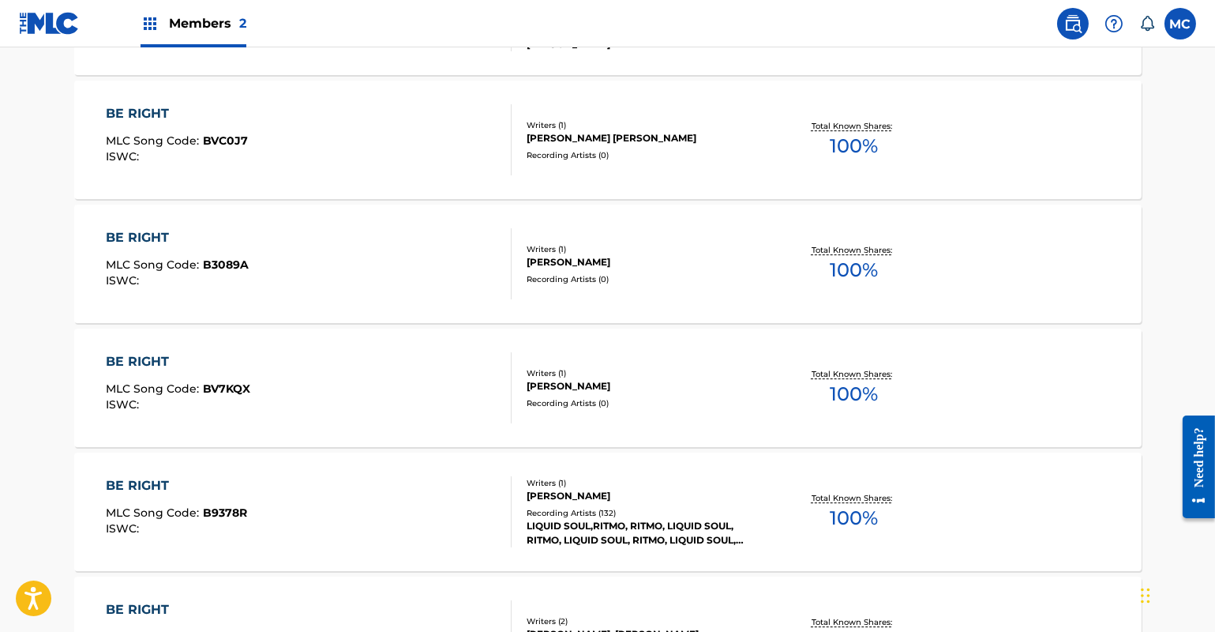
scroll to position [11528, 0]
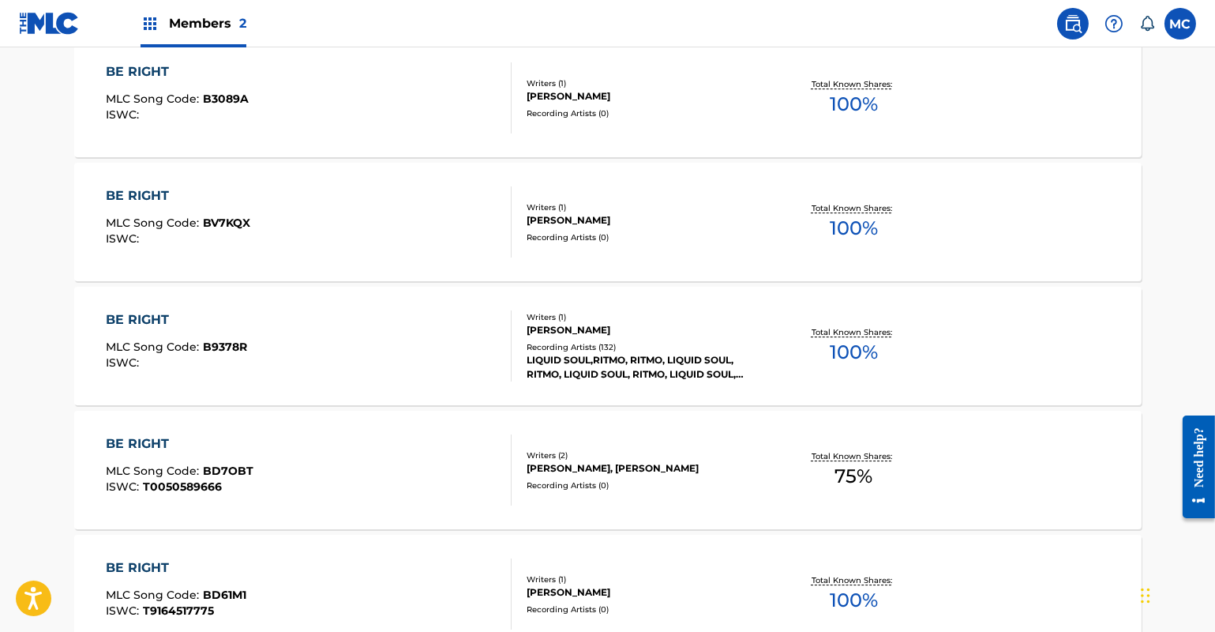
click at [612, 337] on div "Writers ( 1 ) [PERSON_NAME] Recording Artists ( 132 ) LIQUID SOUL,RITMO, RITMO,…" at bounding box center [638, 346] width 253 height 70
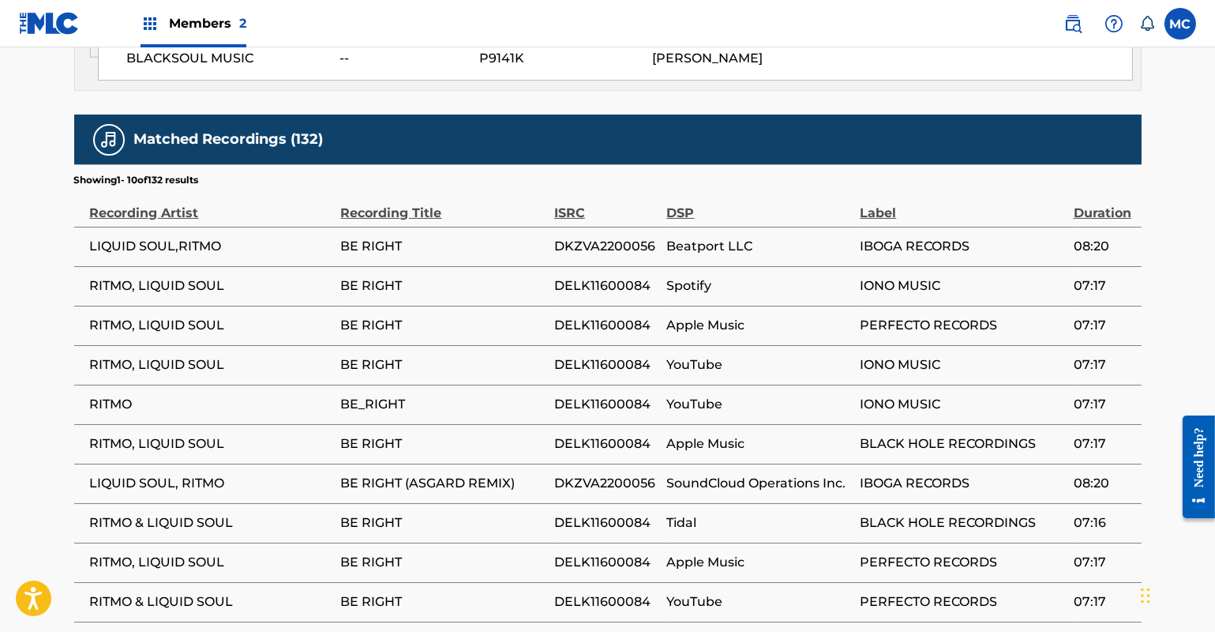
scroll to position [1124, 0]
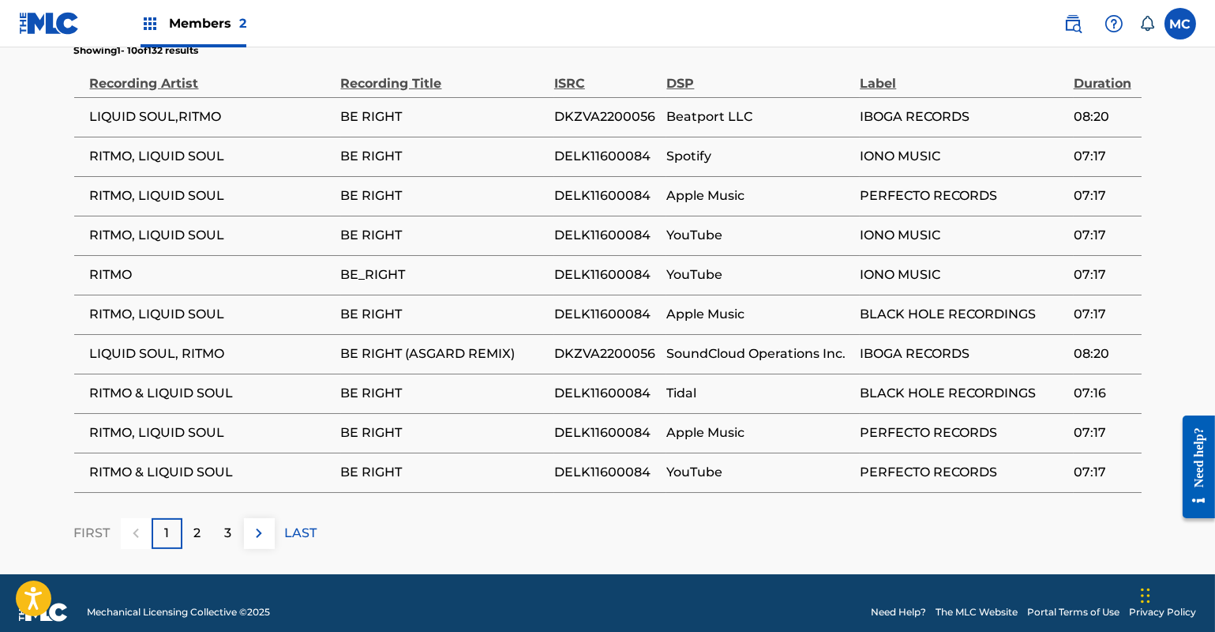
click at [200, 524] on p "2" at bounding box center [197, 533] width 7 height 19
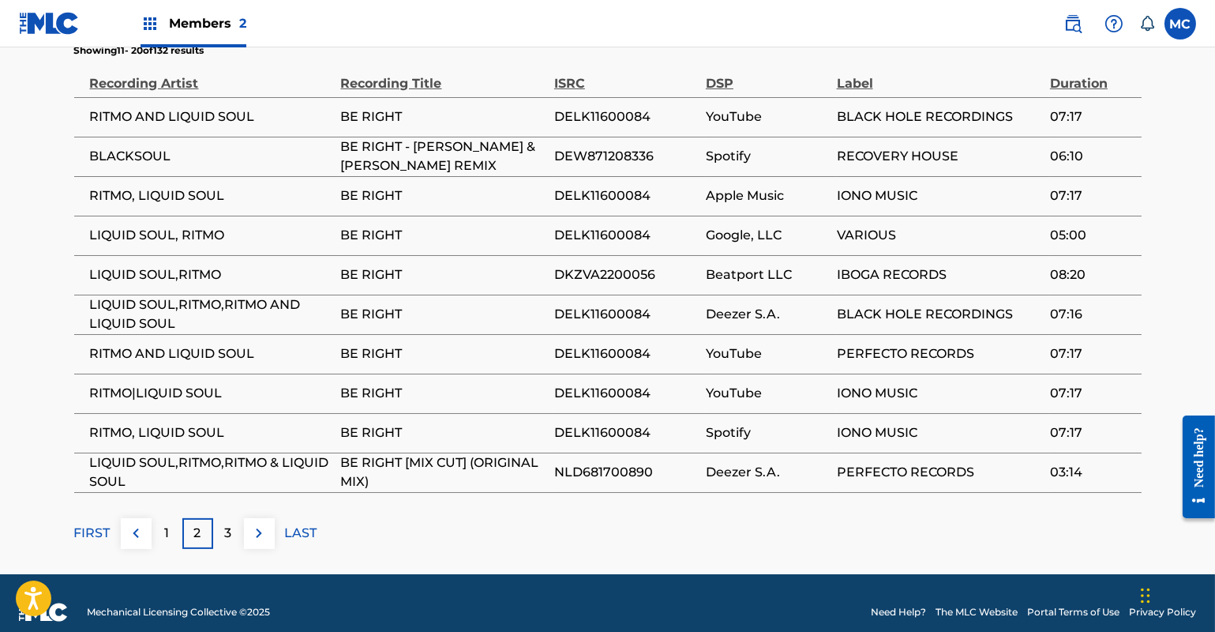
click at [225, 524] on p "3" at bounding box center [228, 533] width 7 height 19
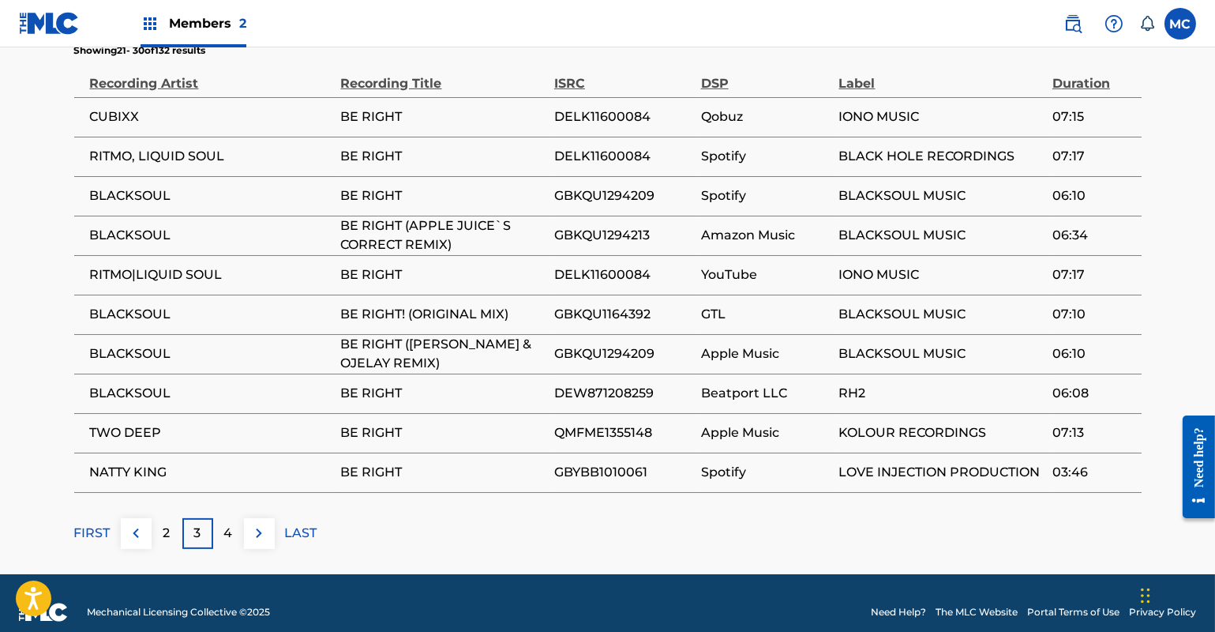
click at [227, 524] on p "4" at bounding box center [228, 533] width 9 height 19
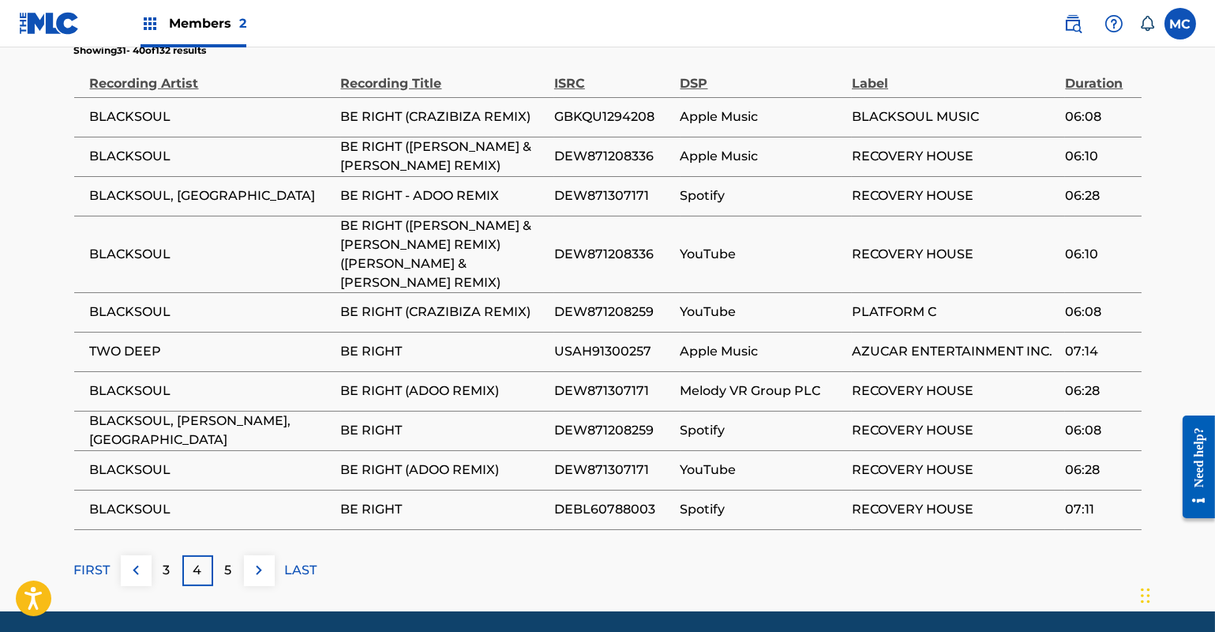
click at [227, 561] on p "5" at bounding box center [228, 570] width 7 height 19
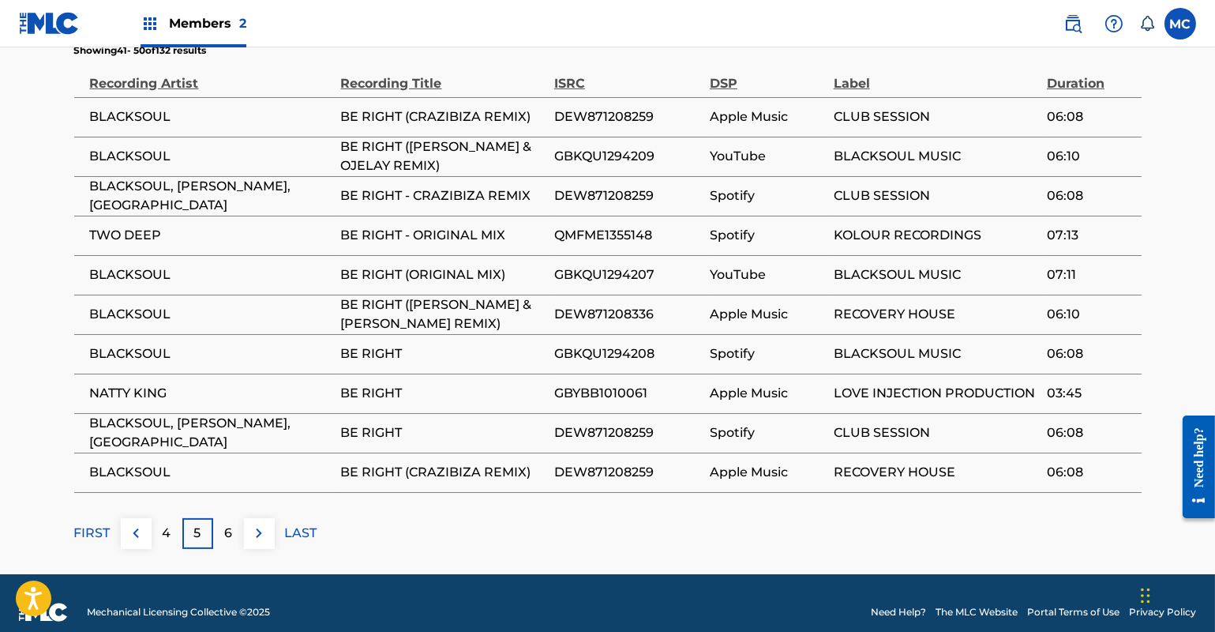
click at [221, 521] on div "6" at bounding box center [228, 533] width 31 height 31
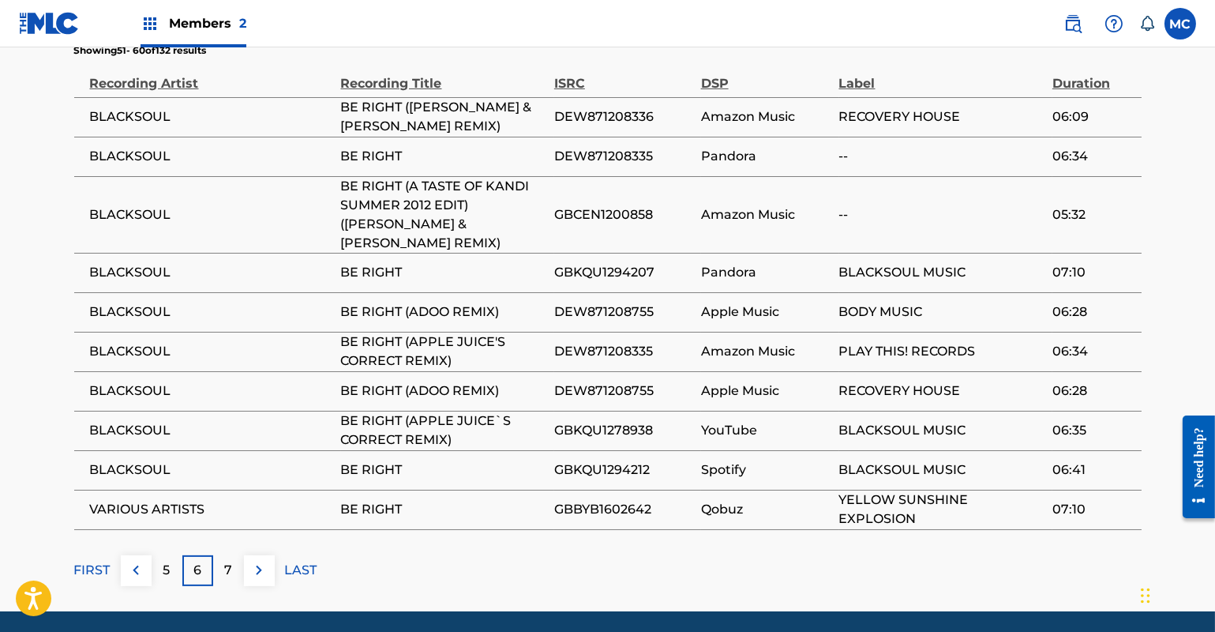
click at [227, 561] on p "7" at bounding box center [228, 570] width 8 height 19
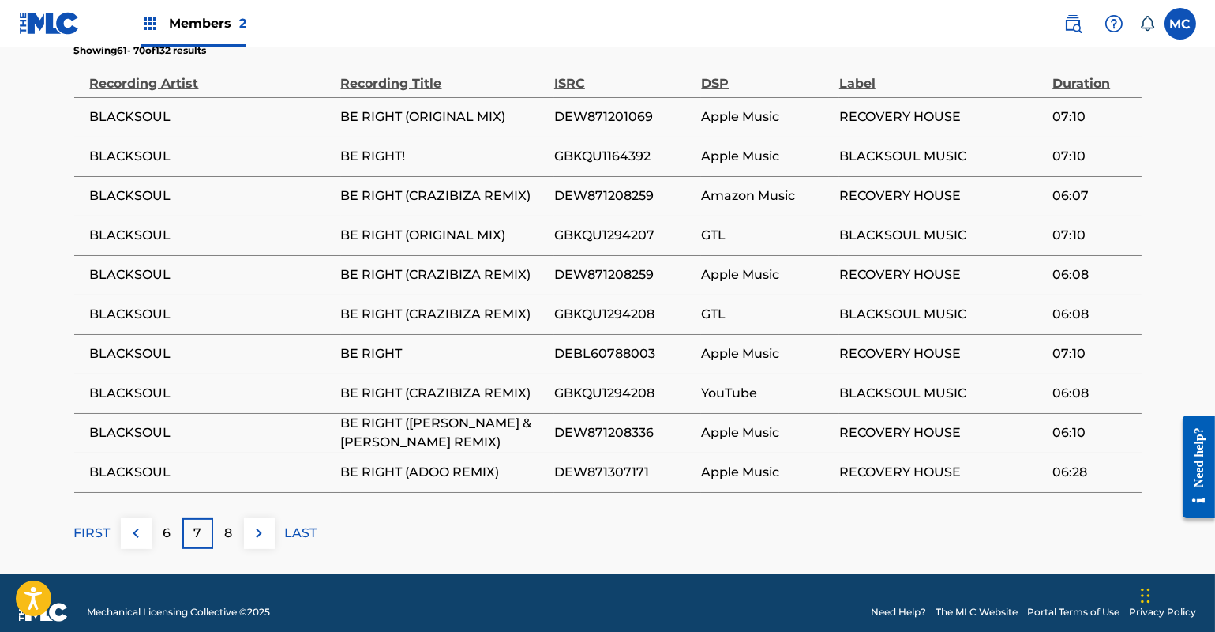
click at [167, 524] on p "6" at bounding box center [167, 533] width 8 height 19
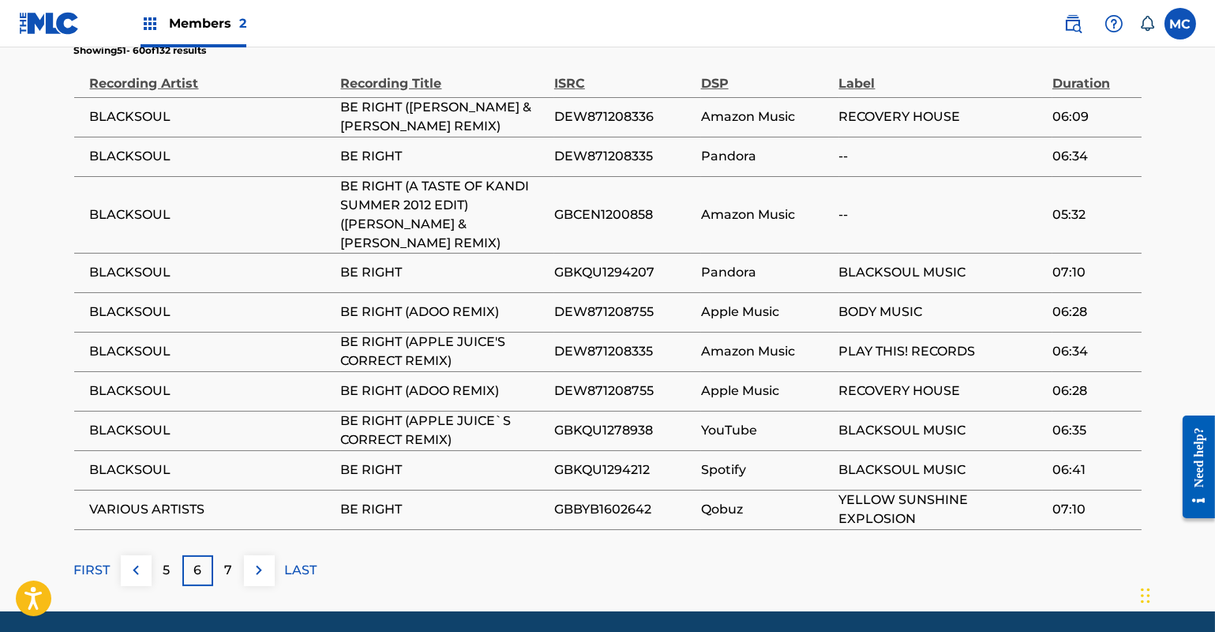
click at [223, 555] on div "7" at bounding box center [228, 570] width 31 height 31
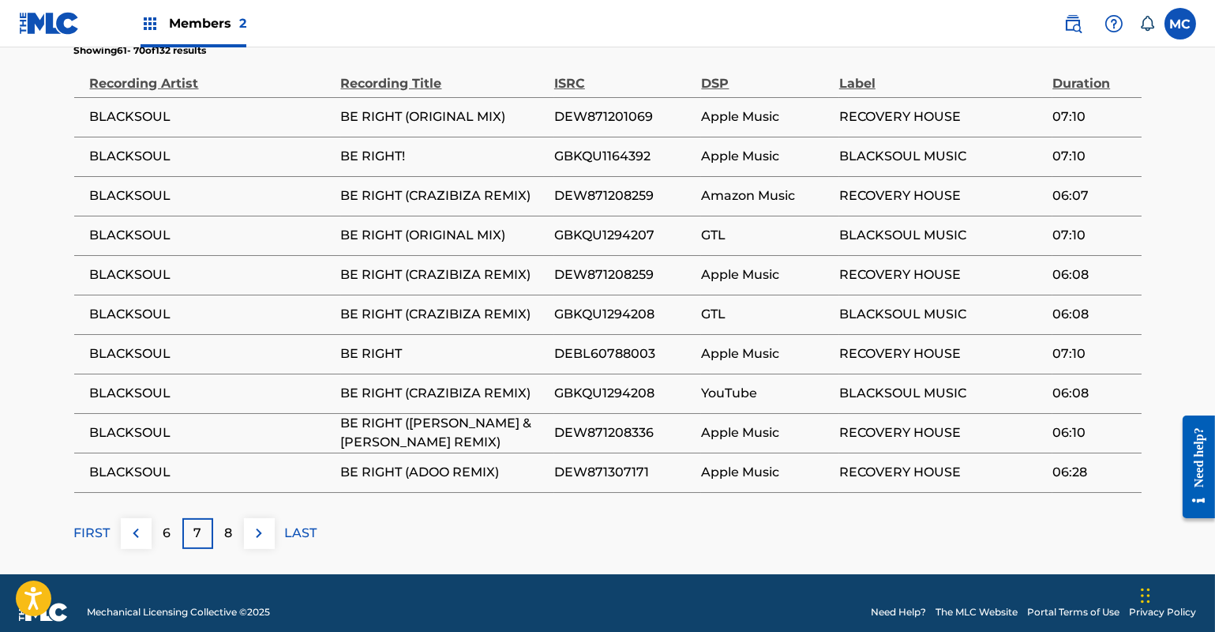
click at [221, 521] on div "8" at bounding box center [228, 533] width 31 height 31
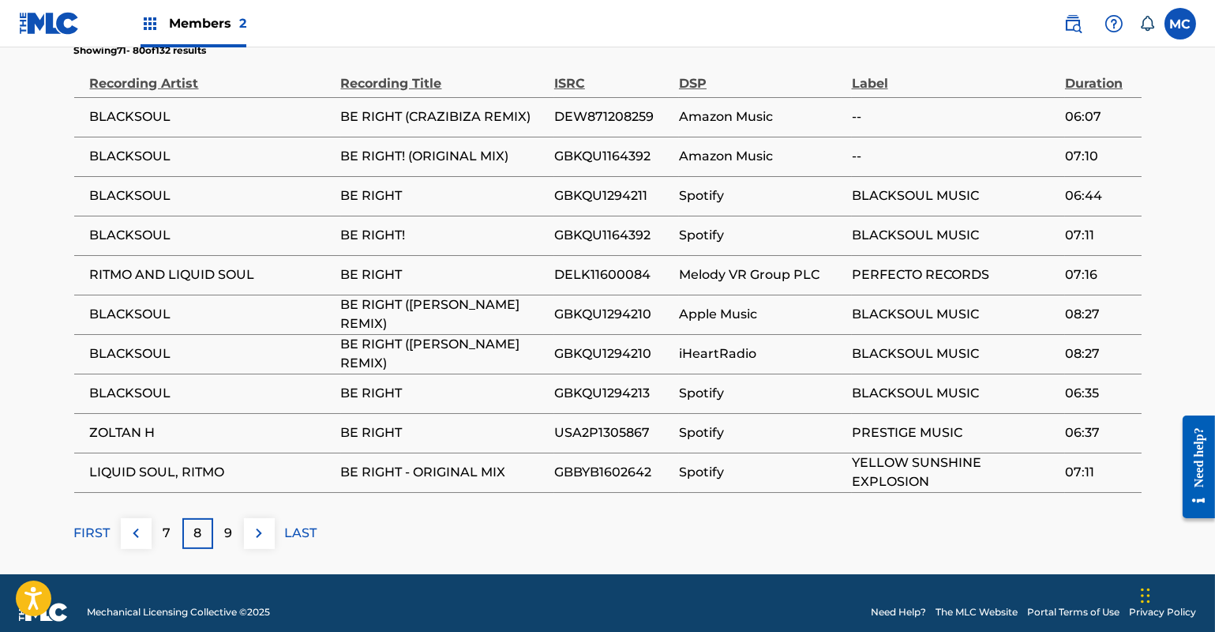
click at [221, 521] on div "9" at bounding box center [228, 533] width 31 height 31
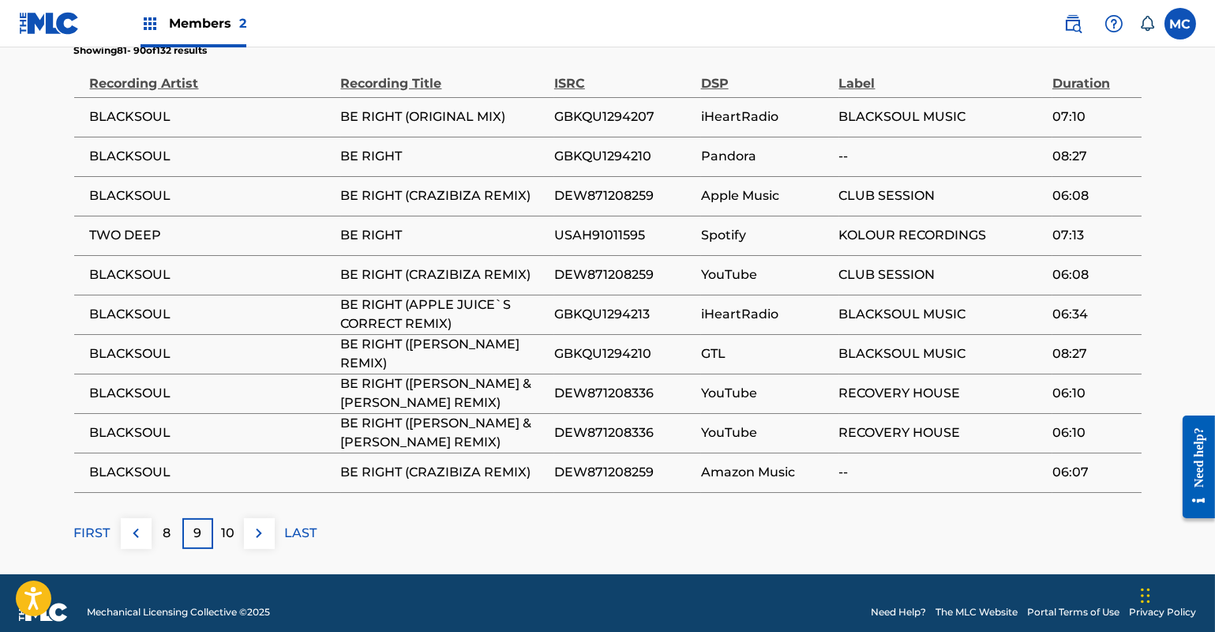
click at [224, 524] on p "10" at bounding box center [228, 533] width 13 height 19
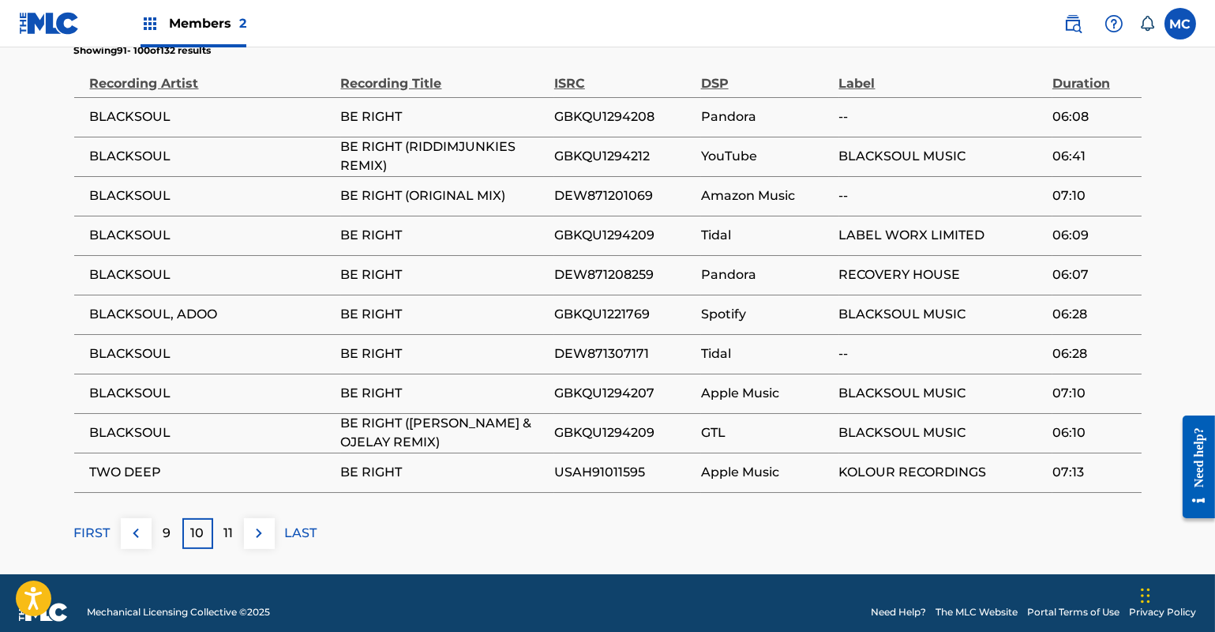
click at [232, 525] on div "11" at bounding box center [228, 533] width 31 height 31
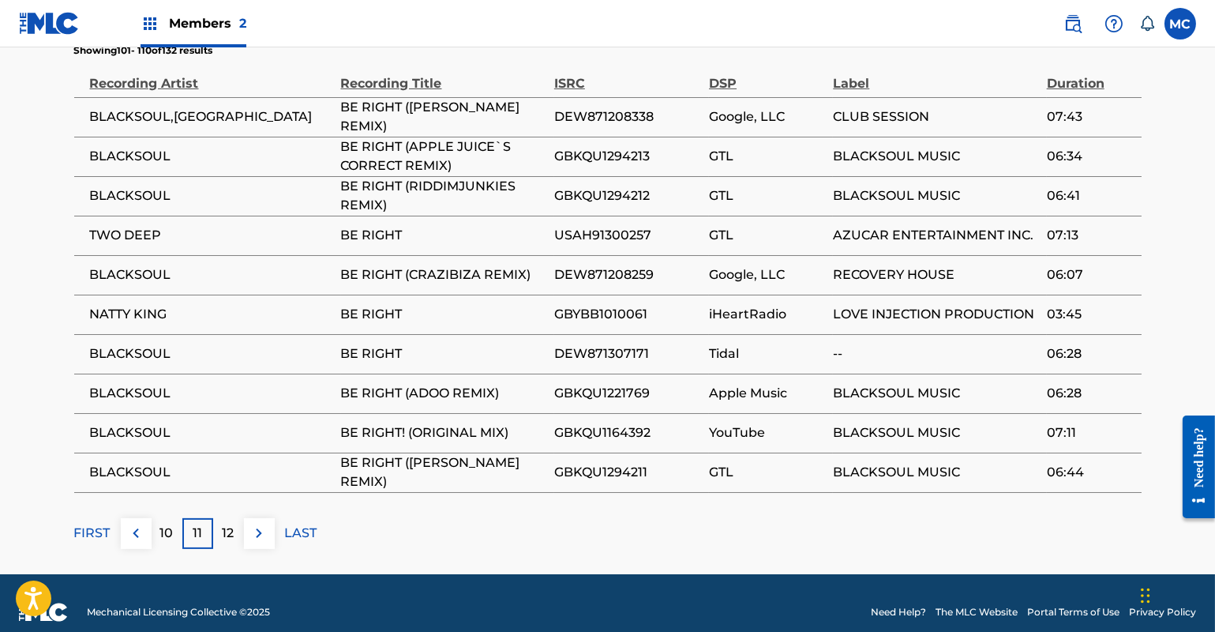
click at [228, 524] on p "12" at bounding box center [229, 533] width 12 height 19
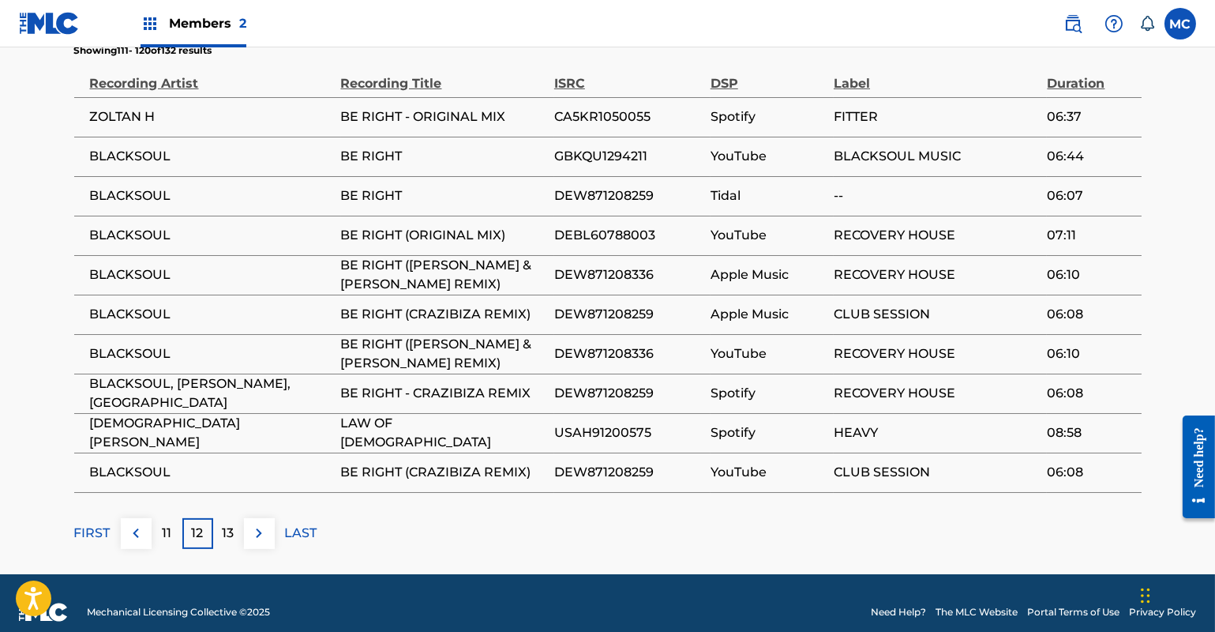
click at [229, 524] on p "13" at bounding box center [229, 533] width 12 height 19
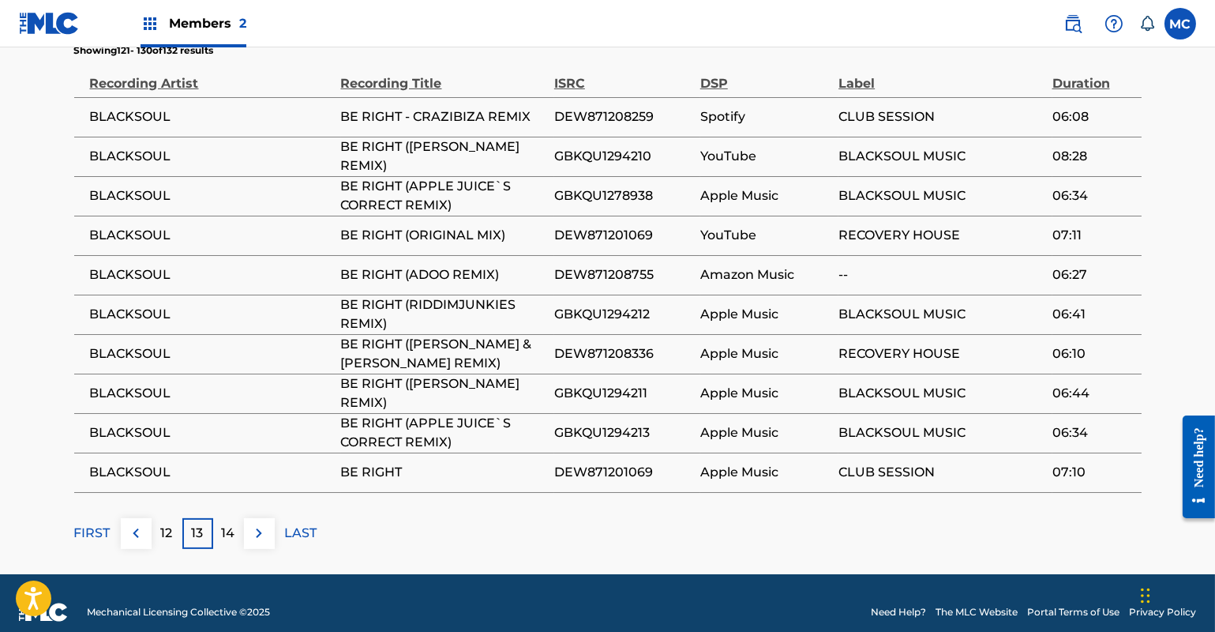
click at [229, 524] on p "14" at bounding box center [228, 533] width 13 height 19
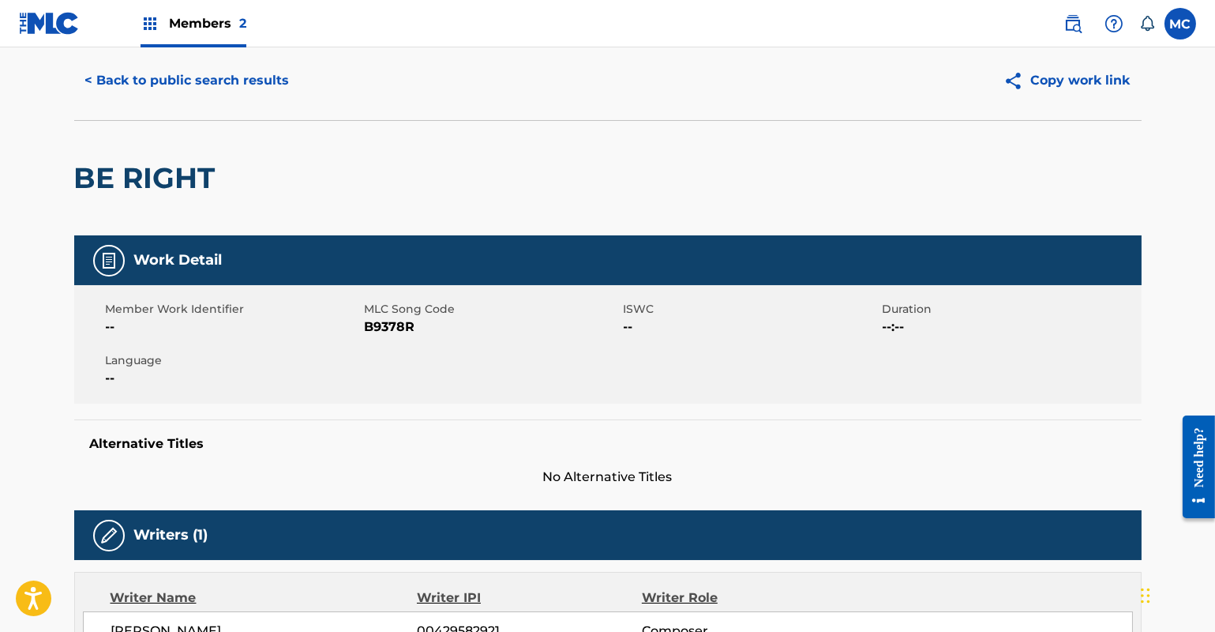
scroll to position [0, 0]
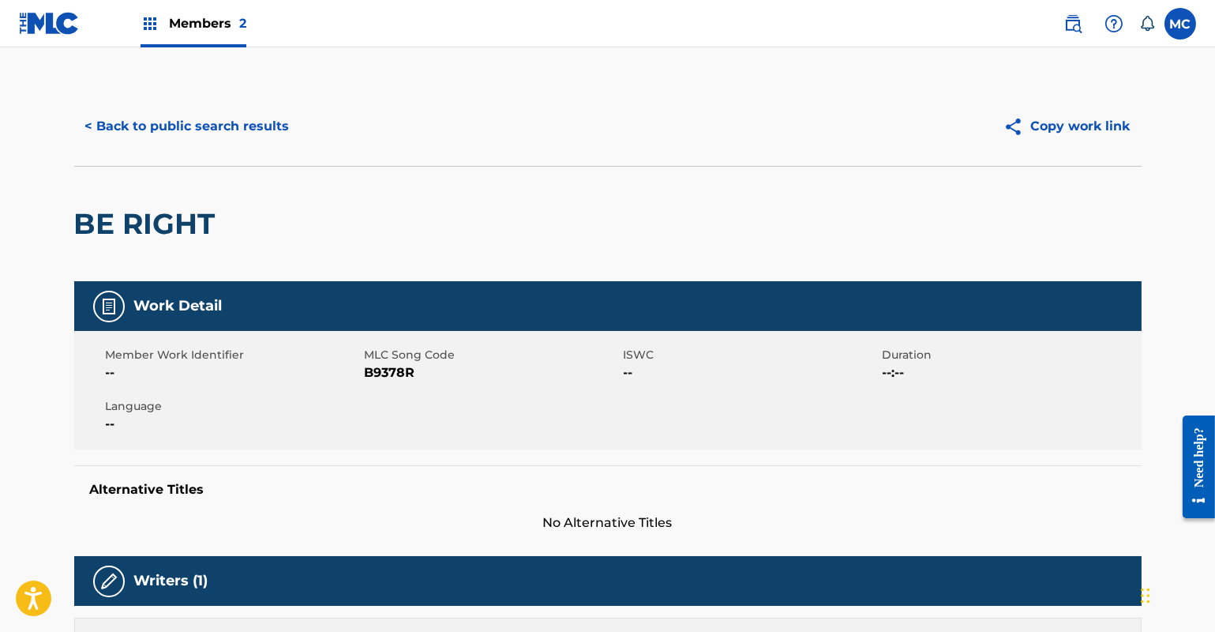
click at [160, 122] on button "< Back to public search results" at bounding box center [187, 126] width 227 height 39
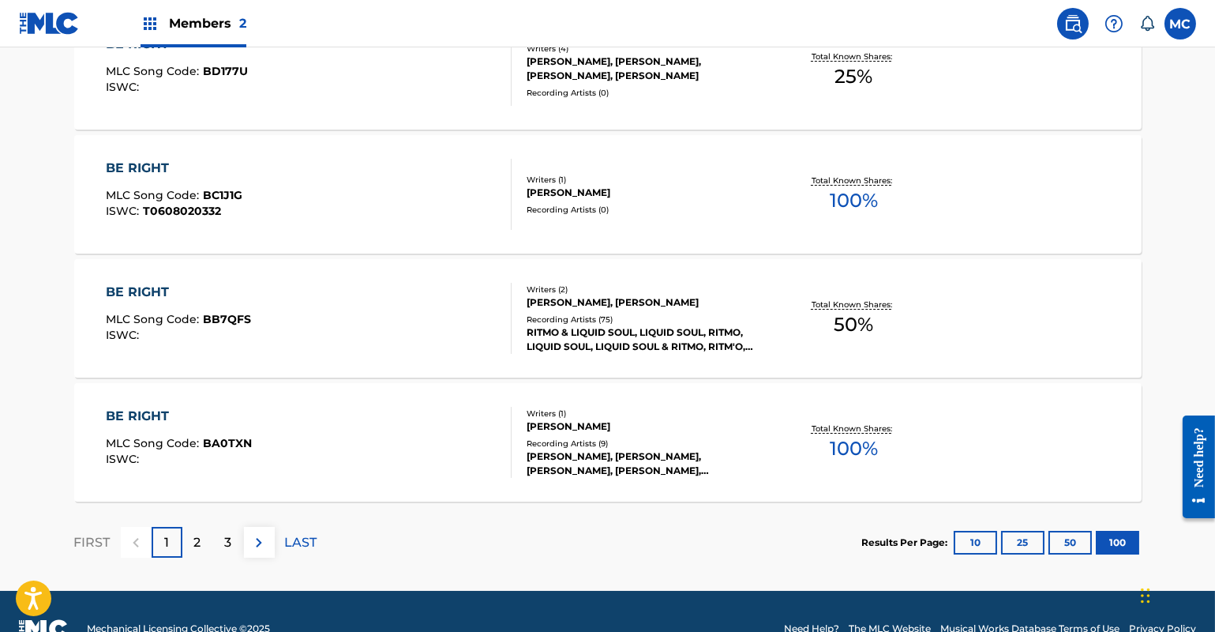
scroll to position [12430, 0]
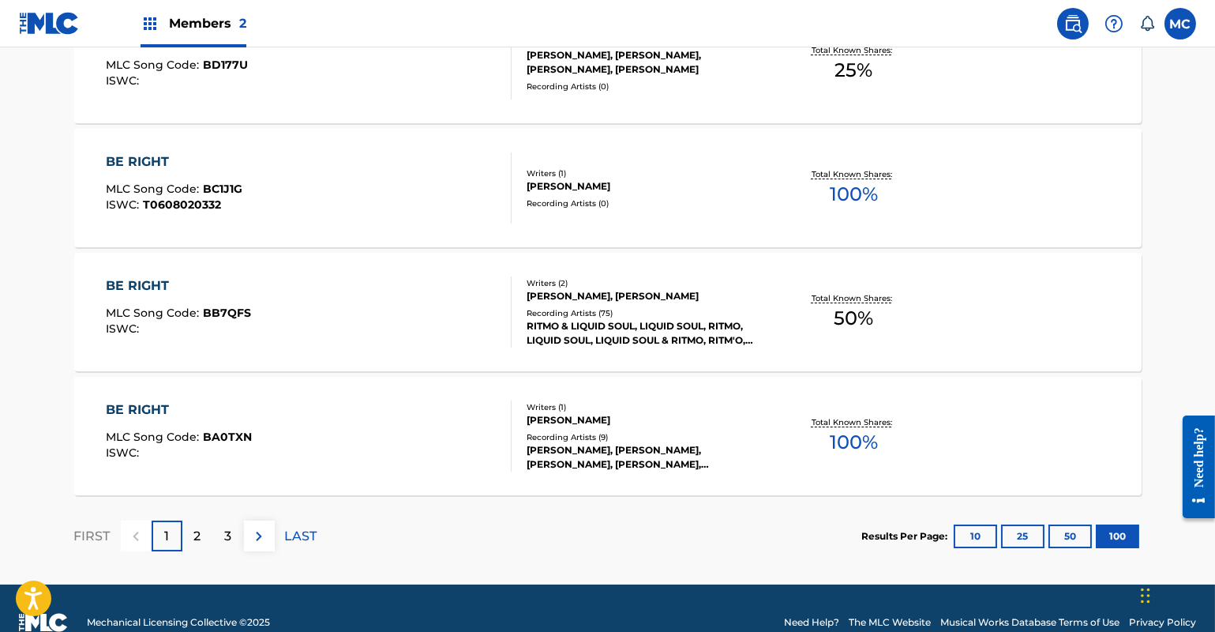
click at [601, 309] on div "Recording Artists ( 75 )" at bounding box center [646, 313] width 238 height 12
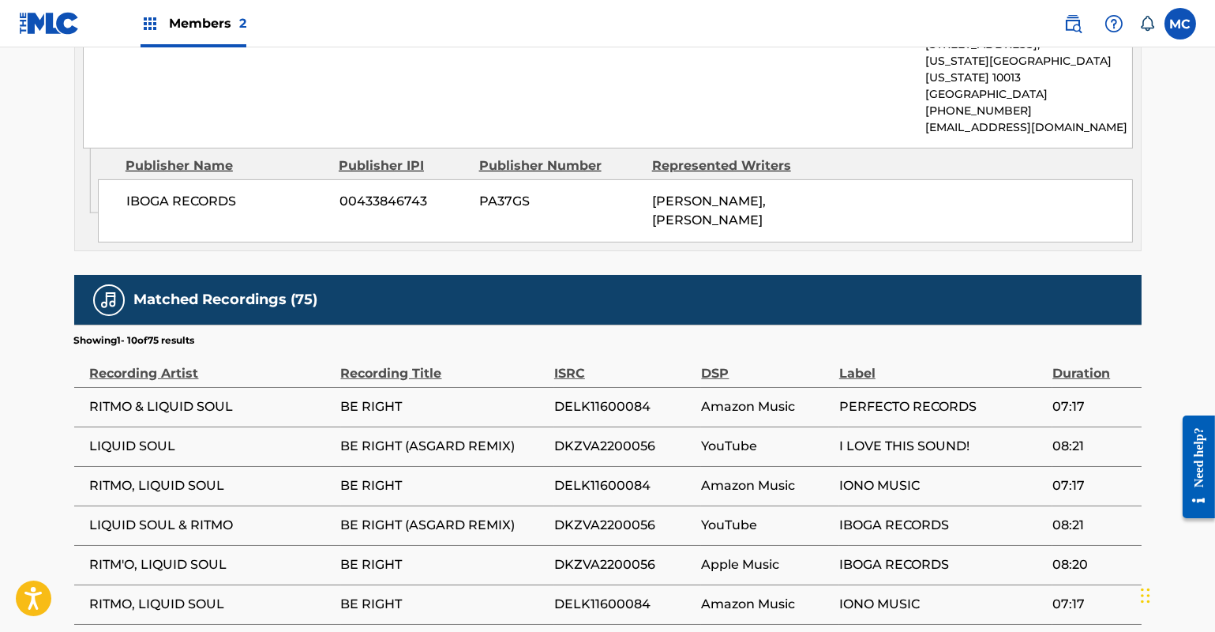
scroll to position [1220, 0]
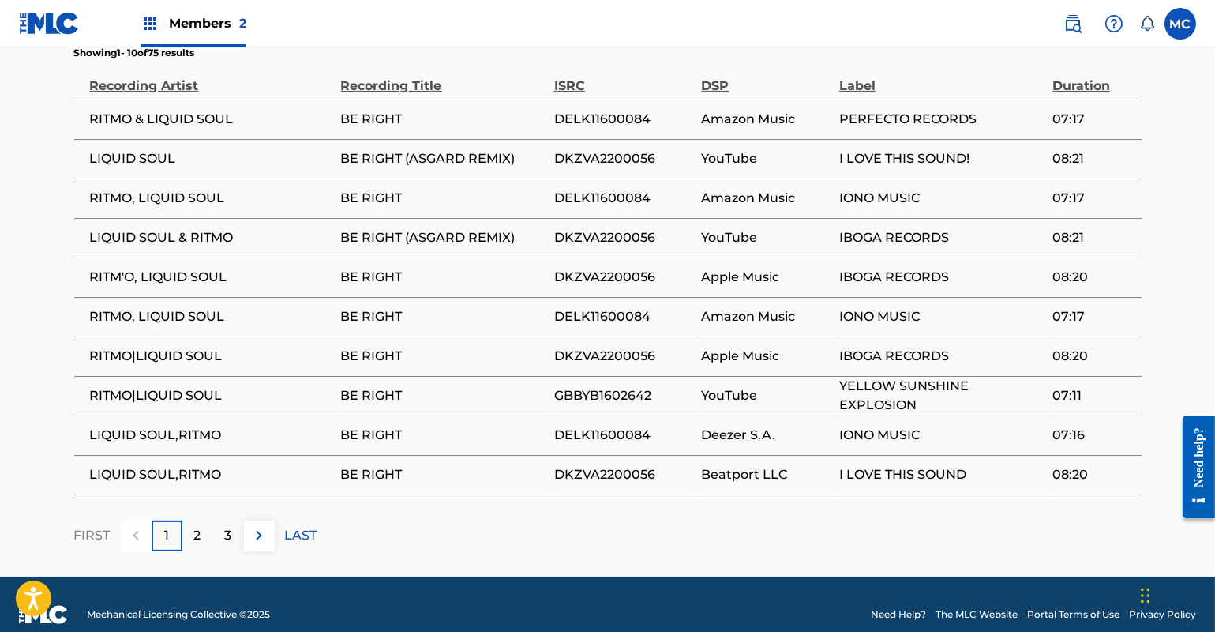
click at [203, 521] on div "2" at bounding box center [197, 535] width 31 height 31
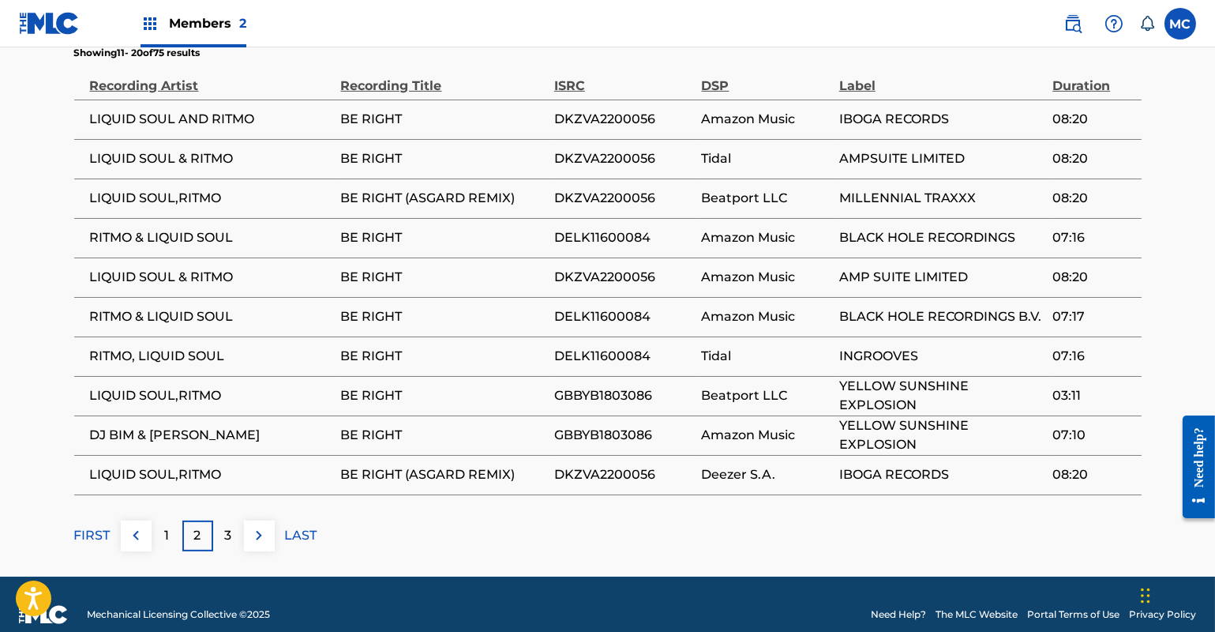
click at [233, 520] on div "3" at bounding box center [228, 535] width 31 height 31
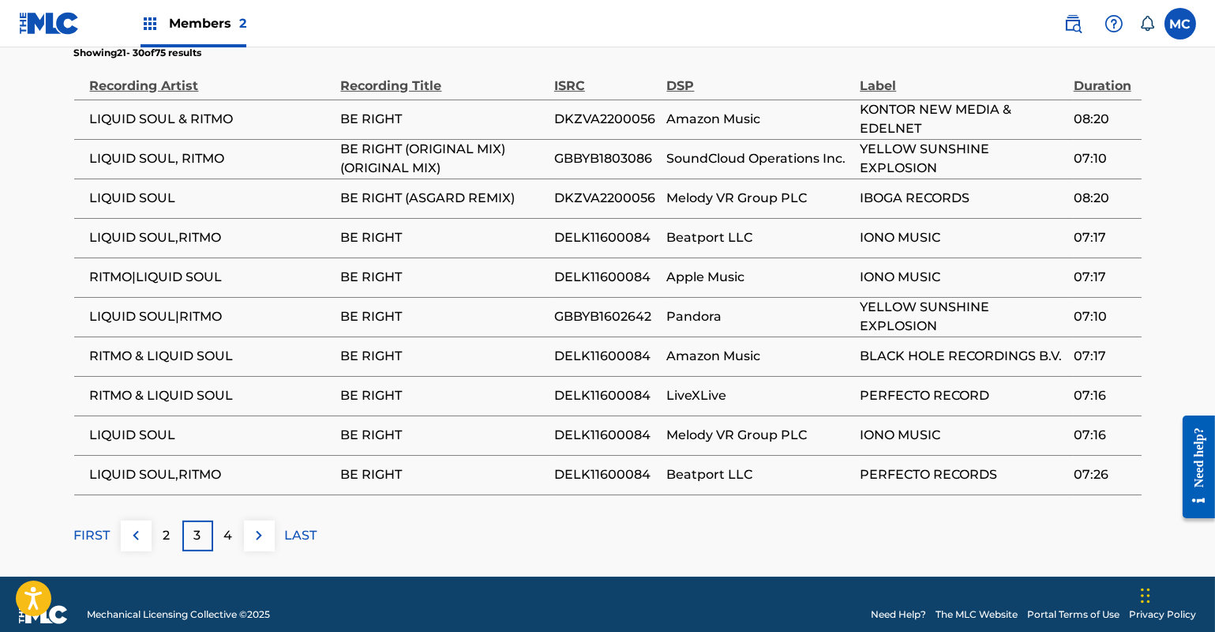
click at [221, 520] on div "4" at bounding box center [228, 535] width 31 height 31
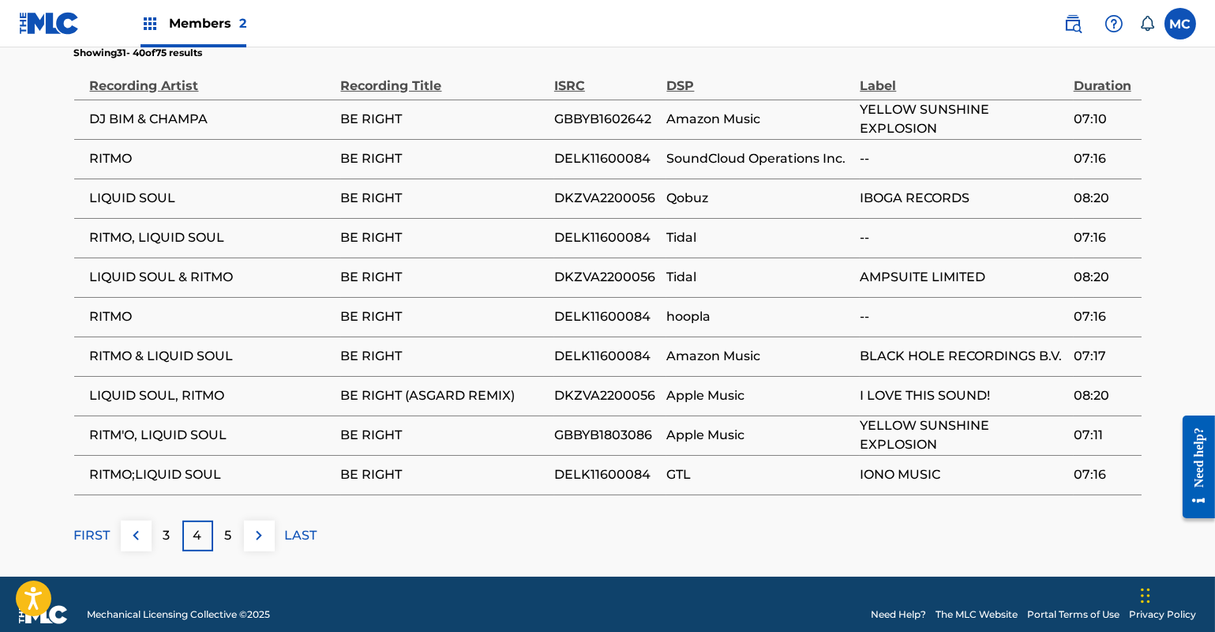
click at [233, 520] on div "5" at bounding box center [228, 535] width 31 height 31
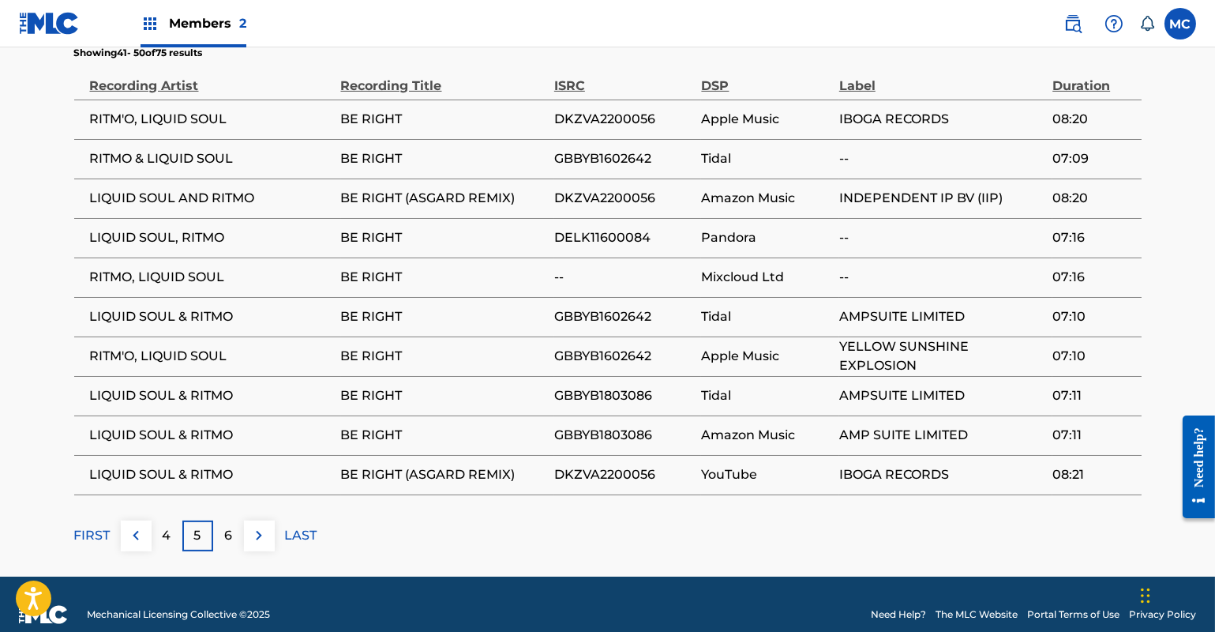
click at [225, 526] on p "6" at bounding box center [228, 535] width 8 height 19
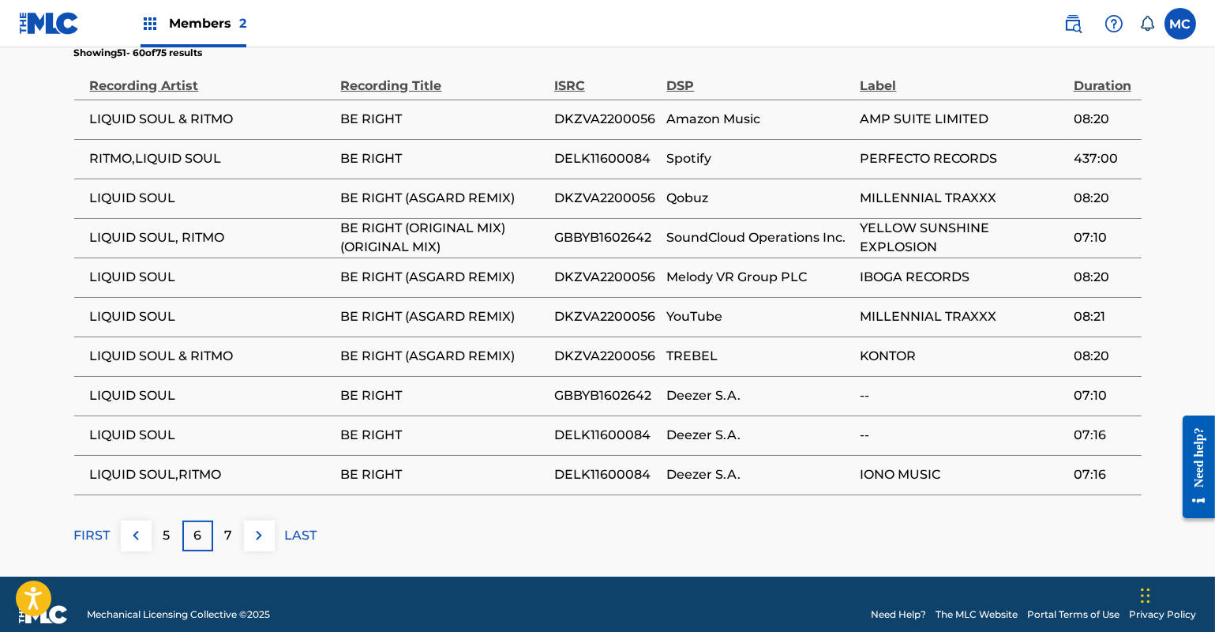
click at [235, 520] on div "7" at bounding box center [228, 535] width 31 height 31
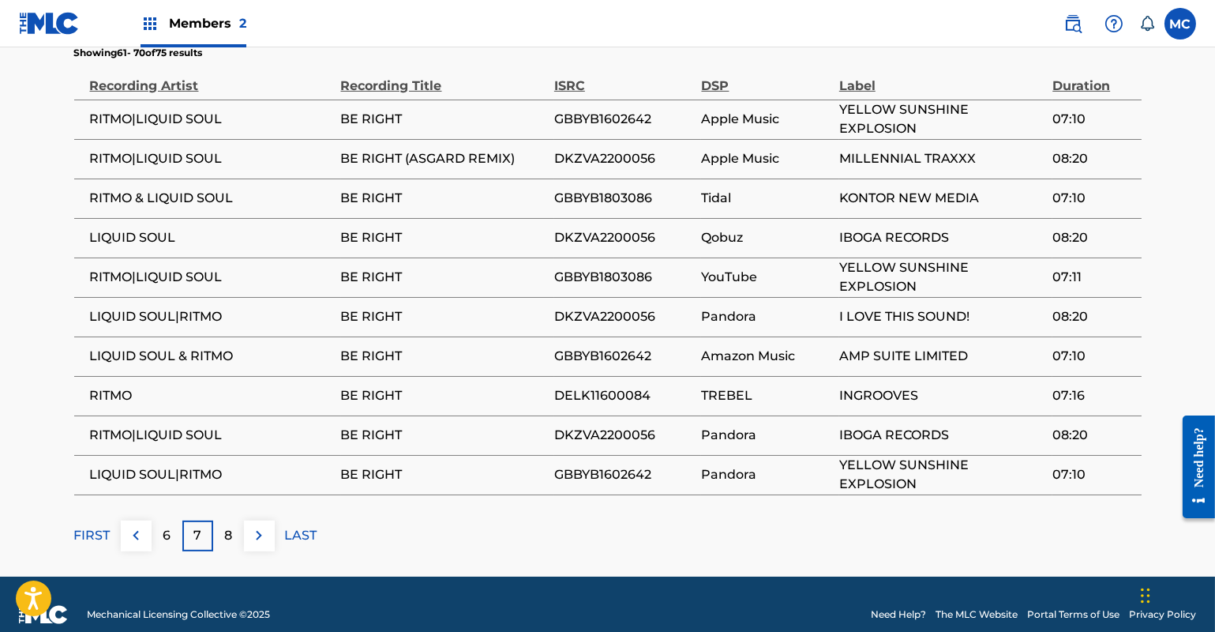
click at [226, 526] on p "8" at bounding box center [228, 535] width 8 height 19
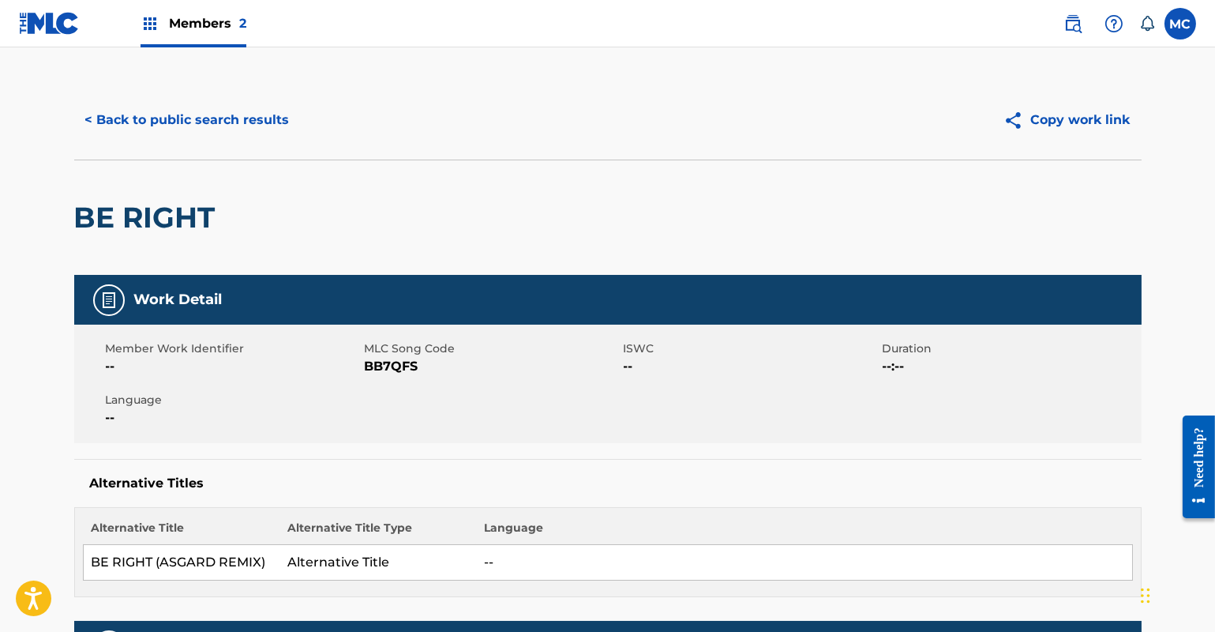
scroll to position [0, 0]
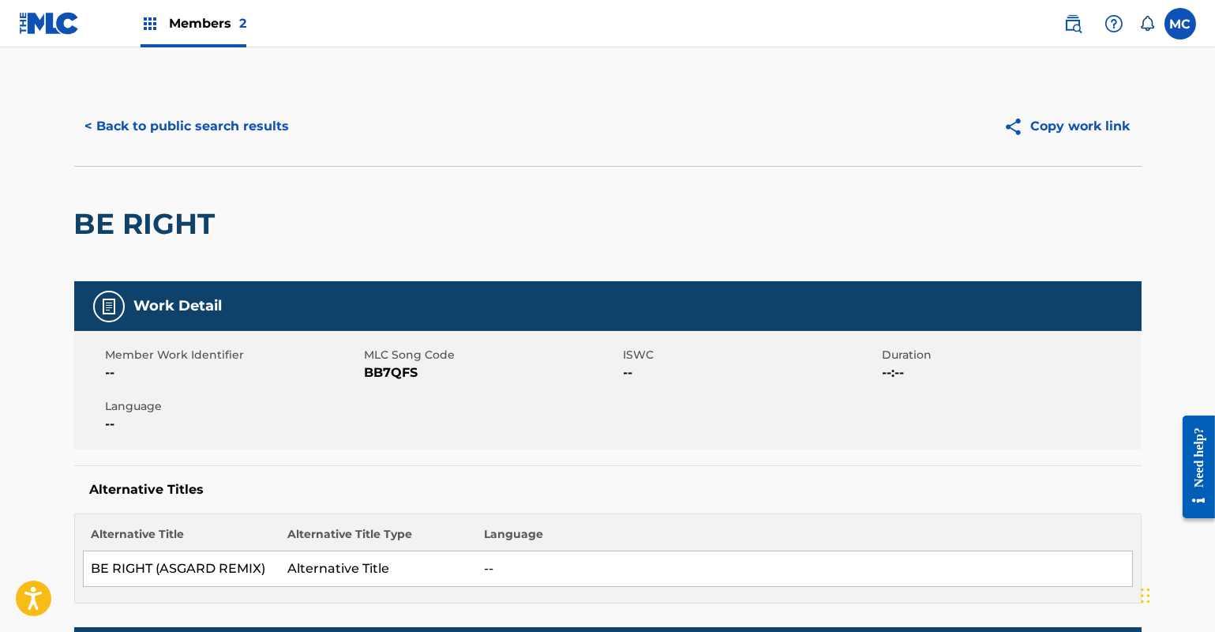
click at [213, 125] on button "< Back to public search results" at bounding box center [187, 126] width 227 height 39
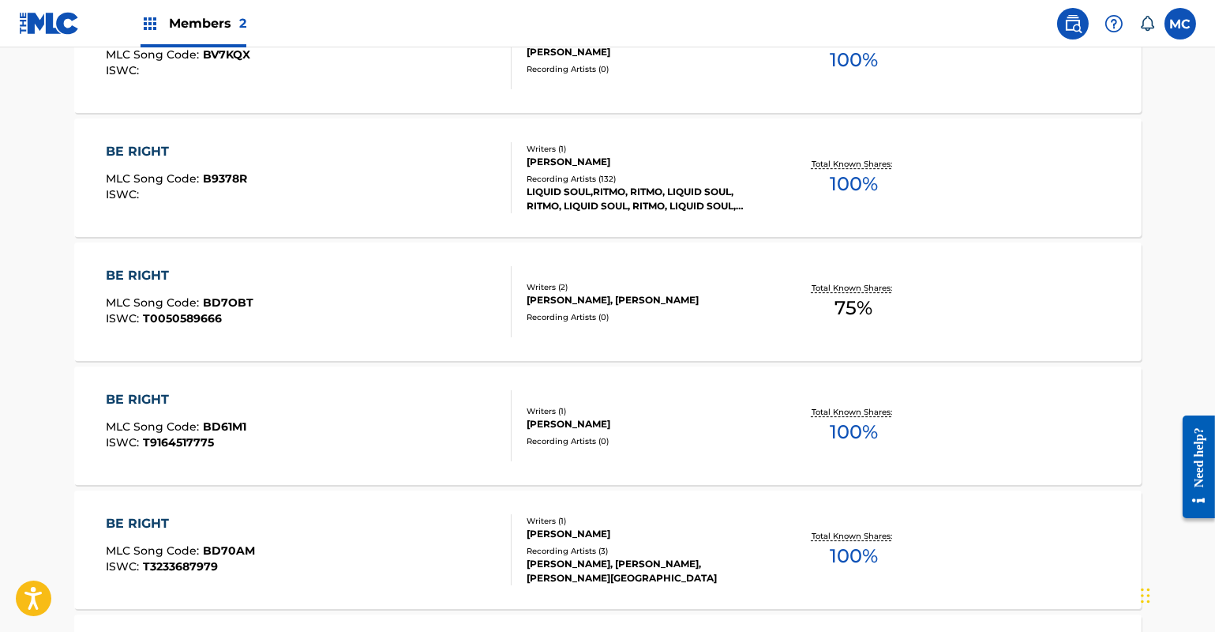
scroll to position [11667, 0]
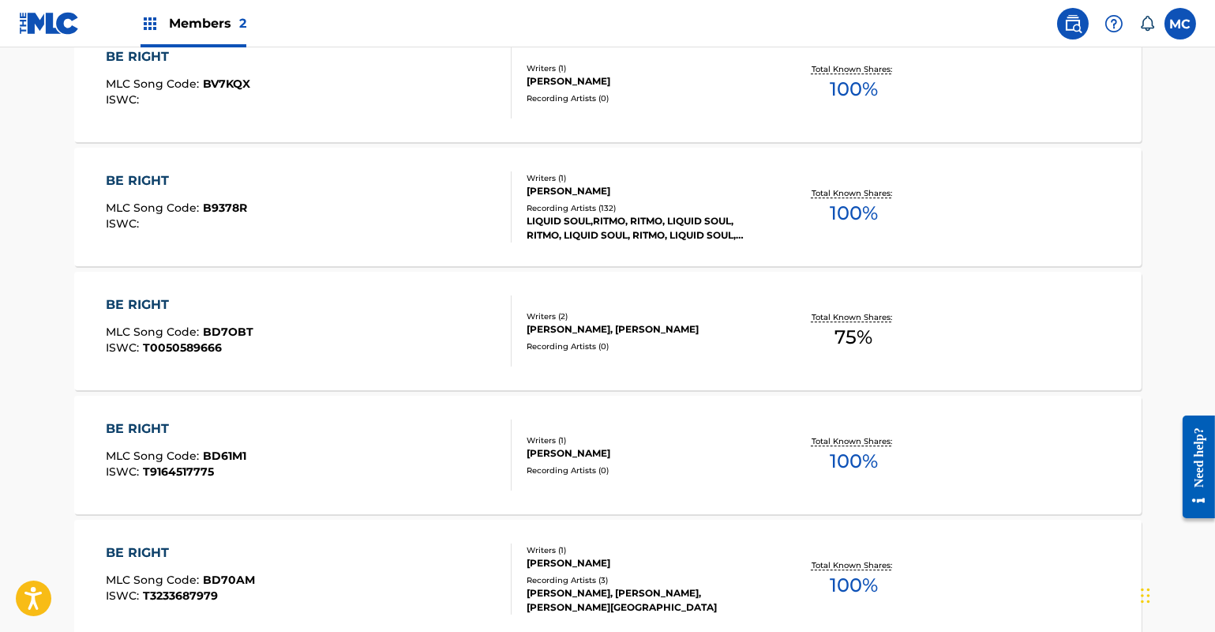
click at [609, 219] on div "LIQUID SOUL,RITMO, RITMO, LIQUID SOUL, RITMO, LIQUID SOUL, RITMO, LIQUID SOUL, …" at bounding box center [646, 228] width 238 height 28
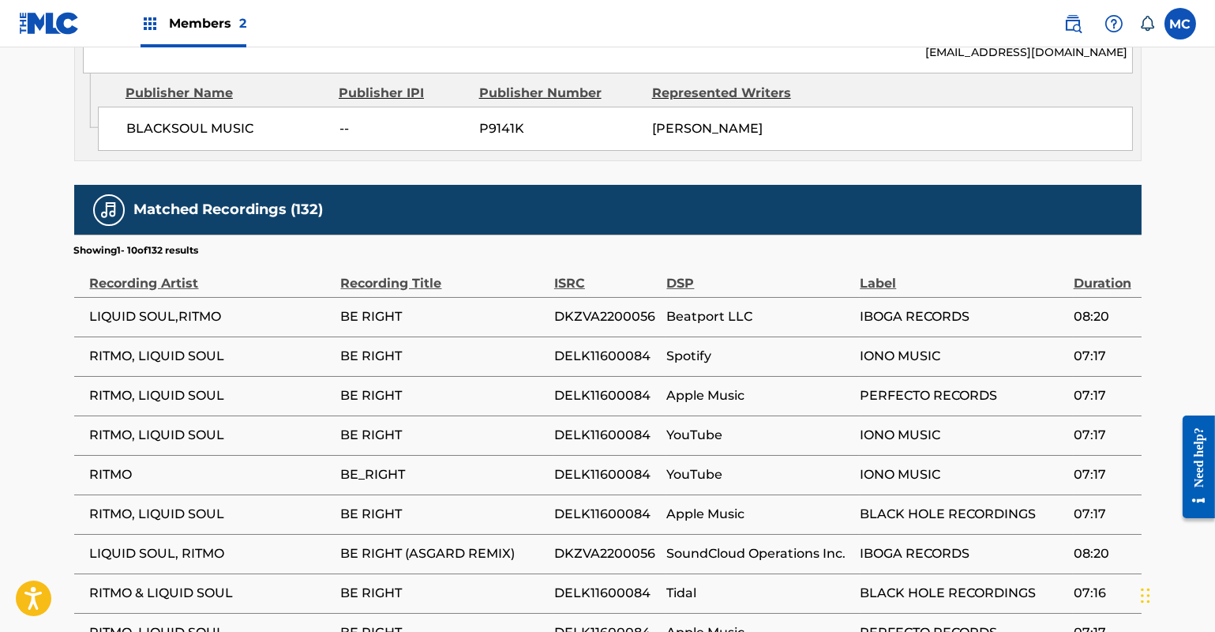
scroll to position [1124, 0]
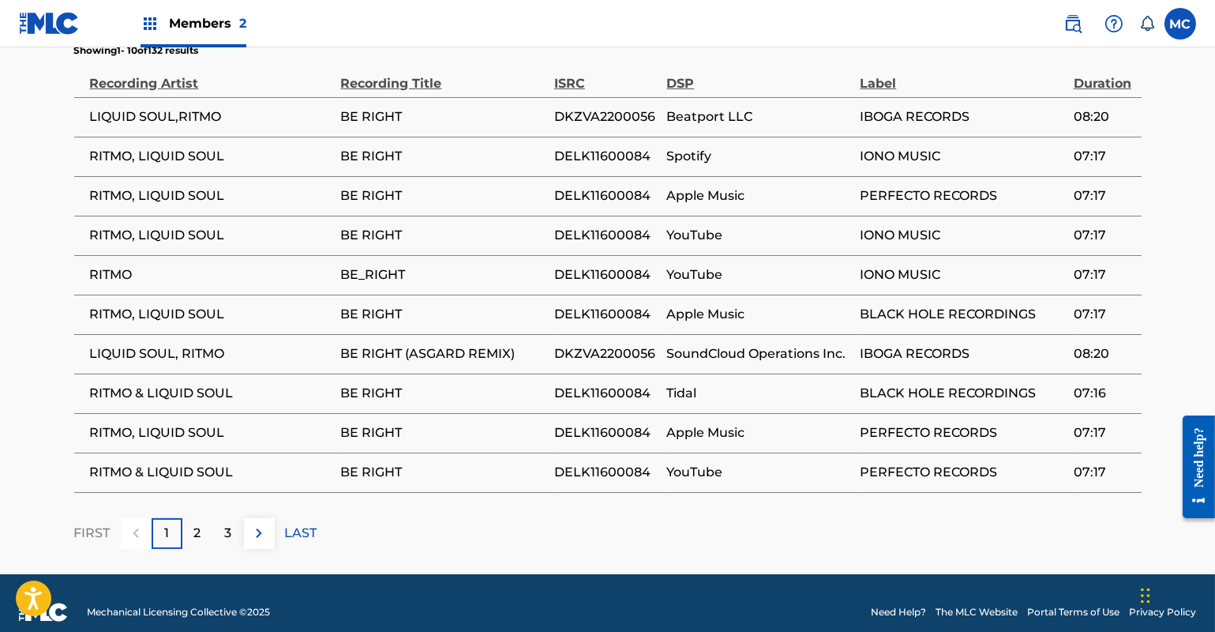
click at [198, 524] on p "2" at bounding box center [197, 533] width 7 height 19
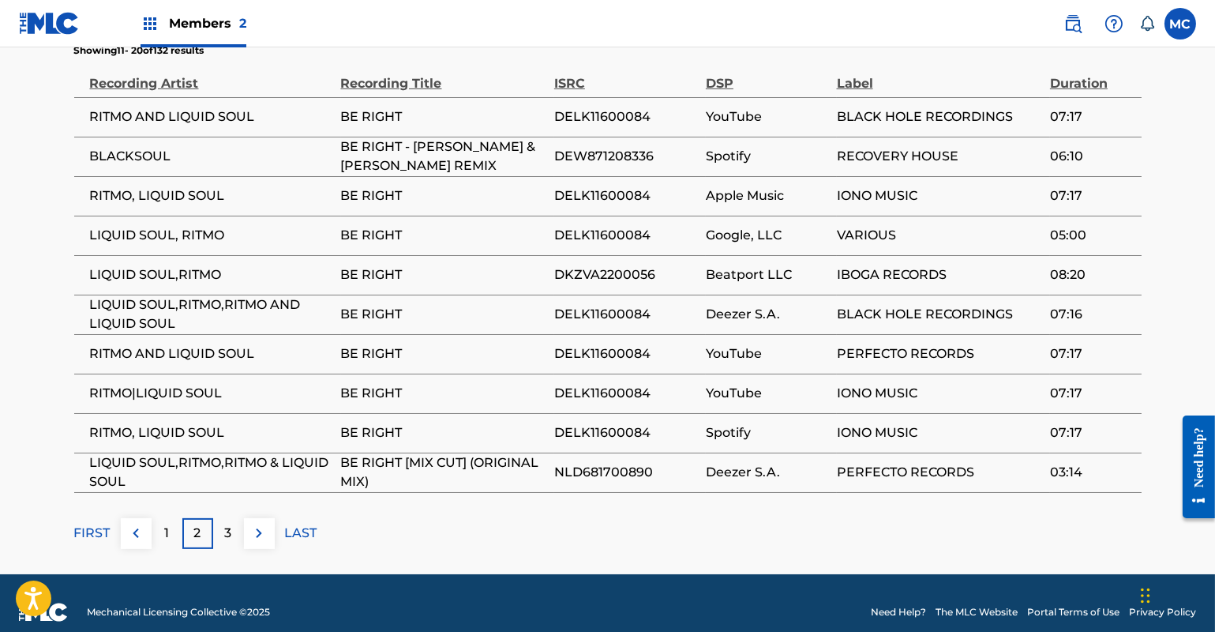
click at [225, 524] on p "3" at bounding box center [228, 533] width 7 height 19
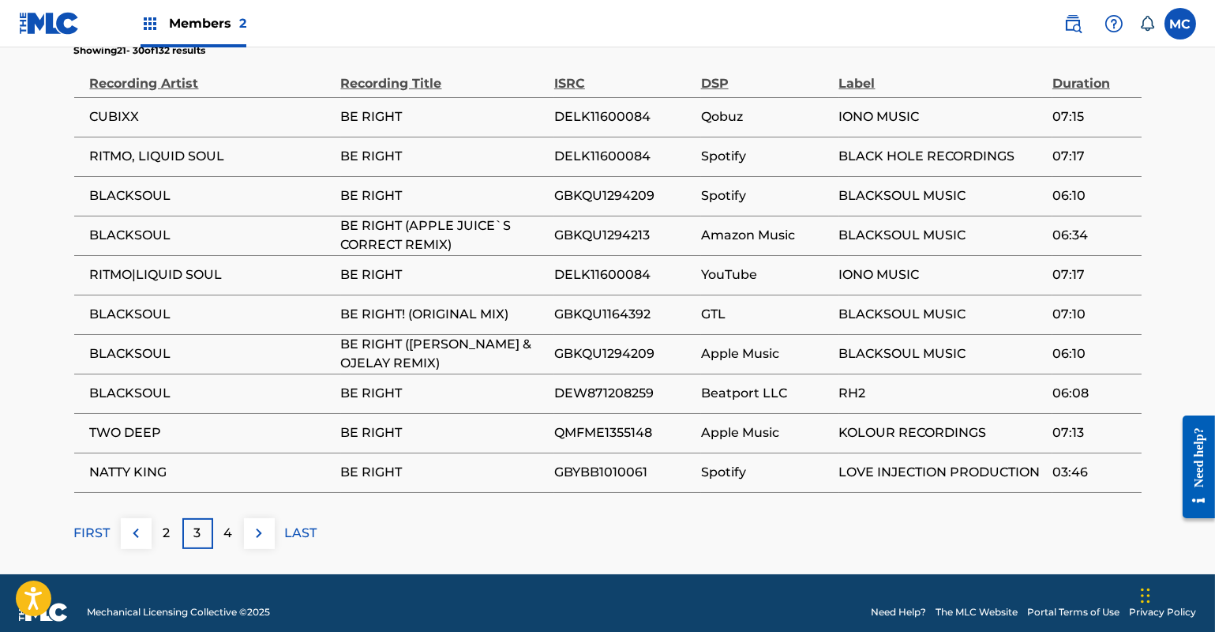
click at [224, 524] on p "4" at bounding box center [228, 533] width 9 height 19
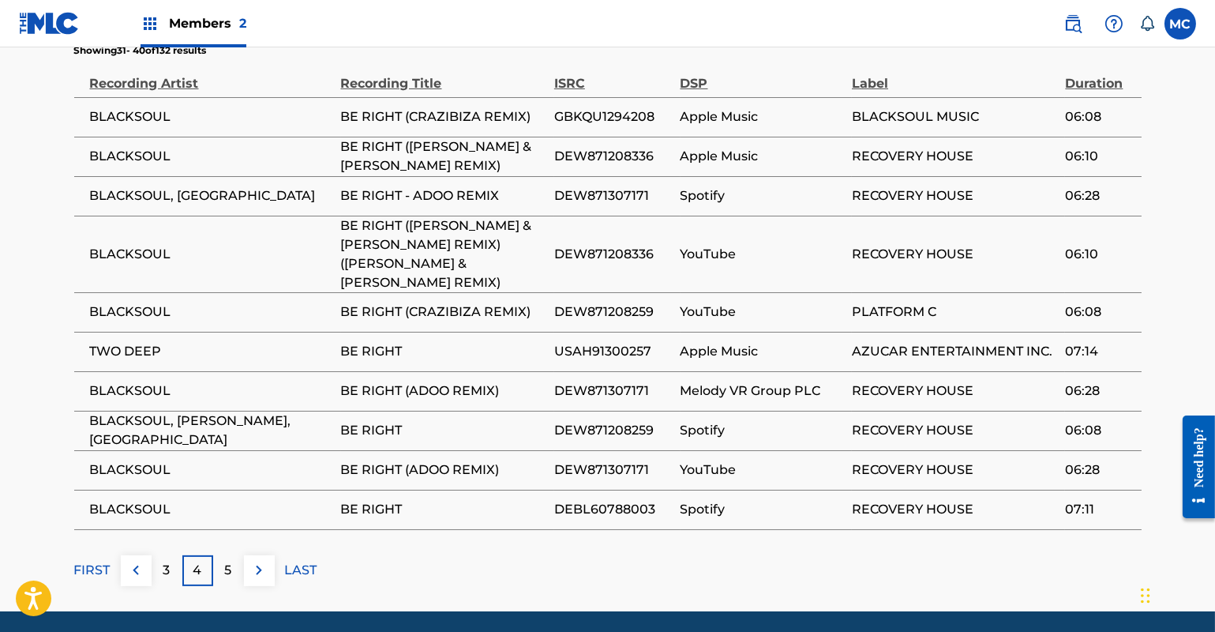
click at [229, 561] on p "5" at bounding box center [228, 570] width 7 height 19
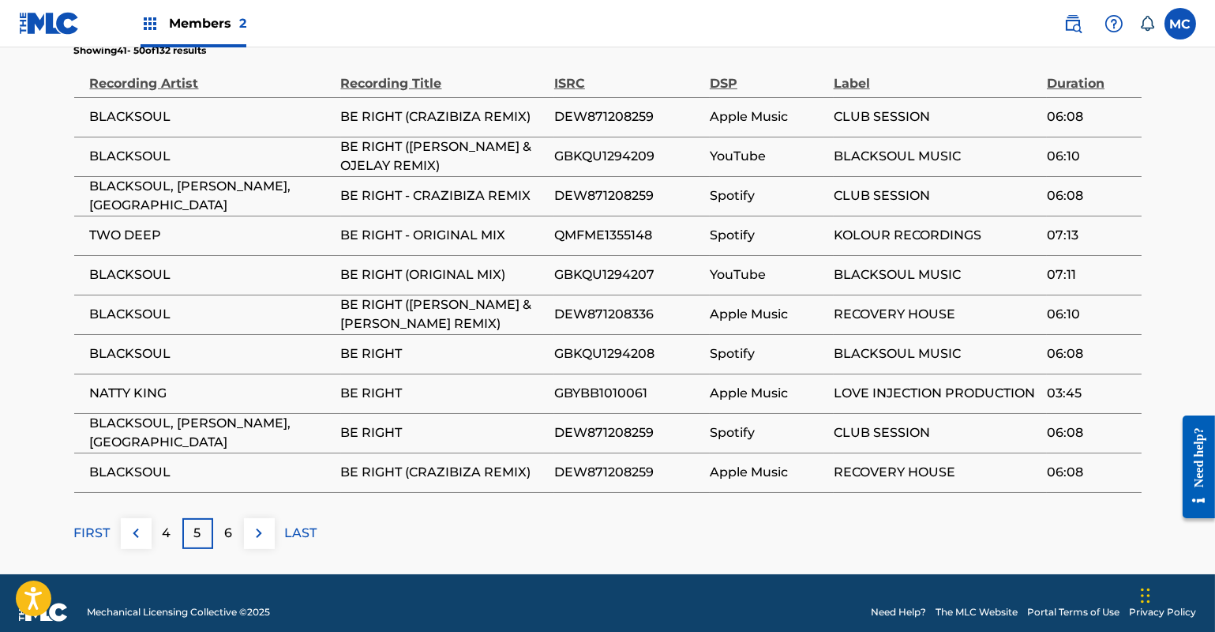
click at [230, 524] on p "6" at bounding box center [228, 533] width 8 height 19
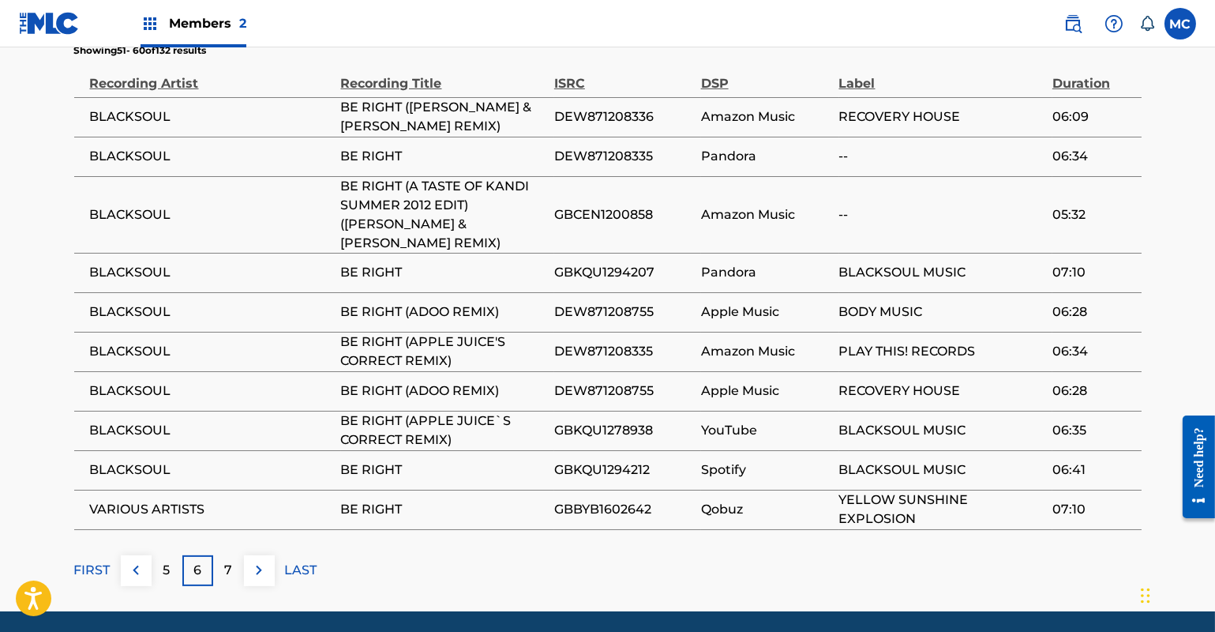
click at [222, 555] on div "7" at bounding box center [228, 570] width 31 height 31
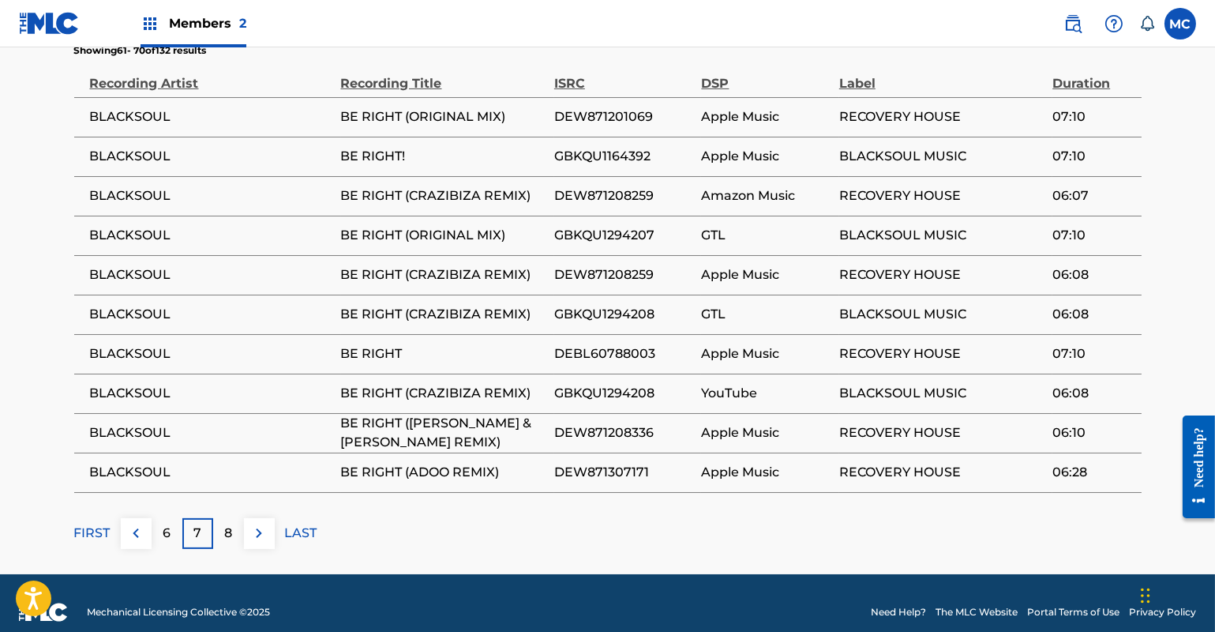
click at [229, 524] on p "8" at bounding box center [228, 533] width 8 height 19
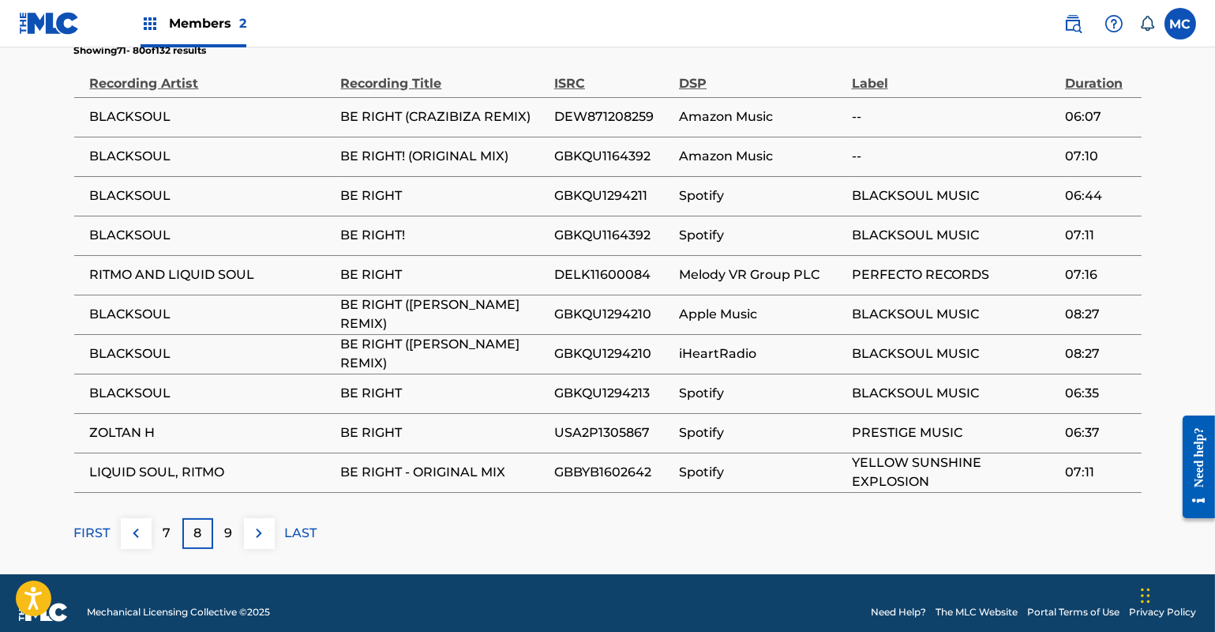
click at [231, 524] on p "9" at bounding box center [228, 533] width 8 height 19
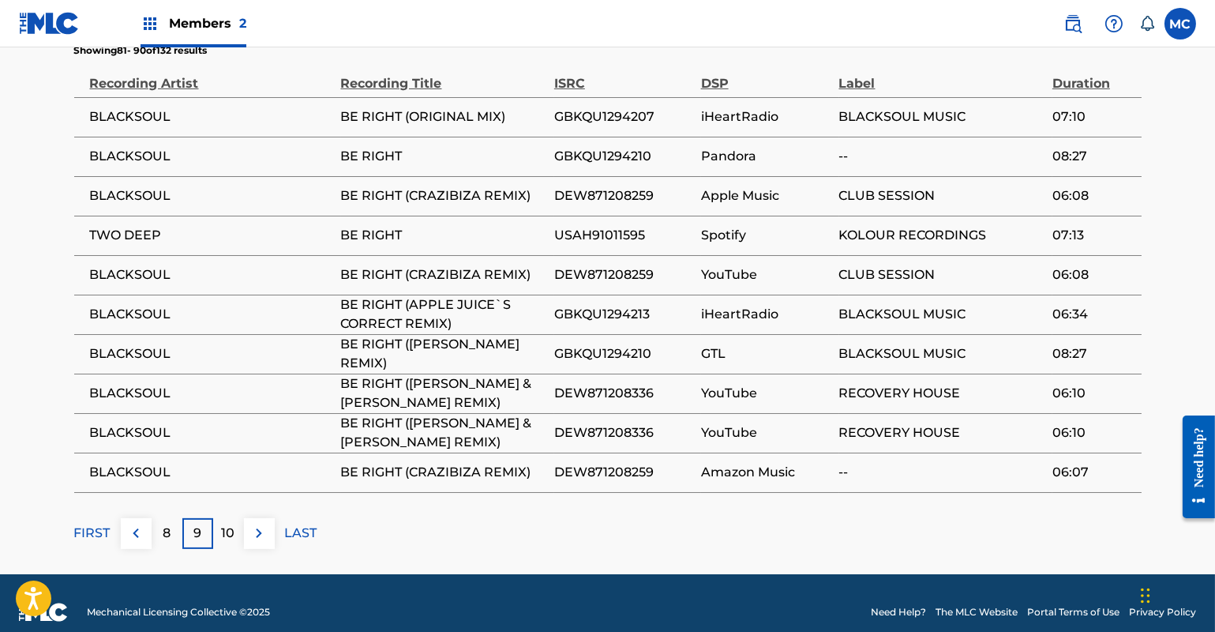
click at [230, 524] on p "10" at bounding box center [228, 533] width 13 height 19
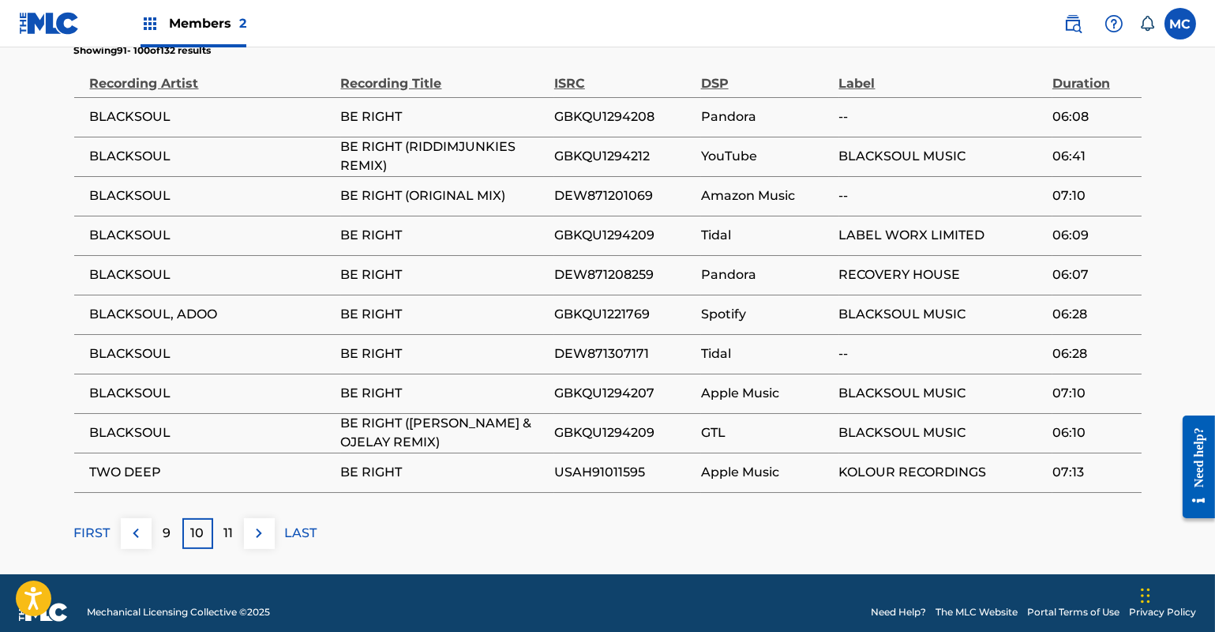
click at [229, 524] on div "11" at bounding box center [228, 533] width 31 height 31
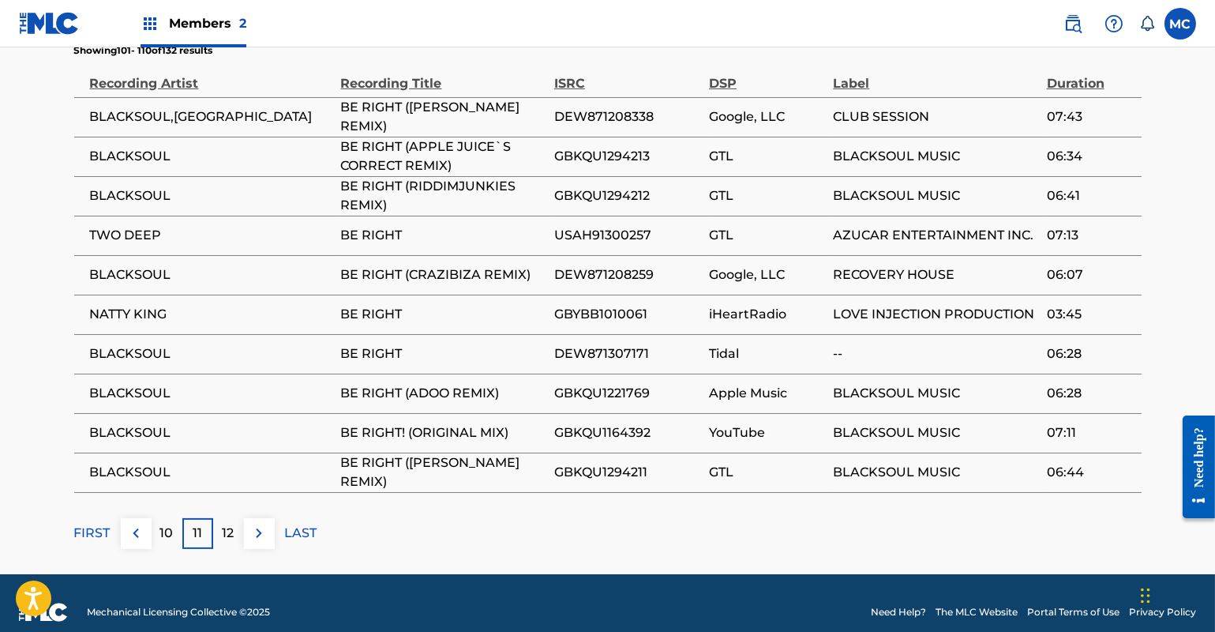
click at [229, 524] on div "12" at bounding box center [228, 533] width 31 height 31
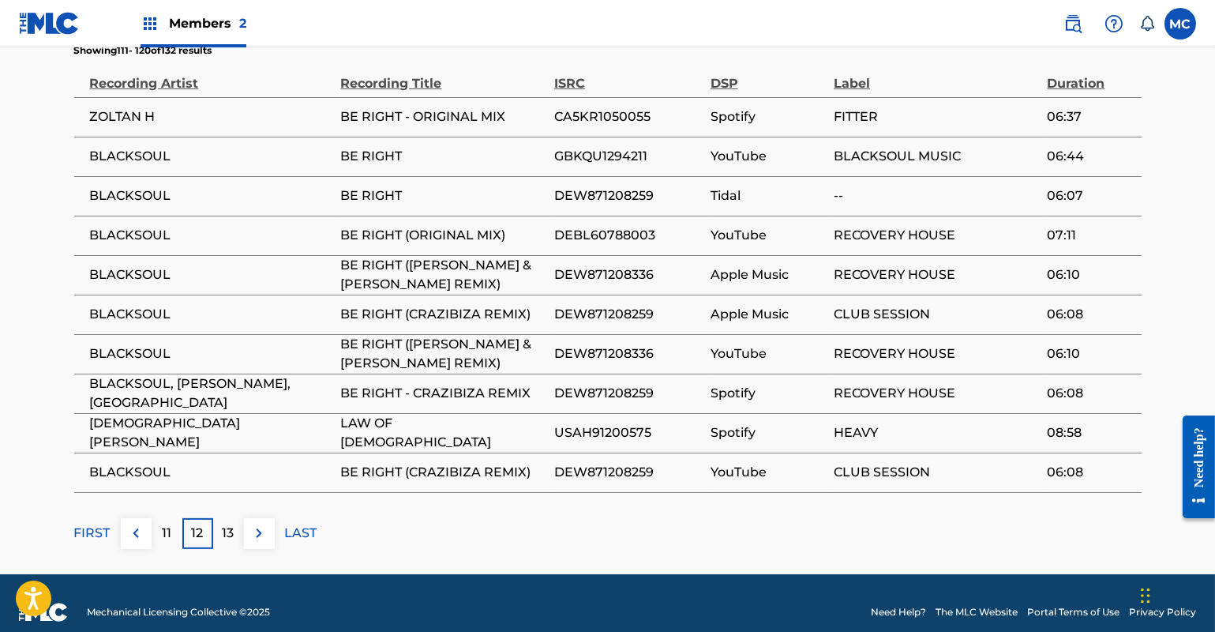
click at [227, 524] on p "13" at bounding box center [229, 533] width 12 height 19
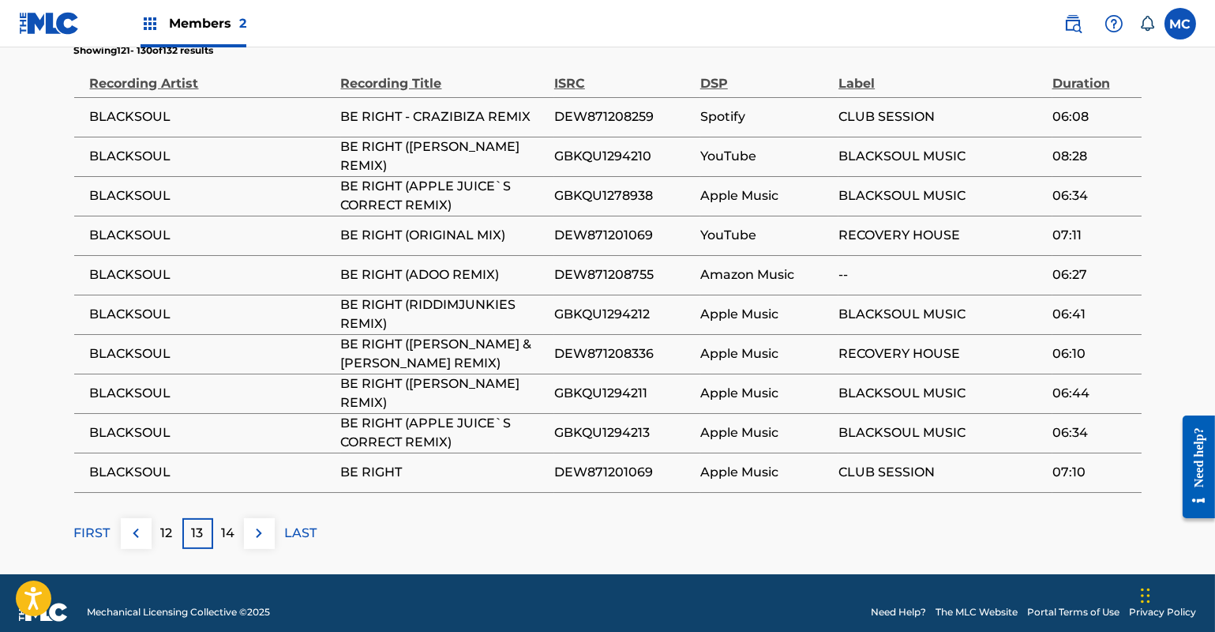
click at [227, 524] on p "14" at bounding box center [228, 533] width 13 height 19
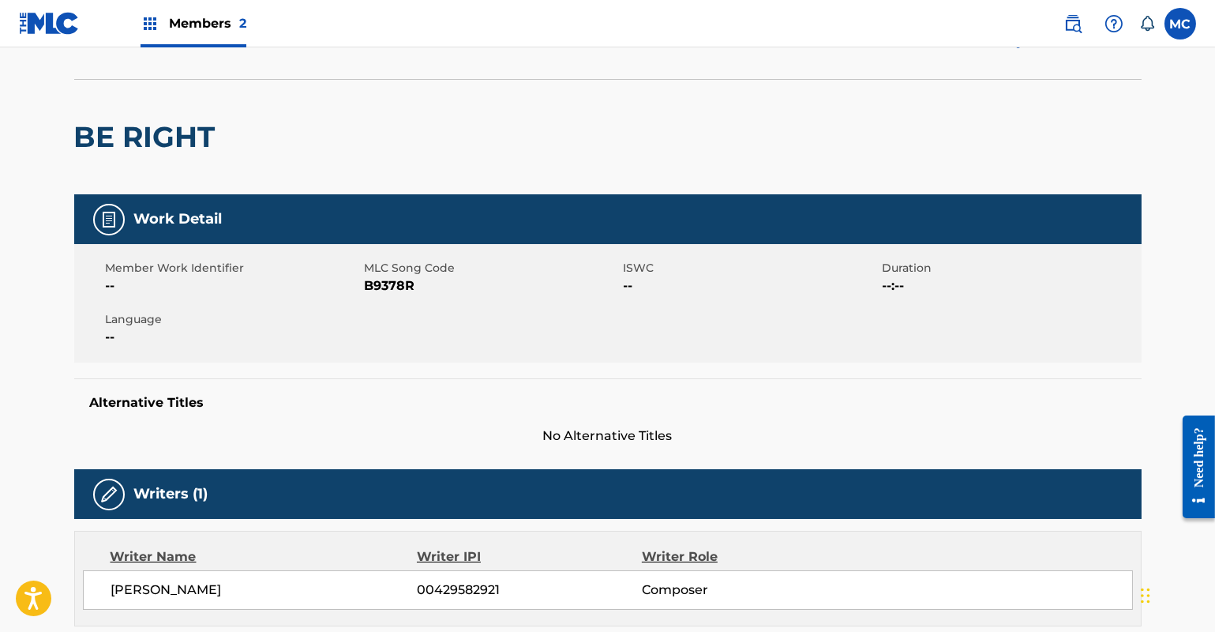
scroll to position [0, 0]
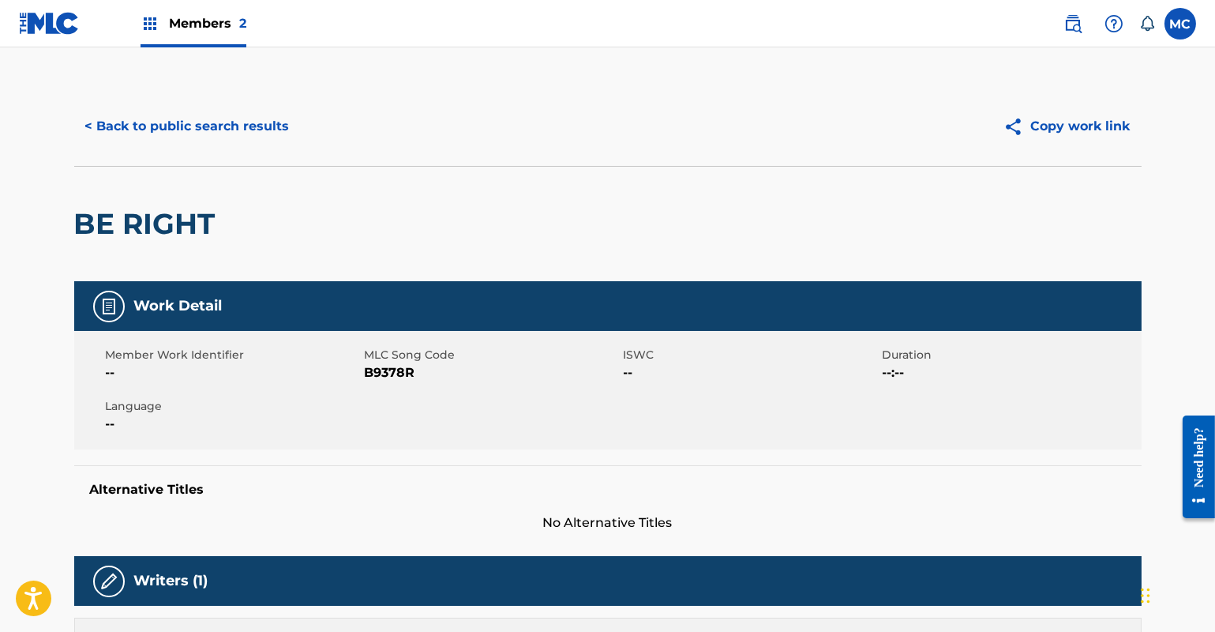
click at [187, 126] on button "< Back to public search results" at bounding box center [187, 126] width 227 height 39
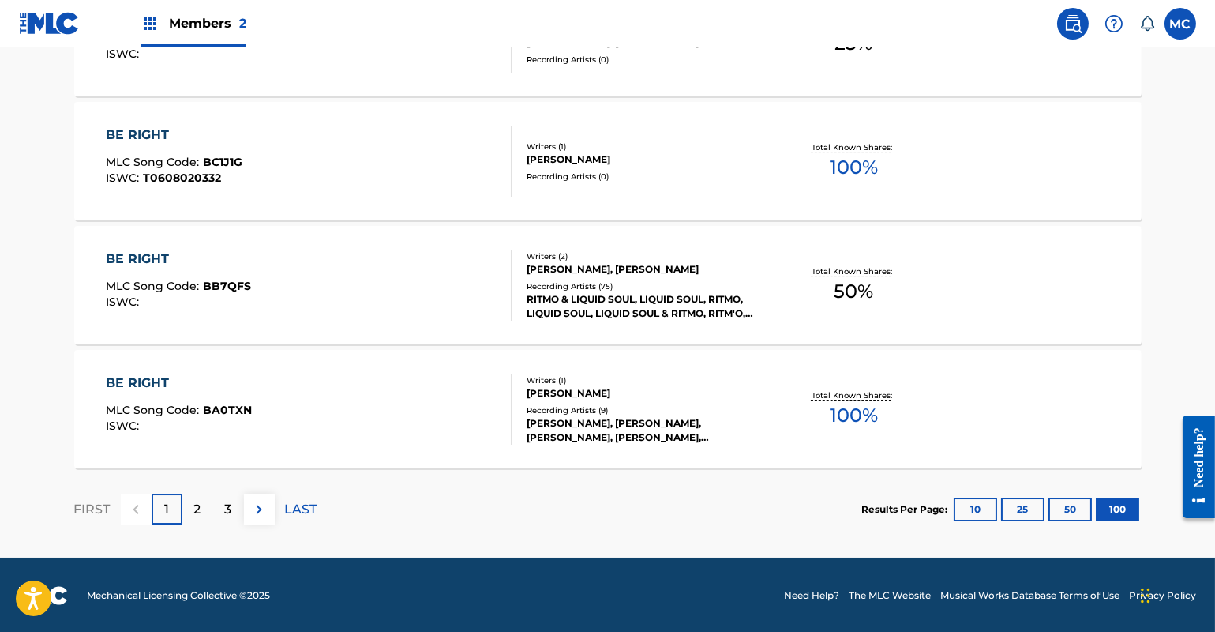
click at [587, 416] on div "[PERSON_NAME], [PERSON_NAME], [PERSON_NAME], [PERSON_NAME], [PERSON_NAME]" at bounding box center [646, 430] width 238 height 28
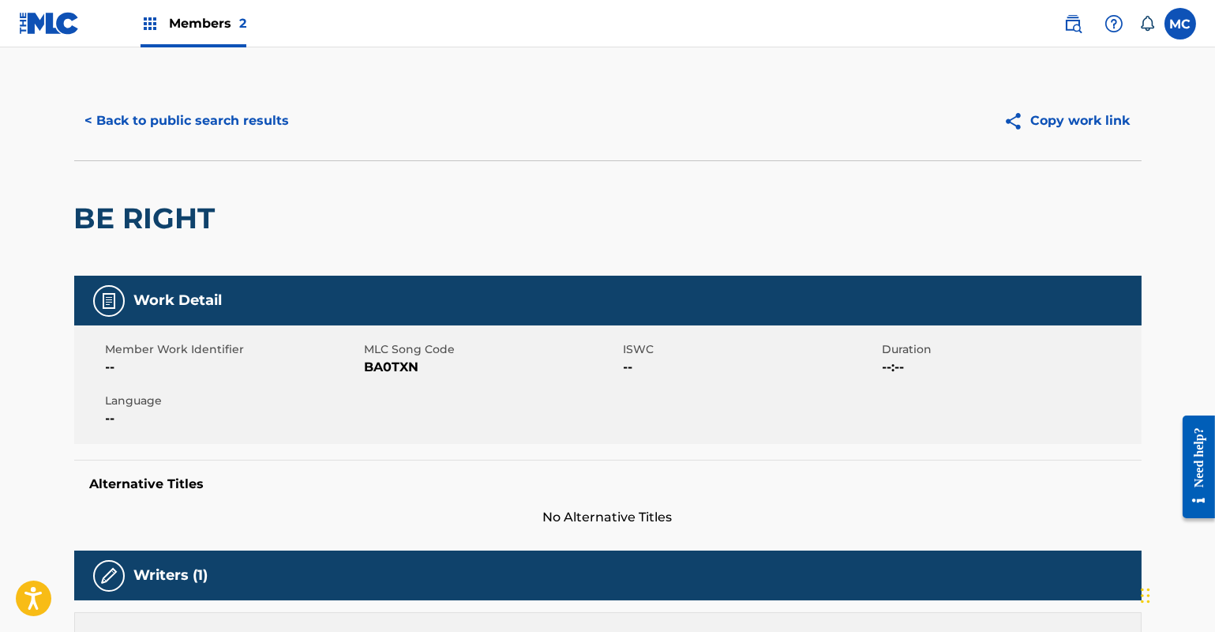
scroll to position [4, 0]
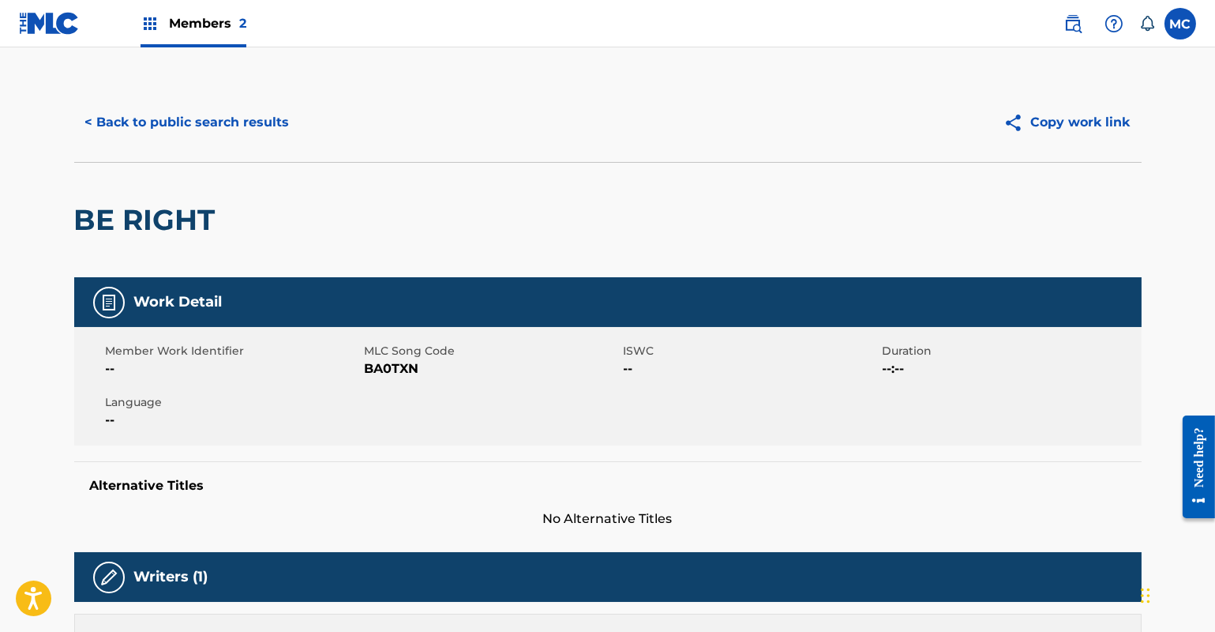
click at [141, 118] on button "< Back to public search results" at bounding box center [187, 122] width 227 height 39
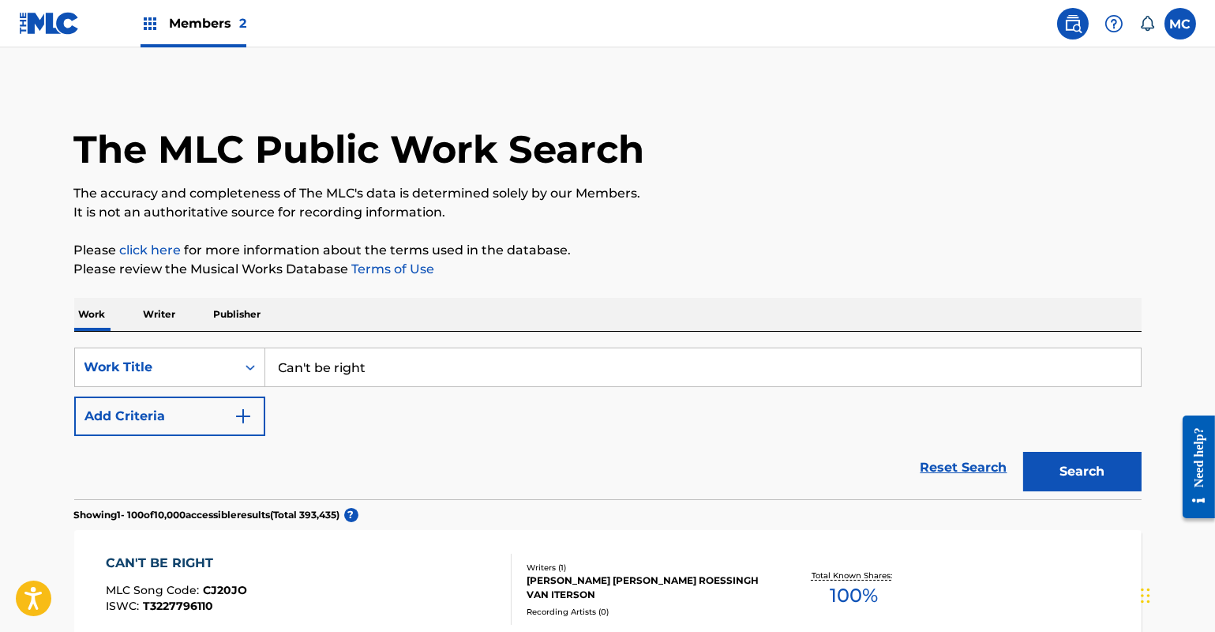
scroll to position [12457, 0]
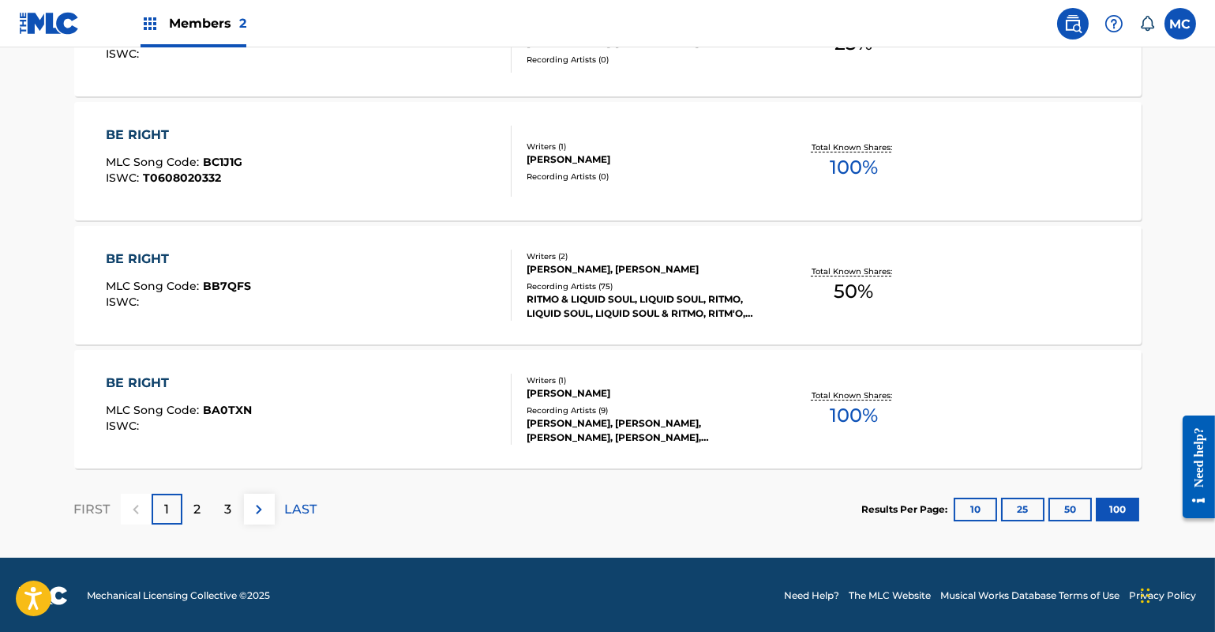
click at [202, 505] on div "2" at bounding box center [197, 509] width 31 height 31
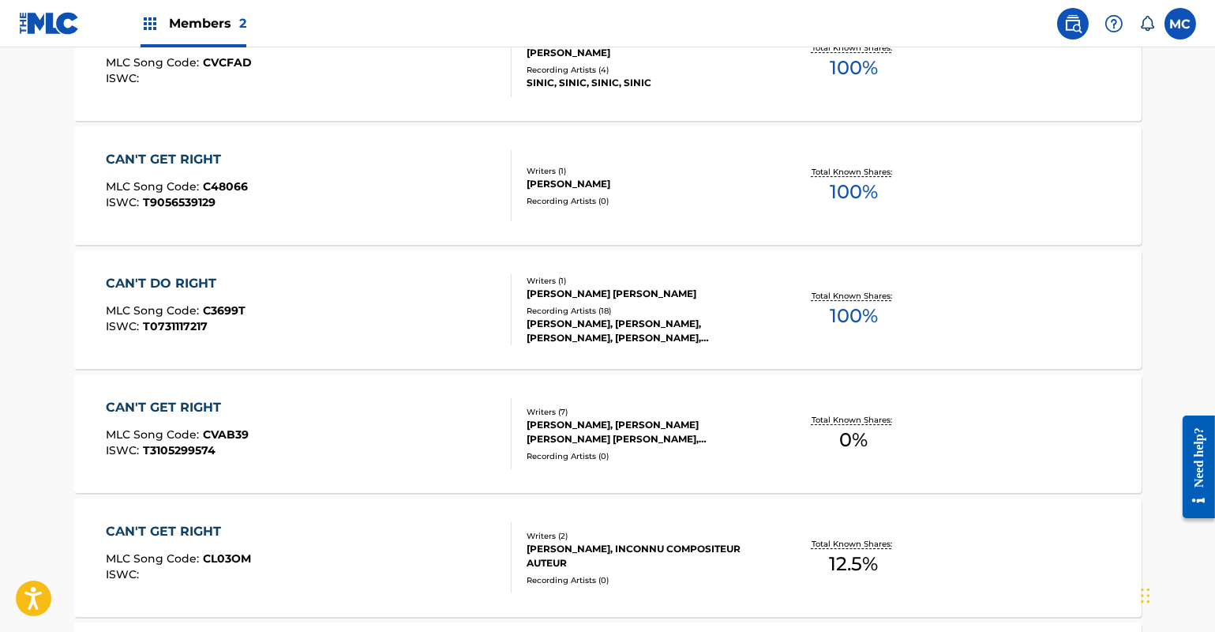
scroll to position [11452, 0]
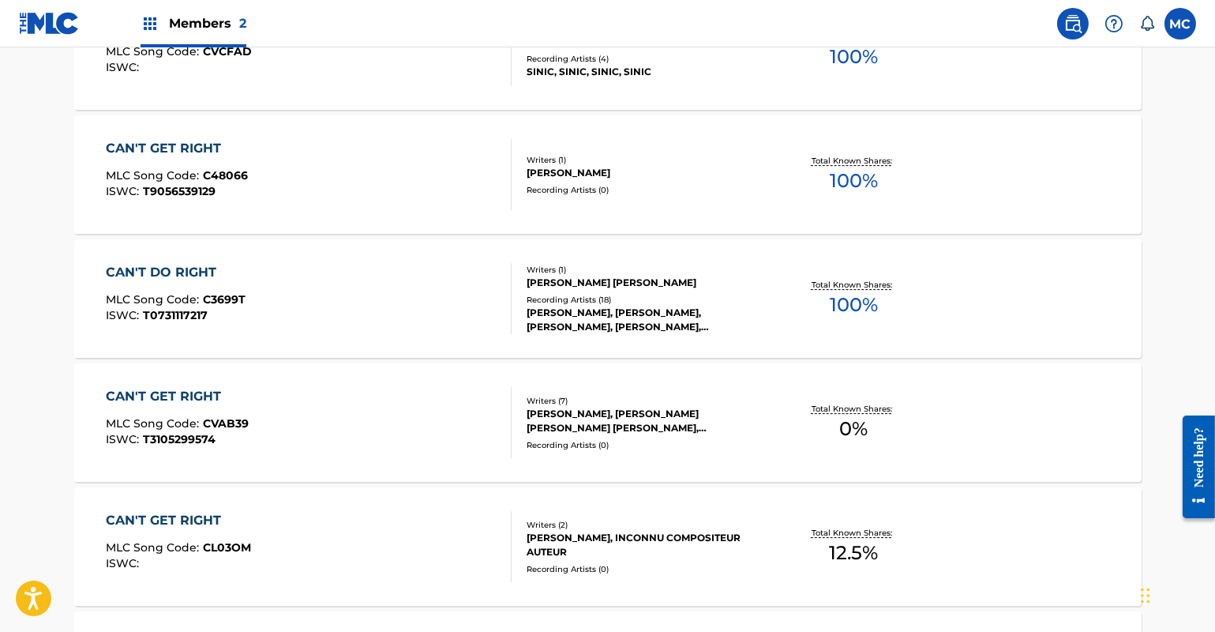
click at [624, 290] on div "Writers ( 1 ) [PERSON_NAME] [PERSON_NAME] Recording Artists ( 18 ) [PERSON_NAME…" at bounding box center [638, 299] width 253 height 70
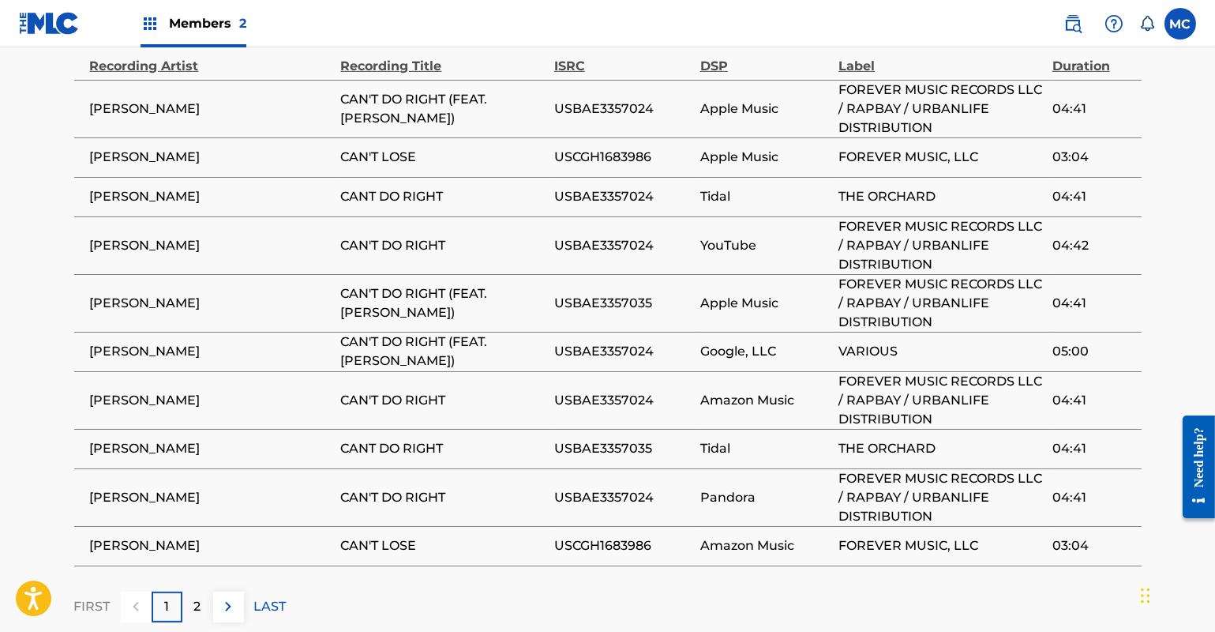
scroll to position [1740, 0]
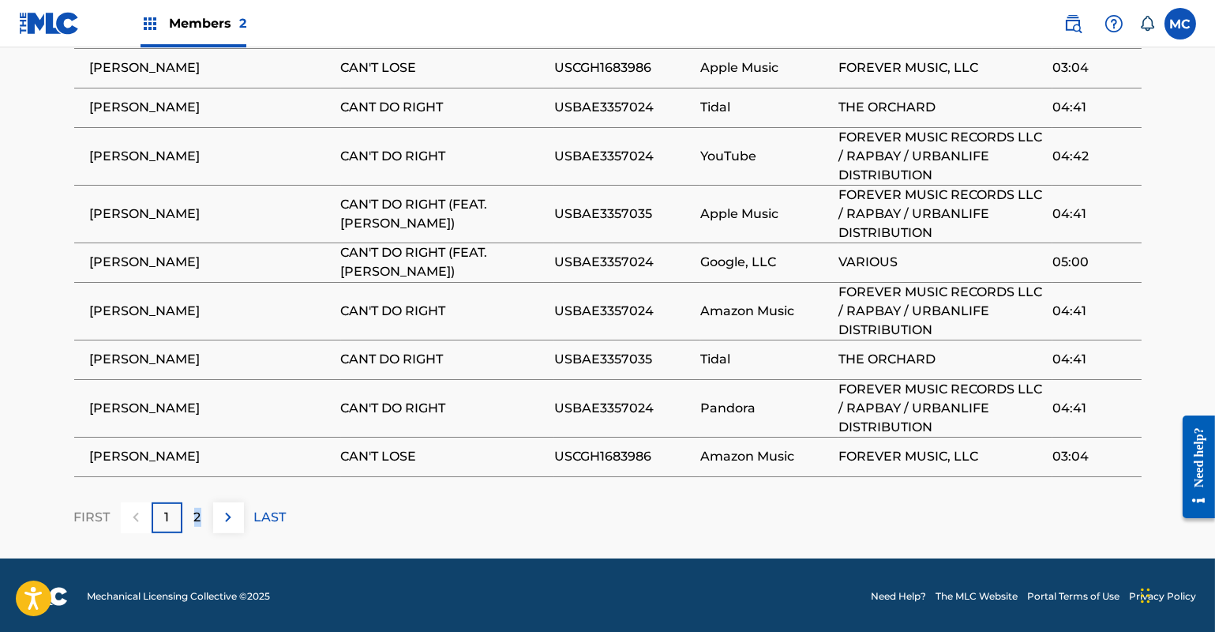
click at [197, 508] on p "2" at bounding box center [197, 517] width 7 height 19
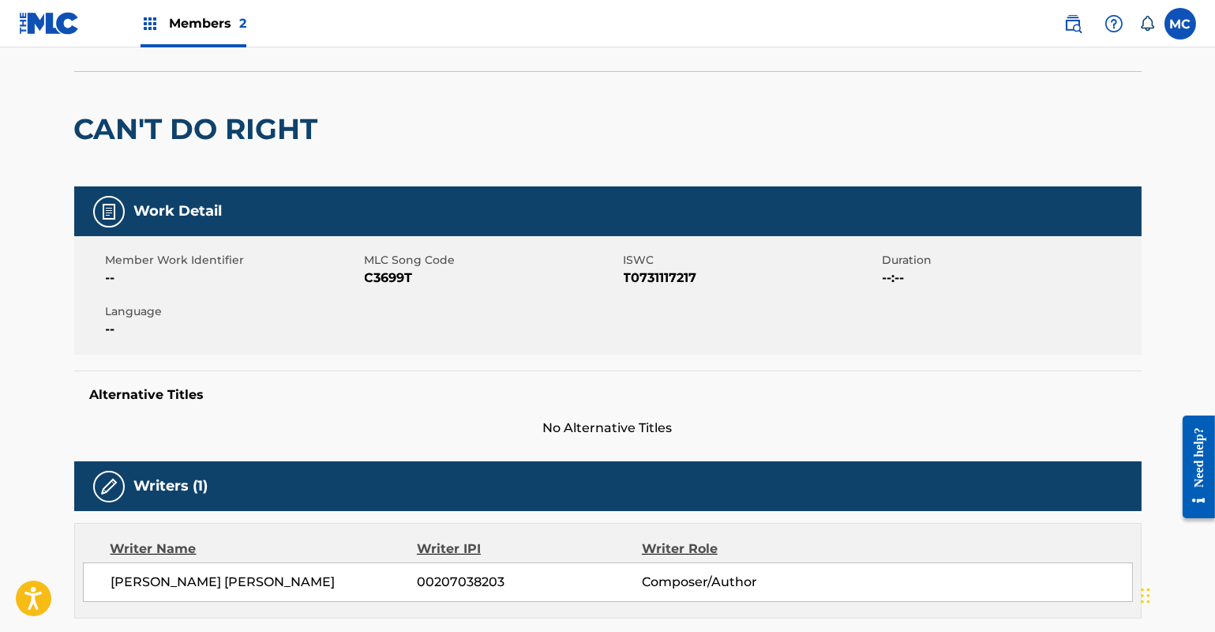
scroll to position [0, 0]
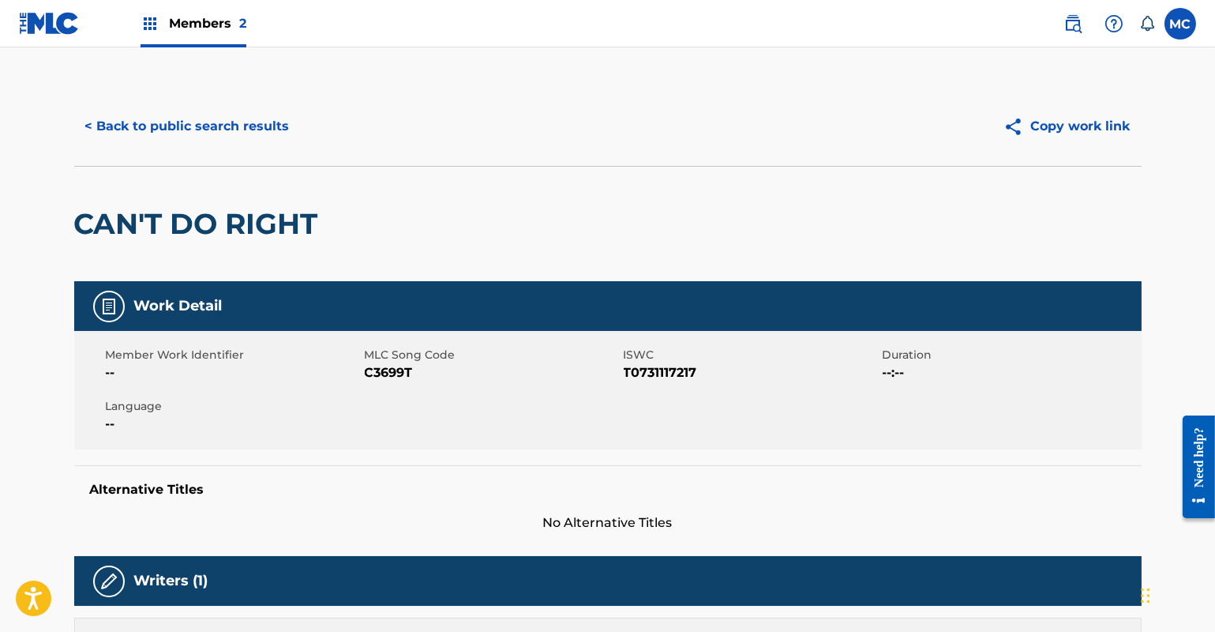
click at [181, 118] on button "< Back to public search results" at bounding box center [187, 126] width 227 height 39
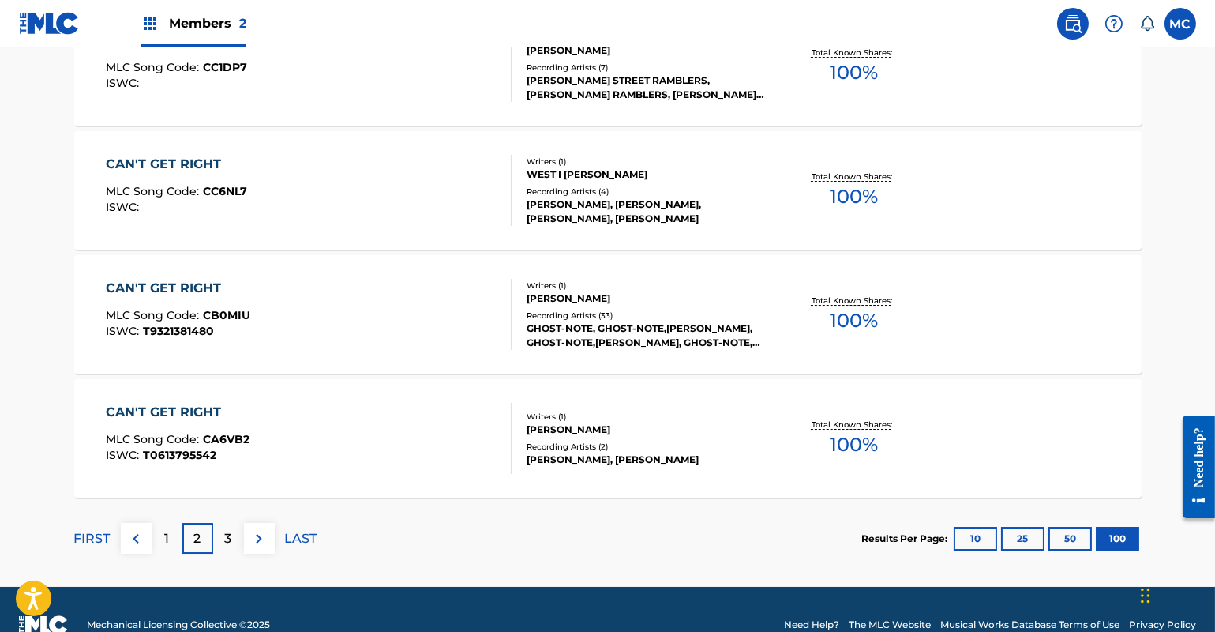
scroll to position [12457, 0]
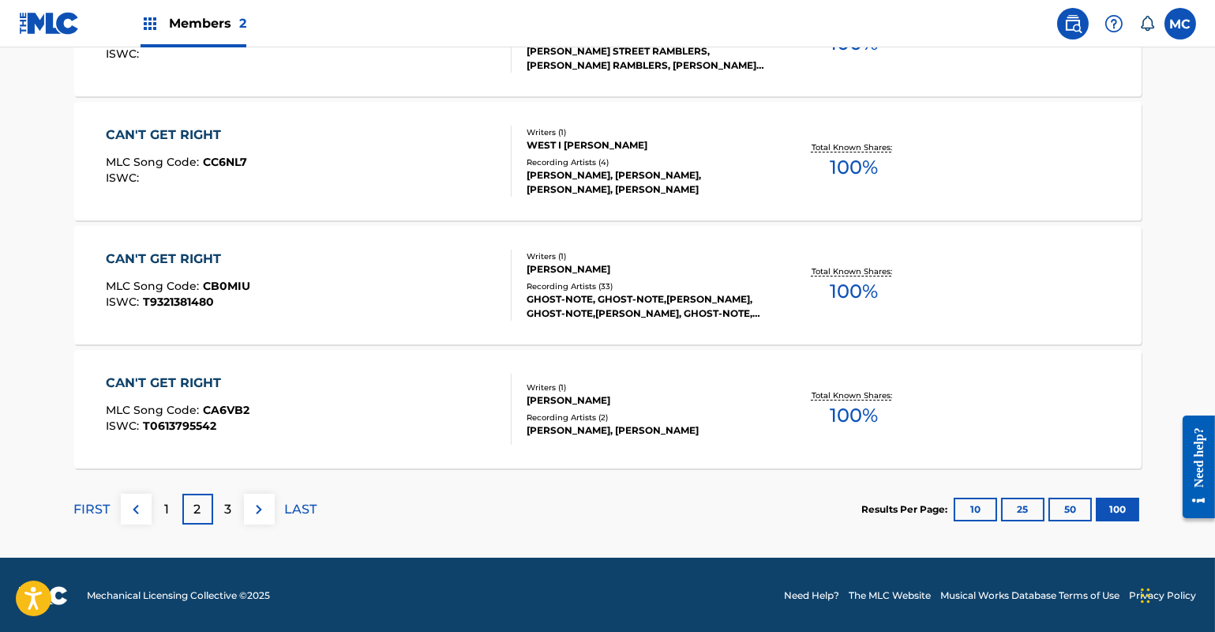
click at [225, 502] on p "3" at bounding box center [228, 509] width 7 height 19
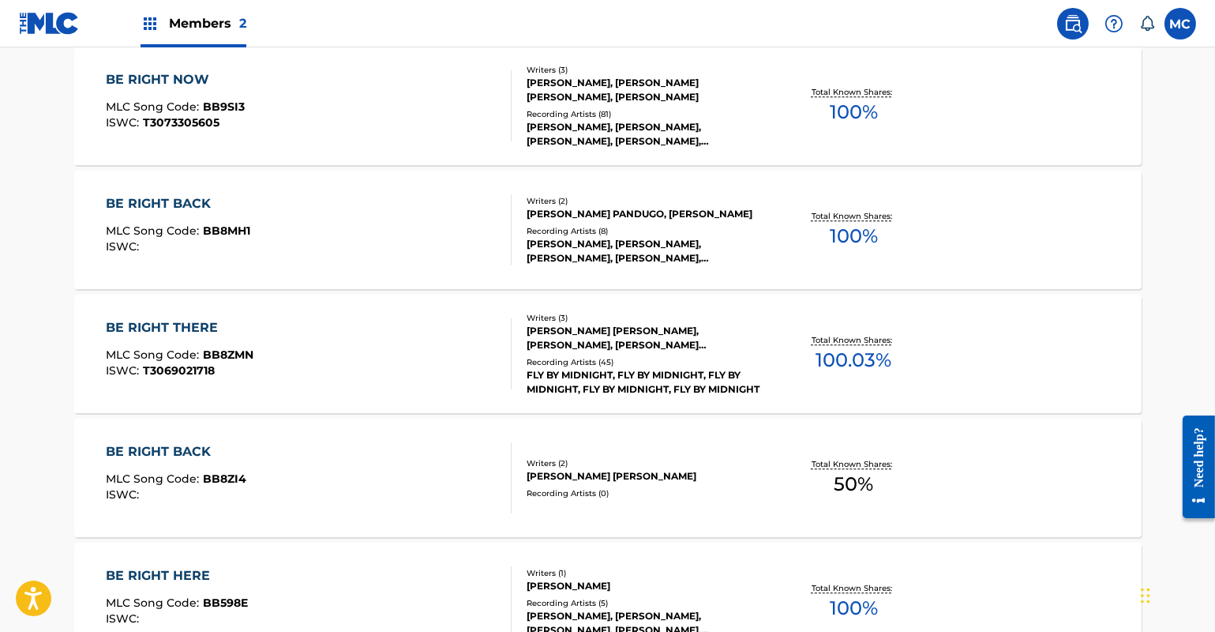
scroll to position [9657, 0]
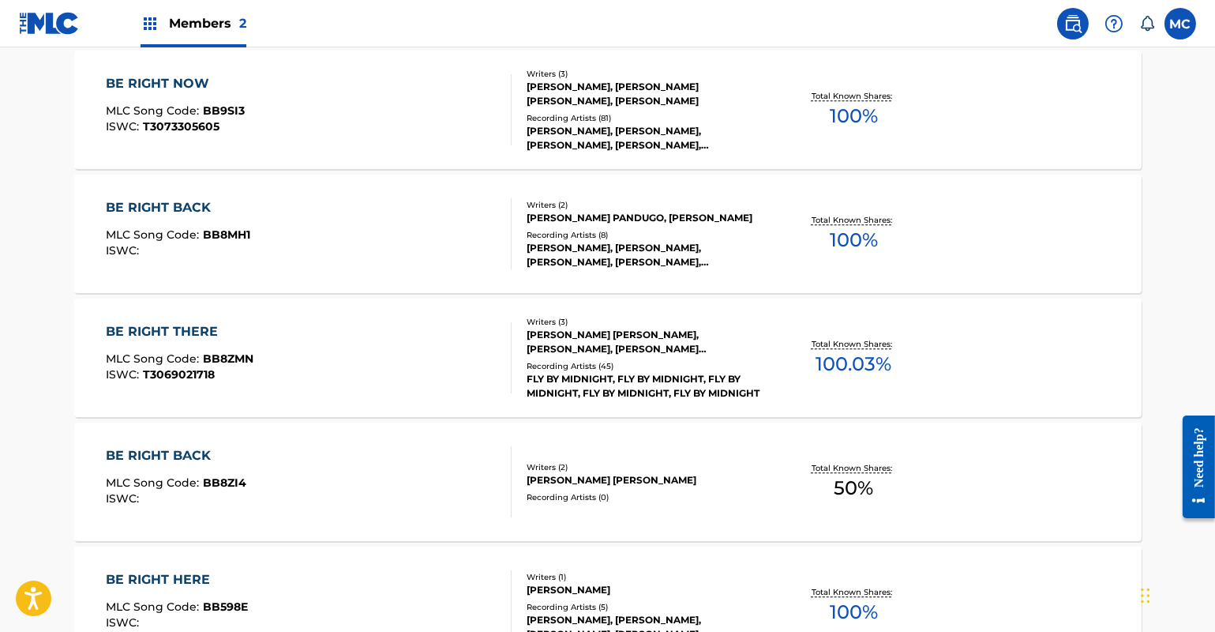
click at [640, 351] on div "[PERSON_NAME] [PERSON_NAME], [PERSON_NAME], [PERSON_NAME] [PERSON_NAME]" at bounding box center [646, 342] width 238 height 28
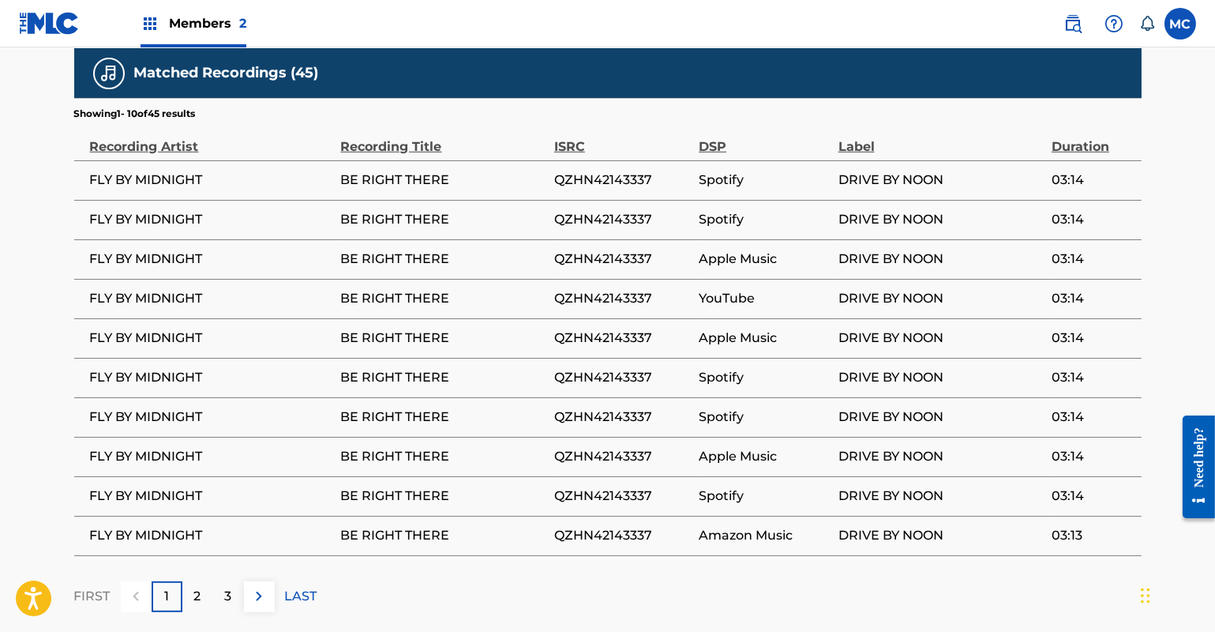
scroll to position [2034, 0]
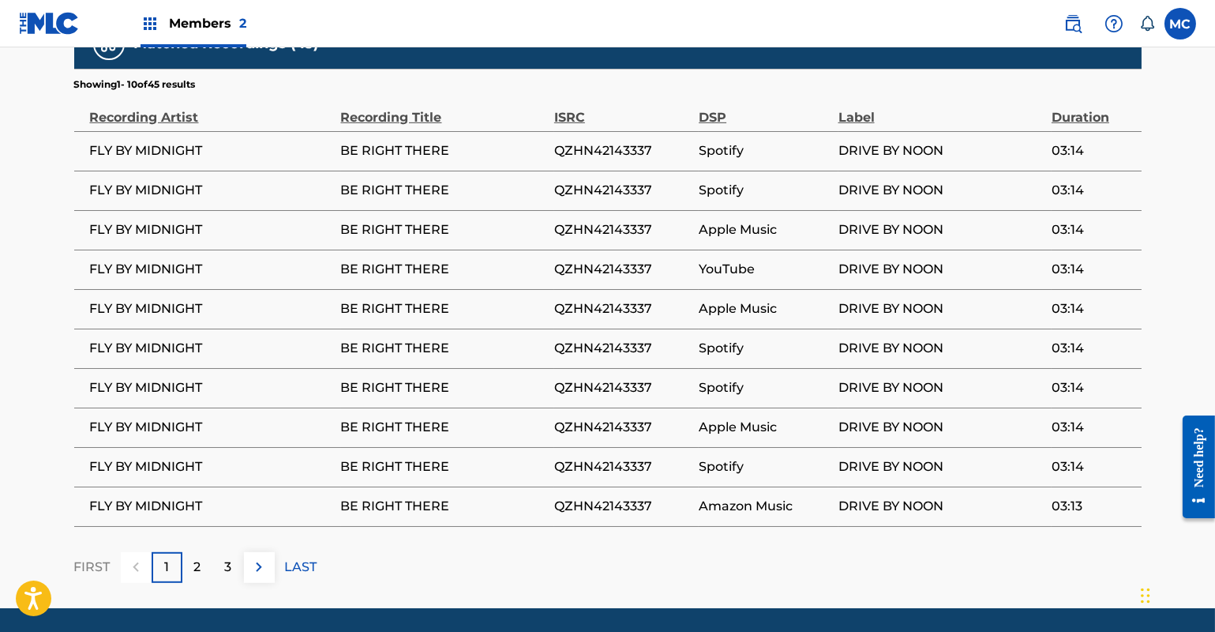
click at [205, 552] on div "2" at bounding box center [197, 567] width 31 height 31
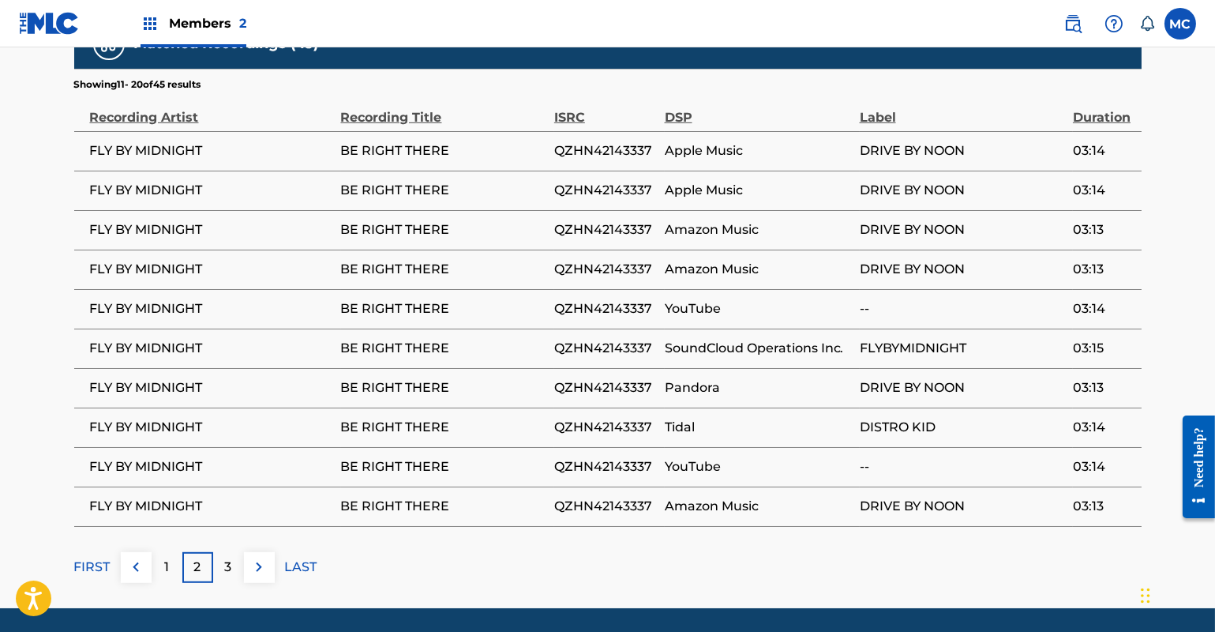
click at [220, 552] on div "3" at bounding box center [228, 567] width 31 height 31
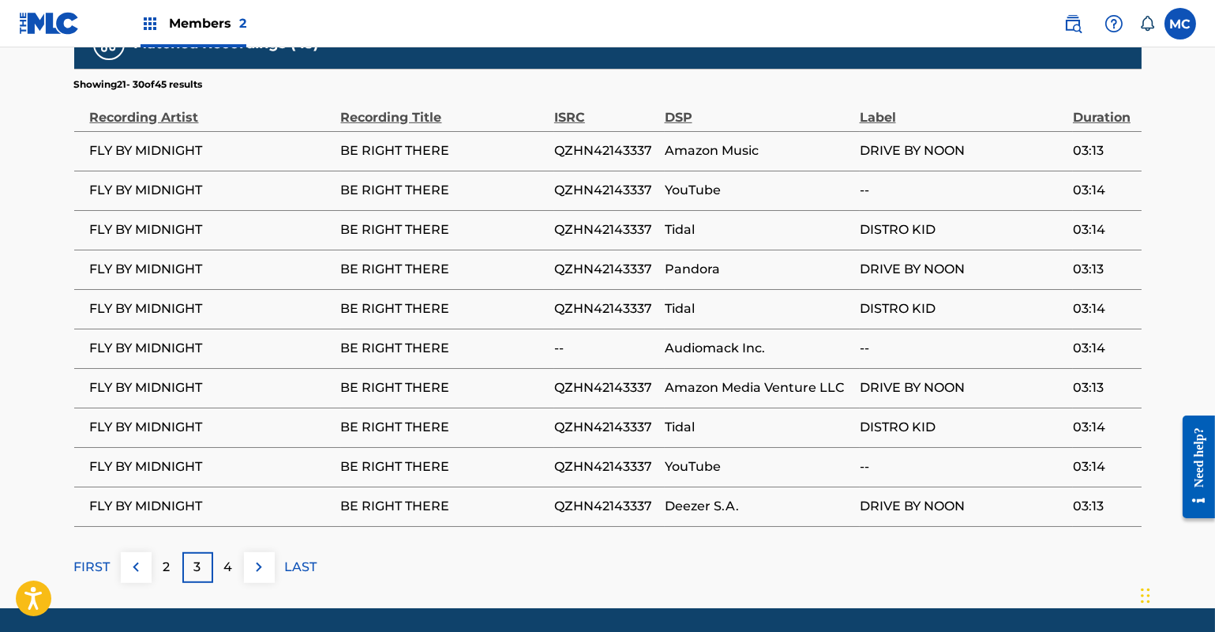
click at [231, 557] on p "4" at bounding box center [228, 566] width 9 height 19
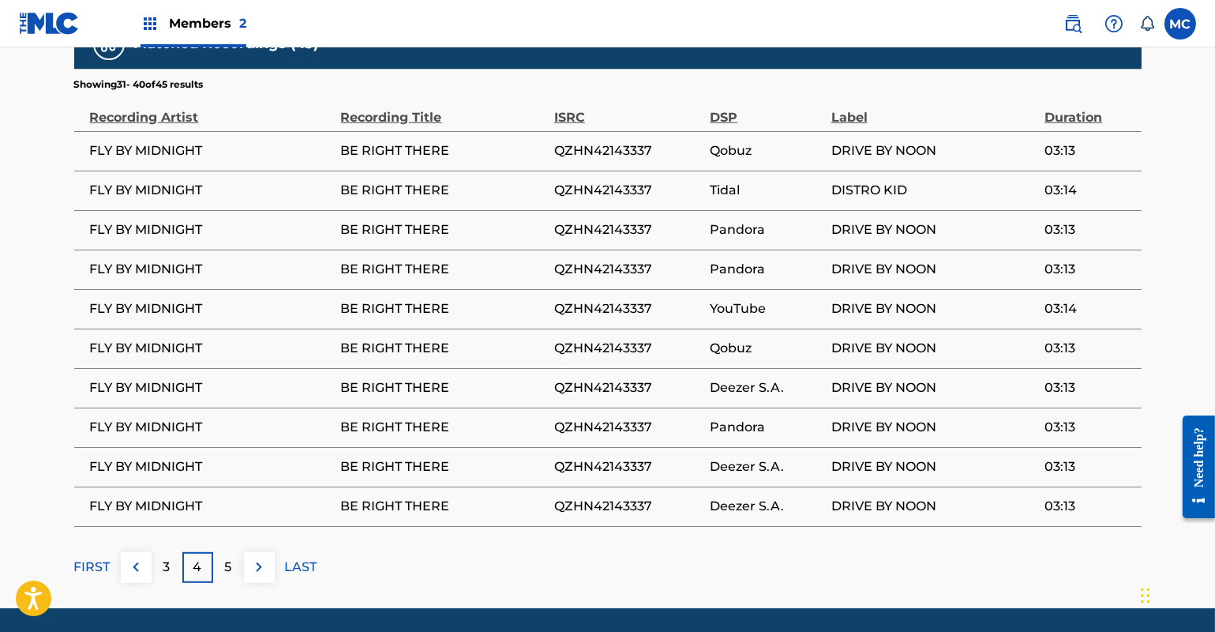
click at [236, 552] on div "5" at bounding box center [228, 567] width 31 height 31
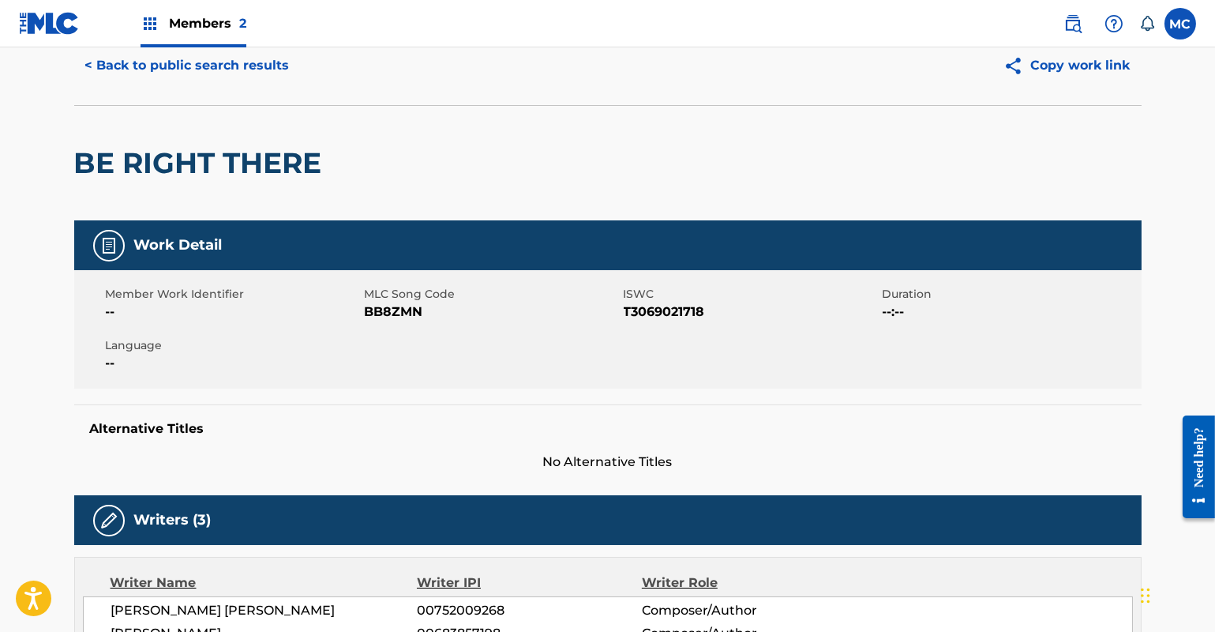
scroll to position [0, 0]
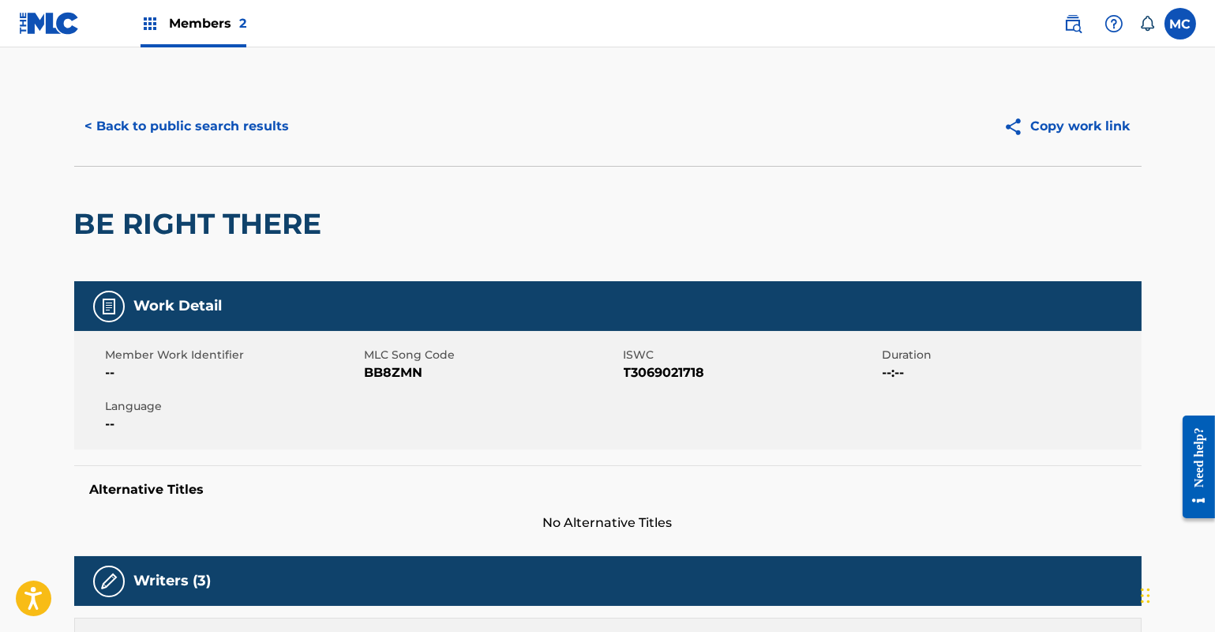
click at [205, 132] on button "< Back to public search results" at bounding box center [187, 126] width 227 height 39
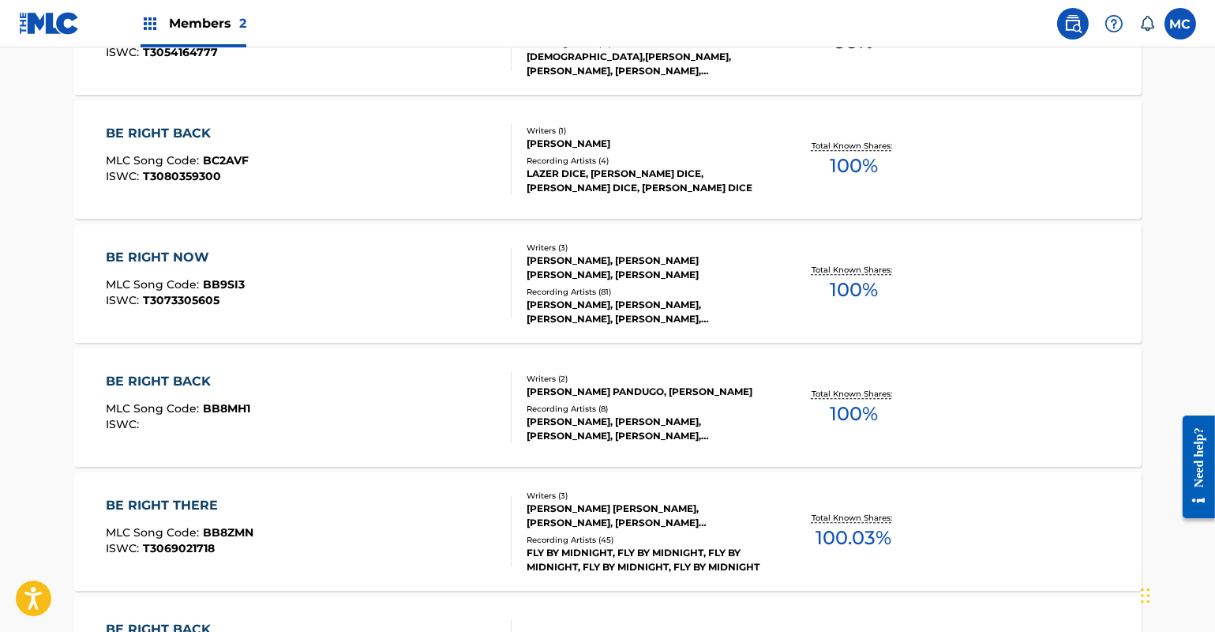
scroll to position [9483, 0]
click at [652, 271] on div "[PERSON_NAME], [PERSON_NAME] [PERSON_NAME], [PERSON_NAME]" at bounding box center [646, 267] width 238 height 28
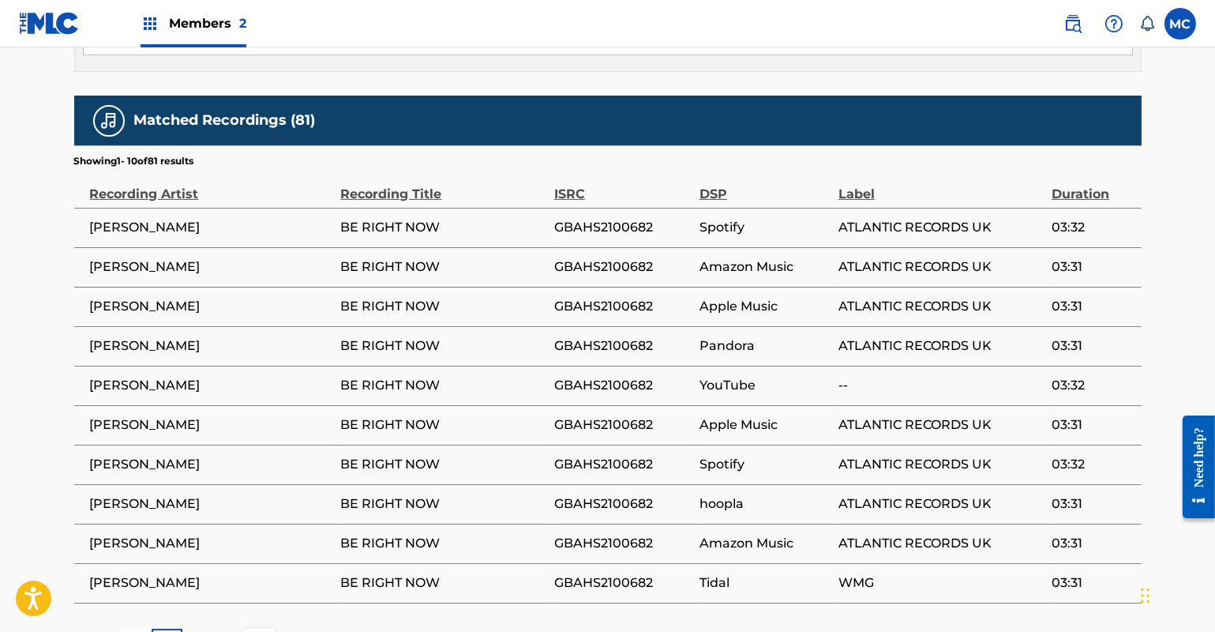
scroll to position [1665, 0]
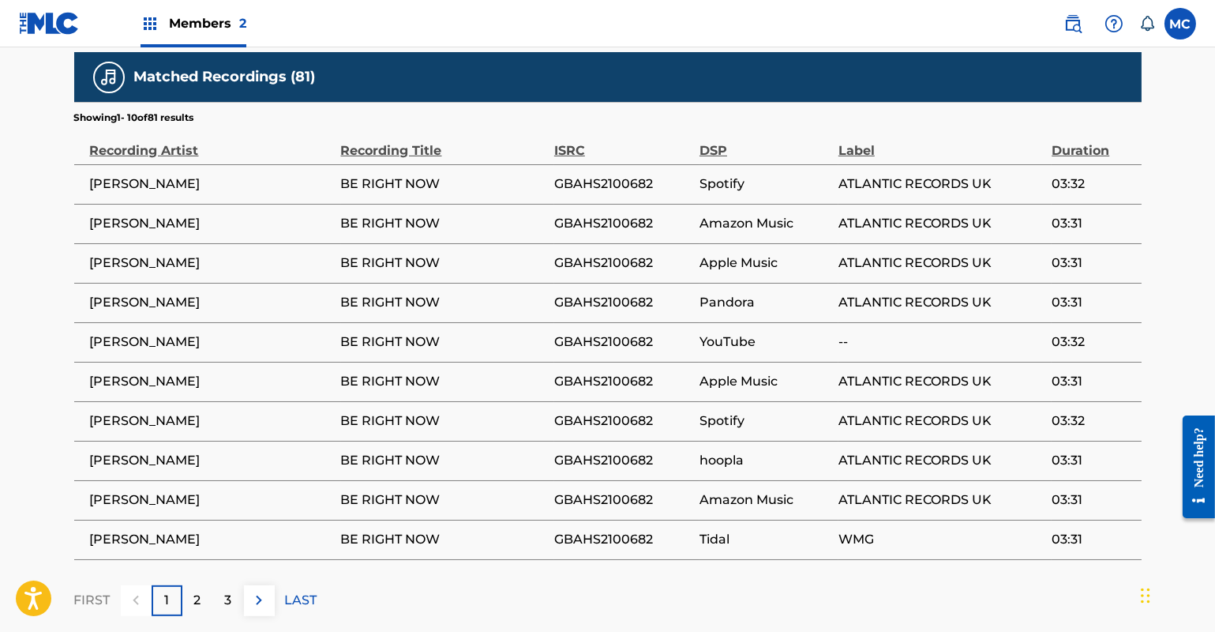
click at [205, 585] on div "2" at bounding box center [197, 600] width 31 height 31
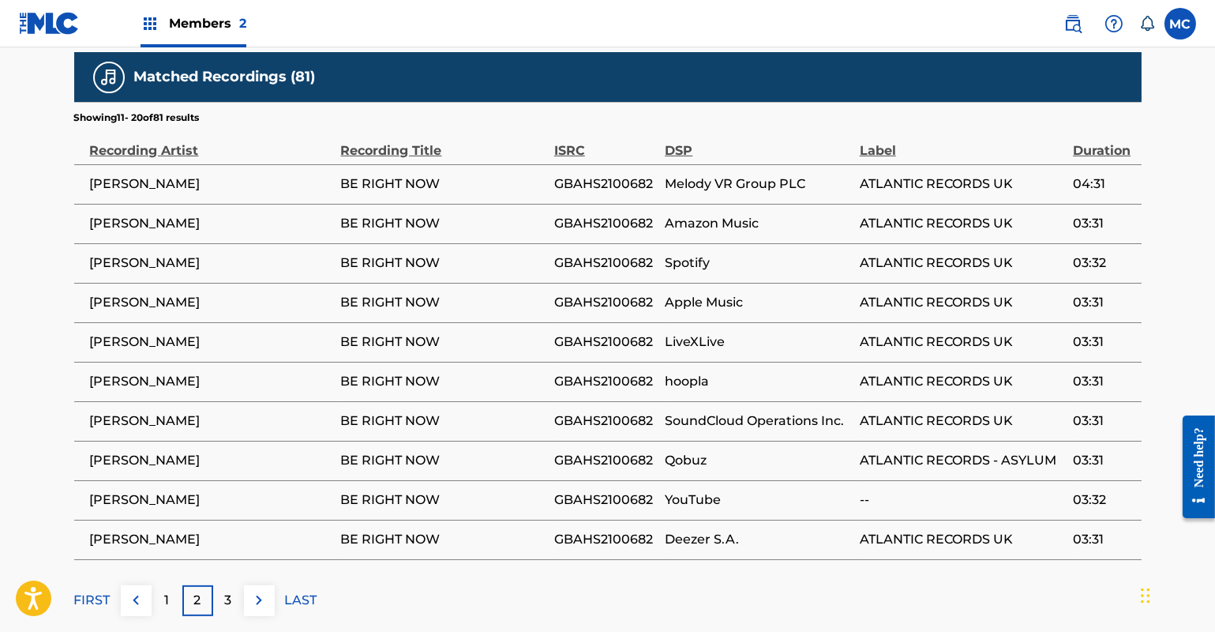
click at [225, 591] on p "3" at bounding box center [228, 600] width 7 height 19
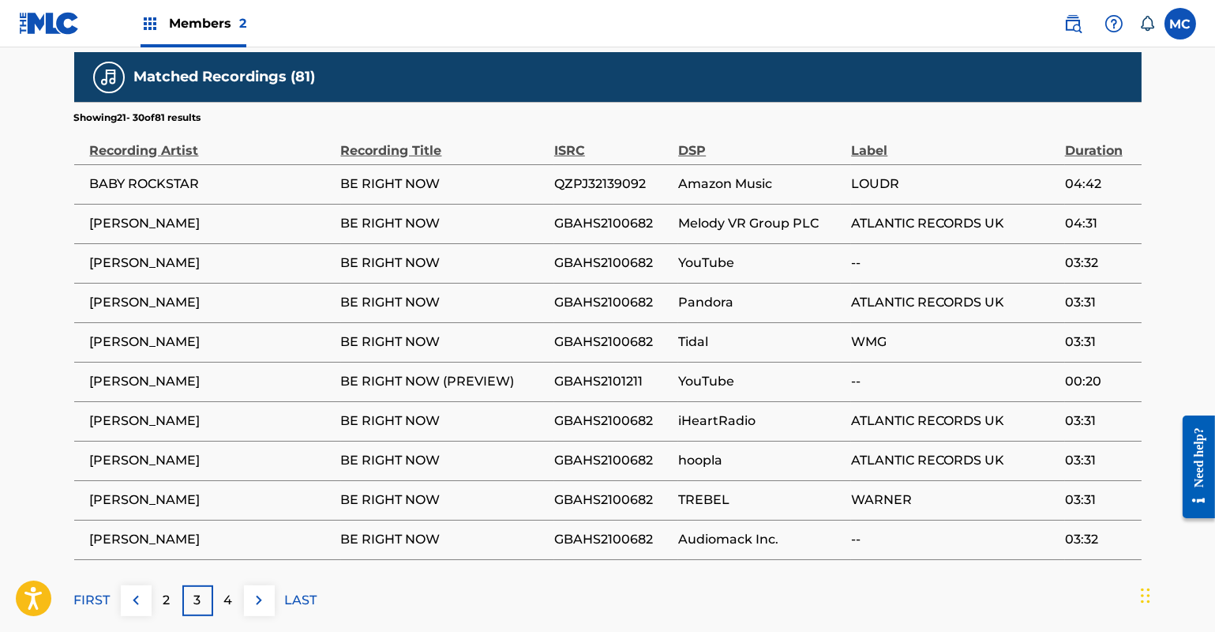
click at [231, 591] on p "4" at bounding box center [228, 600] width 9 height 19
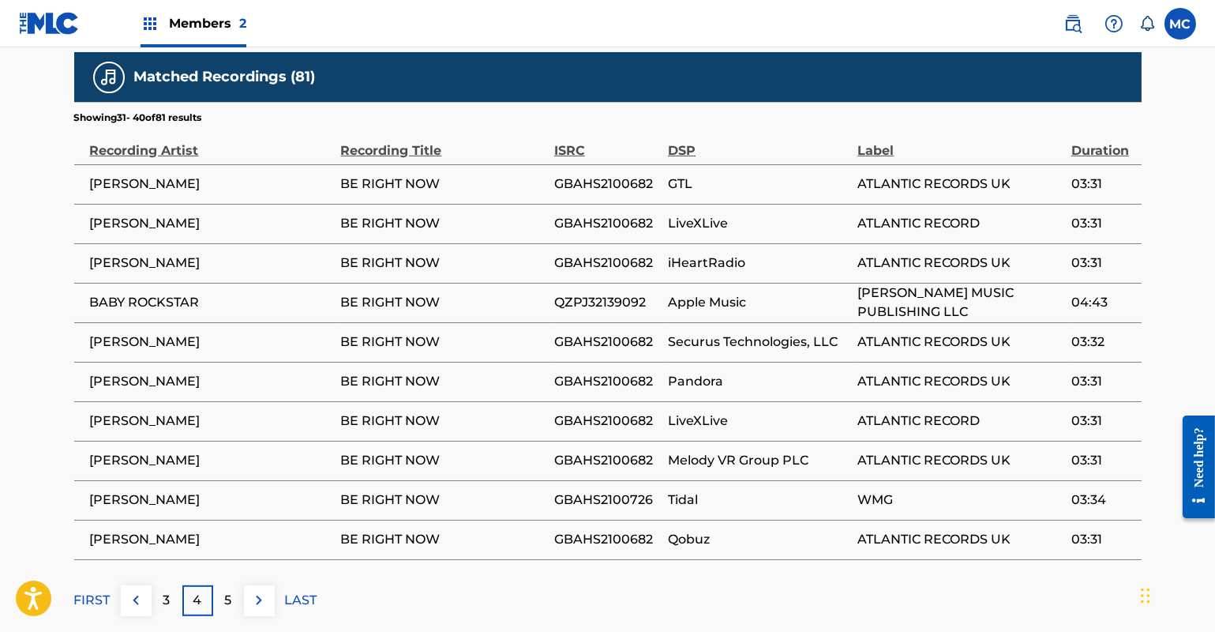
click at [231, 591] on p "5" at bounding box center [228, 600] width 7 height 19
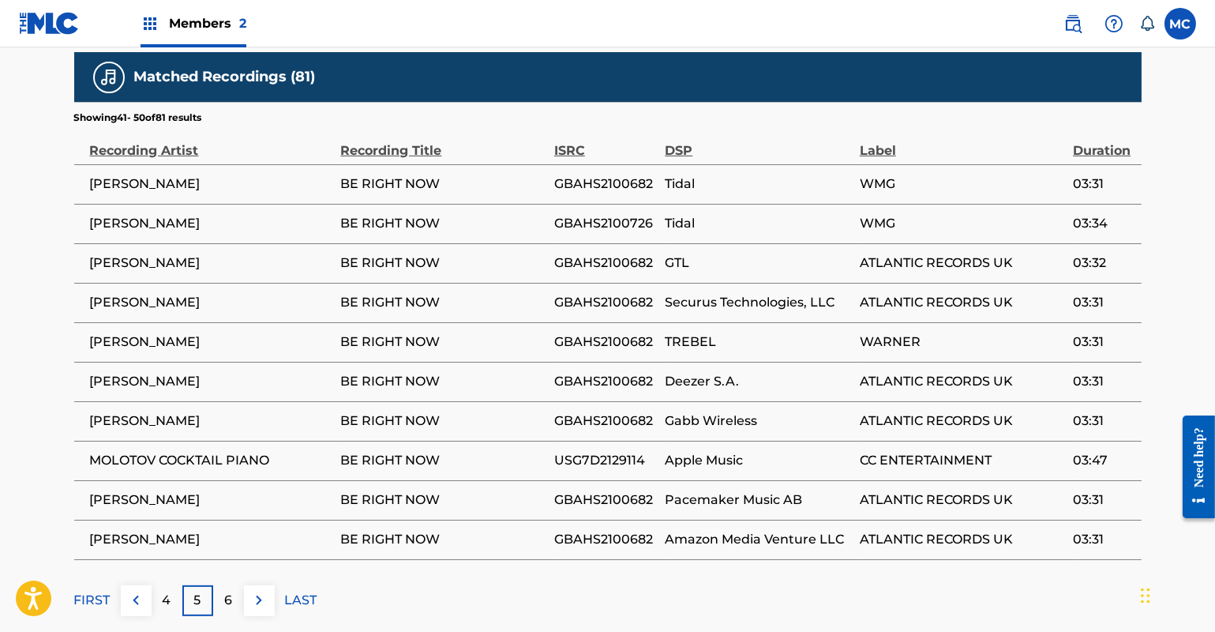
click at [231, 591] on p "6" at bounding box center [228, 600] width 8 height 19
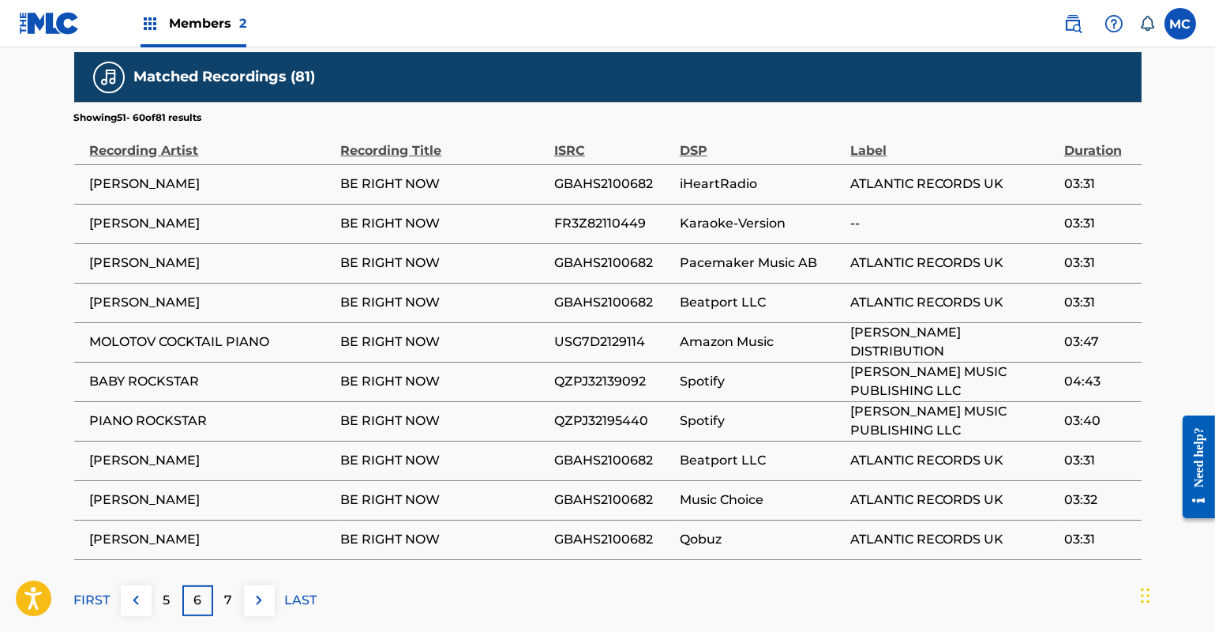
click at [228, 591] on p "7" at bounding box center [228, 600] width 8 height 19
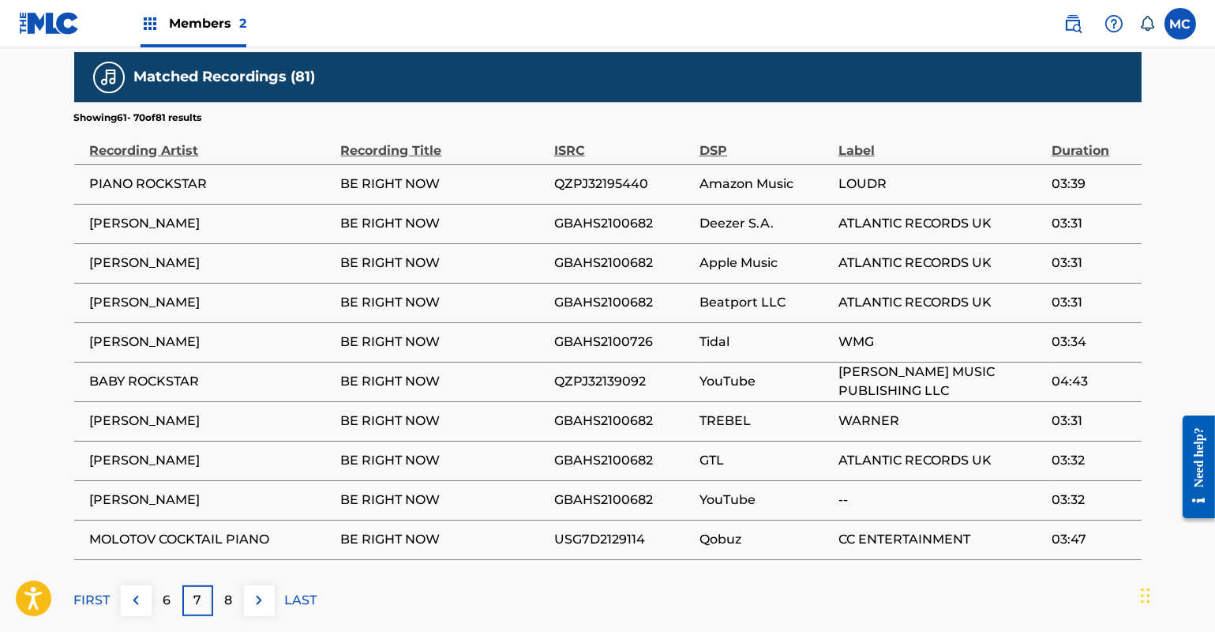
click at [228, 591] on p "8" at bounding box center [228, 600] width 8 height 19
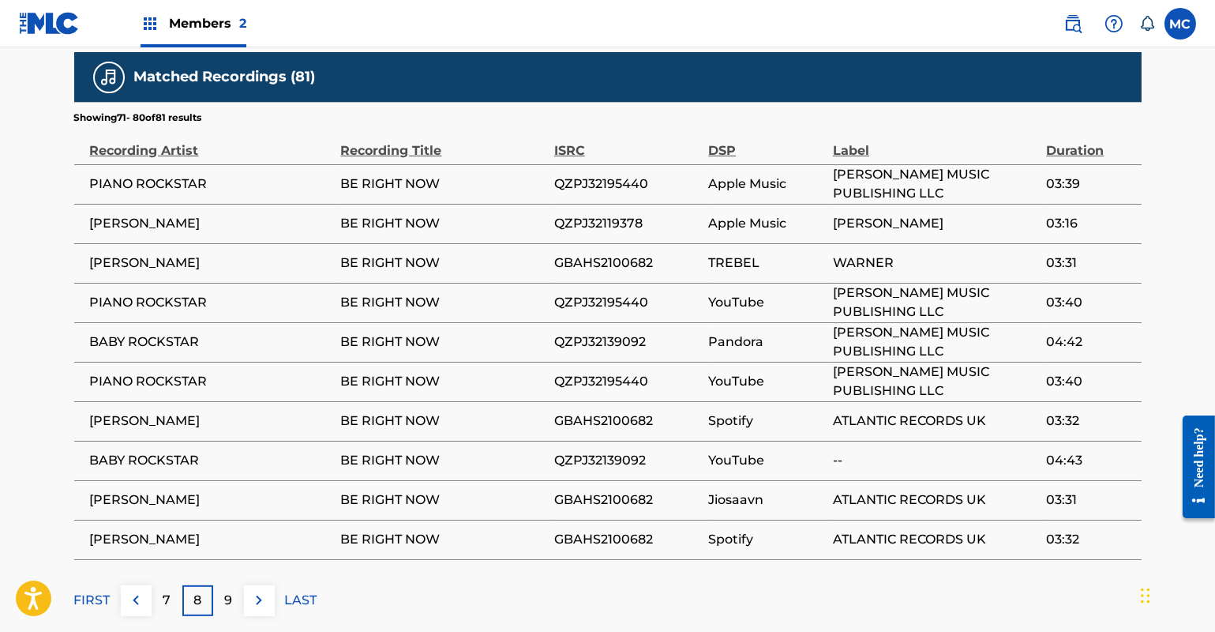
click at [228, 591] on p "9" at bounding box center [228, 600] width 8 height 19
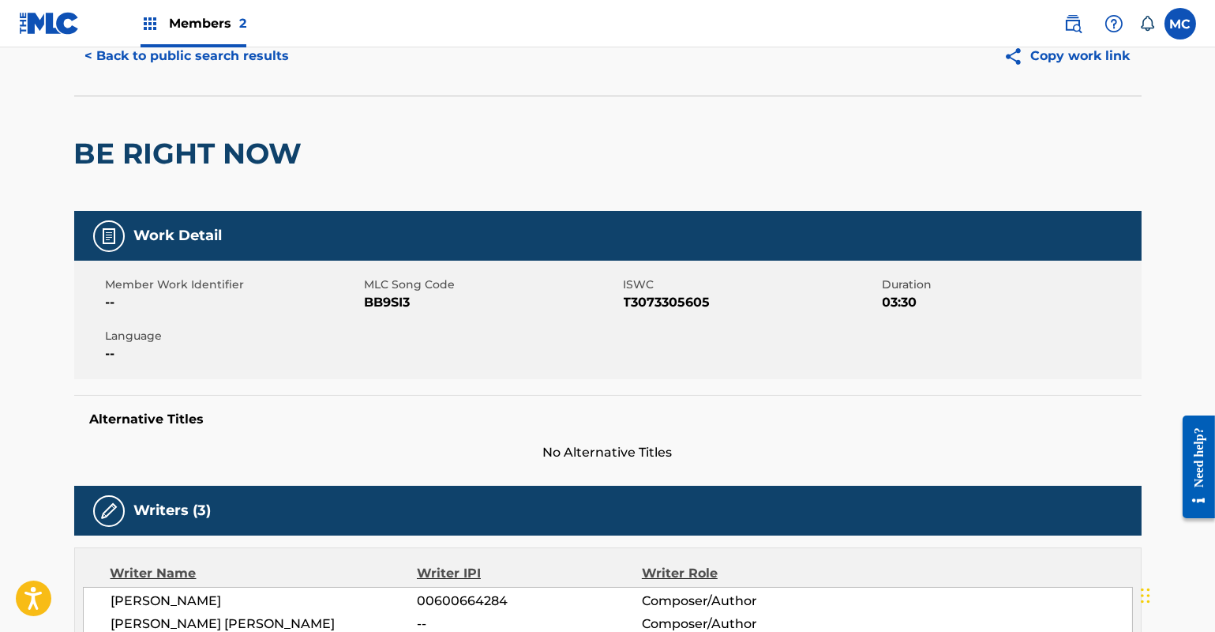
scroll to position [0, 0]
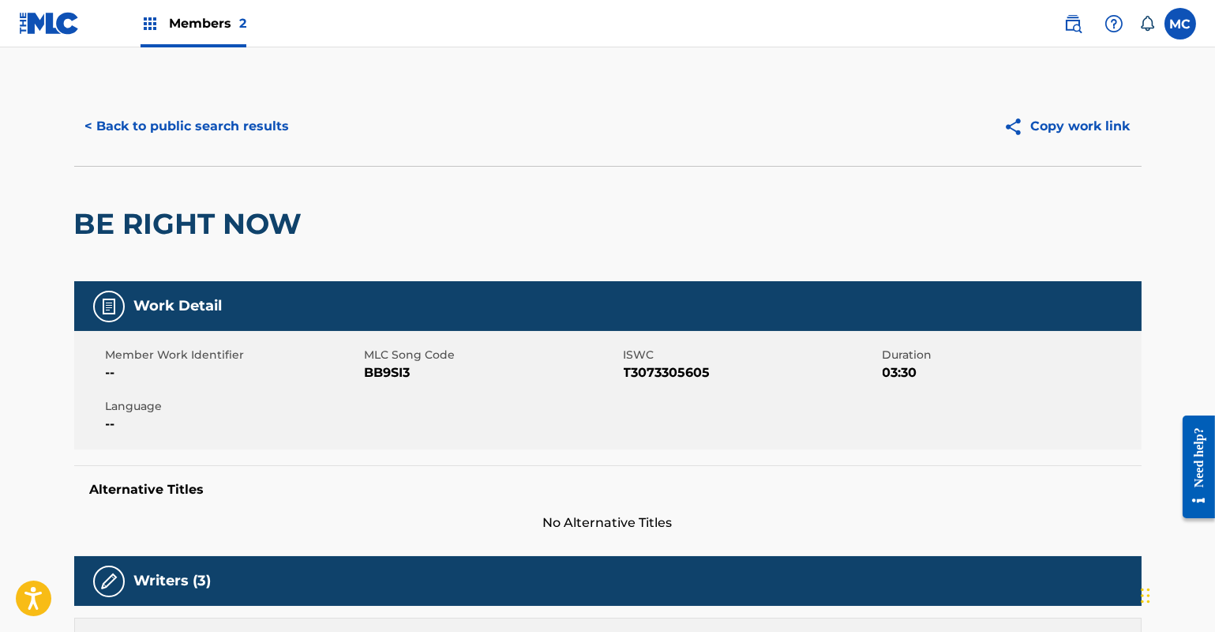
click at [263, 126] on button "< Back to public search results" at bounding box center [187, 126] width 227 height 39
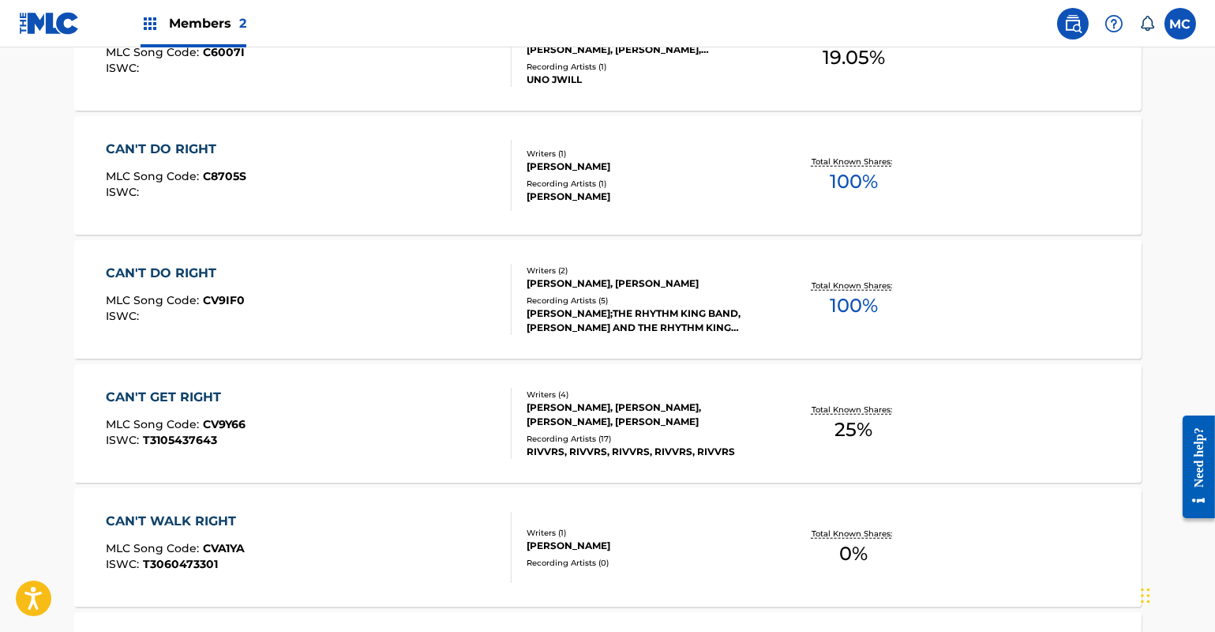
scroll to position [3351, 0]
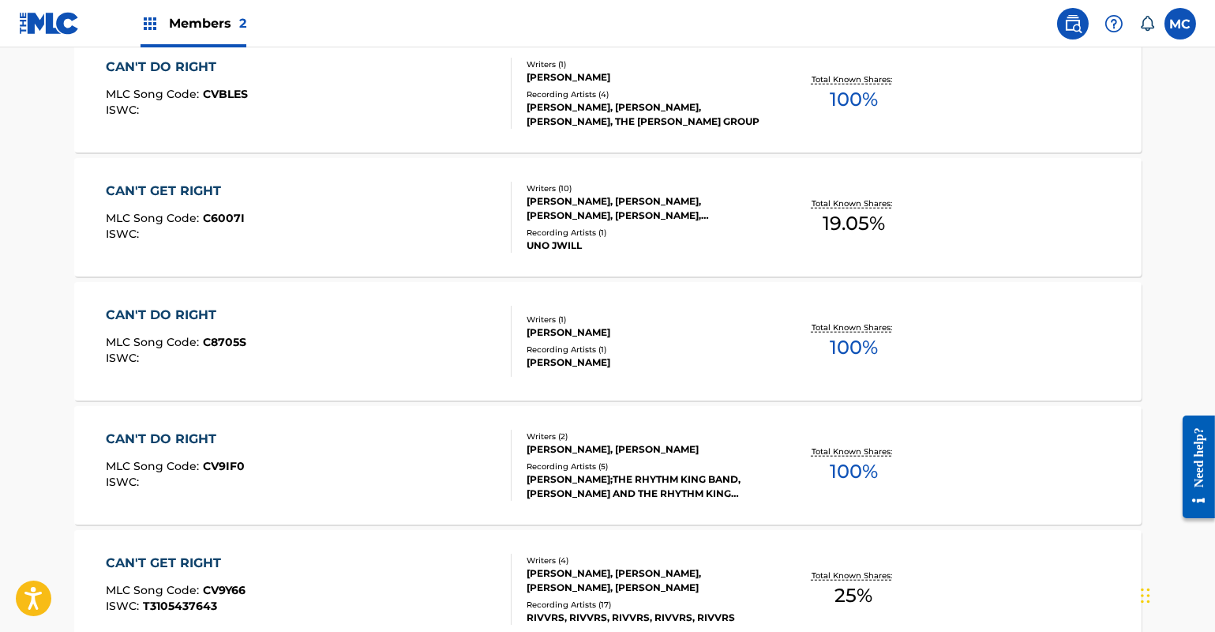
click at [624, 561] on div "Writers ( 4 )" at bounding box center [646, 560] width 238 height 12
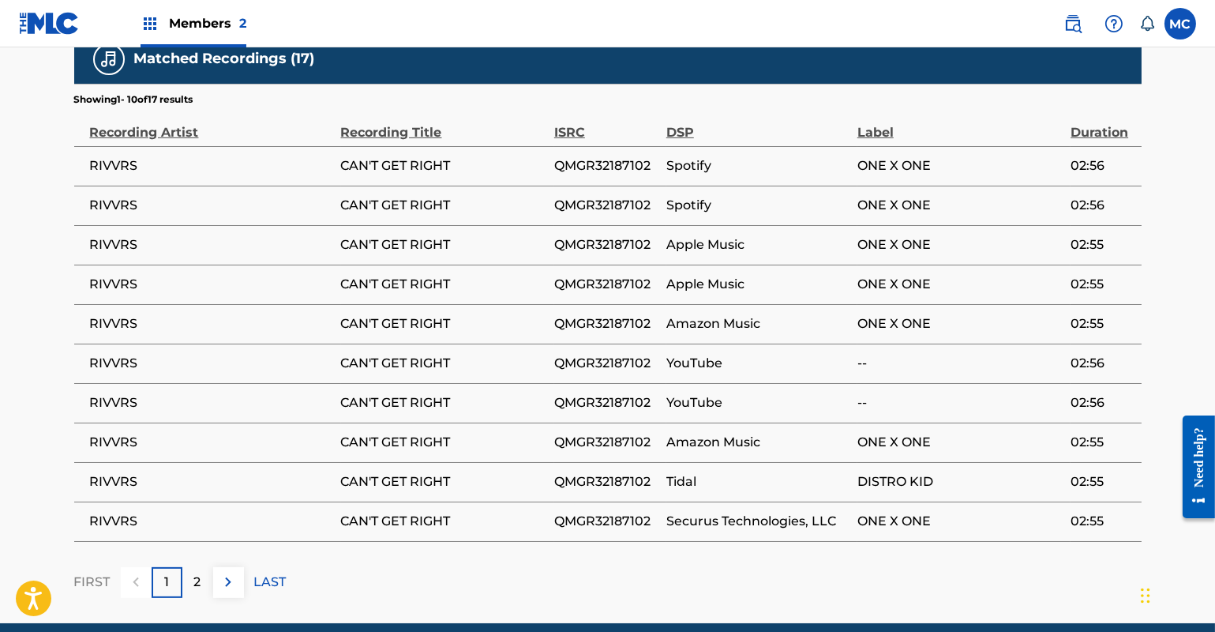
scroll to position [1359, 0]
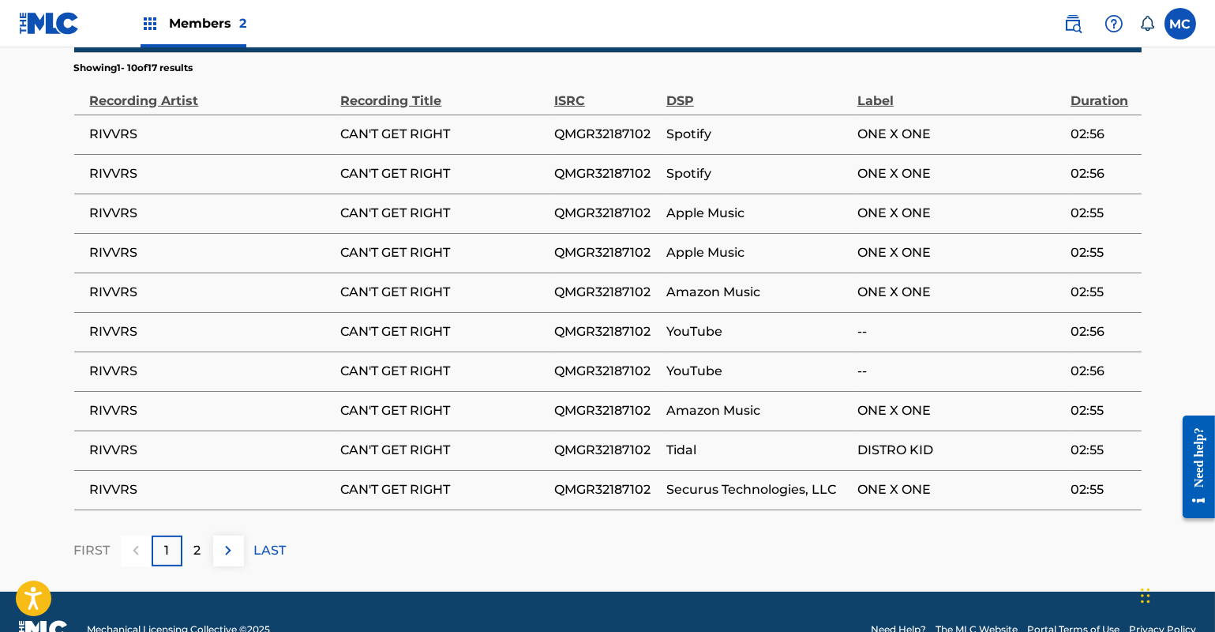
click at [190, 535] on div "2" at bounding box center [197, 550] width 31 height 31
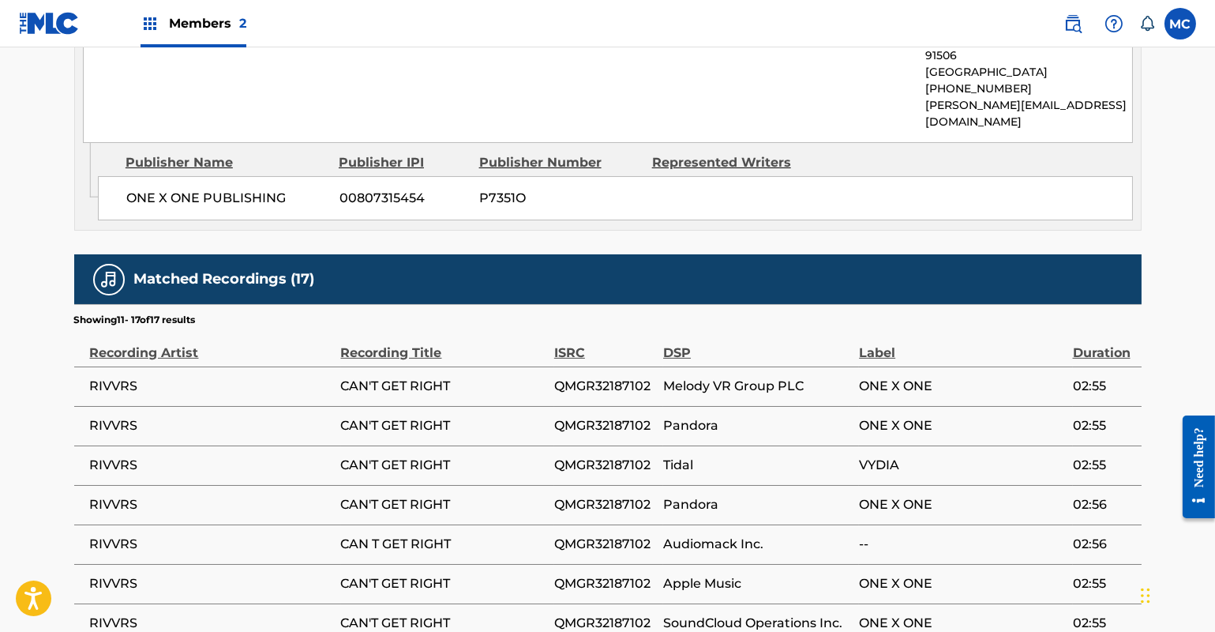
scroll to position [954, 0]
